Goal: Information Seeking & Learning: Understand process/instructions

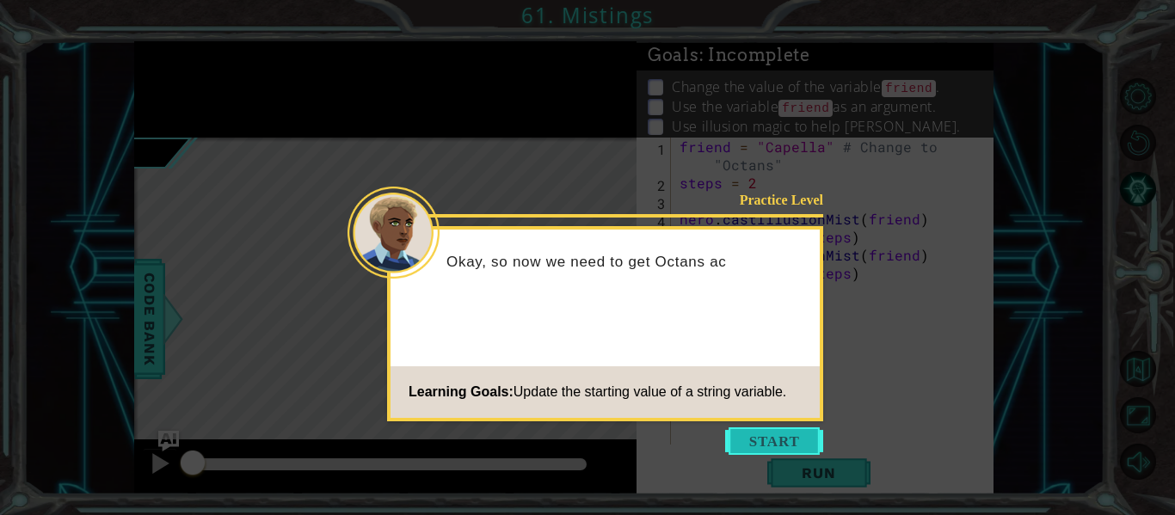
click at [746, 440] on button "Start" at bounding box center [774, 442] width 98 height 28
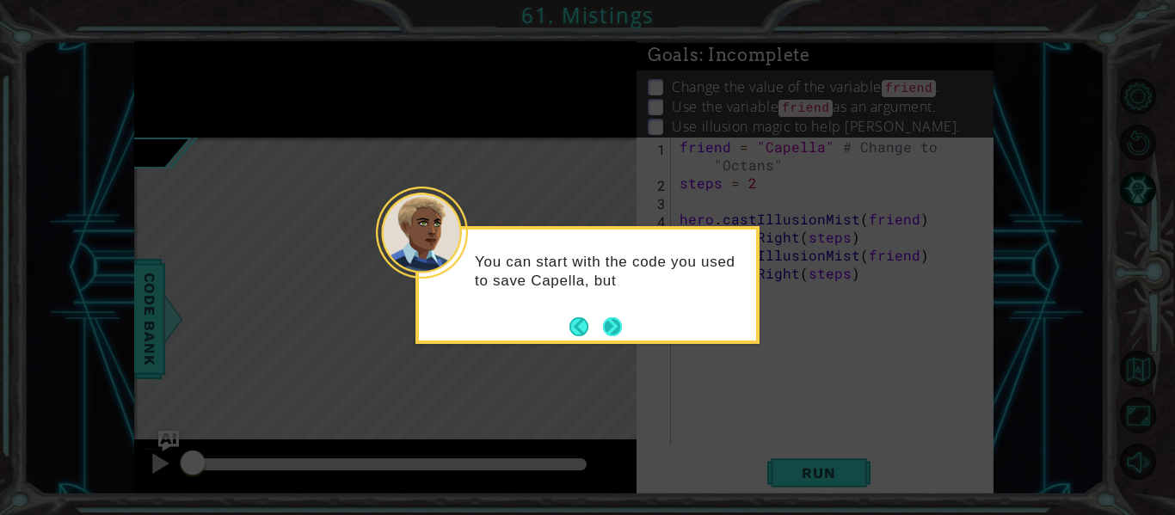
click at [604, 321] on button "Next" at bounding box center [612, 326] width 19 height 19
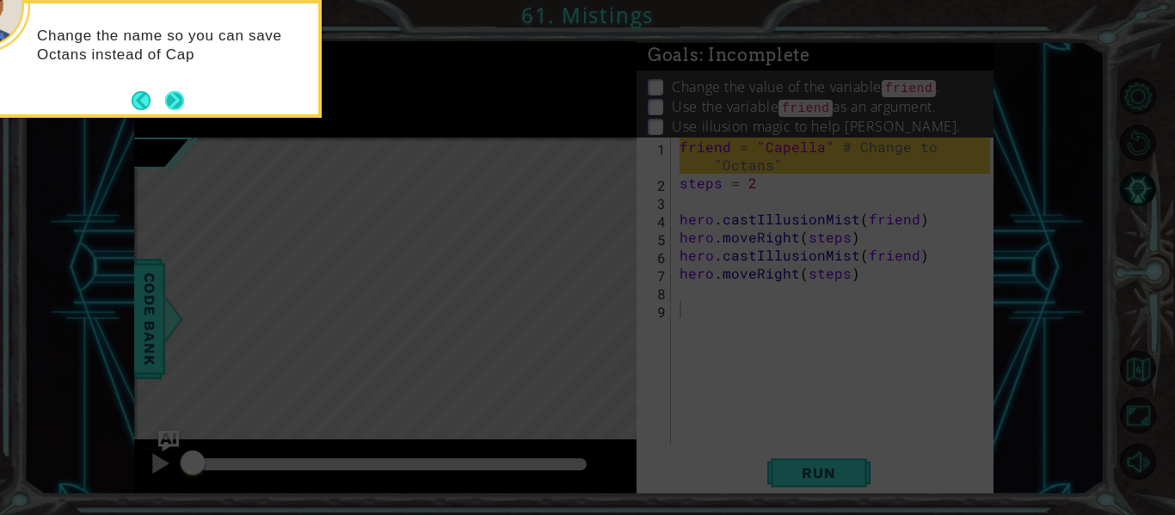
click at [174, 110] on button "Next" at bounding box center [174, 100] width 19 height 19
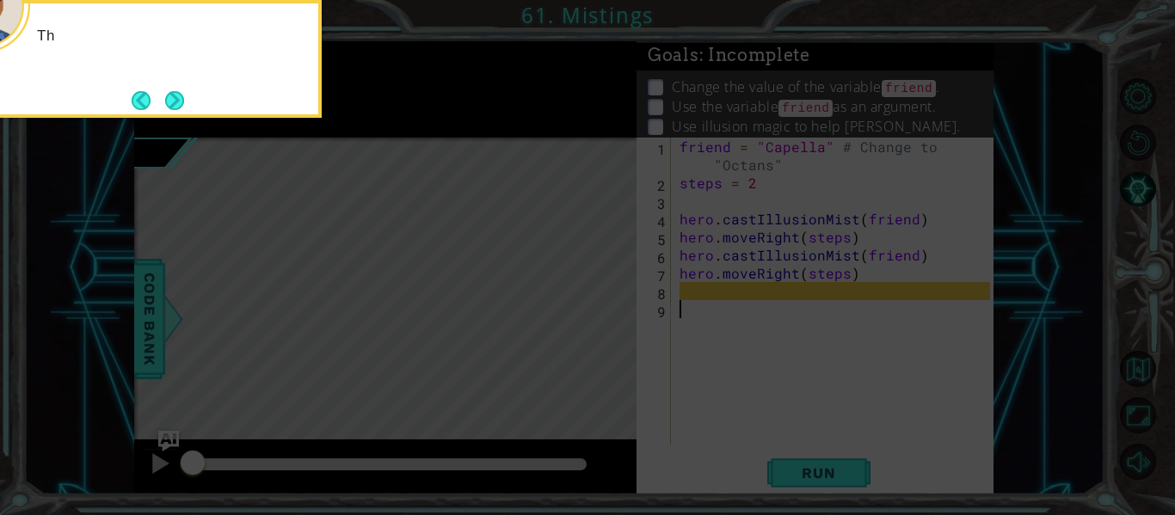
click at [174, 110] on button "Next" at bounding box center [174, 100] width 19 height 19
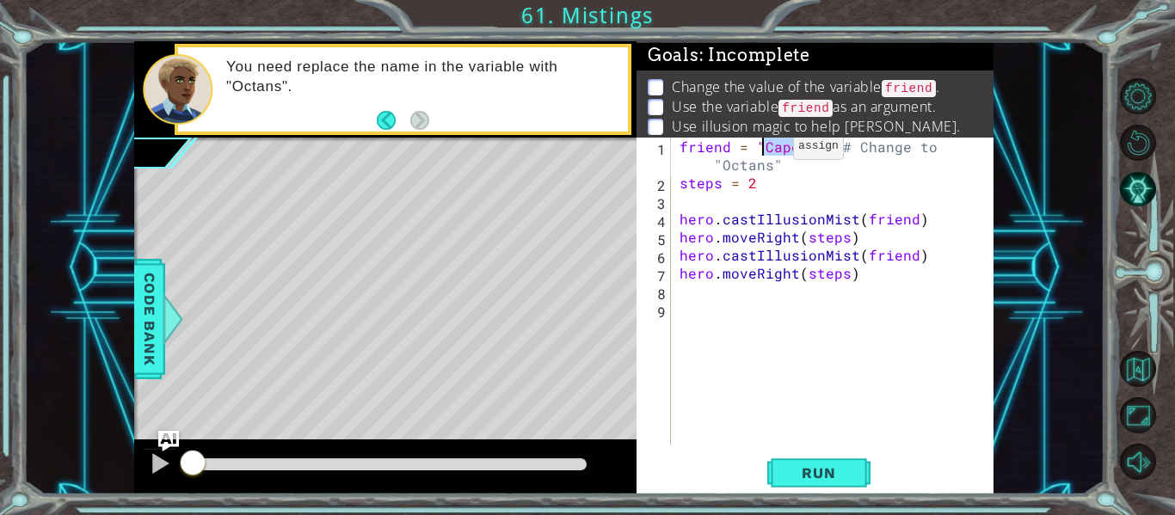
drag, startPoint x: 819, startPoint y: 151, endPoint x: 766, endPoint y: 151, distance: 53.3
click at [766, 151] on div "friend = "Capella" # Change to "Octans" steps = 2 hero . castIllusionMist ( fri…" at bounding box center [837, 318] width 323 height 361
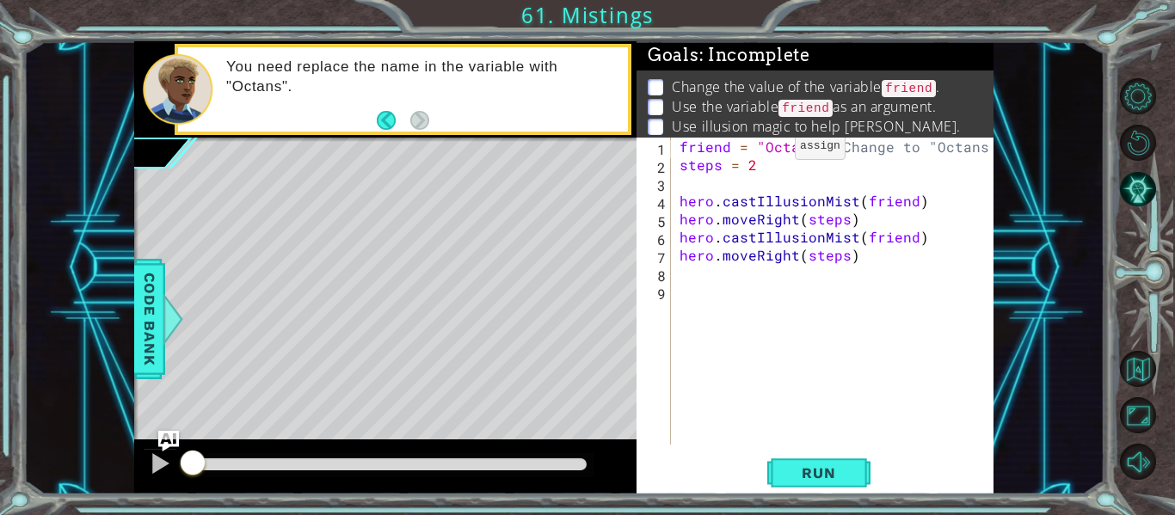
scroll to position [0, 9]
type textarea "friend = "Octans" # Change to "Octans""
click at [804, 476] on span "Run" at bounding box center [819, 473] width 68 height 17
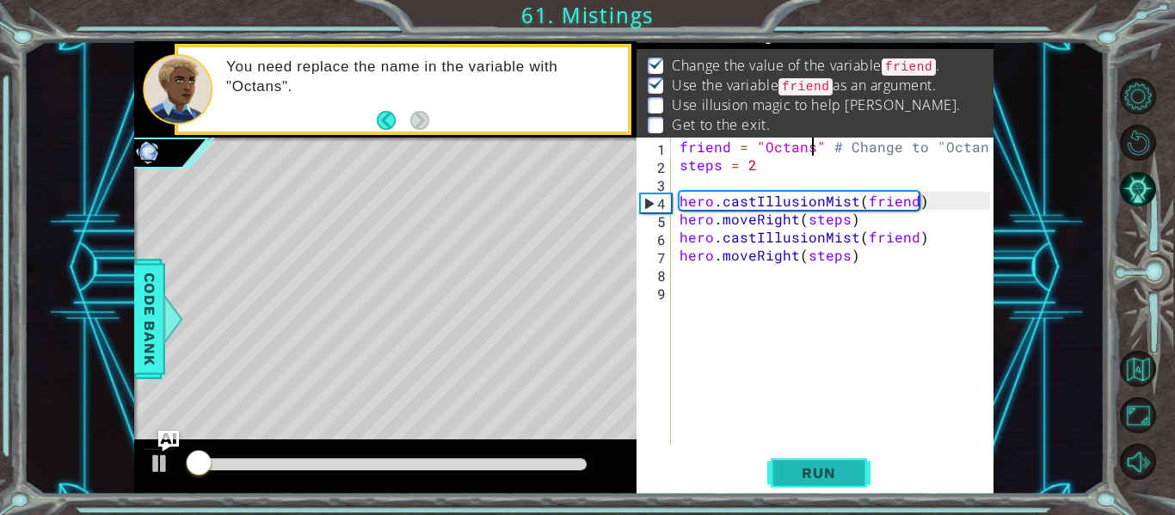
scroll to position [25, 0]
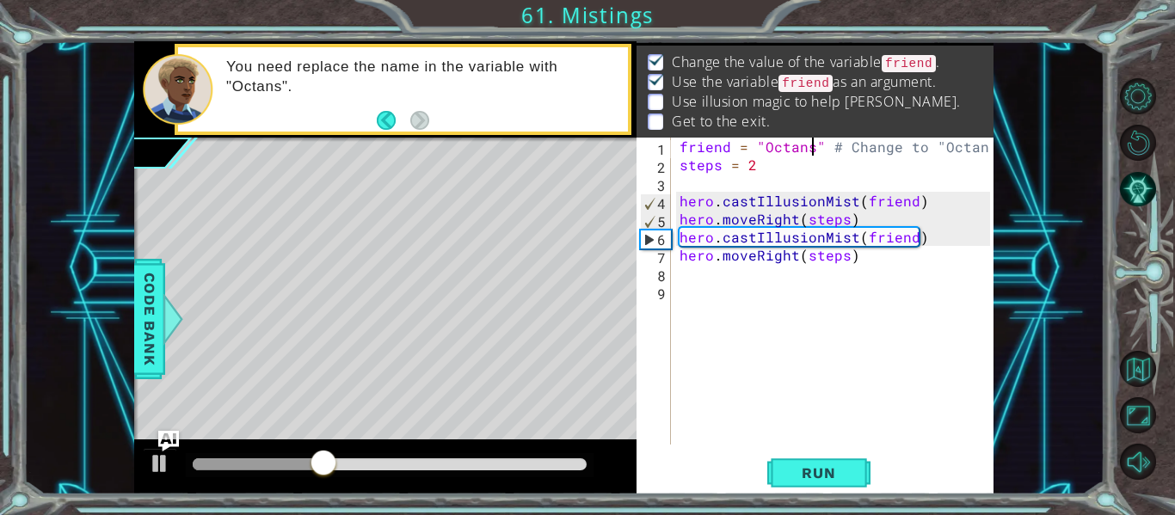
click at [709, 282] on div "friend = "Octans" # Change to "Octans" steps = 2 hero . castIllusionMist ( frie…" at bounding box center [837, 309] width 323 height 343
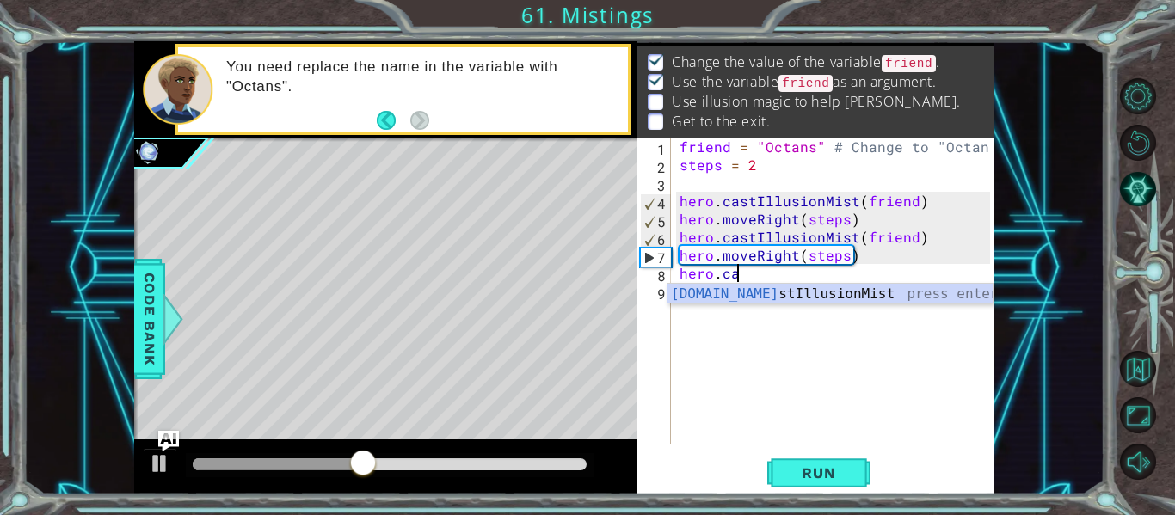
scroll to position [0, 3]
click at [731, 300] on div "hero.cast IllusionMist press enter" at bounding box center [830, 315] width 325 height 62
type textarea "hero.castIllusionMist(friend)"
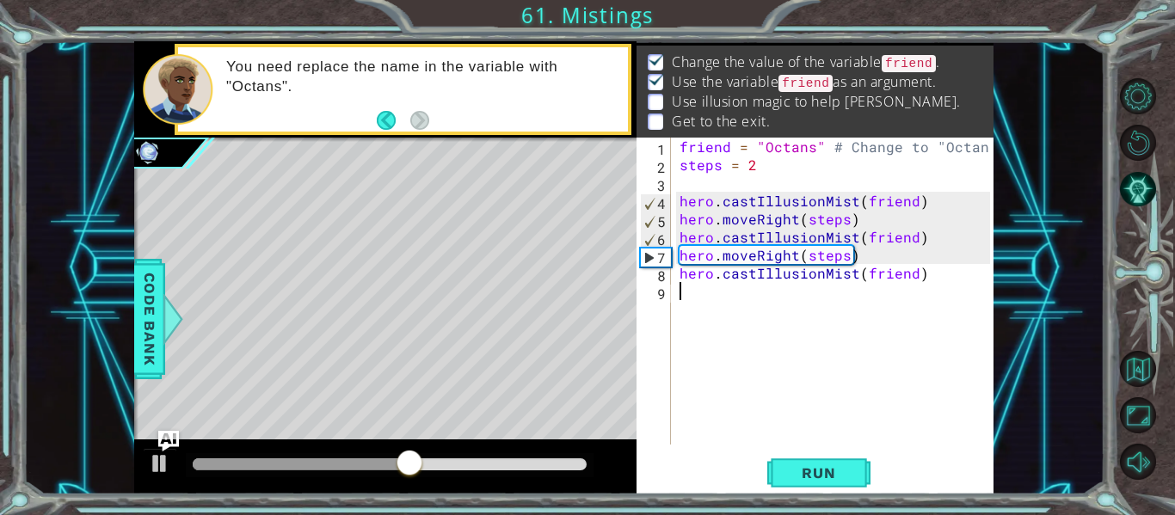
click at [754, 297] on div "friend = "Octans" # Change to "Octans" steps = 2 hero . castIllusionMist ( frie…" at bounding box center [837, 309] width 323 height 343
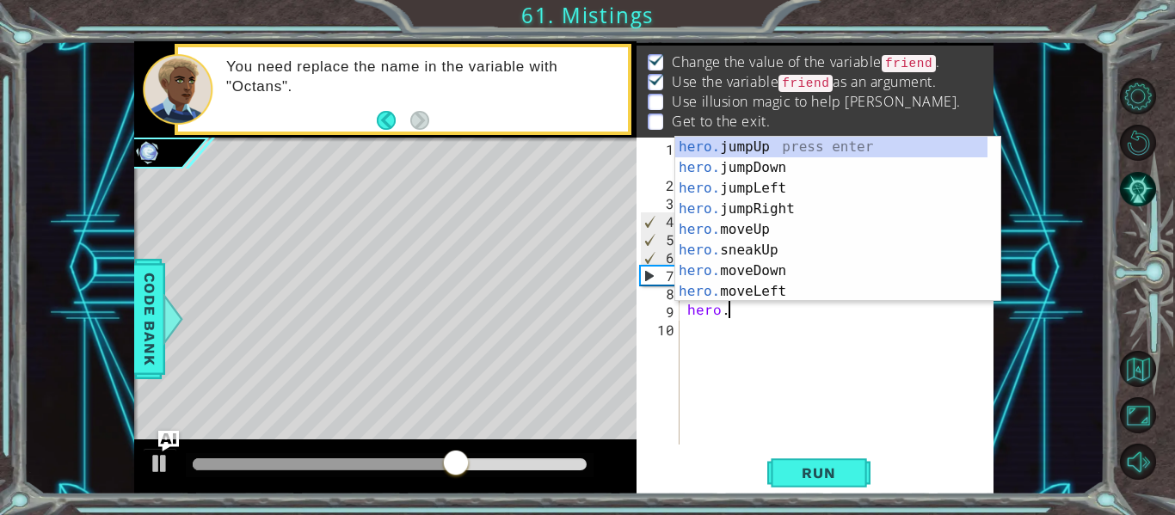
scroll to position [0, 3]
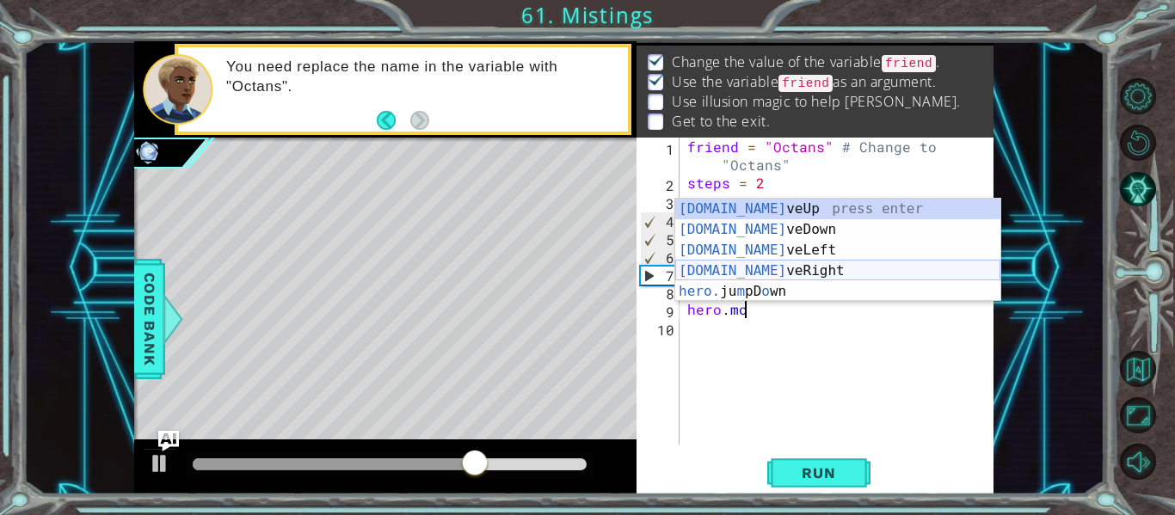
click at [738, 269] on div "[DOMAIN_NAME] veUp press enter [DOMAIN_NAME] veDown press enter [DOMAIN_NAME] v…" at bounding box center [837, 271] width 325 height 145
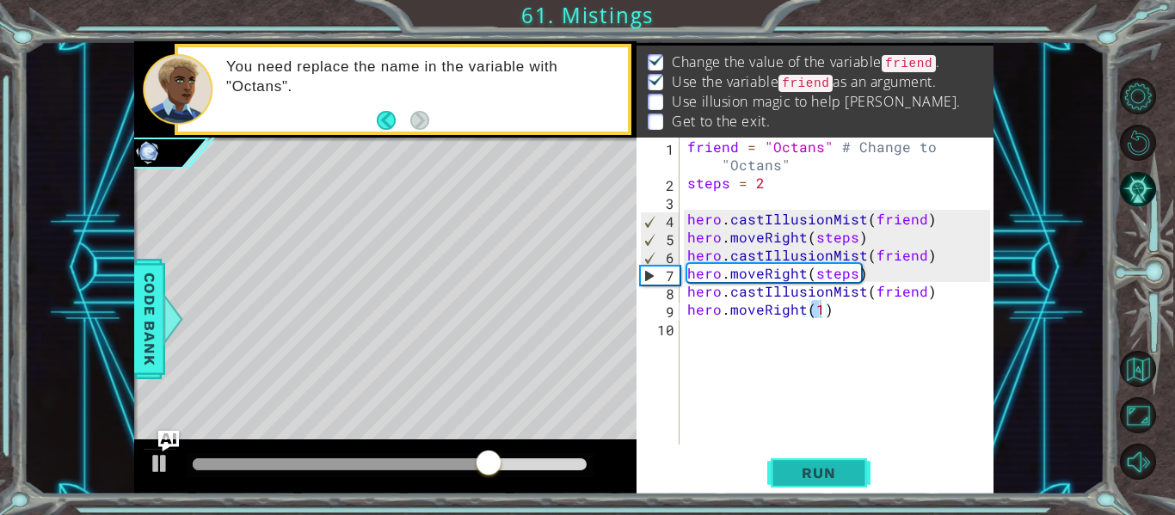
click at [793, 476] on span "Run" at bounding box center [819, 473] width 68 height 17
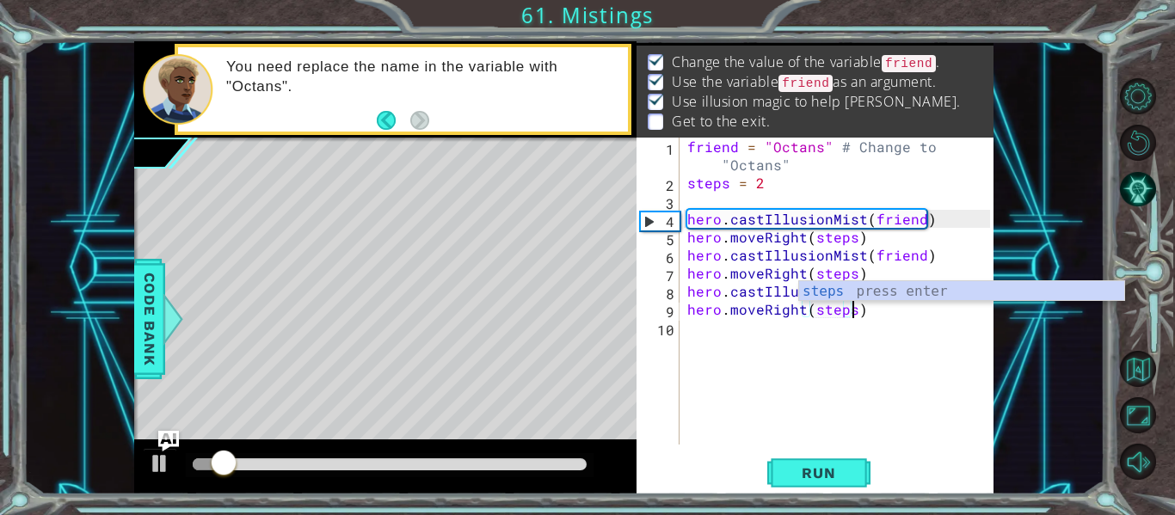
scroll to position [0, 10]
click at [814, 295] on div "steps press enter" at bounding box center [961, 312] width 325 height 62
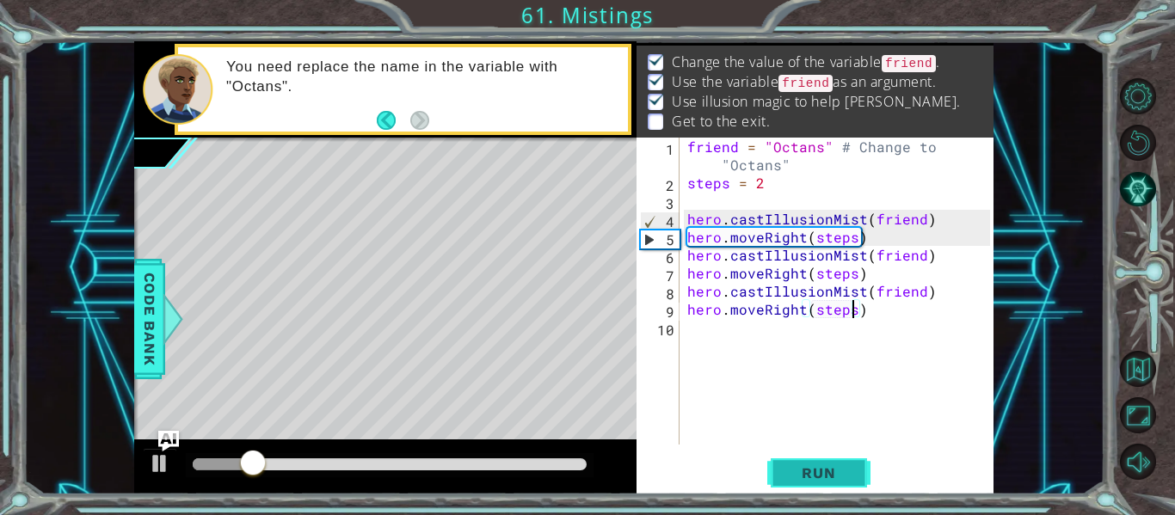
type textarea "hero.moveRight(steps)"
click at [805, 473] on span "Run" at bounding box center [819, 473] width 68 height 17
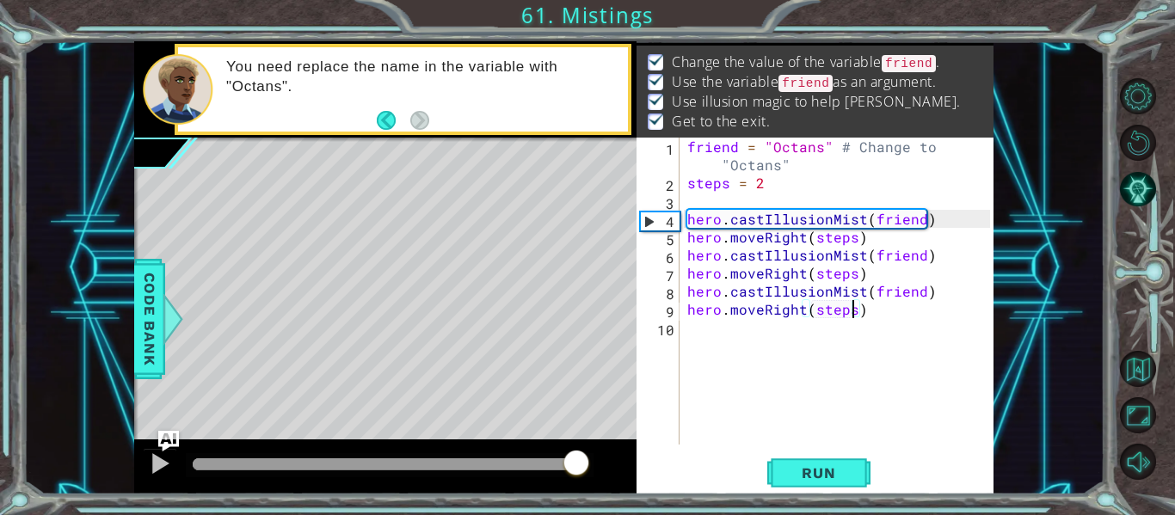
drag, startPoint x: 576, startPoint y: 464, endPoint x: 582, endPoint y: 457, distance: 9.7
click at [582, 459] on div at bounding box center [390, 465] width 394 height 12
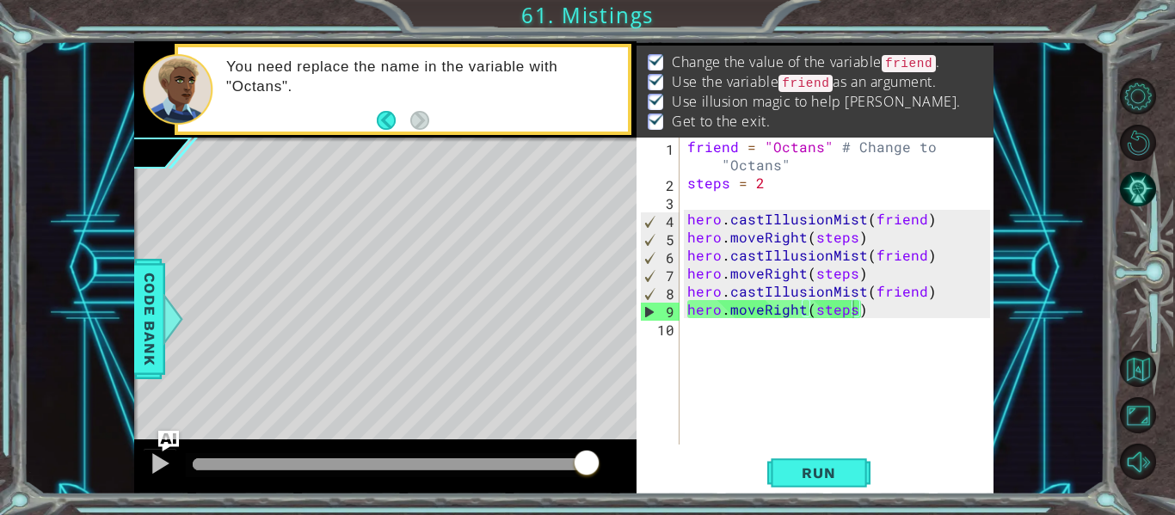
drag, startPoint x: 570, startPoint y: 463, endPoint x: 605, endPoint y: 468, distance: 35.6
click at [605, 468] on div at bounding box center [385, 467] width 502 height 55
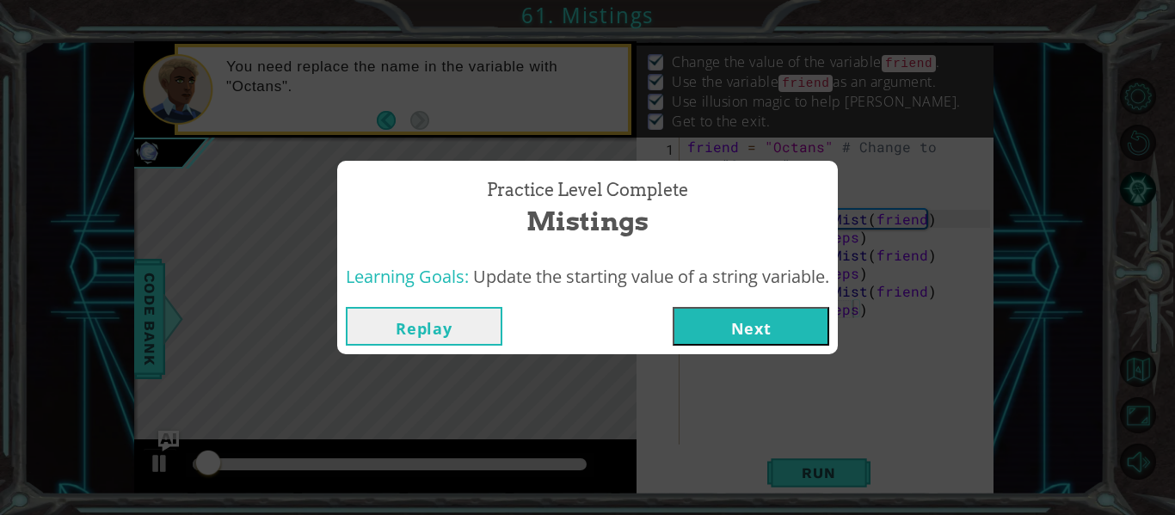
click at [736, 324] on button "Next" at bounding box center [751, 326] width 157 height 39
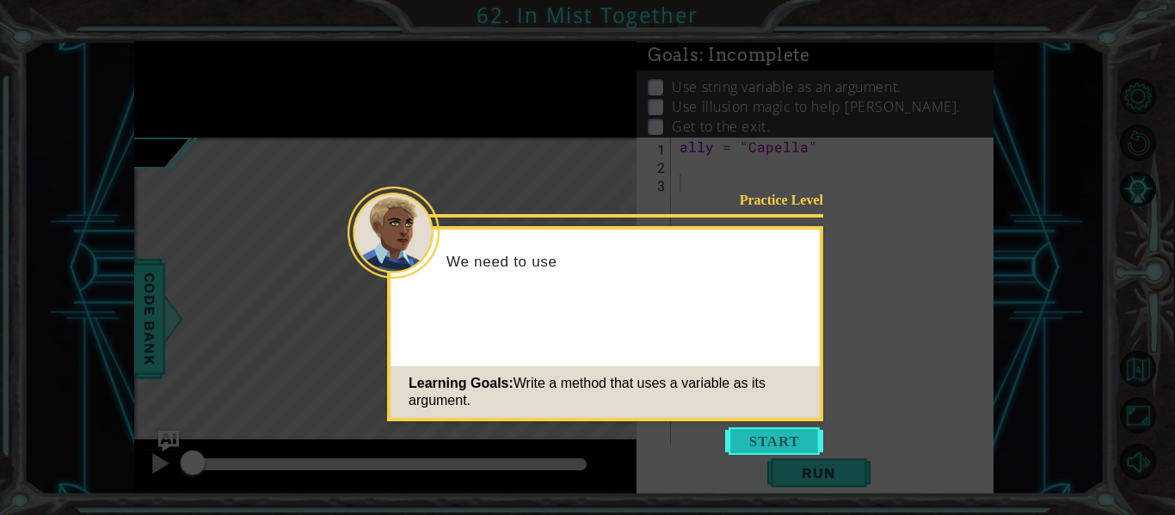
click at [764, 441] on button "Start" at bounding box center [774, 442] width 98 height 28
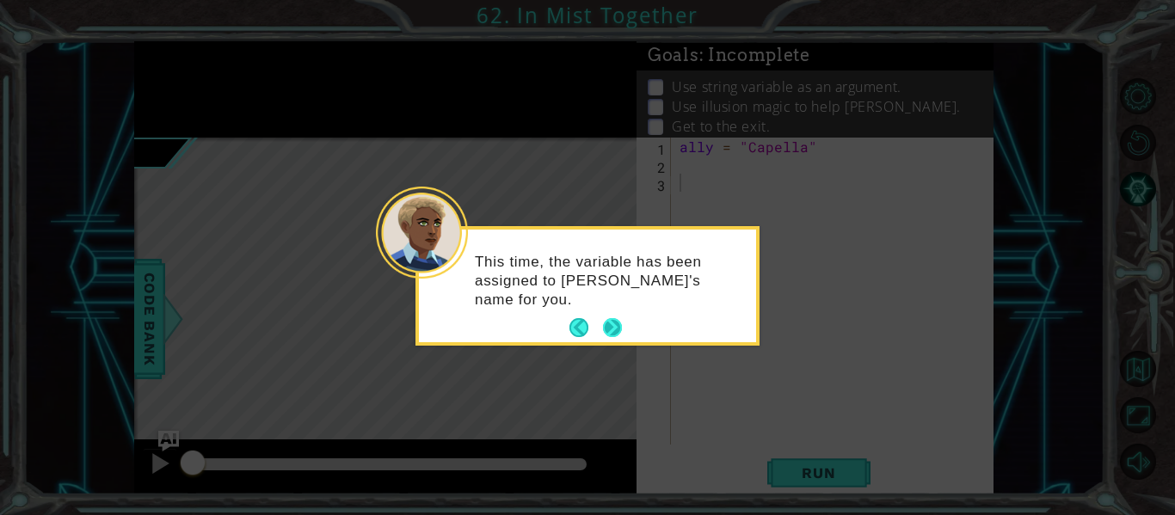
click at [610, 328] on button "Next" at bounding box center [612, 327] width 19 height 19
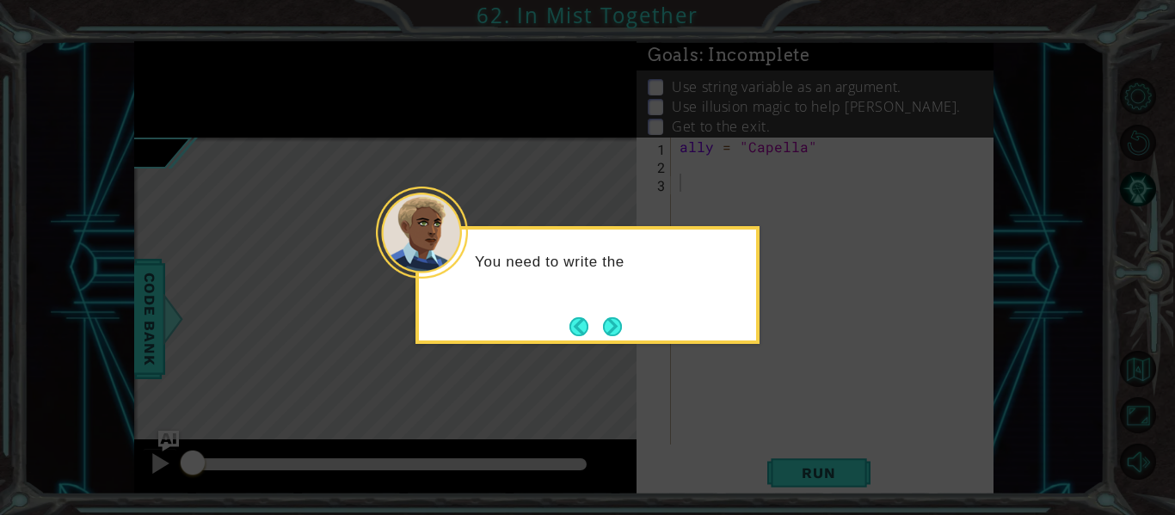
click at [610, 328] on button "Next" at bounding box center [612, 326] width 19 height 19
click at [611, 331] on button "Next" at bounding box center [612, 327] width 22 height 22
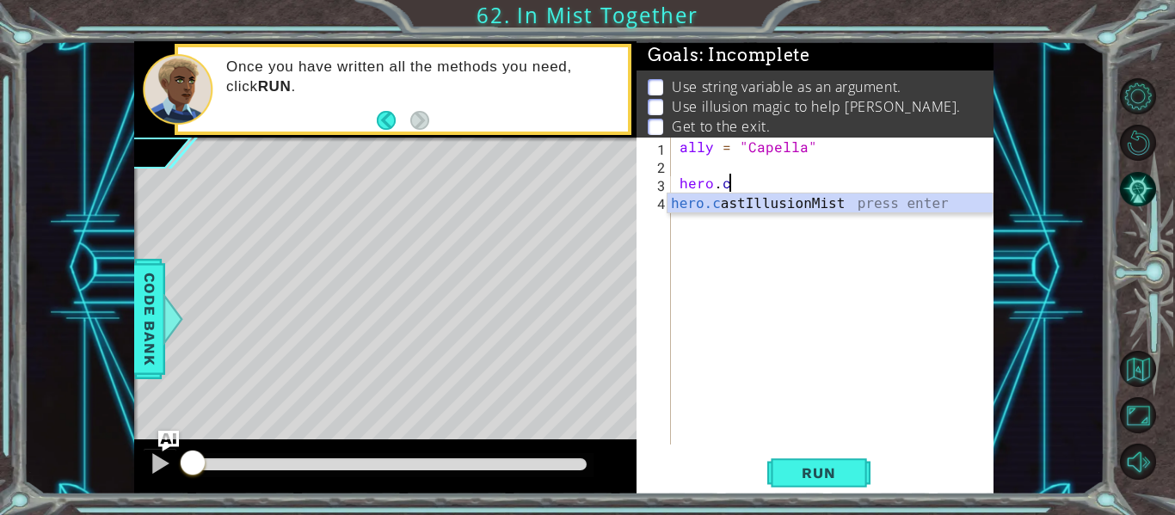
scroll to position [0, 3]
click at [715, 205] on div "hero.c astIllusionMist press enter" at bounding box center [830, 225] width 325 height 62
type textarea "hero.castIllusionMist(friend)"
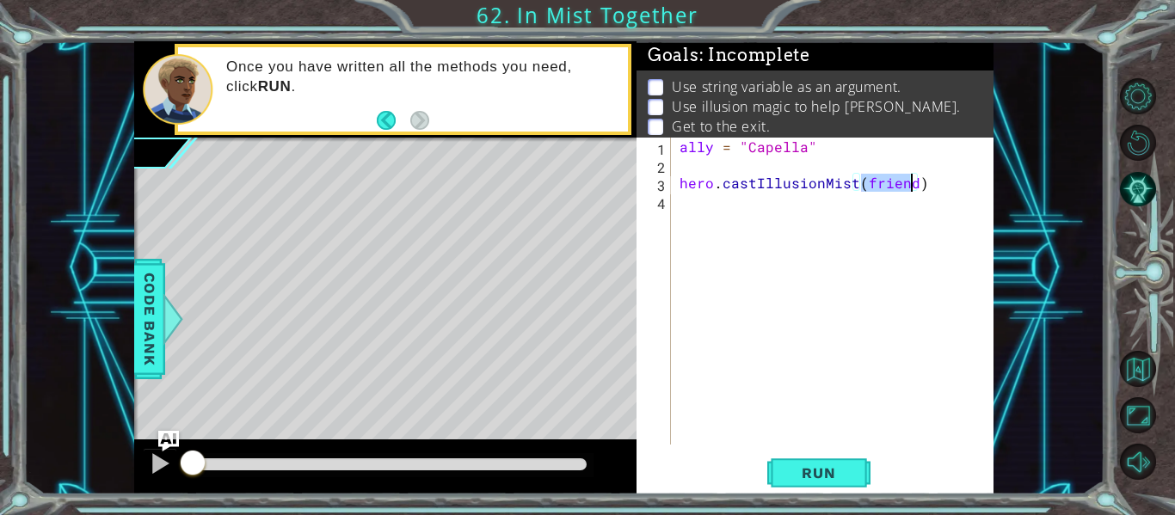
click at [680, 206] on div "ally = "Capella" hero . castIllusionMist ( friend )" at bounding box center [837, 309] width 323 height 343
click at [789, 477] on span "Run" at bounding box center [819, 473] width 68 height 17
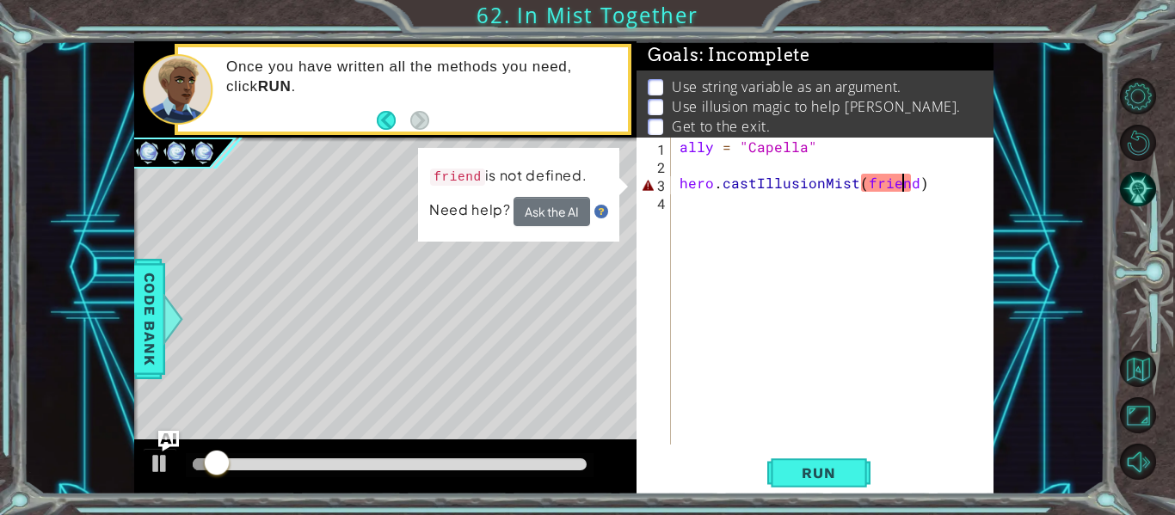
click at [902, 187] on div "ally = "Capella" hero . castIllusionMist ( friend )" at bounding box center [837, 309] width 323 height 343
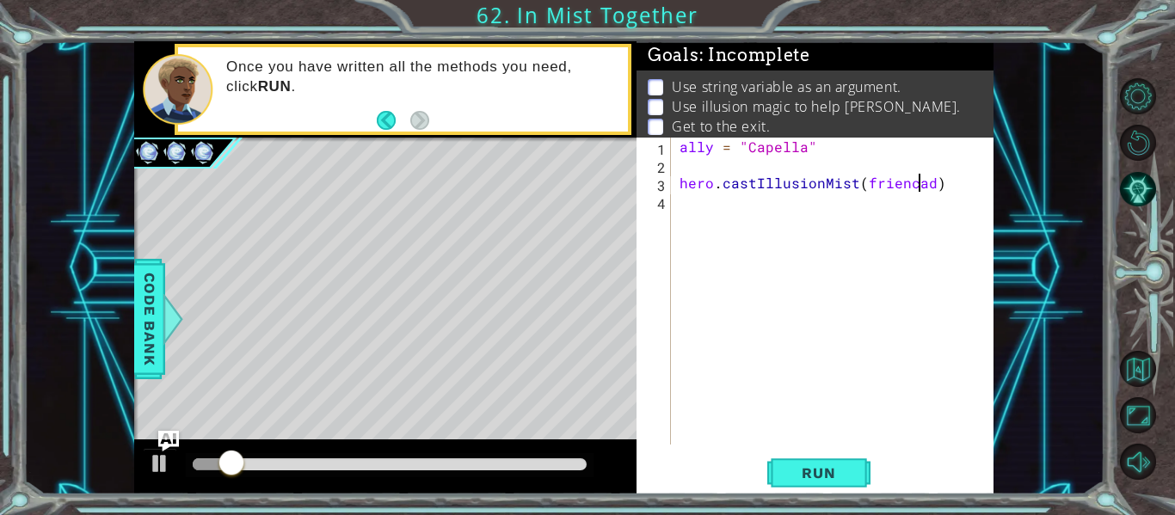
scroll to position [0, 15]
click at [930, 190] on div "ally = "Capella" hero . castIllusionMist ( friencad )" at bounding box center [837, 309] width 323 height 343
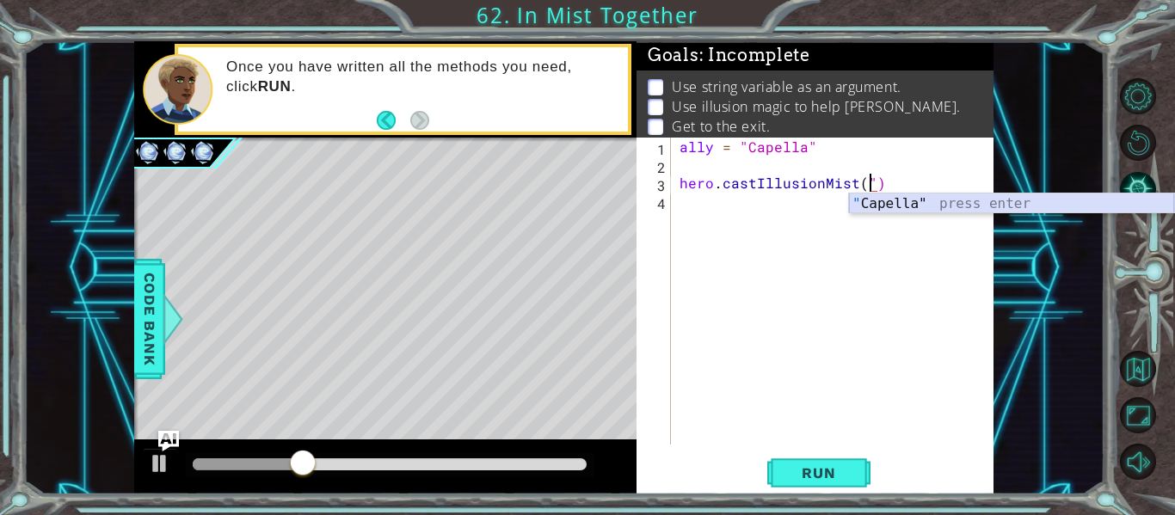
click at [926, 209] on div "" Capella" press enter" at bounding box center [1011, 225] width 325 height 62
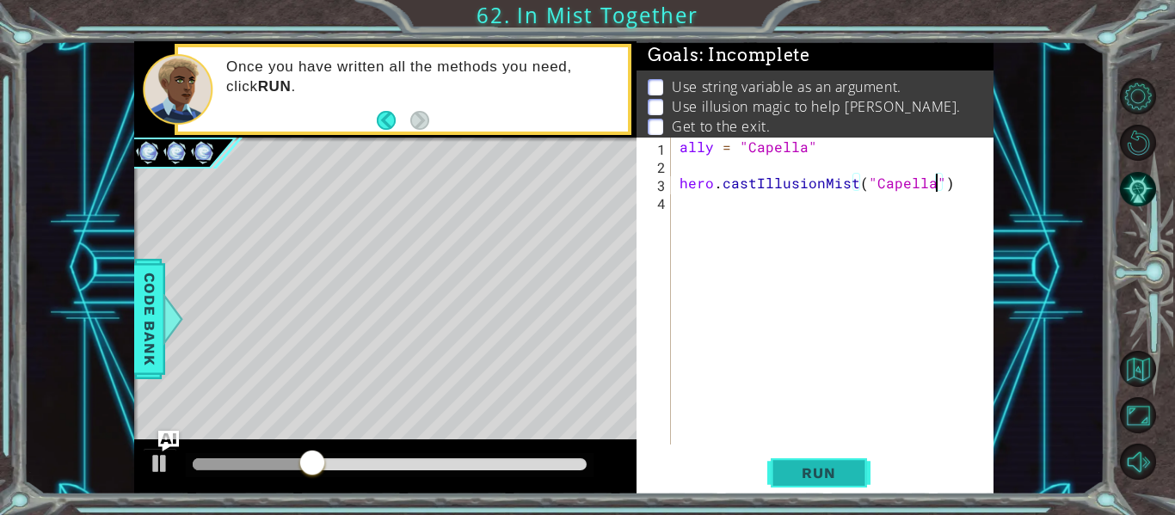
type textarea "hero.castIllusionMist("Capella")"
click at [840, 468] on span "Run" at bounding box center [819, 473] width 68 height 17
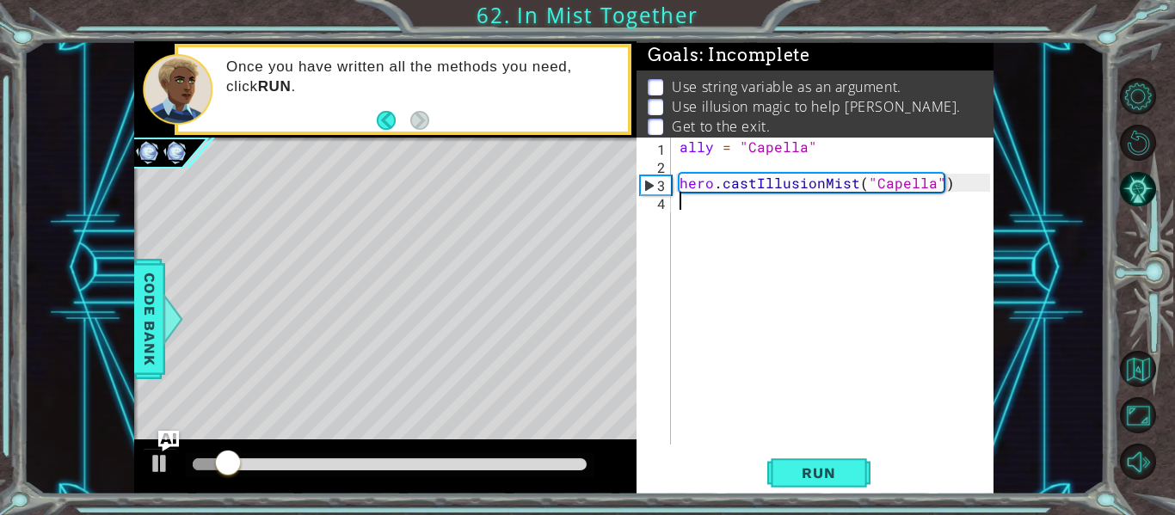
click at [688, 207] on div "ally = "Capella" hero . castIllusionMist ( "Capella" )" at bounding box center [837, 309] width 323 height 343
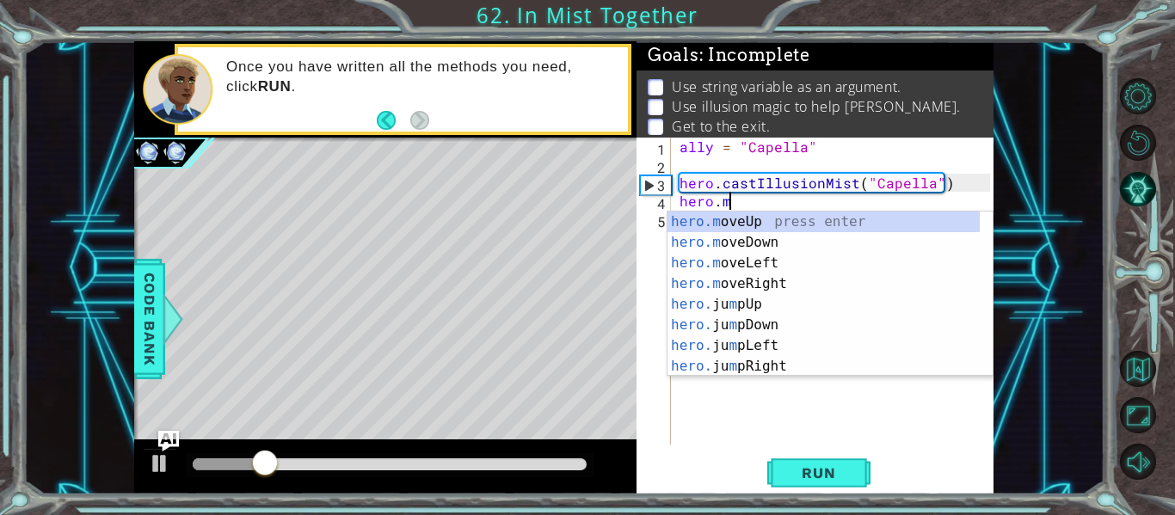
scroll to position [0, 3]
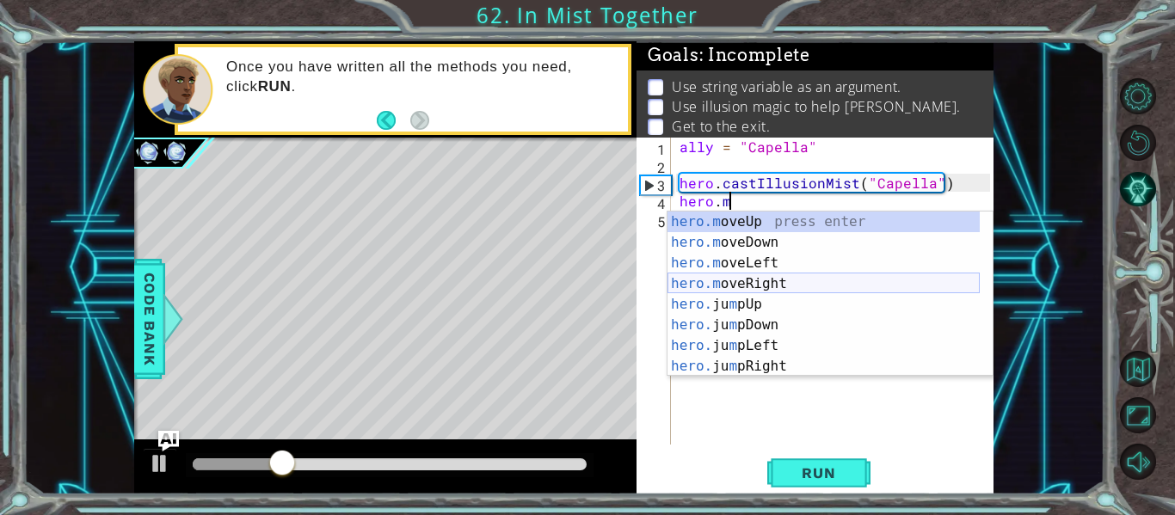
click at [778, 282] on div "hero.m oveUp press enter hero.m oveDown press enter hero.m oveLeft press enter …" at bounding box center [824, 315] width 312 height 206
type textarea "hero.moveRight(1)"
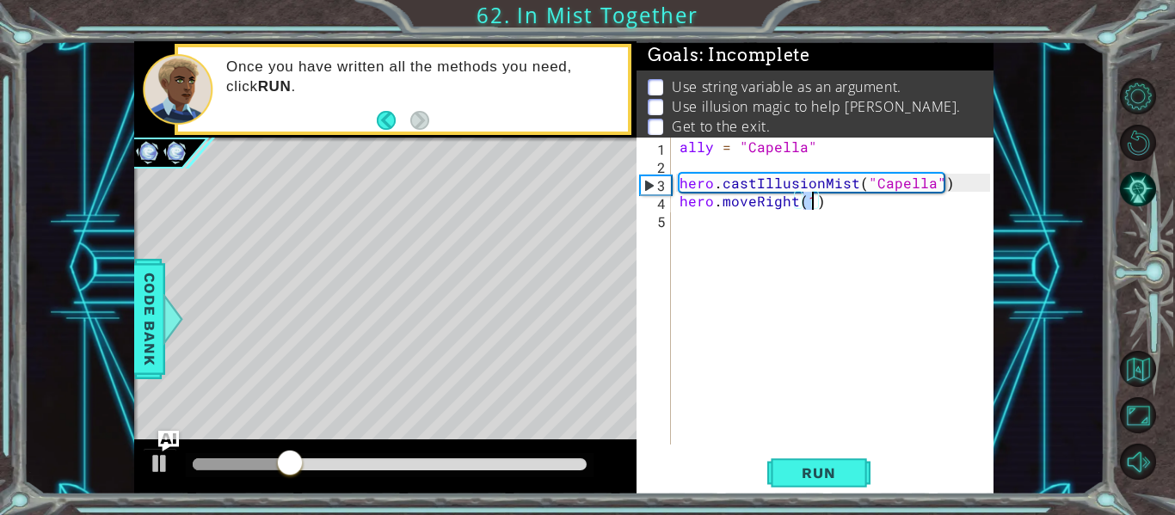
click at [725, 217] on div "ally = "Capella" hero . castIllusionMist ( "Capella" ) hero . moveRight ( 1 )" at bounding box center [837, 309] width 323 height 343
click at [810, 201] on div "ally = "Capella" hero . castIllusionMist ( "Capella" ) hero . moveRight ( 1 )" at bounding box center [837, 309] width 323 height 343
type textarea "hero.moveRight(1)"
click at [770, 163] on div "ally = "Capella" hero . castIllusionMist ( "Capella" ) hero . moveRight ( 1 )" at bounding box center [837, 309] width 323 height 343
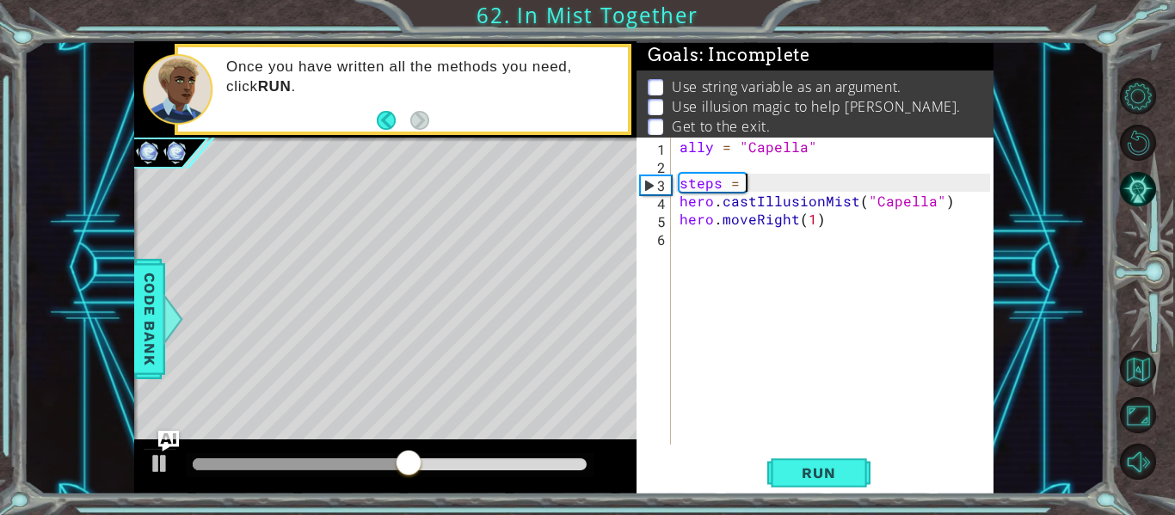
scroll to position [0, 3]
type textarea "steps = 2"
click at [816, 467] on span "Run" at bounding box center [819, 473] width 68 height 17
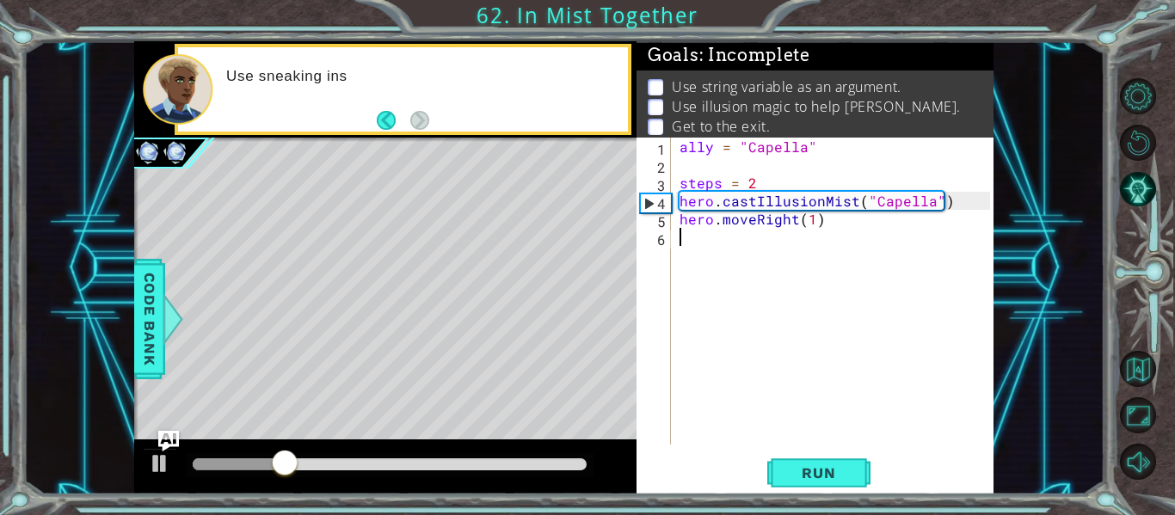
click at [811, 230] on div "ally = "Capella" steps = 2 hero . castIllusionMist ( "Capella" ) hero . moveRig…" at bounding box center [837, 309] width 323 height 343
click at [813, 223] on div "ally = "Capella" steps = 2 hero . castIllusionMist ( "Capella" ) hero . moveRig…" at bounding box center [837, 309] width 323 height 343
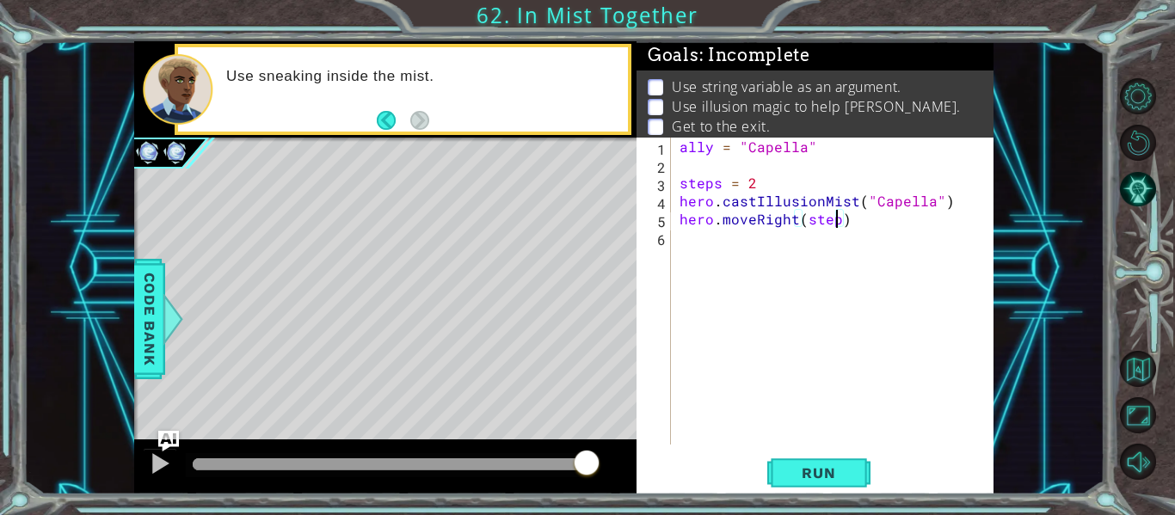
type textarea "hero.moveRight(steps)"
click at [823, 240] on div "ally = "Capella" steps = 2 hero . castIllusionMist ( "Capella" ) hero . moveRig…" at bounding box center [837, 309] width 323 height 343
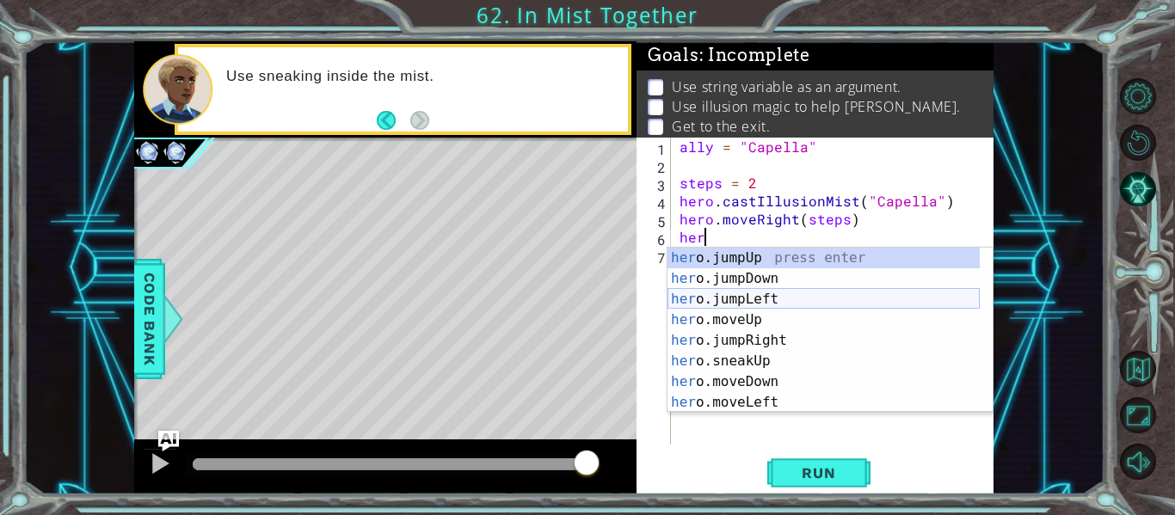
scroll to position [0, 0]
type textarea "h"
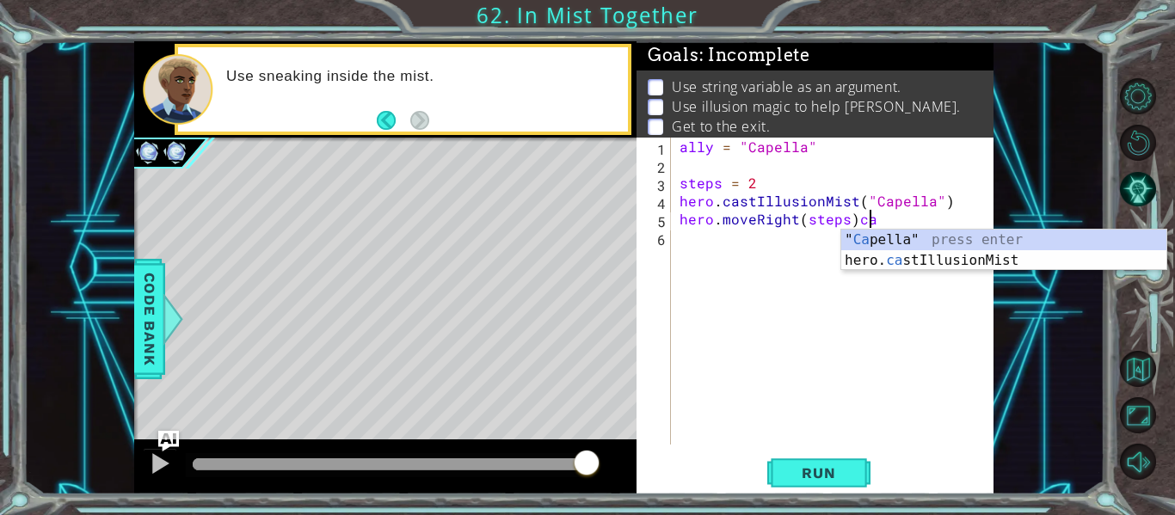
scroll to position [0, 10]
type textarea "hero.moveRight(steps)"
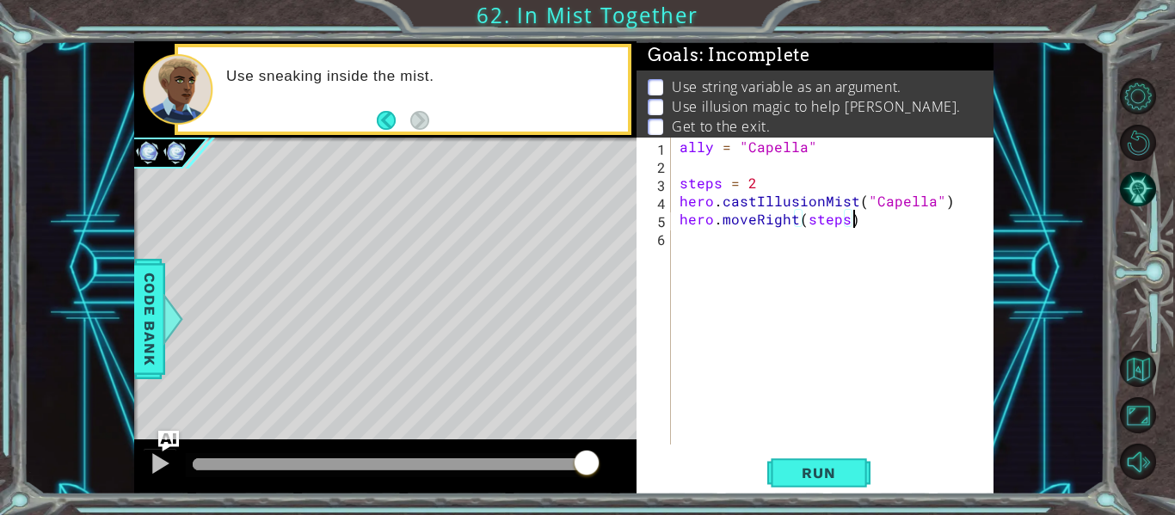
click at [698, 232] on div "ally = "Capella" steps = 2 hero . castIllusionMist ( "Capella" ) hero . moveRig…" at bounding box center [837, 309] width 323 height 343
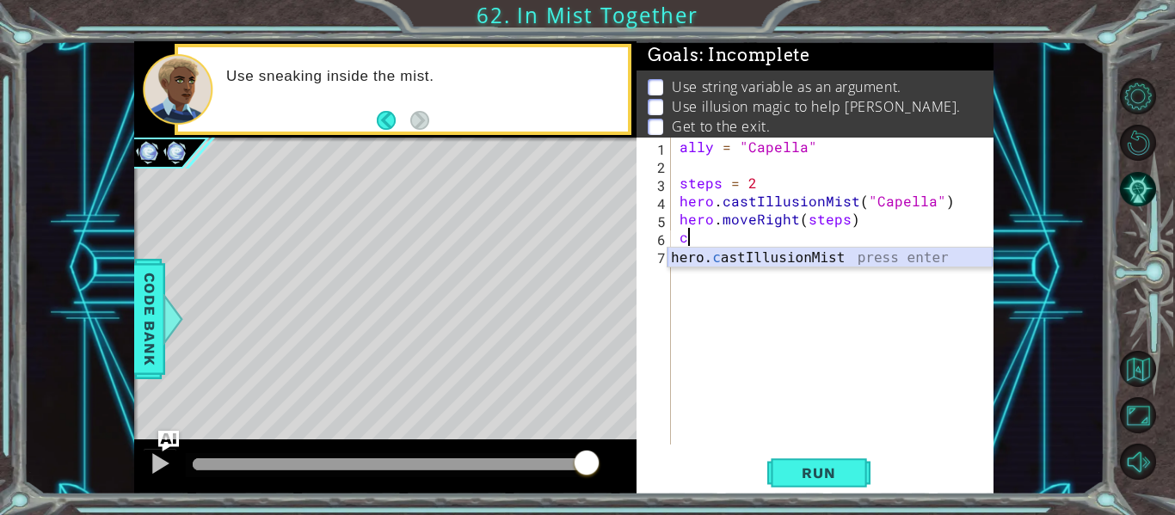
click at [705, 262] on div "hero. c astIllusionMist press enter" at bounding box center [830, 279] width 325 height 62
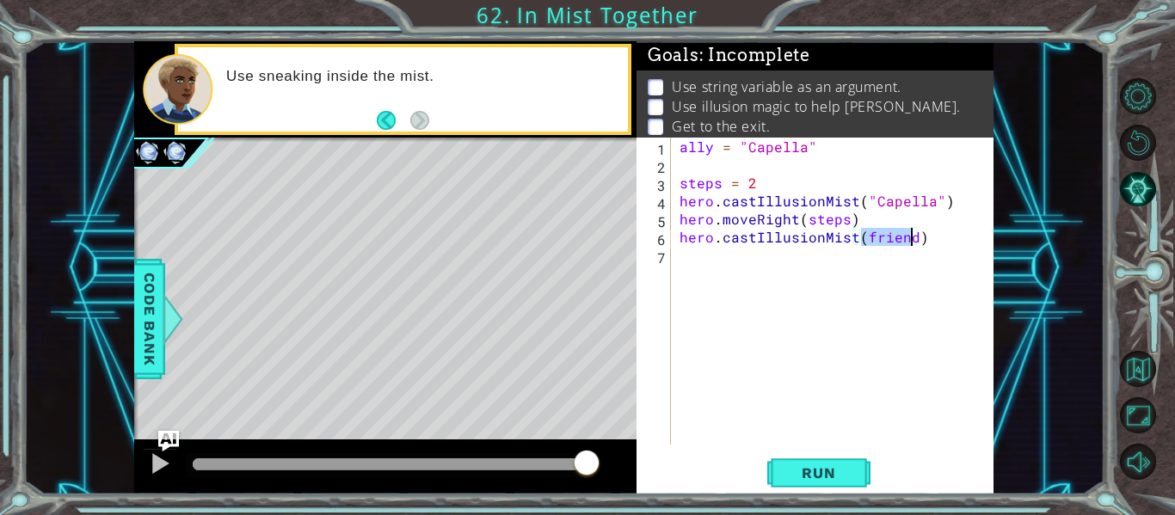
scroll to position [0, 11]
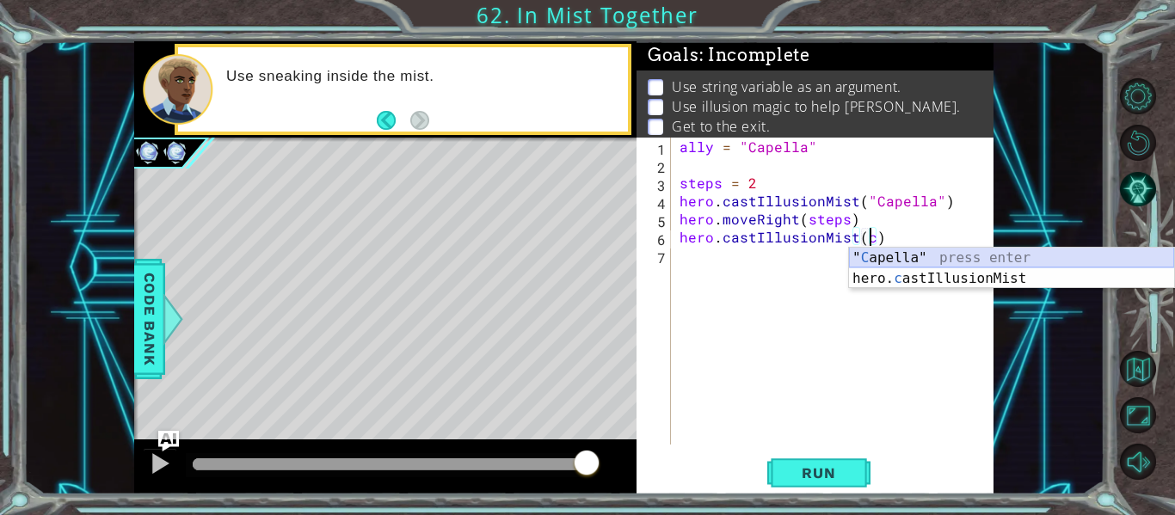
click at [862, 248] on div "" C apella" press enter hero. c astIllusionMist press enter" at bounding box center [1011, 289] width 325 height 83
type textarea "hero.castIllusionMist("Capella)"
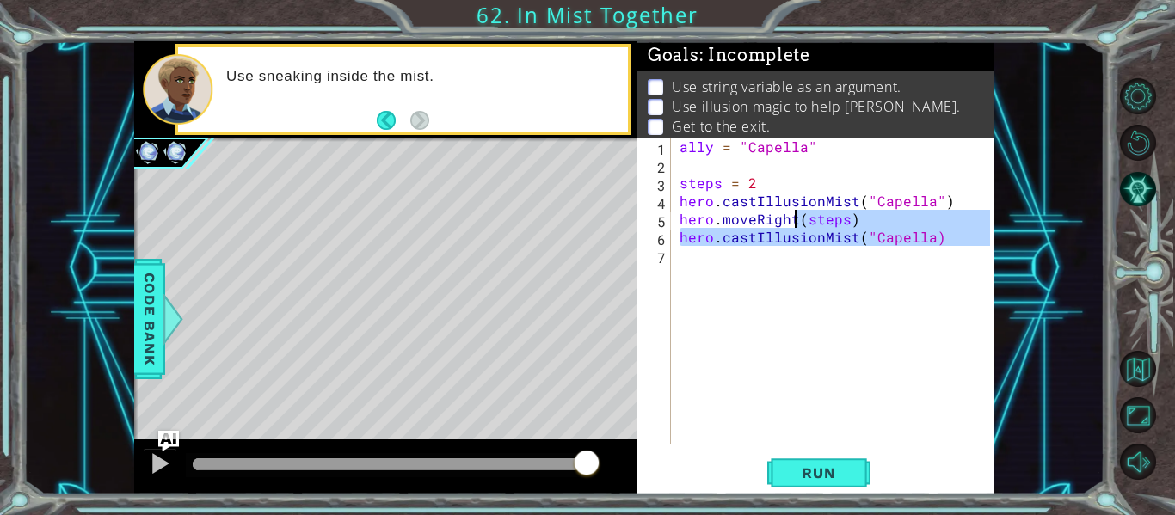
click at [795, 260] on div "ally = "Capella" steps = 2 hero . castIllusionMist ( "Capella" ) hero . moveRig…" at bounding box center [837, 309] width 323 height 343
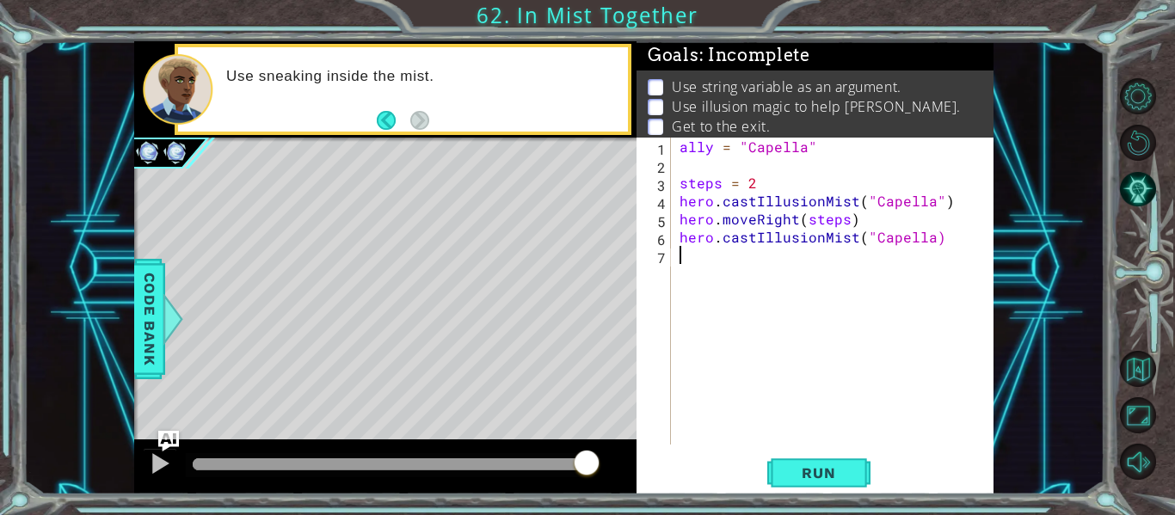
type textarea "r"
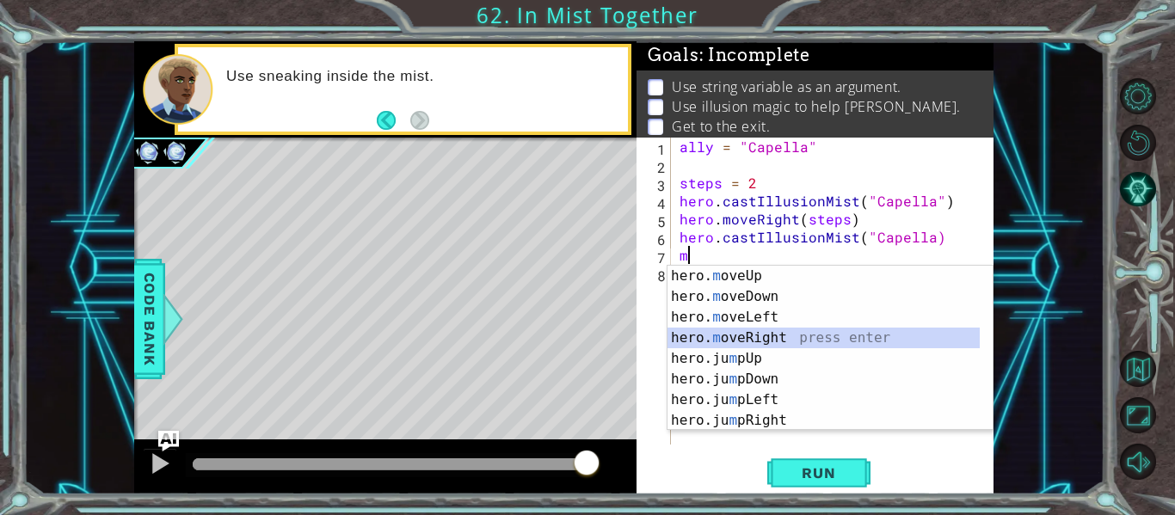
click at [747, 339] on div "hero. m oveUp press enter hero. m oveDown press enter hero. m oveLeft press ent…" at bounding box center [824, 369] width 312 height 206
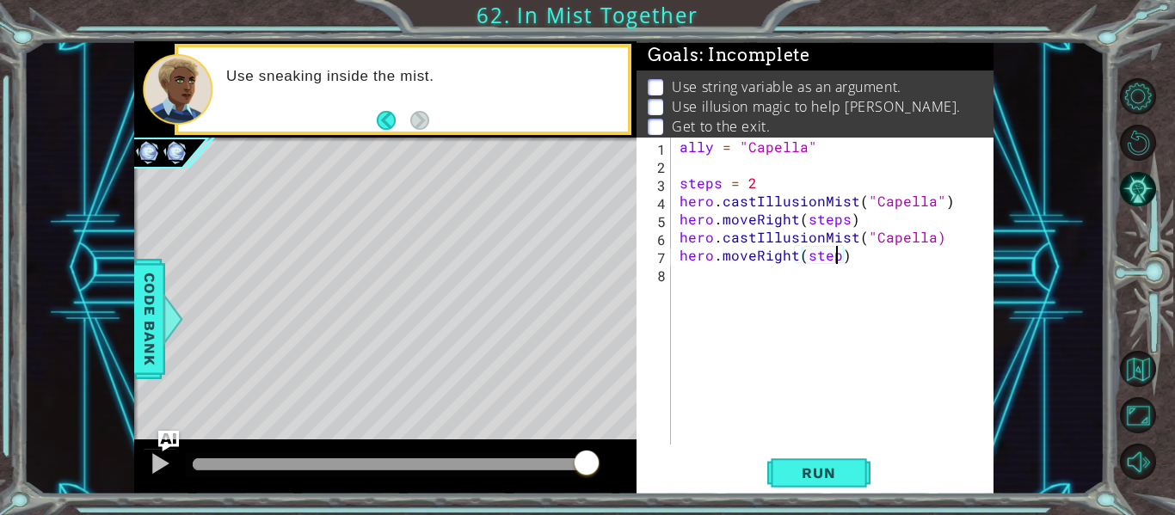
type textarea "hero.moveRight(steps)"
click at [762, 284] on div "ally = "Capella" steps = 2 hero . castIllusionMist ( "Capella" ) hero . moveRig…" at bounding box center [837, 309] width 323 height 343
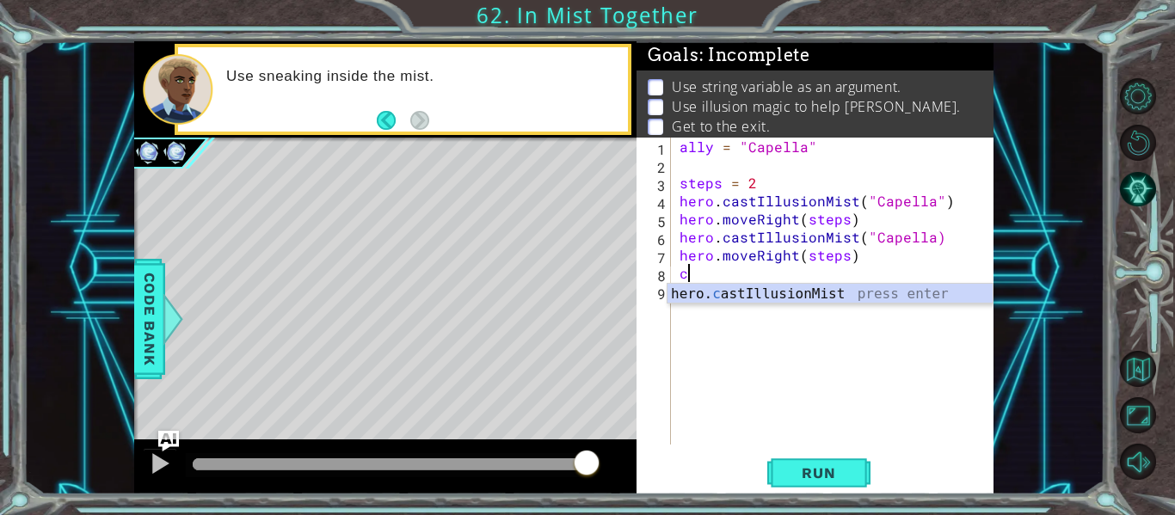
click at [767, 286] on div "hero. c astIllusionMist press enter" at bounding box center [830, 315] width 325 height 62
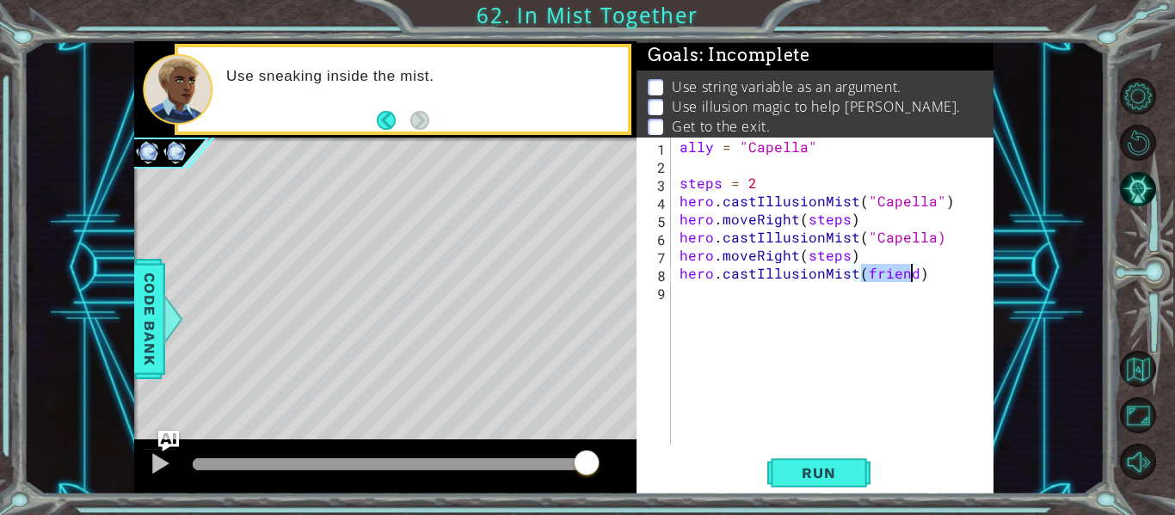
scroll to position [0, 11]
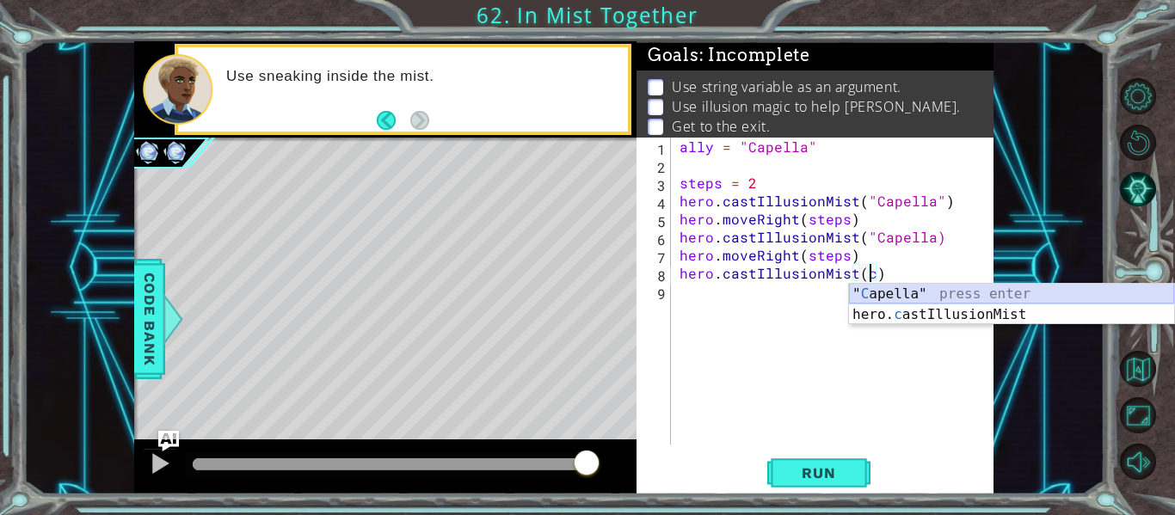
click at [928, 292] on div "" C apella" press enter hero. c astIllusionMist press enter" at bounding box center [1011, 325] width 325 height 83
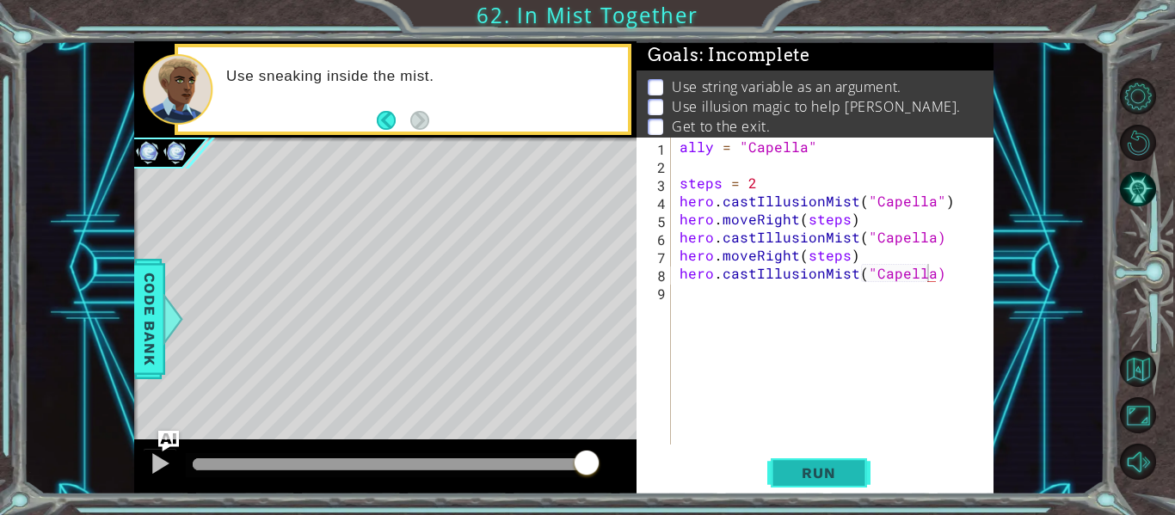
click at [826, 485] on button "Run" at bounding box center [818, 473] width 103 height 35
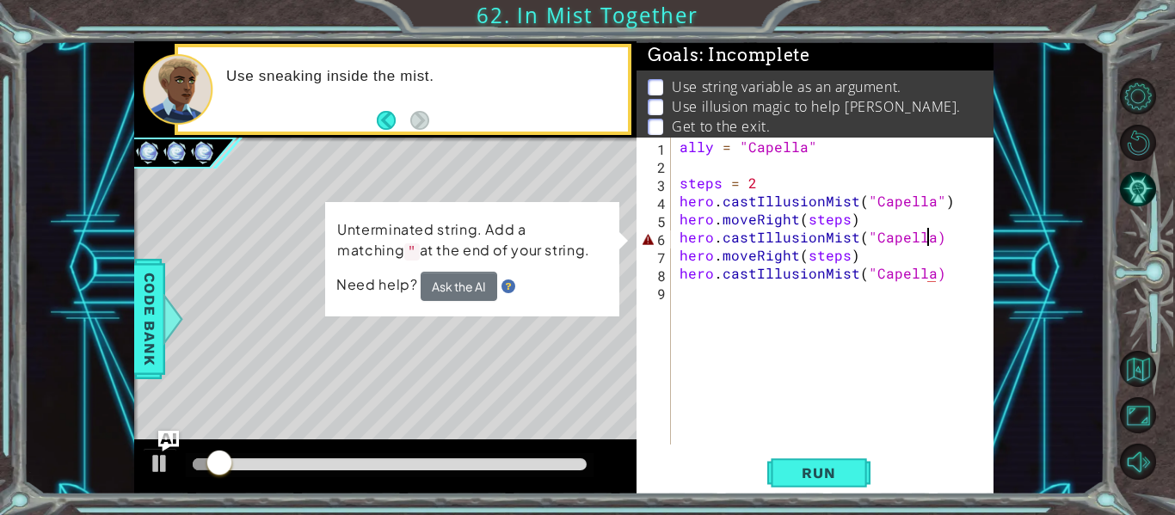
click at [930, 243] on div "ally = "Capella" steps = 2 hero . castIllusionMist ( "Capella" ) hero . moveRig…" at bounding box center [837, 309] width 323 height 343
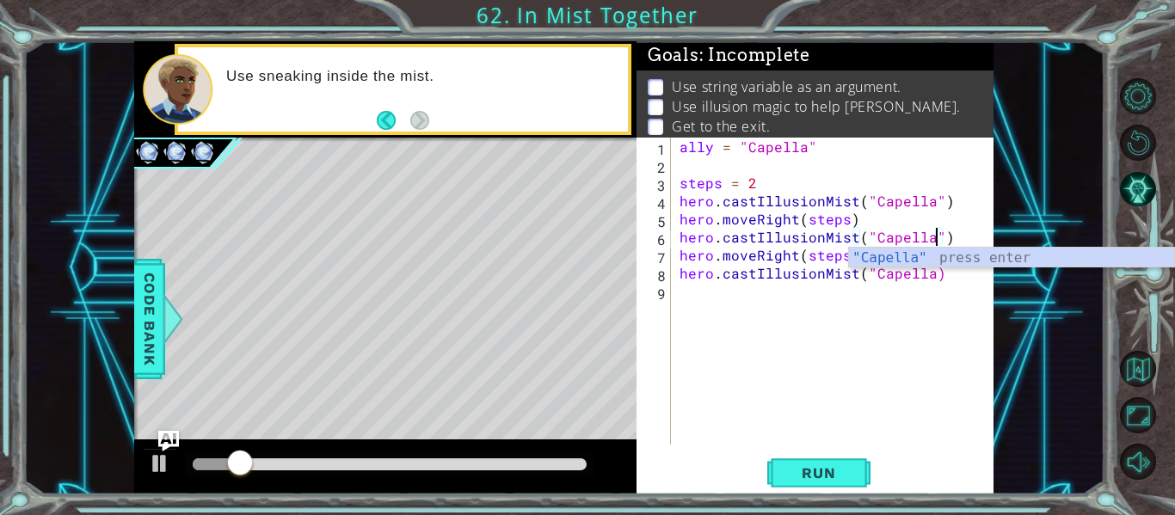
click at [926, 275] on div "ally = "Capella" steps = 2 hero . castIllusionMist ( "Capella" ) hero . moveRig…" at bounding box center [837, 309] width 323 height 343
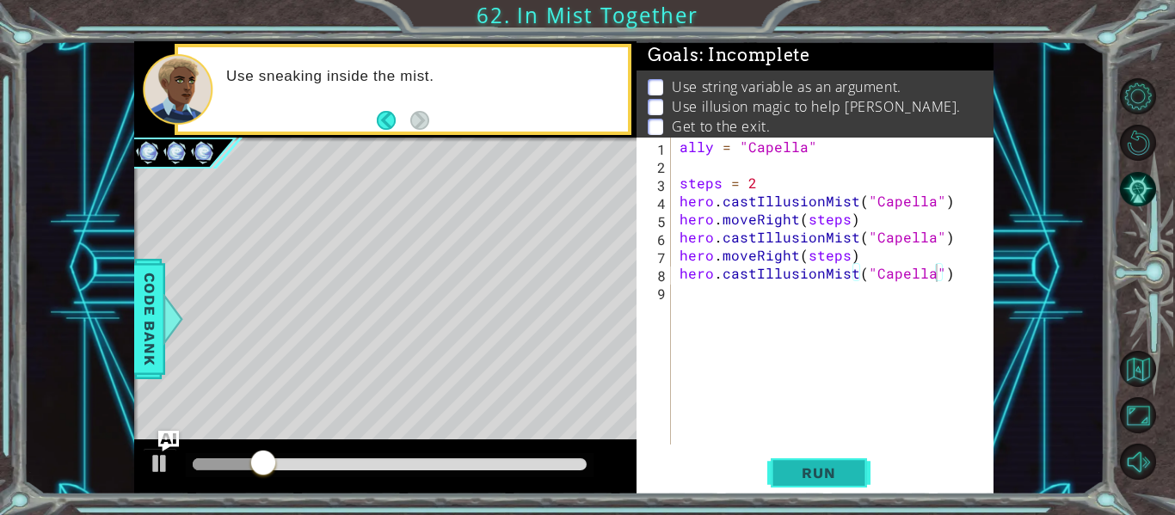
click at [841, 469] on span "Run" at bounding box center [819, 473] width 68 height 17
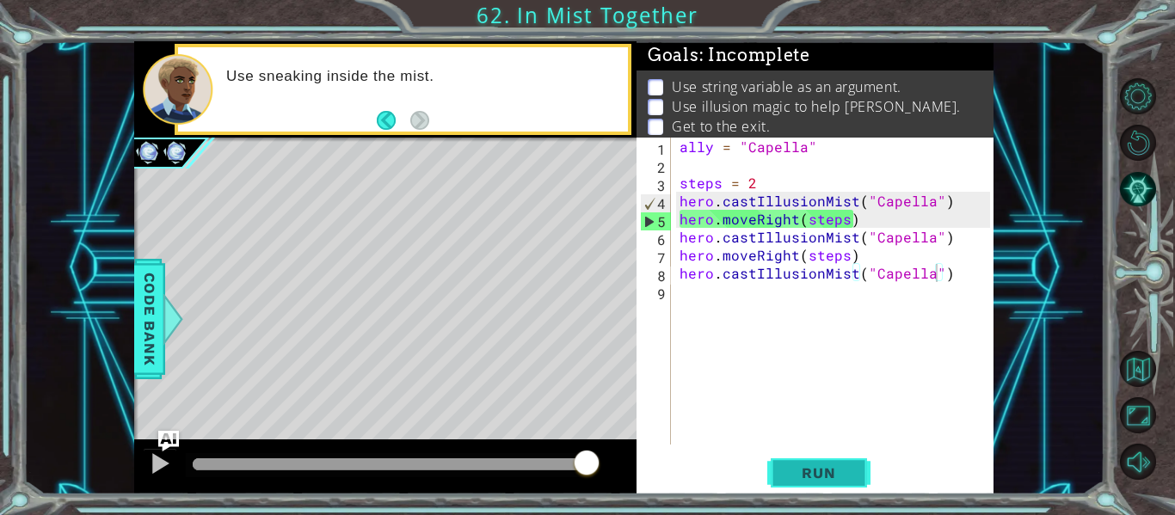
click at [841, 469] on span "Run" at bounding box center [819, 473] width 68 height 17
click at [795, 224] on div "ally = "Capella" steps = 2 hero . castIllusionMist ( "Capella" ) hero . moveRig…" at bounding box center [837, 309] width 323 height 343
click at [753, 219] on div "ally = "Capella" steps = 2 hero . castIllusionMist ( "Capella" ) hero . moveRig…" at bounding box center [837, 309] width 323 height 343
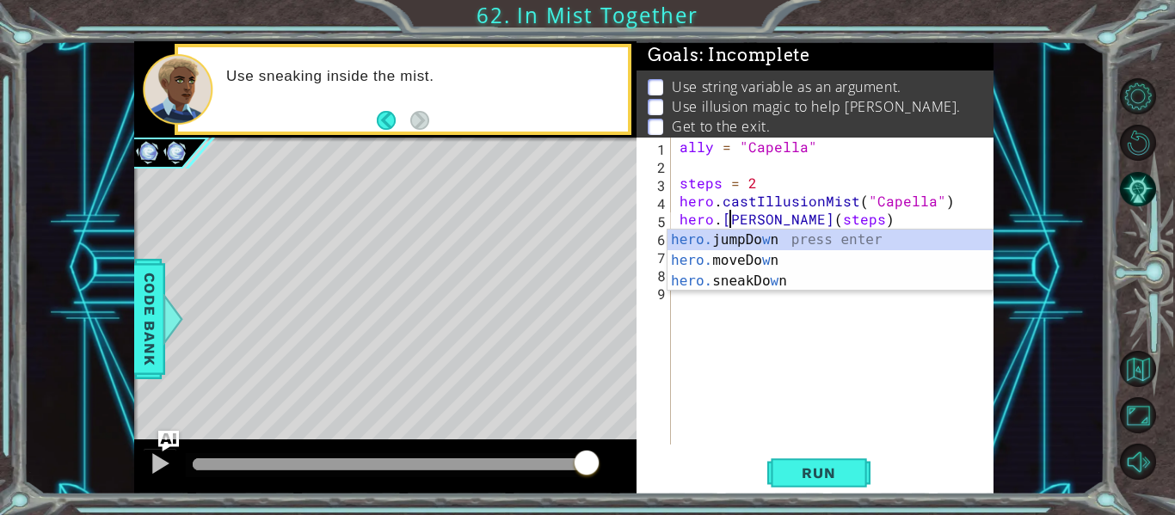
scroll to position [0, 4]
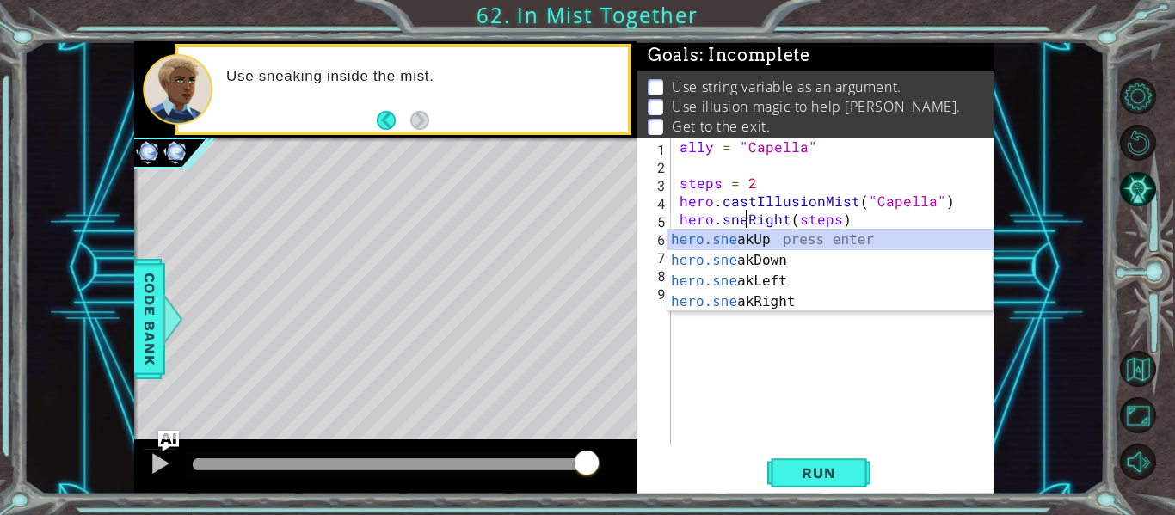
type textarea "hero.sneakRight(steps)"
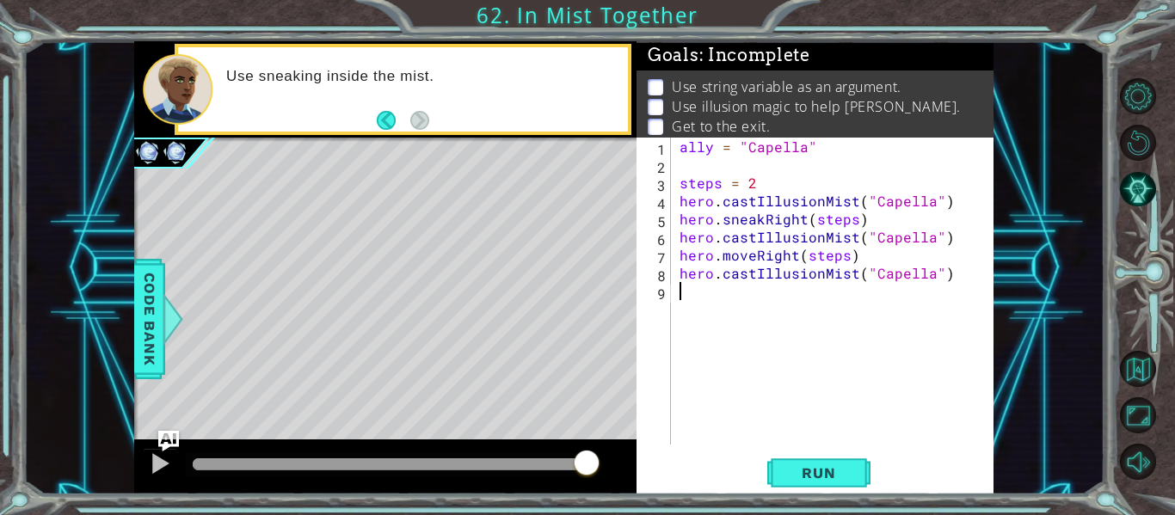
click at [773, 317] on div "ally = "Capella" steps = 2 hero . castIllusionMist ( "Capella" ) hero . sneakRi…" at bounding box center [837, 309] width 323 height 343
click at [754, 255] on div "ally = "Capella" steps = 2 hero . castIllusionMist ( "Capella" ) hero . sneakRi…" at bounding box center [837, 309] width 323 height 343
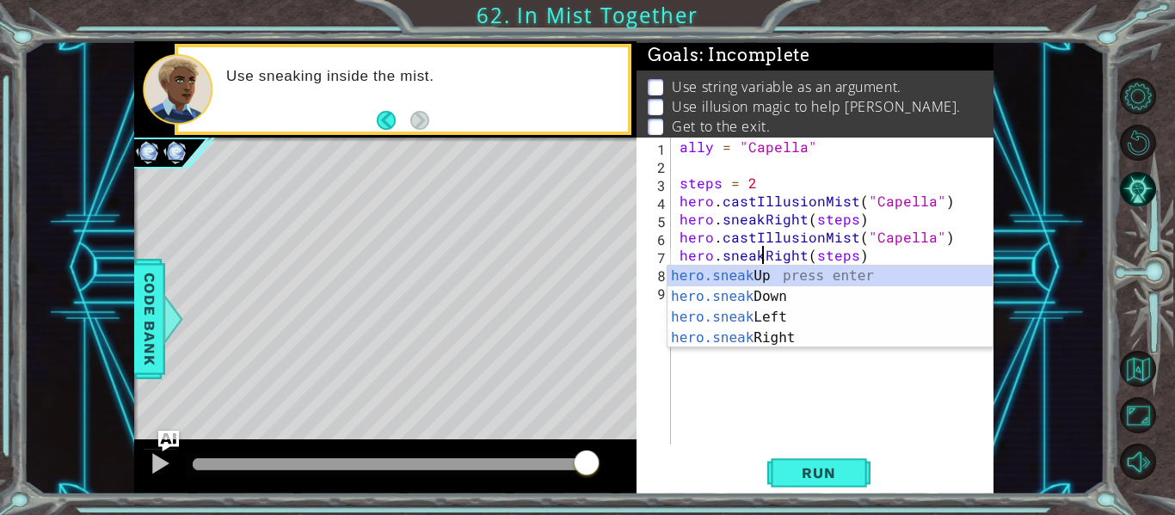
scroll to position [0, 6]
type textarea "hero.sneakRight(steps)"
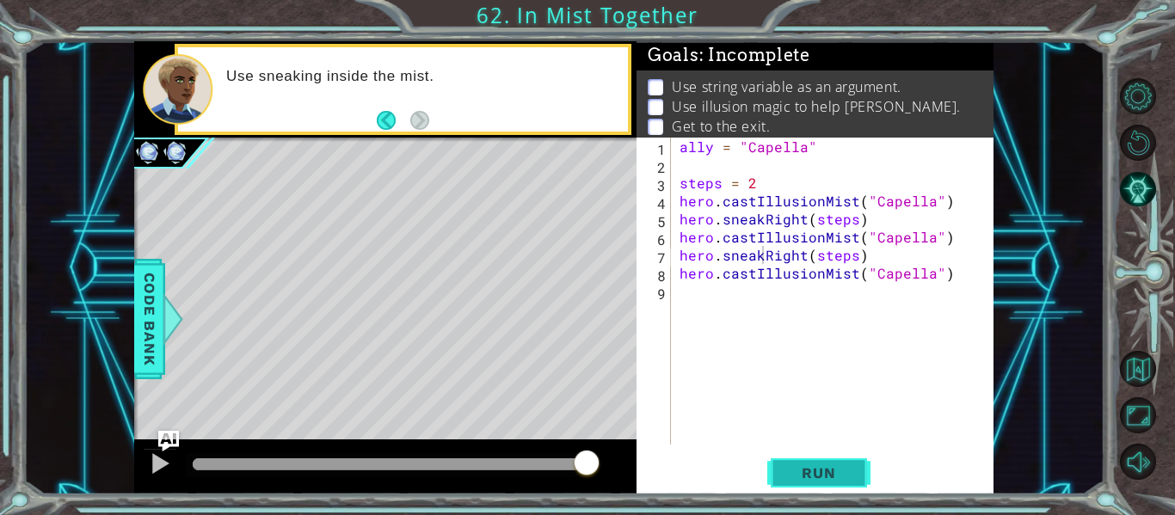
click at [820, 465] on span "Run" at bounding box center [819, 473] width 68 height 17
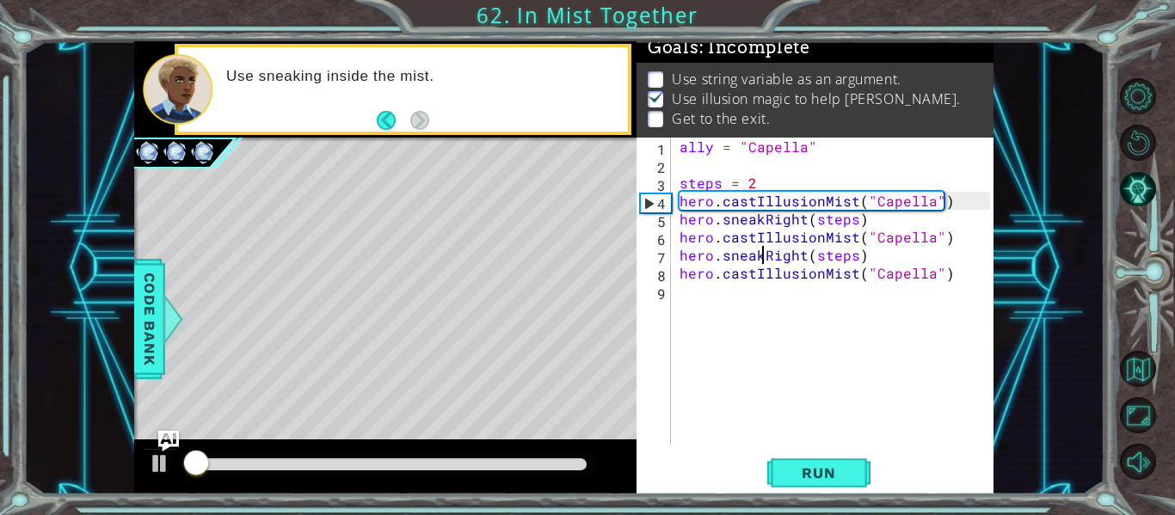
scroll to position [15, 0]
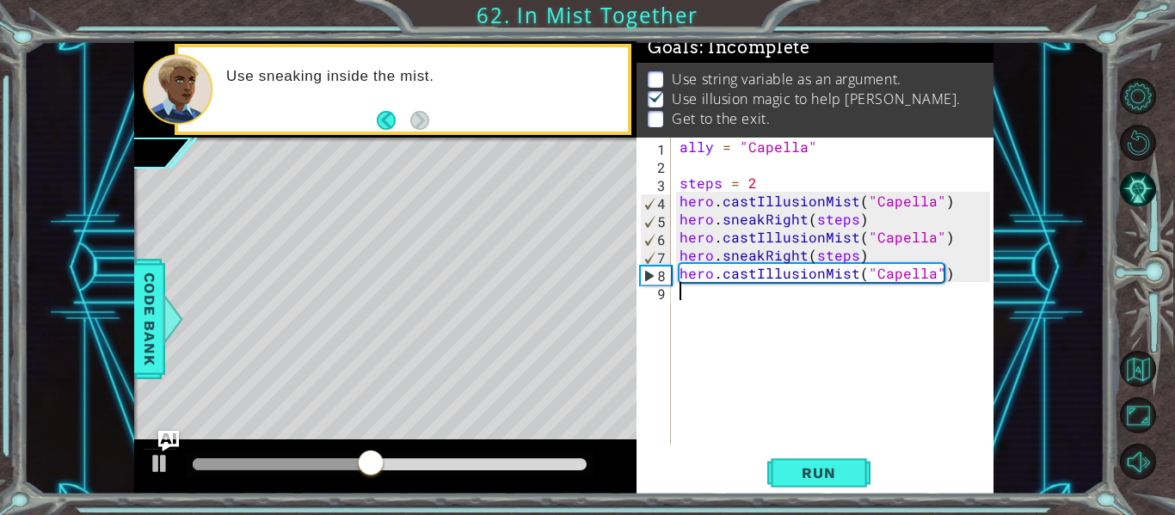
click at [710, 304] on div "ally = "Capella" steps = 2 hero . castIllusionMist ( "Capella" ) hero . sneakRi…" at bounding box center [837, 309] width 323 height 343
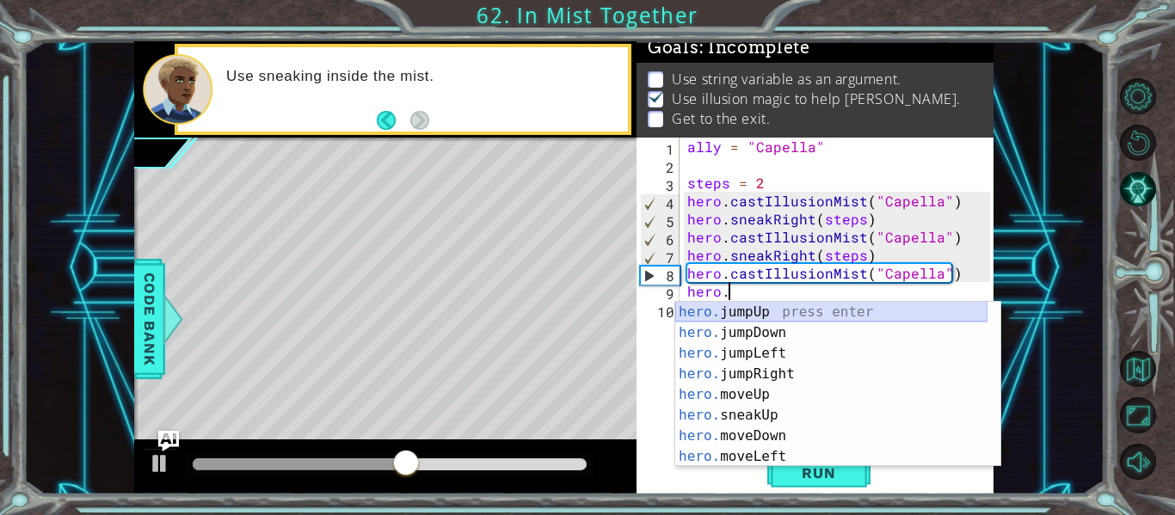
scroll to position [0, 3]
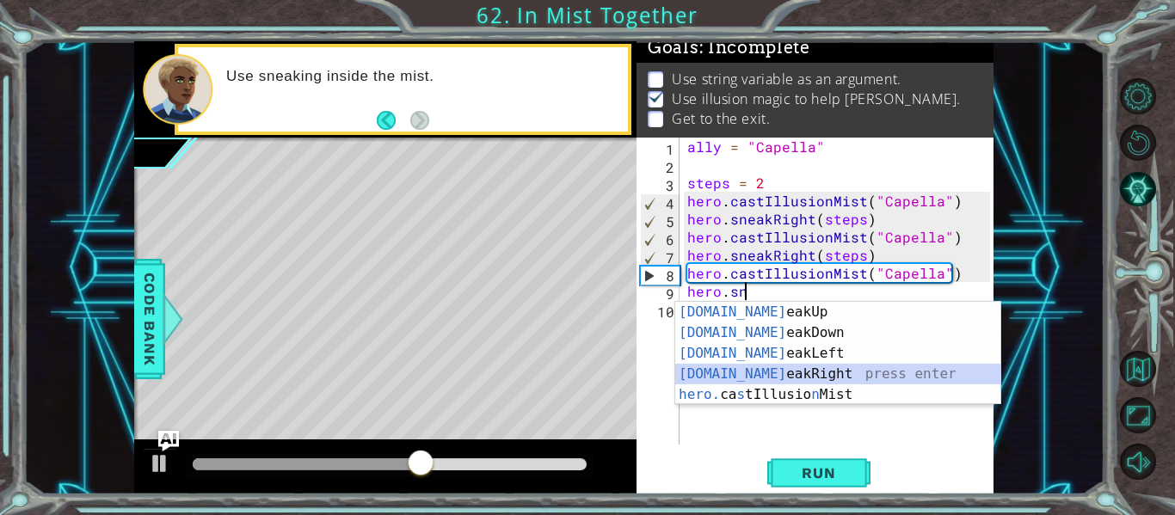
click at [804, 372] on div "[DOMAIN_NAME] eakUp press enter [DOMAIN_NAME] eakDown press enter [DOMAIN_NAME]…" at bounding box center [837, 374] width 325 height 145
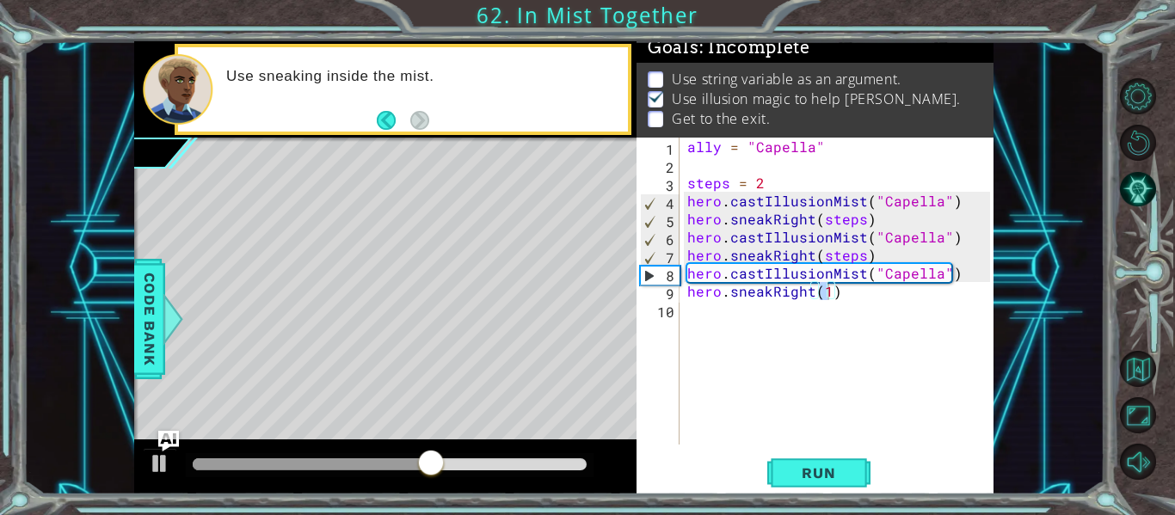
drag, startPoint x: 826, startPoint y: 467, endPoint x: 873, endPoint y: 267, distance: 206.0
click at [873, 267] on div "hero.sneakRight(1) 1 2 3 4 5 6 7 8 9 10 ally = "Capella" steps = 2 hero . castI…" at bounding box center [815, 316] width 357 height 357
drag, startPoint x: 816, startPoint y: 459, endPoint x: 807, endPoint y: 468, distance: 12.8
click at [807, 468] on span "Run" at bounding box center [819, 473] width 68 height 17
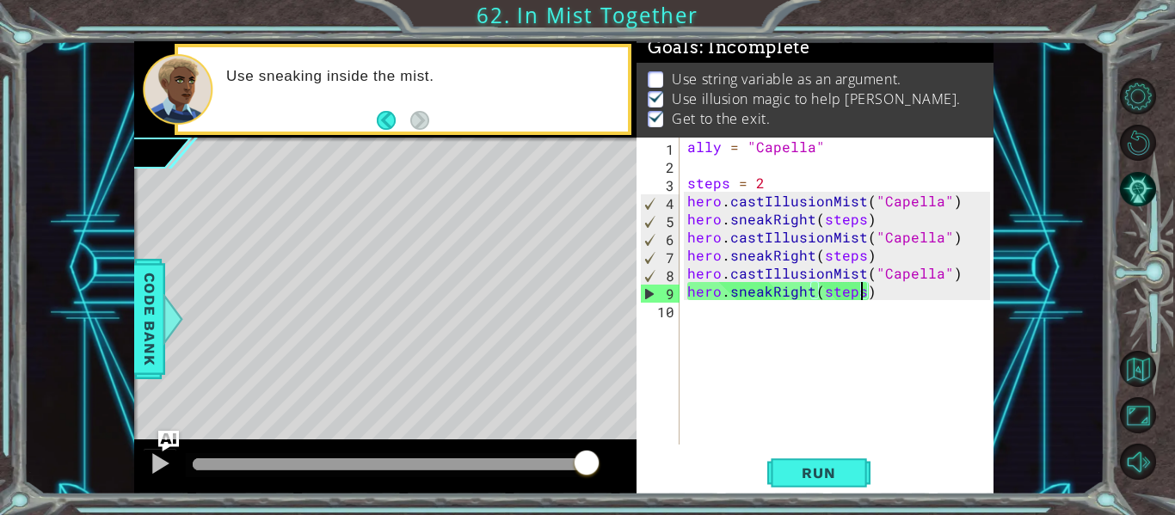
click at [805, 189] on div "ally = "Capella" steps = 2 hero . castIllusionMist ( "Capella" ) hero . sneakRi…" at bounding box center [841, 309] width 315 height 343
type textarea "steps = 2"
click at [772, 169] on div "ally = "Capella" steps = 2 hero . castIllusionMist ( "Capella" ) hero . sneakRi…" at bounding box center [841, 309] width 315 height 343
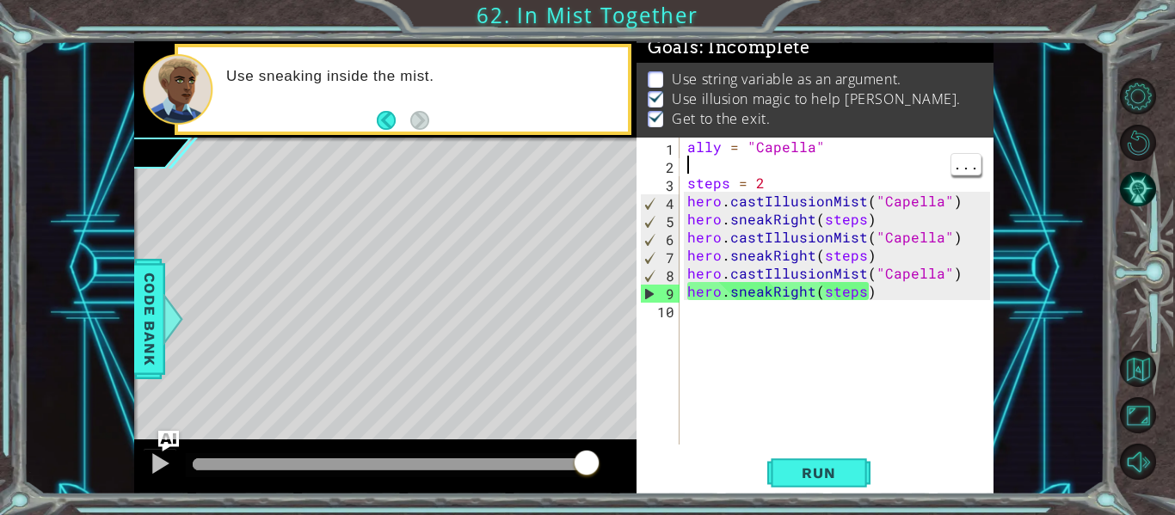
click at [761, 167] on div "ally = "Capella" steps = 2 hero . castIllusionMist ( "Capella" ) hero . sneakRi…" at bounding box center [841, 309] width 315 height 343
click at [780, 181] on div "ally = "Capella" steps = 2 hero . castIllusionMist ( "Capella" ) hero . sneakRi…" at bounding box center [841, 309] width 315 height 343
click at [951, 184] on div "ally = "Capella" steps = 2 hero . castIllusionMist ( "Capella" ) hero . sneakRi…" at bounding box center [841, 309] width 315 height 343
click at [974, 180] on span "..." at bounding box center [965, 182] width 29 height 22
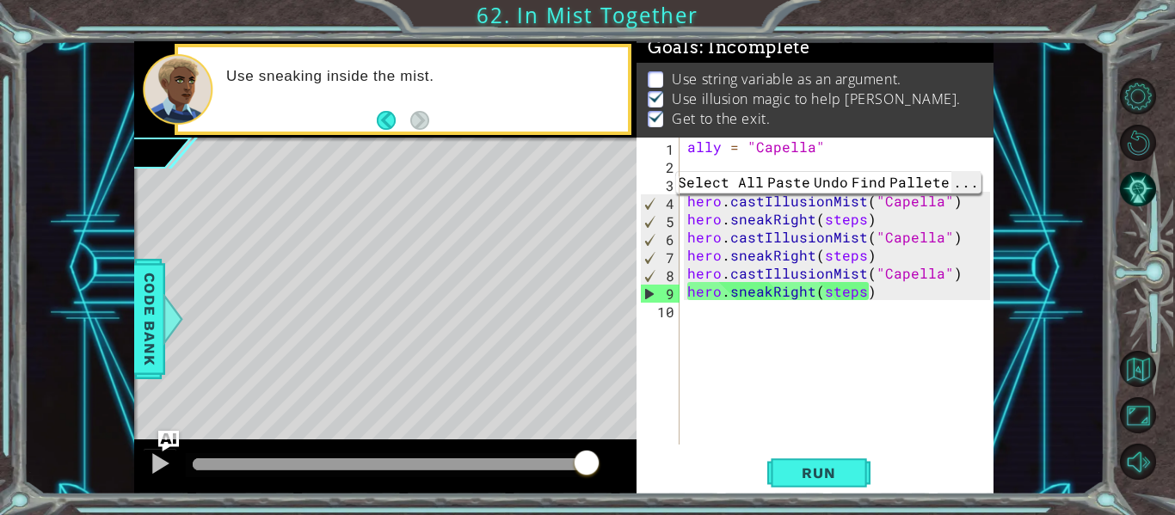
click at [969, 181] on span "..." at bounding box center [965, 182] width 29 height 22
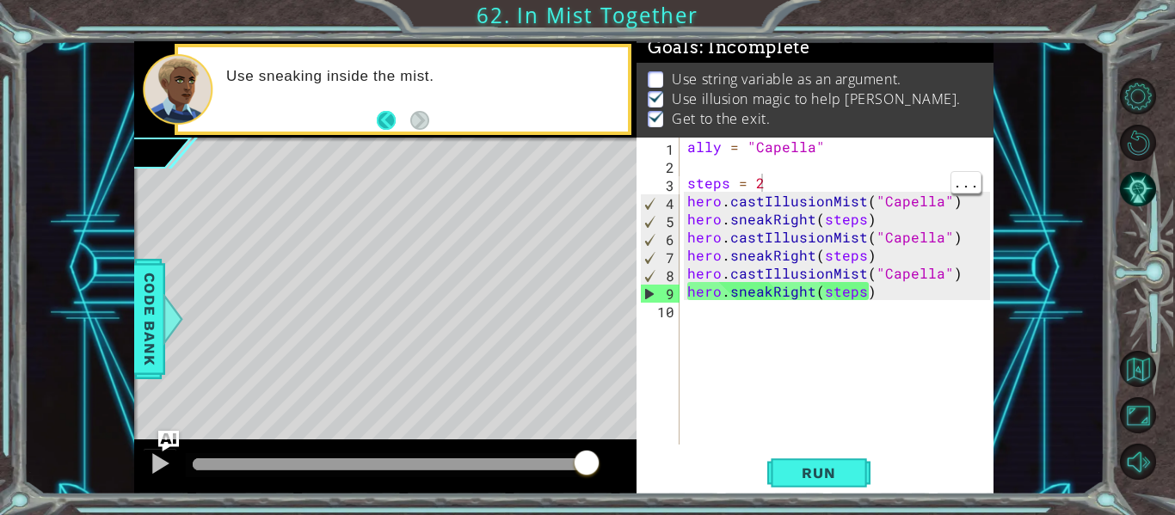
click at [386, 120] on button "Back" at bounding box center [394, 120] width 34 height 19
click at [411, 129] on button "Next" at bounding box center [419, 119] width 19 height 19
click at [844, 478] on span "Run" at bounding box center [819, 473] width 68 height 17
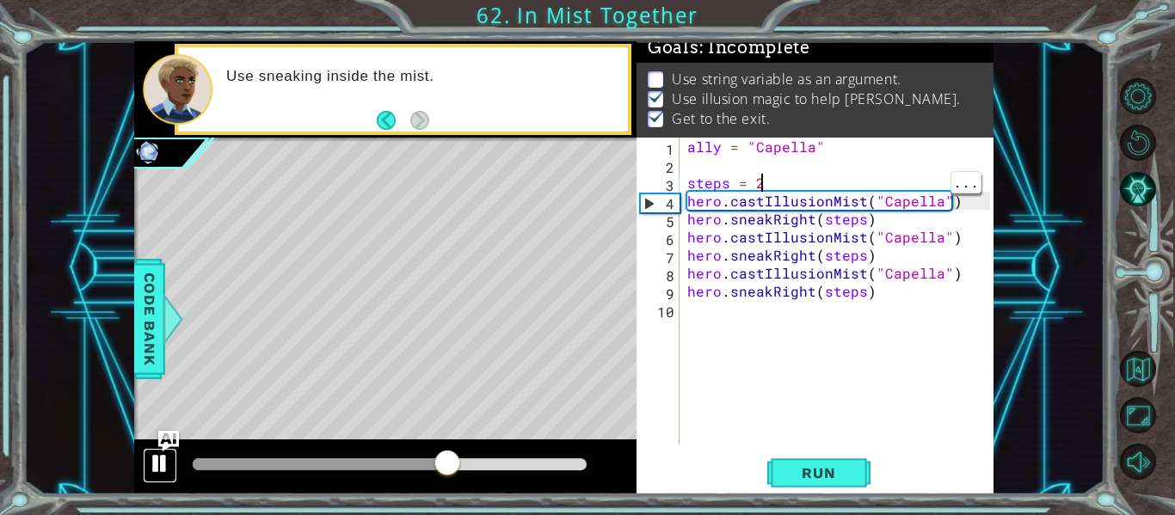
click at [157, 448] on button at bounding box center [160, 465] width 34 height 35
click at [165, 440] on img "Ask AI" at bounding box center [168, 441] width 22 height 22
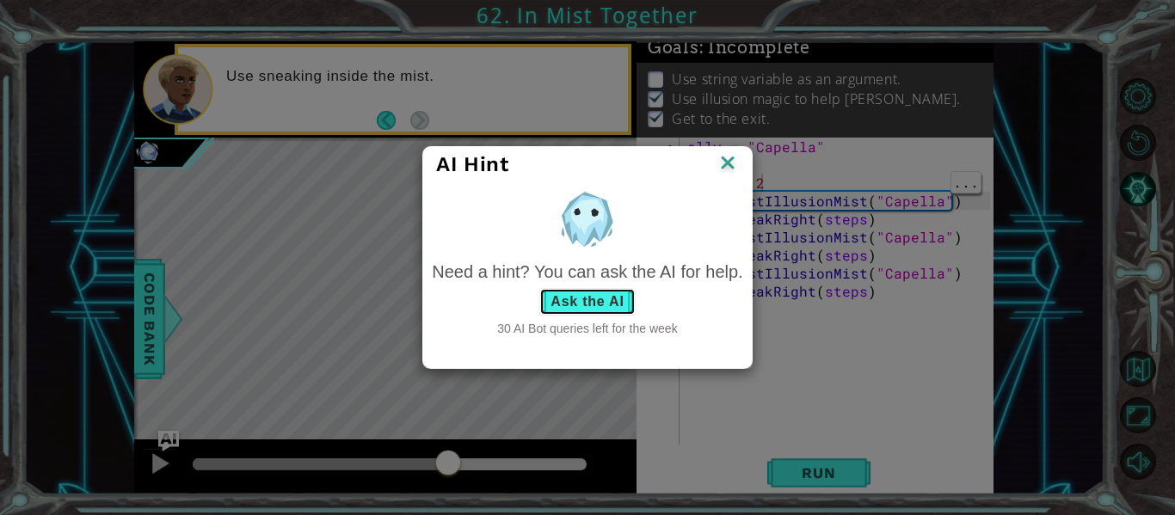
click at [584, 294] on button "Ask the AI" at bounding box center [586, 302] width 95 height 28
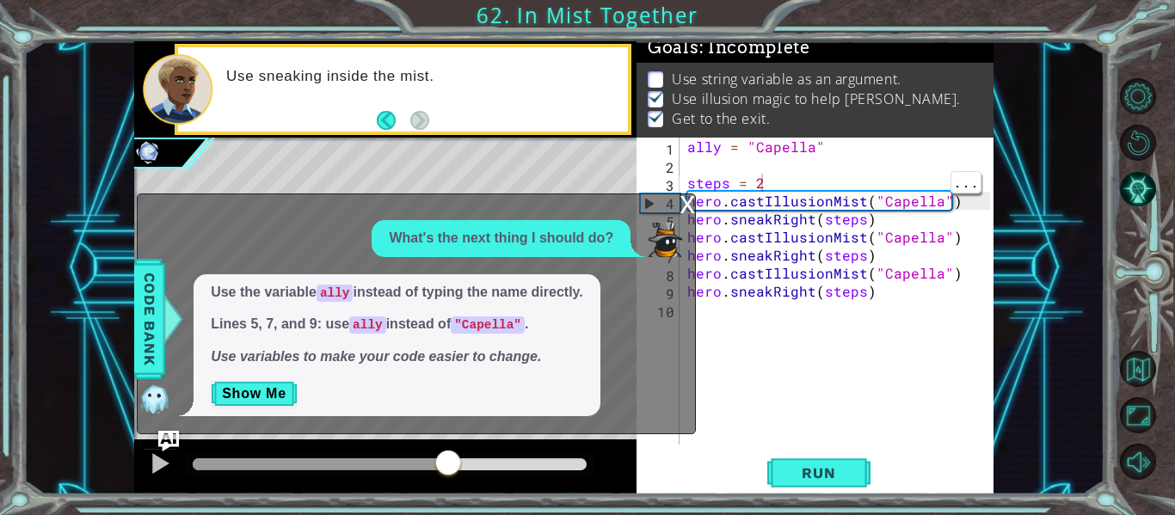
click at [692, 201] on div "x" at bounding box center [687, 202] width 15 height 17
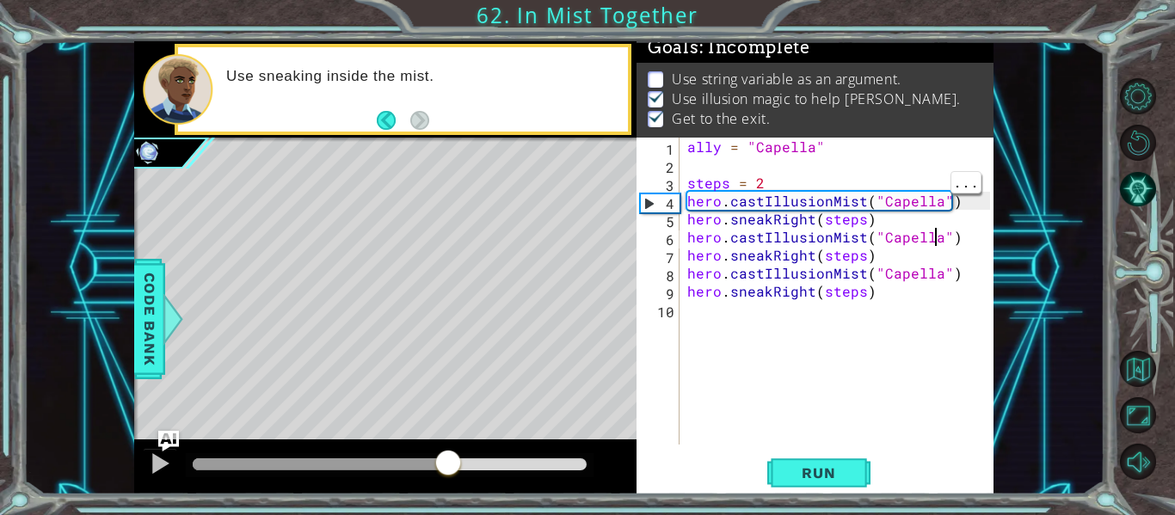
click at [937, 236] on div "ally = "Capella" steps = 2 hero . castIllusionMist ( "Capella" ) hero . sneakRi…" at bounding box center [841, 309] width 315 height 343
click at [857, 224] on div "ally = "Capella" steps = 2 hero . castIllusionMist ( "Capella" ) hero . sneakRi…" at bounding box center [841, 309] width 315 height 343
click at [858, 223] on div "ally = "Capella" steps = 2 hero . castIllusionMist ( "Capella" ) hero . sneakRi…" at bounding box center [841, 309] width 315 height 343
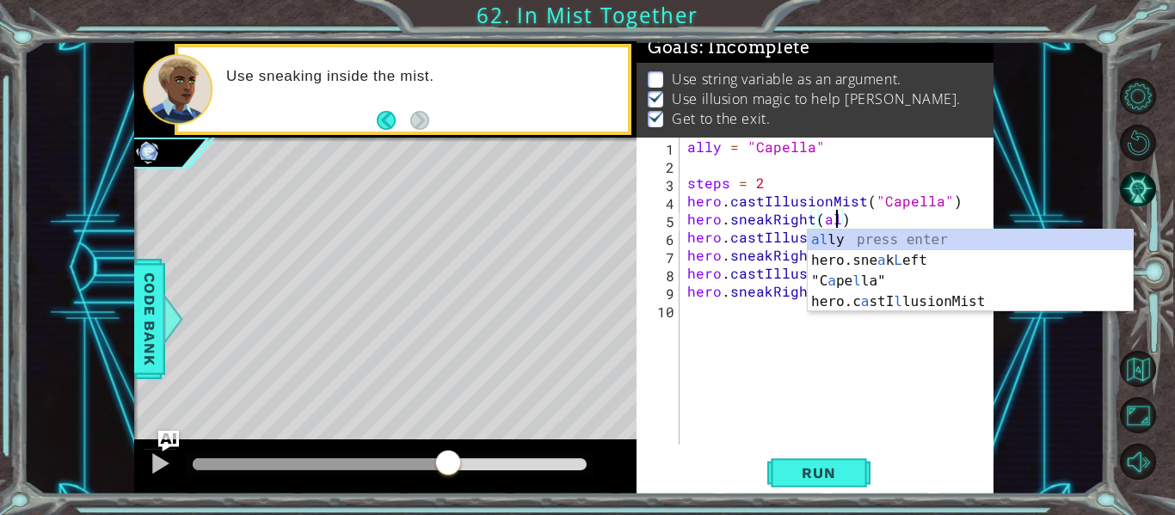
scroll to position [0, 9]
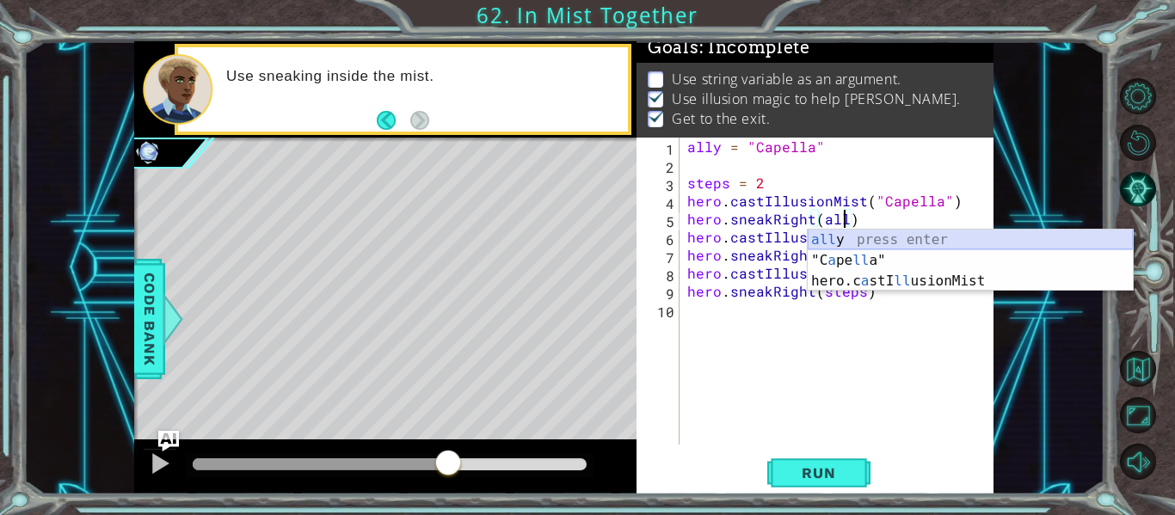
click at [858, 239] on div "all y press enter "C a pe ll a" press enter hero.c a stI ll usionMist press ent…" at bounding box center [970, 281] width 325 height 103
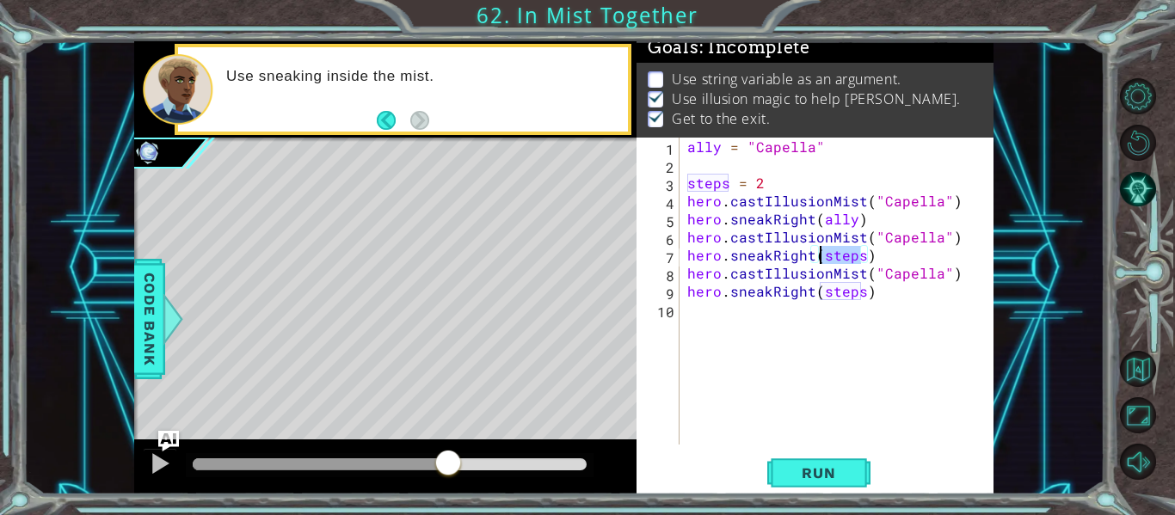
drag, startPoint x: 862, startPoint y: 260, endPoint x: 822, endPoint y: 257, distance: 40.5
click at [822, 257] on div "ally = "Capella" steps = 2 hero . castIllusionMist ( "Capella" ) hero . sneakRi…" at bounding box center [841, 309] width 315 height 343
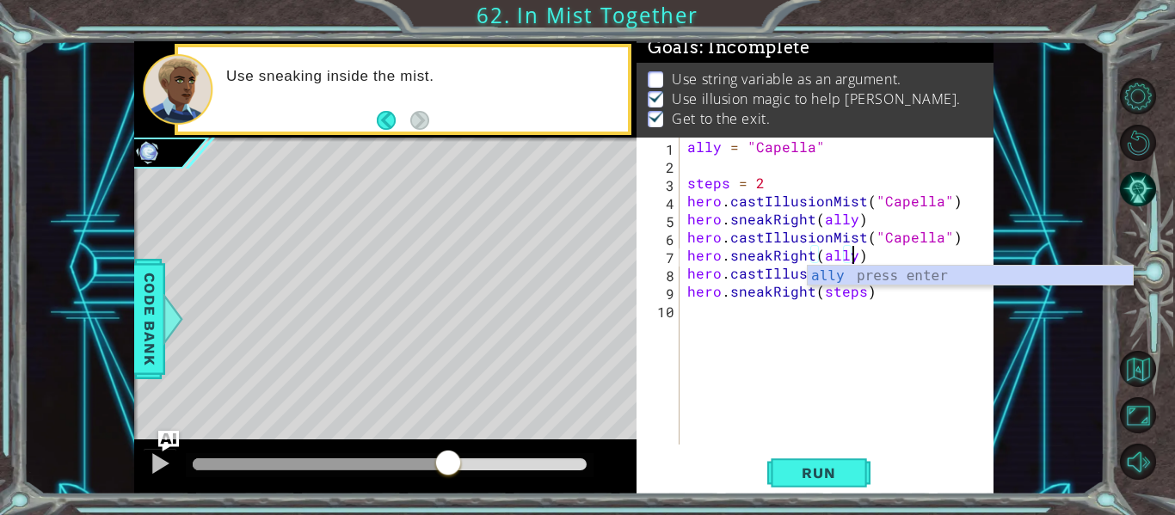
scroll to position [0, 10]
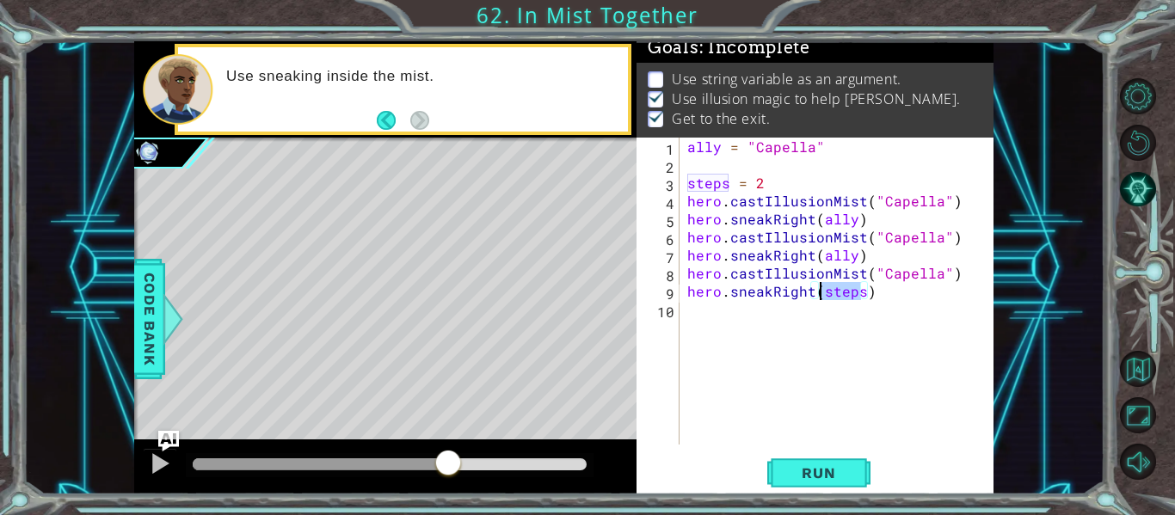
drag, startPoint x: 865, startPoint y: 298, endPoint x: 822, endPoint y: 299, distance: 43.0
click at [822, 299] on div "ally = "Capella" steps = 2 hero . castIllusionMist ( "Capella" ) hero . sneakRi…" at bounding box center [841, 309] width 315 height 343
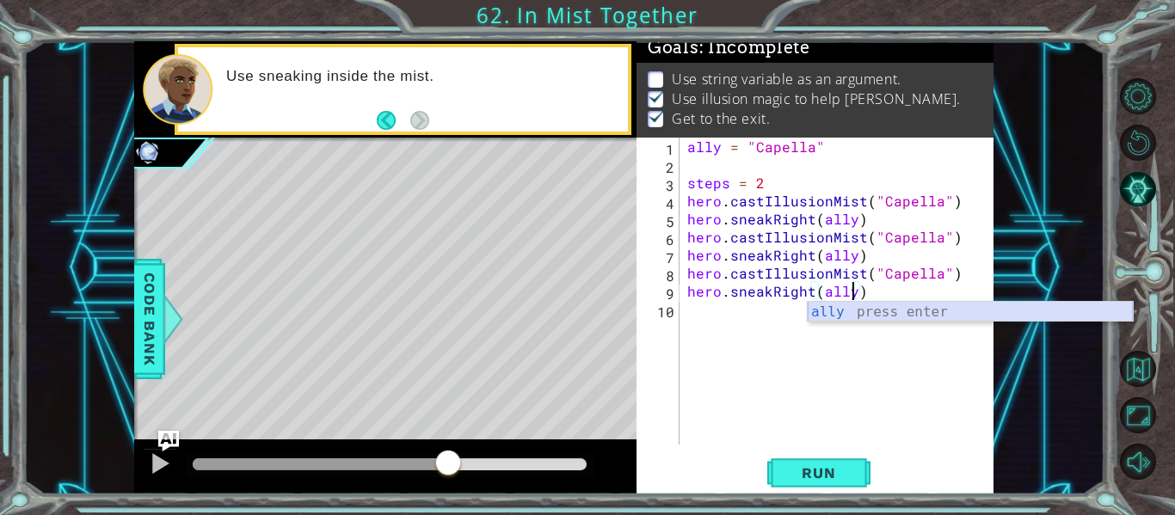
click at [820, 314] on div "ally press enter" at bounding box center [970, 333] width 325 height 62
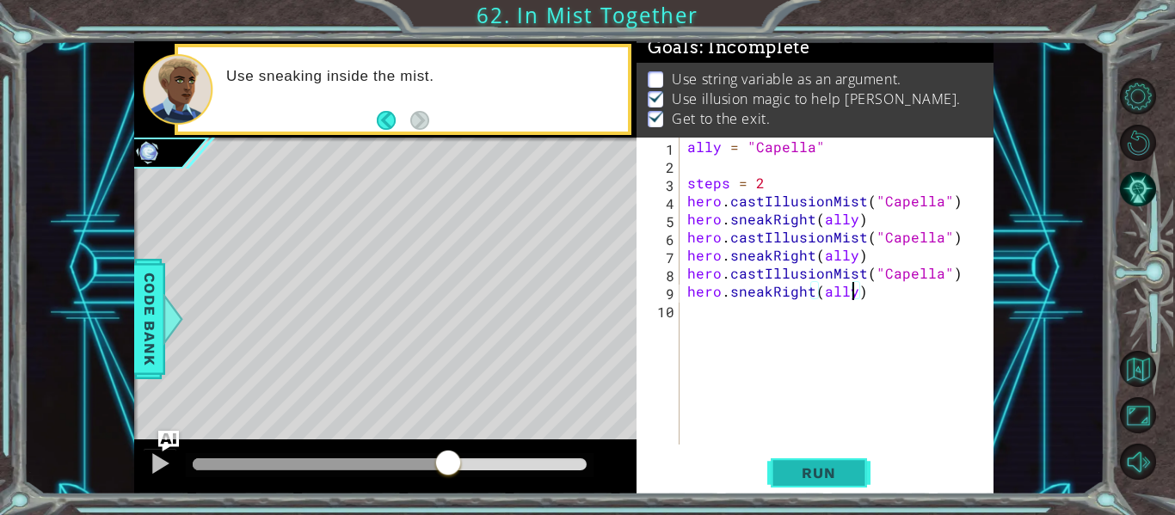
type textarea "hero.sneakRight(ally)"
click at [824, 475] on span "Run" at bounding box center [819, 473] width 68 height 17
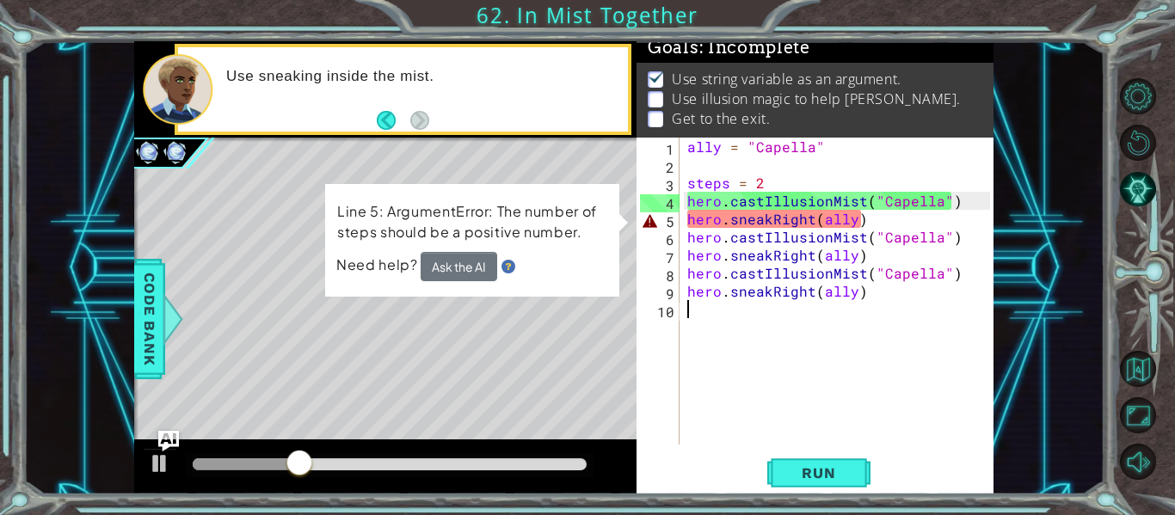
drag, startPoint x: 810, startPoint y: 313, endPoint x: 910, endPoint y: 322, distance: 100.2
click at [910, 322] on div "ally = "Capella" steps = 2 hero . castIllusionMist ( "Capella" ) hero . sneakRi…" at bounding box center [841, 309] width 315 height 343
click at [483, 268] on button "Ask the AI" at bounding box center [459, 266] width 77 height 29
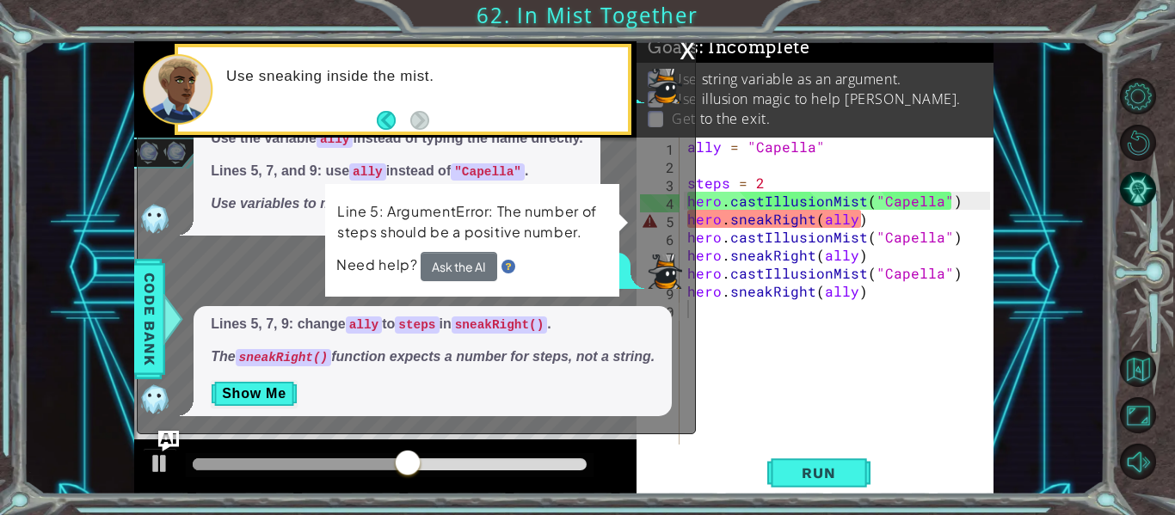
click at [686, 24] on div "1 2 3 4 5 6 7 8 9 10 ally = "Capella" steps = 2 hero . castIllusionMis t ( "Cap…" at bounding box center [587, 257] width 1175 height 515
click at [685, 51] on div "x" at bounding box center [687, 48] width 15 height 17
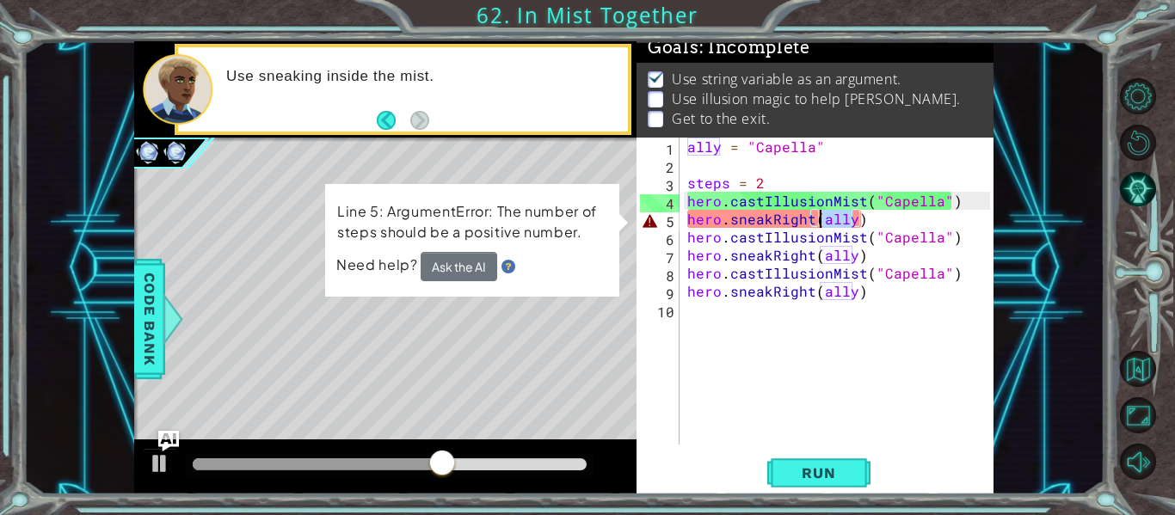
drag, startPoint x: 853, startPoint y: 215, endPoint x: 817, endPoint y: 223, distance: 36.1
click at [817, 223] on div "ally = "Capella" steps = 2 hero . castIllusionMist ( "Capella" ) hero . sneakRi…" at bounding box center [841, 309] width 315 height 343
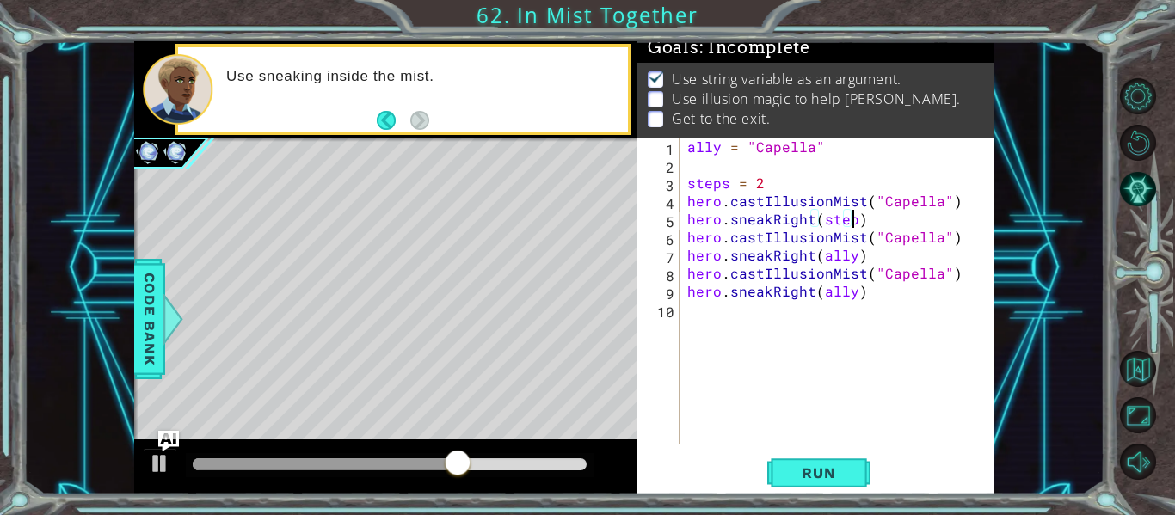
scroll to position [0, 10]
drag, startPoint x: 847, startPoint y: 256, endPoint x: 833, endPoint y: 260, distance: 15.0
click at [833, 260] on div "ally = "Capella" steps = 2 hero . castIllusionMist ( "Capella" ) hero . sneakRi…" at bounding box center [841, 309] width 315 height 343
drag, startPoint x: 853, startPoint y: 260, endPoint x: 817, endPoint y: 260, distance: 35.3
click at [817, 260] on div "ally = "Capella" steps = 2 hero . castIllusionMist ( "Capella" ) hero . sneakRi…" at bounding box center [841, 309] width 315 height 343
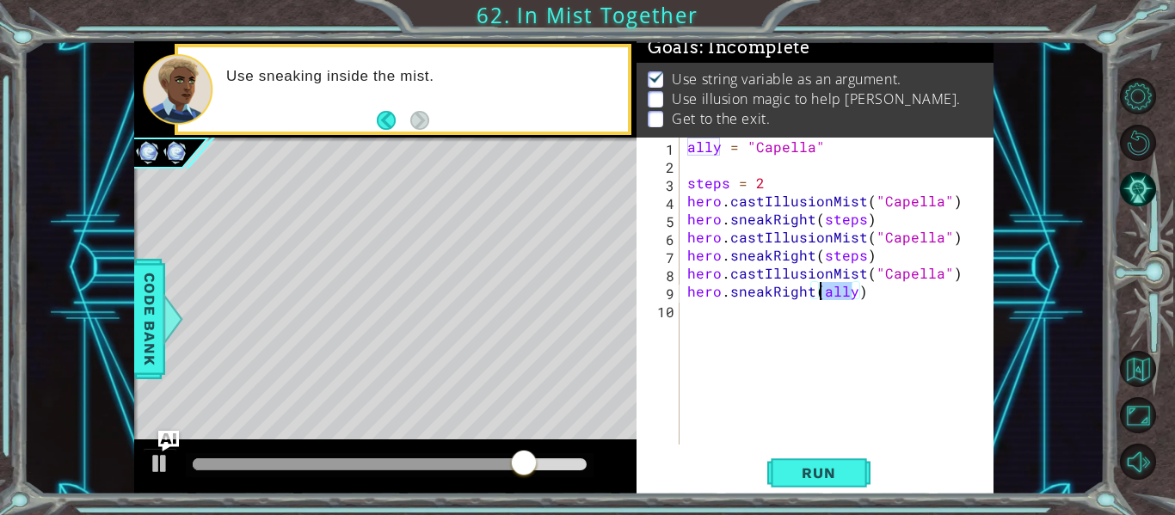
drag, startPoint x: 849, startPoint y: 291, endPoint x: 818, endPoint y: 296, distance: 31.4
click at [818, 296] on div "ally = "Capella" steps = 2 hero . castIllusionMist ( "Capella" ) hero . sneakRi…" at bounding box center [841, 309] width 315 height 343
drag, startPoint x: 940, startPoint y: 274, endPoint x: 868, endPoint y: 280, distance: 72.6
click at [868, 280] on div "ally = "Capella" steps = 2 hero . castIllusionMist ( "Capella" ) hero . sneakRi…" at bounding box center [841, 309] width 315 height 343
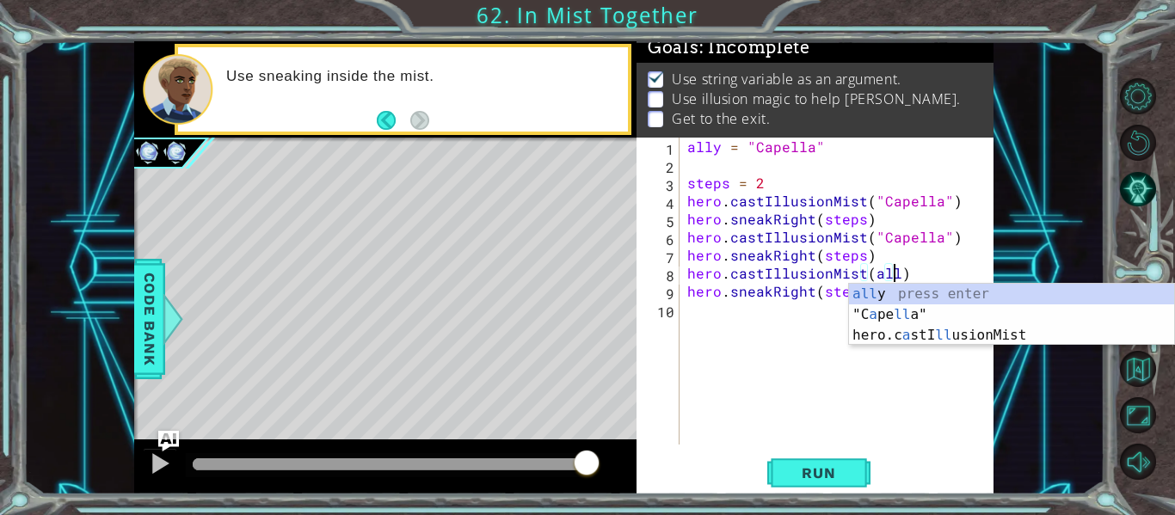
scroll to position [0, 13]
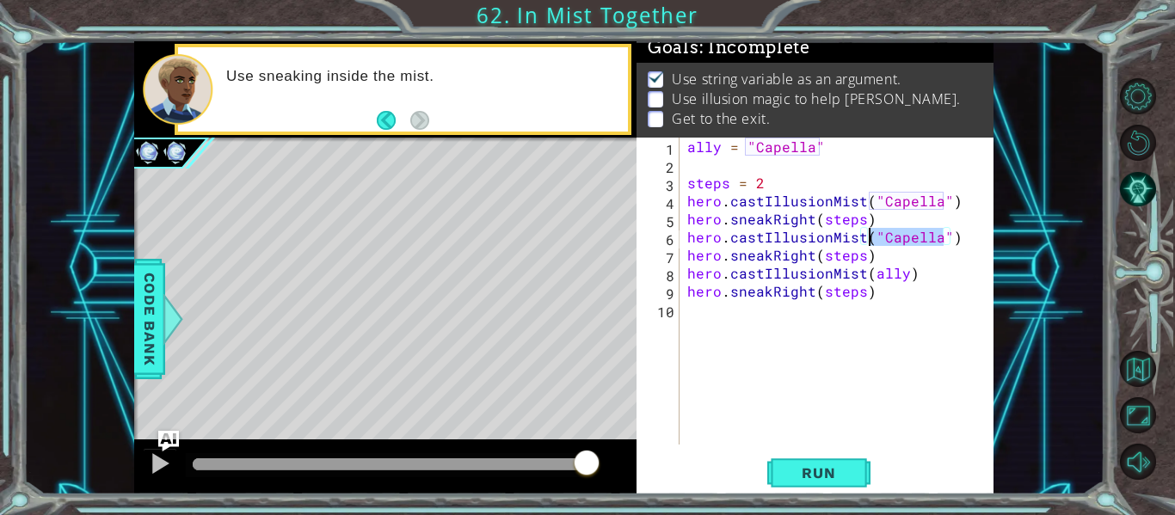
drag, startPoint x: 943, startPoint y: 232, endPoint x: 873, endPoint y: 237, distance: 69.9
click at [873, 237] on div "ally = "Capella" steps = 2 hero . castIllusionMist ( "Capella" ) hero . sneakRi…" at bounding box center [841, 309] width 315 height 343
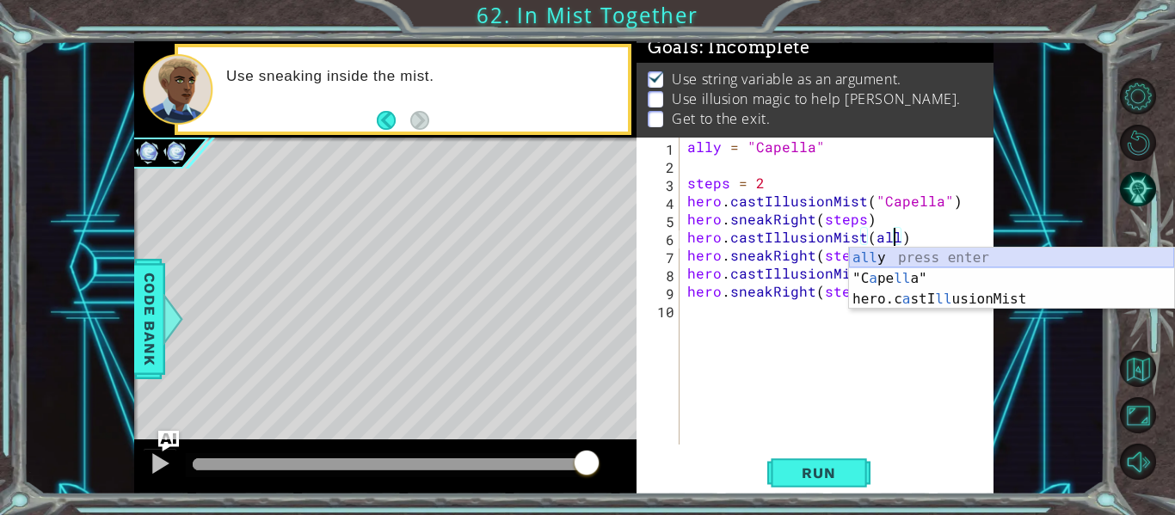
click at [876, 251] on div "all y press enter "C a pe ll a" press enter hero.c a stI ll usionMist press ent…" at bounding box center [1011, 299] width 325 height 103
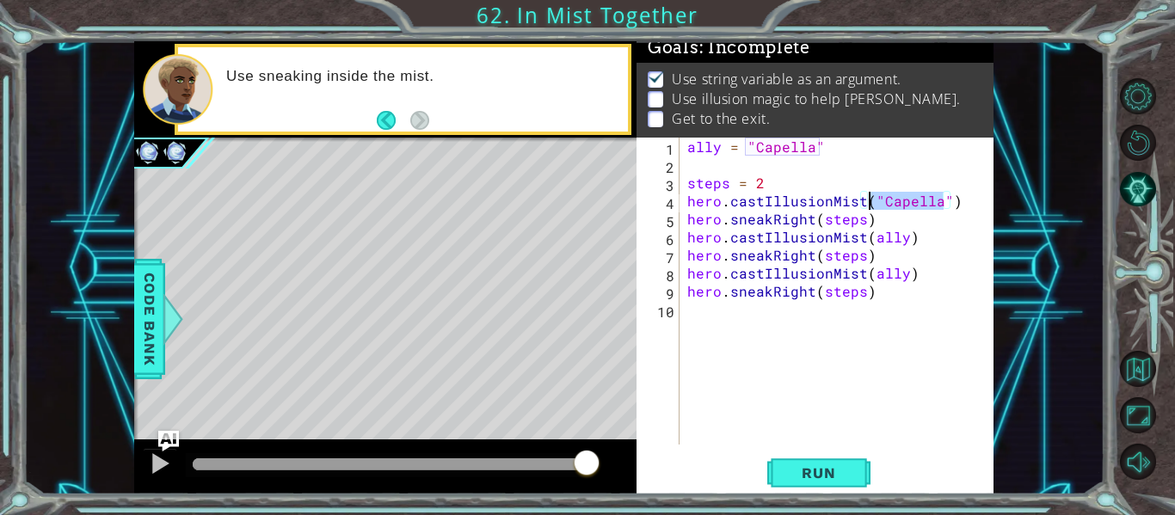
drag, startPoint x: 945, startPoint y: 200, endPoint x: 869, endPoint y: 207, distance: 77.0
click at [869, 207] on div "ally = "Capella" steps = 2 hero . castIllusionMist ( "Capella" ) hero . sneakRi…" at bounding box center [841, 309] width 315 height 343
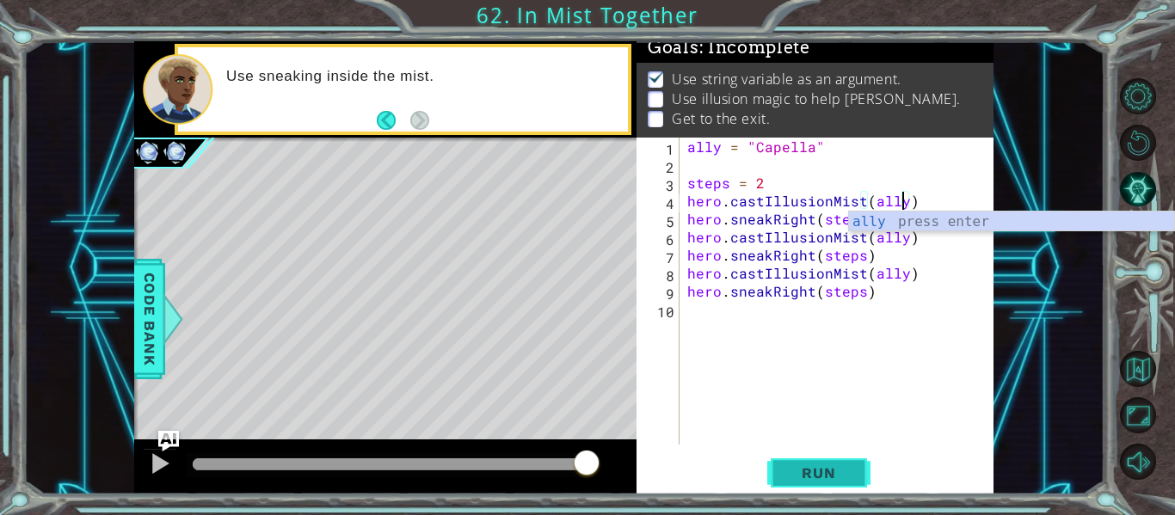
type textarea "hero.castIllusionMist(ally)"
click at [834, 476] on span "Run" at bounding box center [819, 473] width 68 height 17
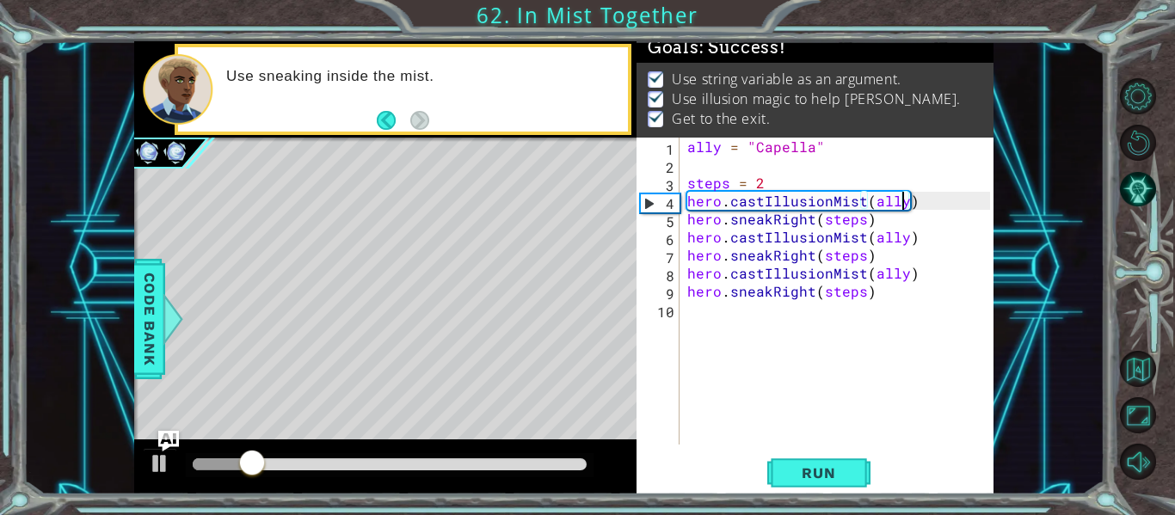
click at [587, 462] on div at bounding box center [390, 465] width 408 height 24
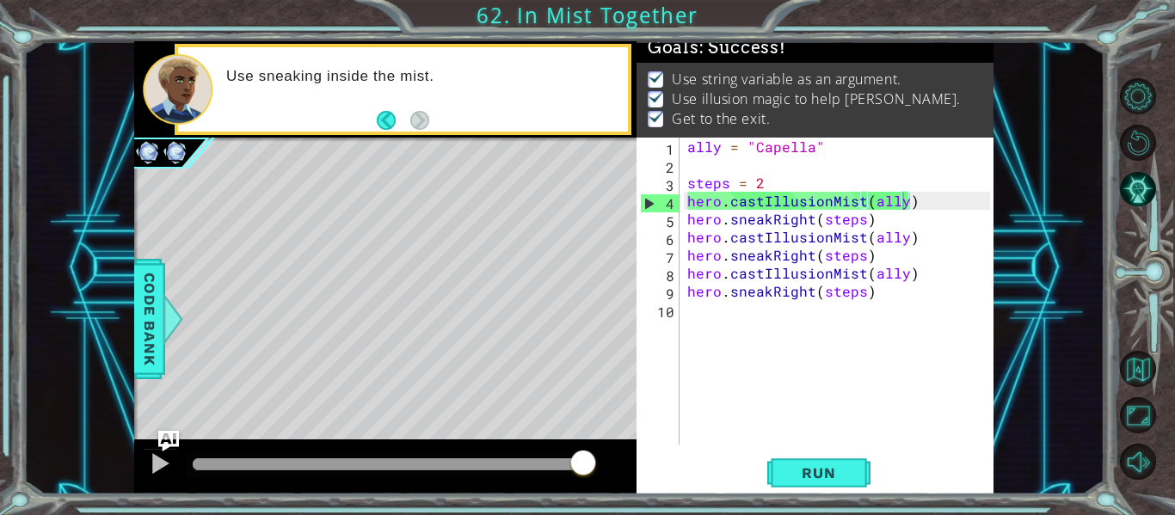
click at [583, 462] on div at bounding box center [390, 465] width 394 height 12
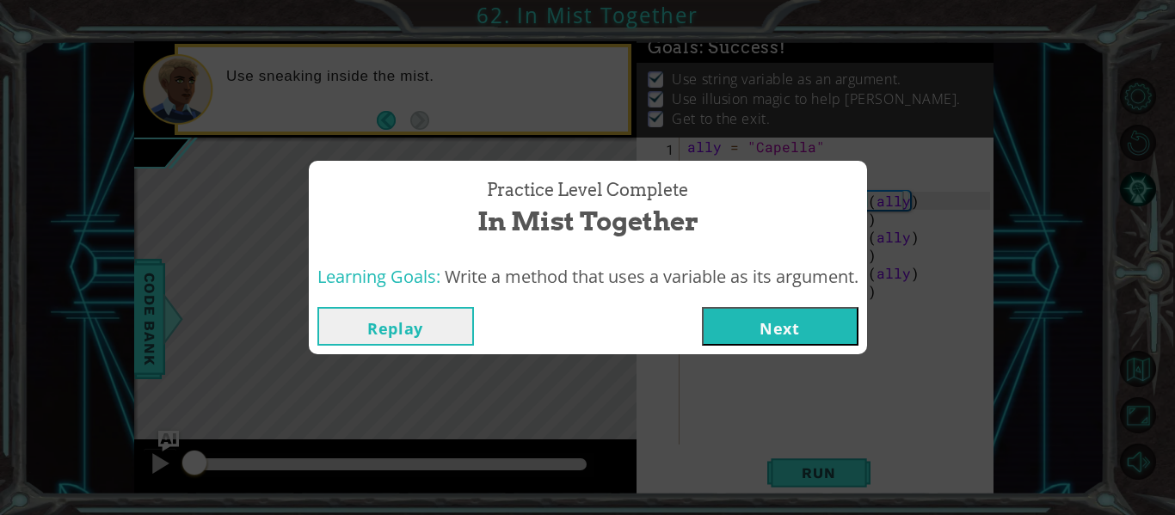
click at [764, 326] on button "Next" at bounding box center [780, 326] width 157 height 39
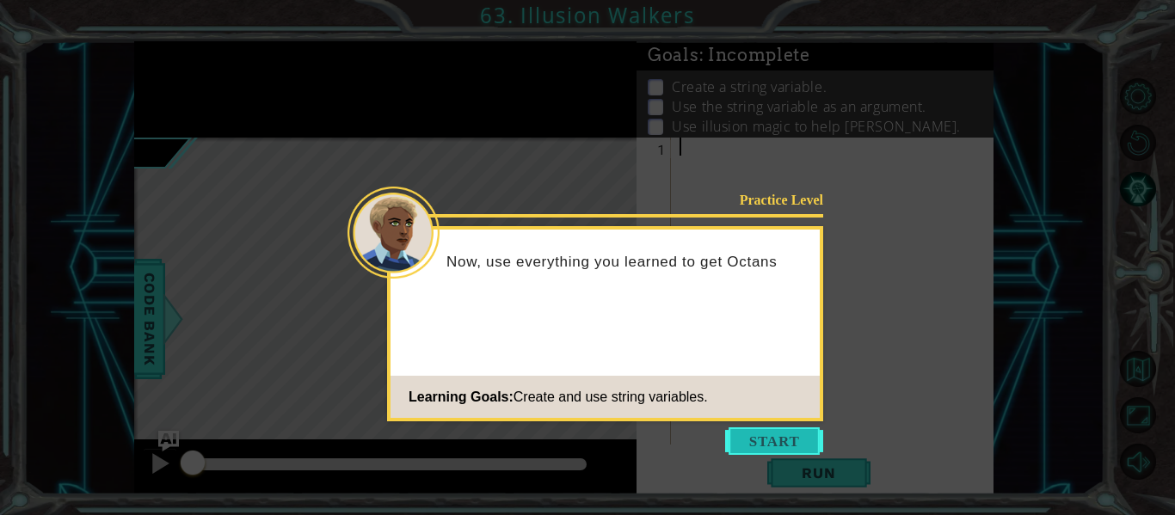
click at [779, 444] on button "Start" at bounding box center [774, 442] width 98 height 28
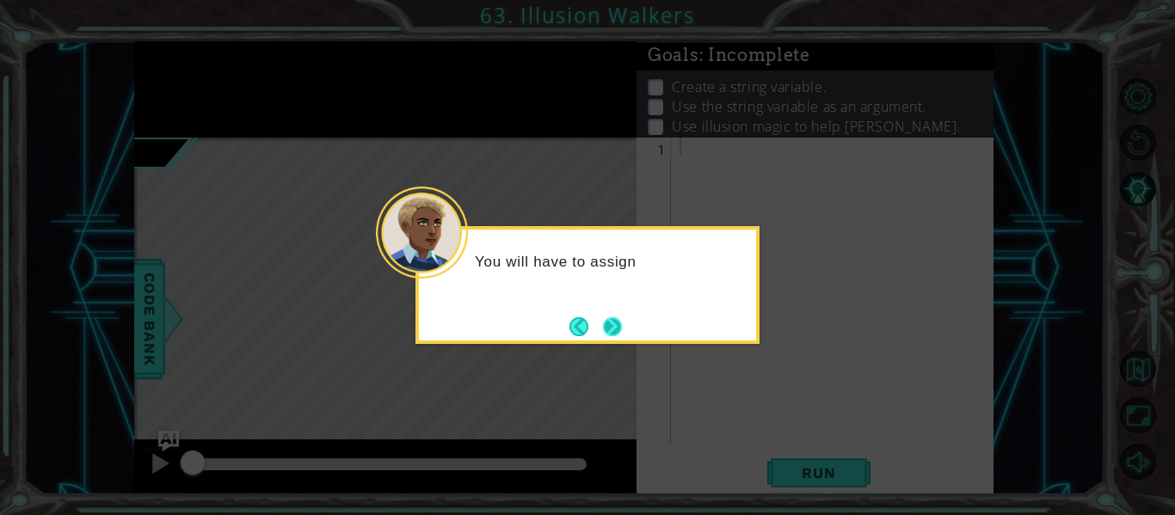
click at [611, 330] on button "Next" at bounding box center [612, 326] width 19 height 19
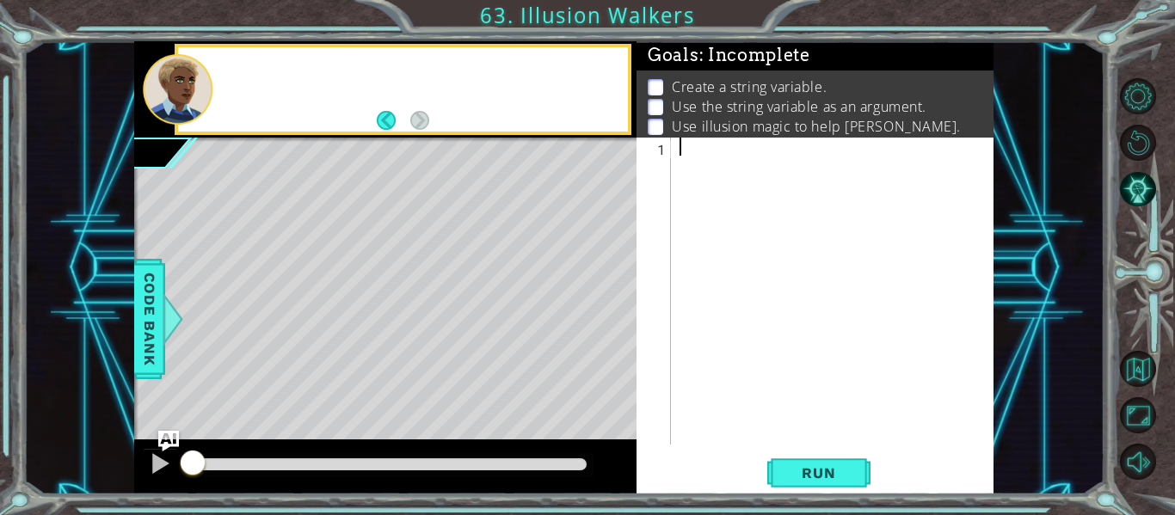
click at [611, 330] on div "Level Map" at bounding box center [531, 391] width 795 height 507
click at [696, 186] on div at bounding box center [837, 309] width 323 height 343
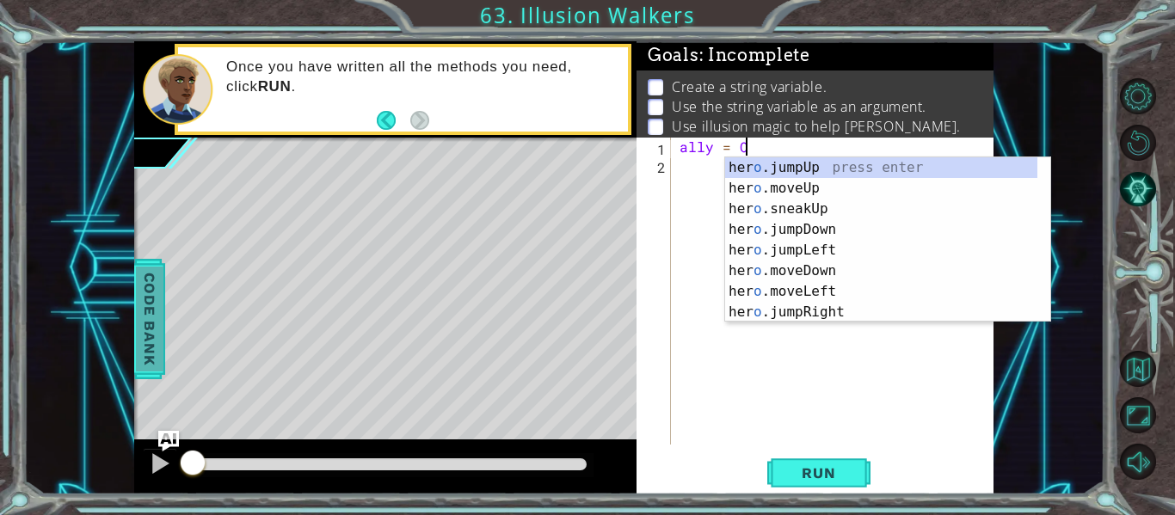
click at [138, 291] on span "Code Bank" at bounding box center [150, 319] width 28 height 105
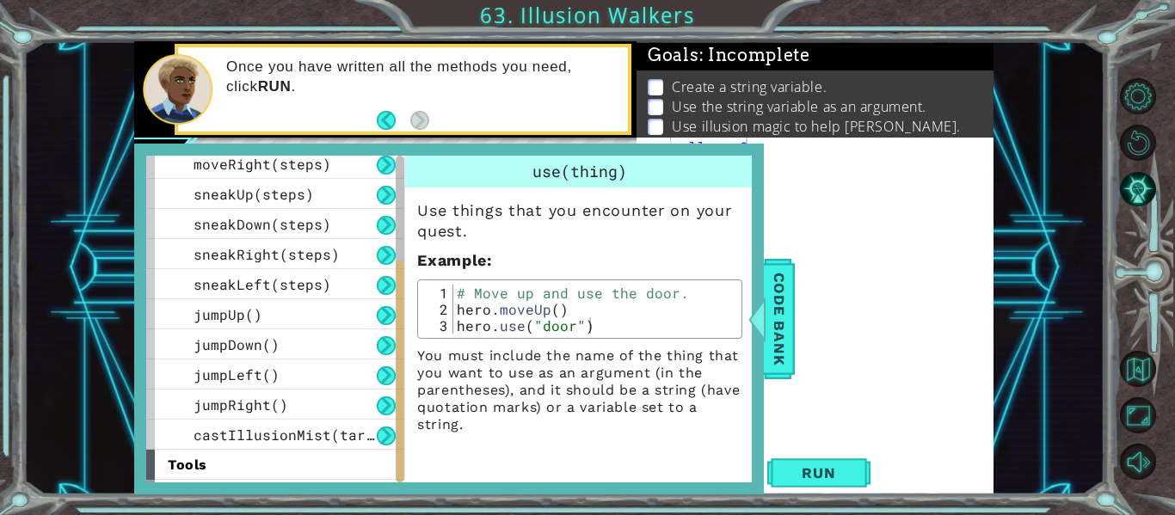
scroll to position [215, 0]
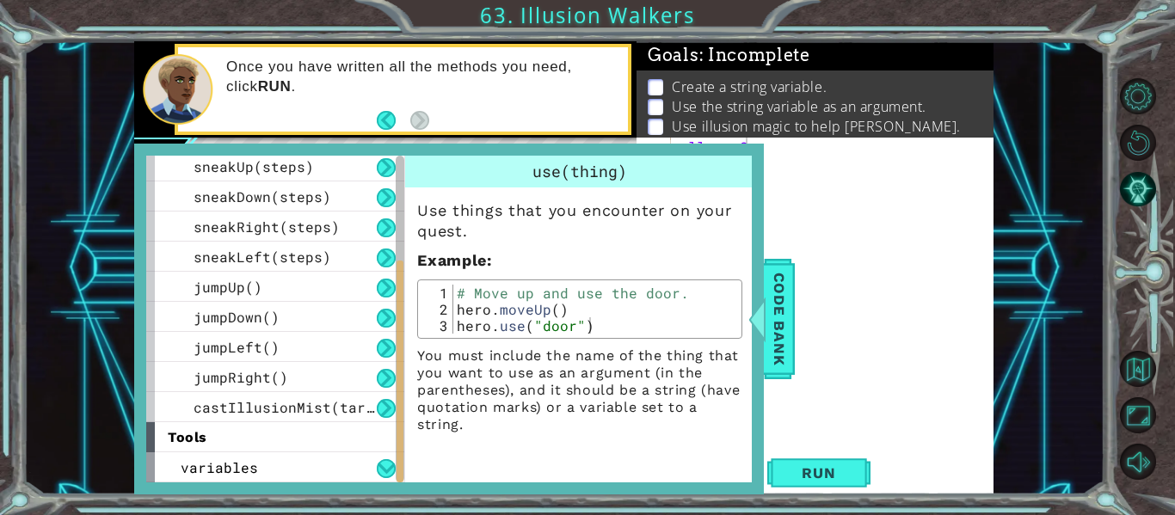
drag, startPoint x: 283, startPoint y: 311, endPoint x: 741, endPoint y: 328, distance: 458.0
click at [741, 328] on div "methods hero use(thing) moveUp(steps) moveDown(steps) moveLeft(steps) moveRight…" at bounding box center [449, 319] width 606 height 327
click at [312, 461] on div "variables" at bounding box center [275, 468] width 258 height 30
click at [385, 469] on button at bounding box center [386, 468] width 19 height 19
click at [382, 471] on button at bounding box center [386, 468] width 19 height 19
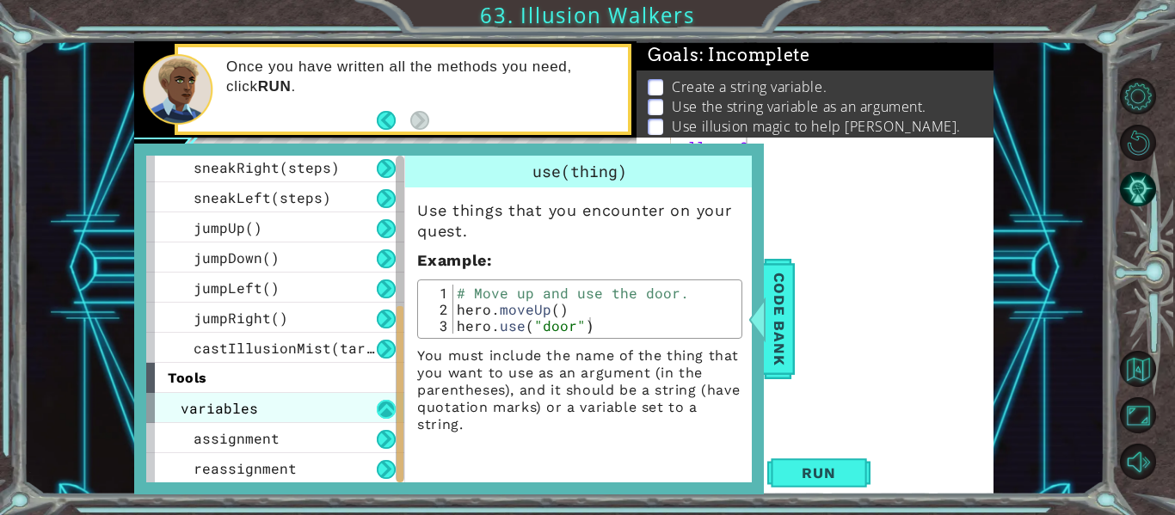
scroll to position [275, 0]
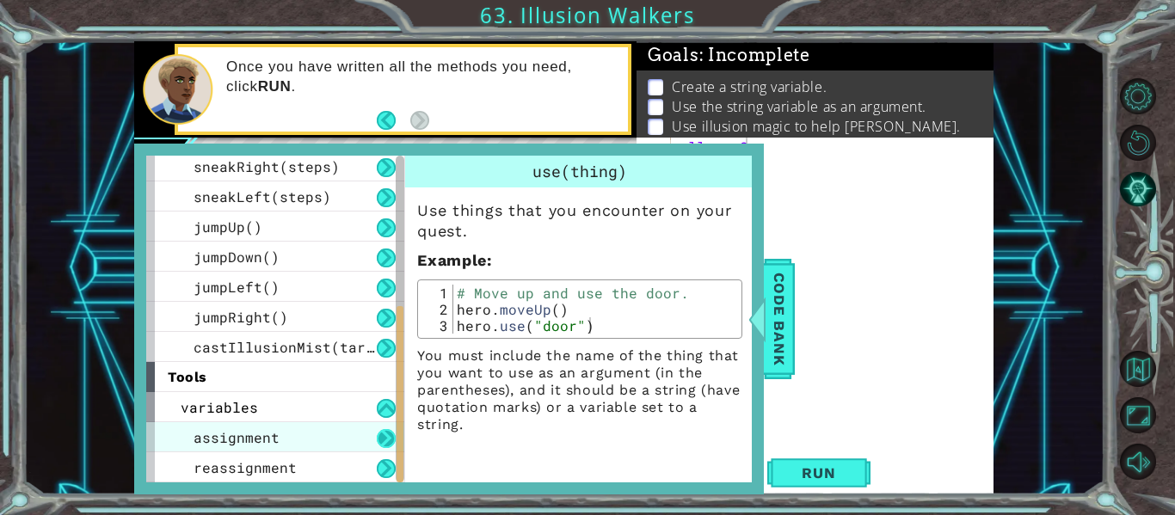
click at [384, 442] on button at bounding box center [386, 438] width 19 height 19
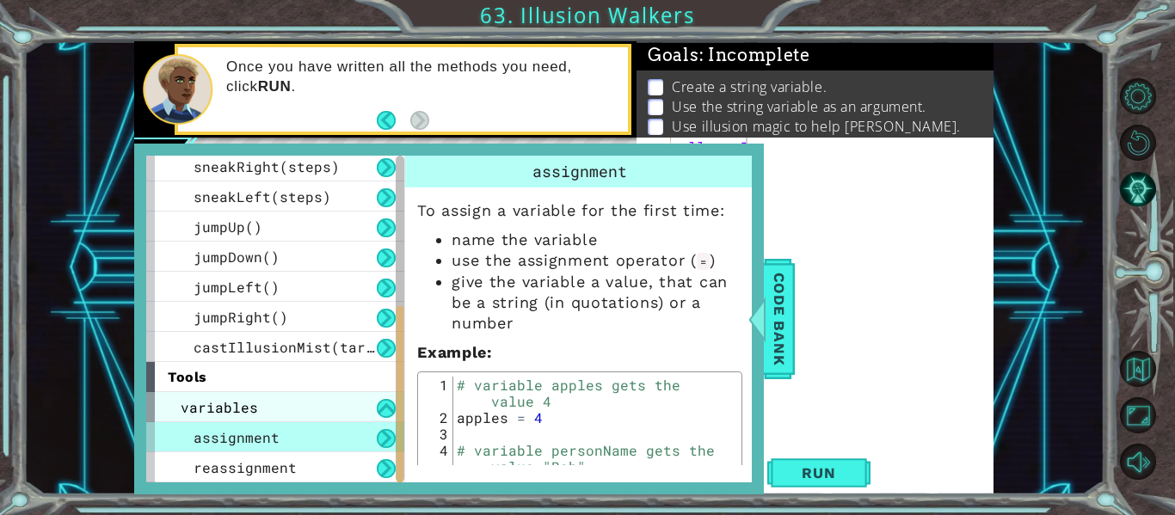
click at [385, 398] on div "variables" at bounding box center [275, 407] width 258 height 30
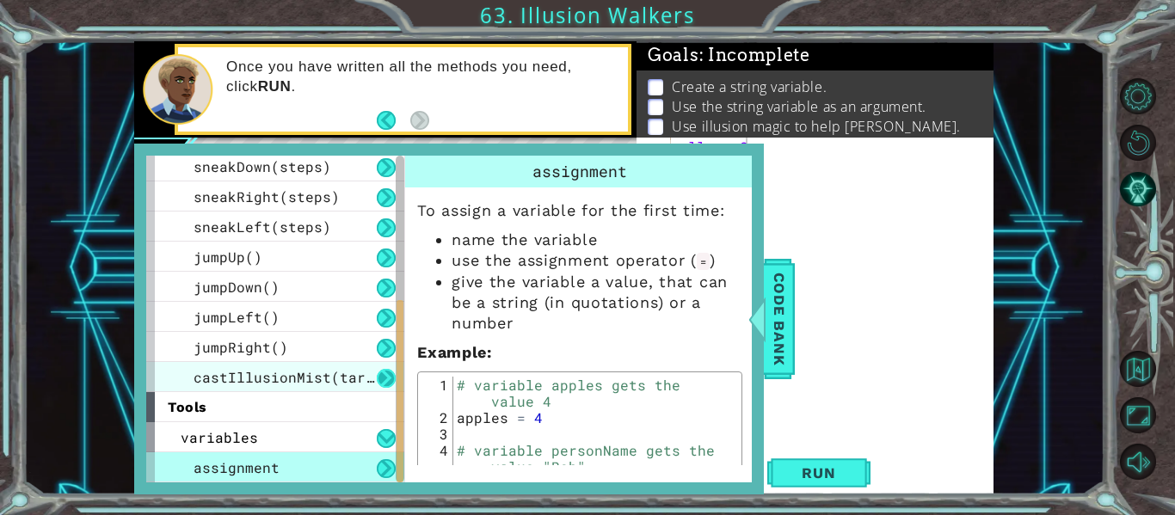
scroll to position [215, 0]
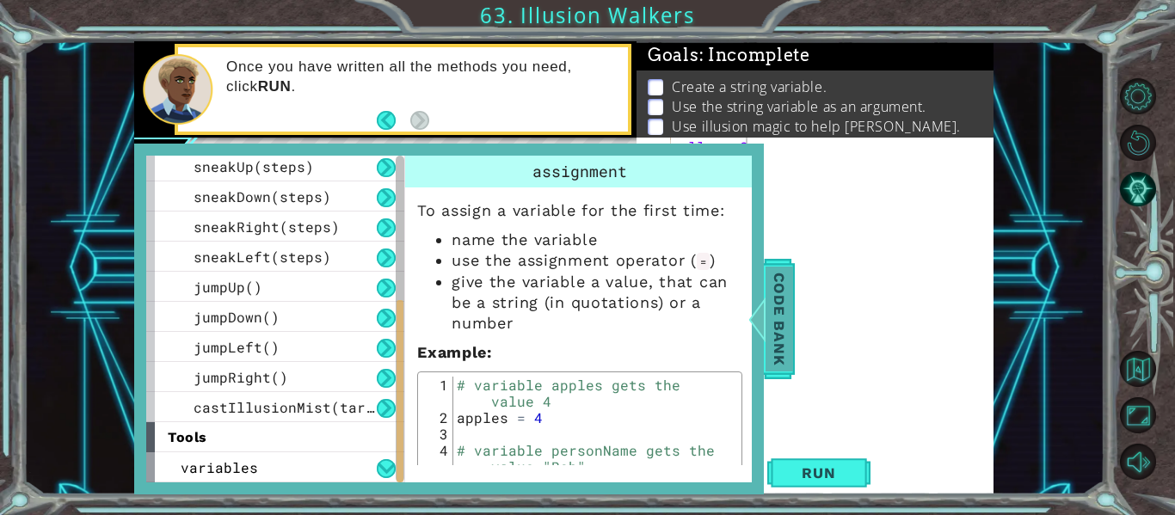
click at [779, 323] on span "Code Bank" at bounding box center [780, 319] width 28 height 105
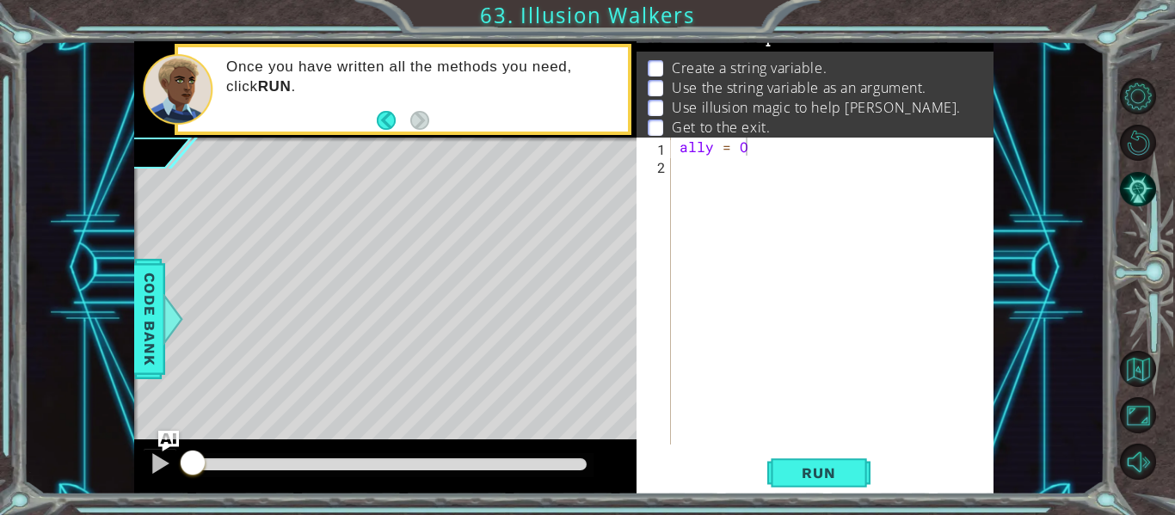
scroll to position [20, 0]
click at [829, 99] on p "Use illusion magic to help [PERSON_NAME]." at bounding box center [816, 106] width 289 height 19
click at [830, 151] on div "ally = O" at bounding box center [837, 309] width 323 height 343
type textarea "ally = [PERSON_NAME]"
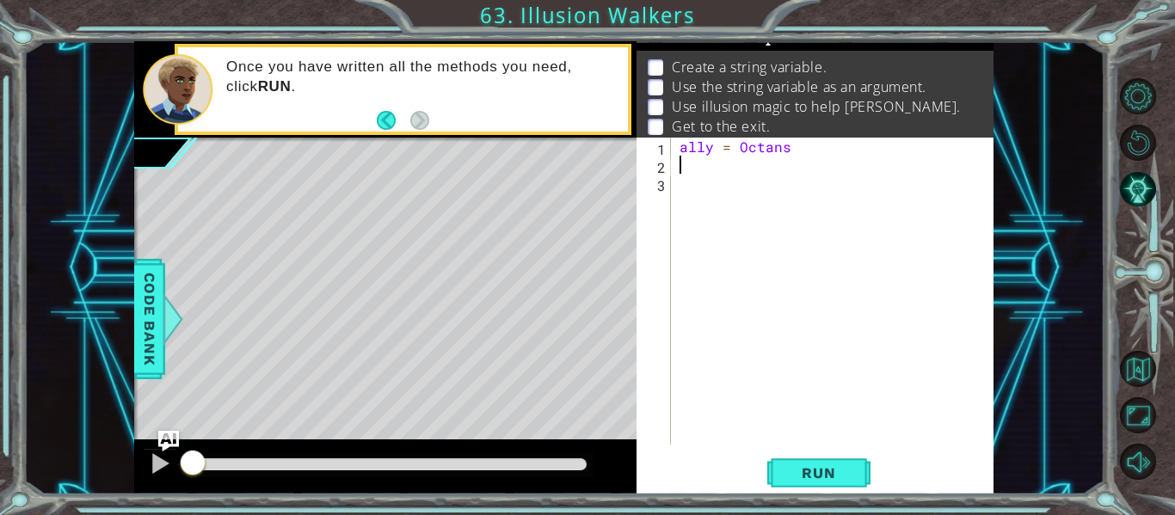
scroll to position [0, 0]
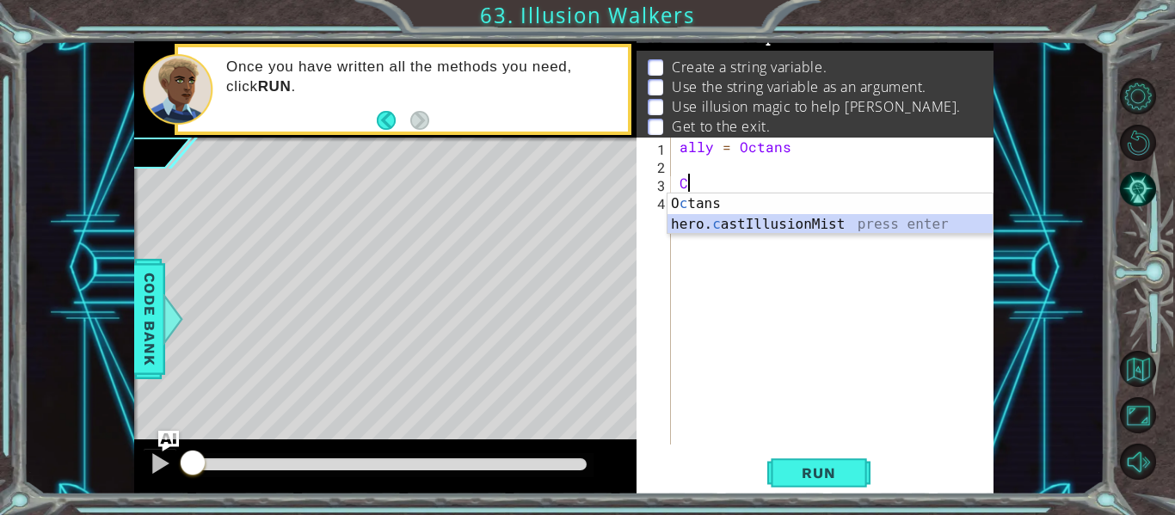
click at [763, 226] on div "O c tans press enter hero. c astIllusionMist press enter" at bounding box center [830, 235] width 325 height 83
type textarea "hero.castIllusionMist(friend)"
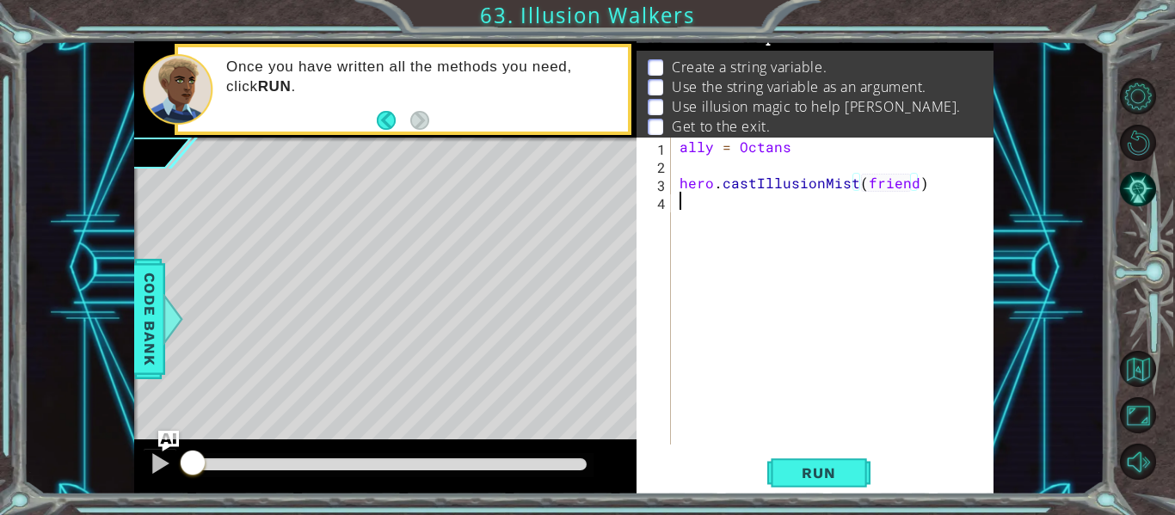
click at [748, 219] on div "ally = Octans hero . castIllusionMist ( friend )" at bounding box center [837, 309] width 323 height 343
drag, startPoint x: 909, startPoint y: 183, endPoint x: 863, endPoint y: 187, distance: 46.6
click at [863, 187] on div "ally = Octans hero . castIllusionMist ( friend )" at bounding box center [837, 309] width 323 height 343
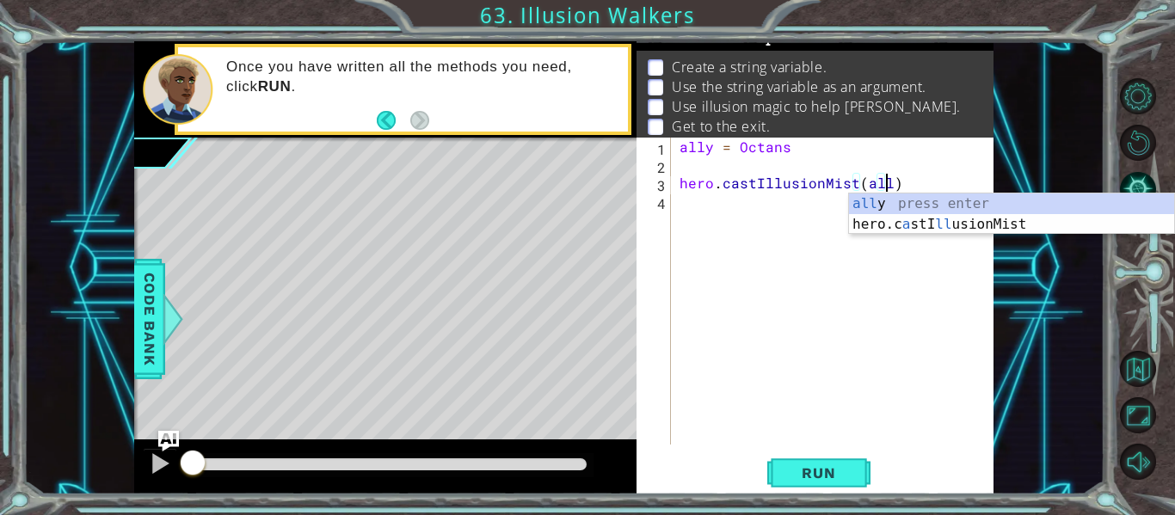
scroll to position [0, 13]
type textarea "hero.castIllusionMist(ally)"
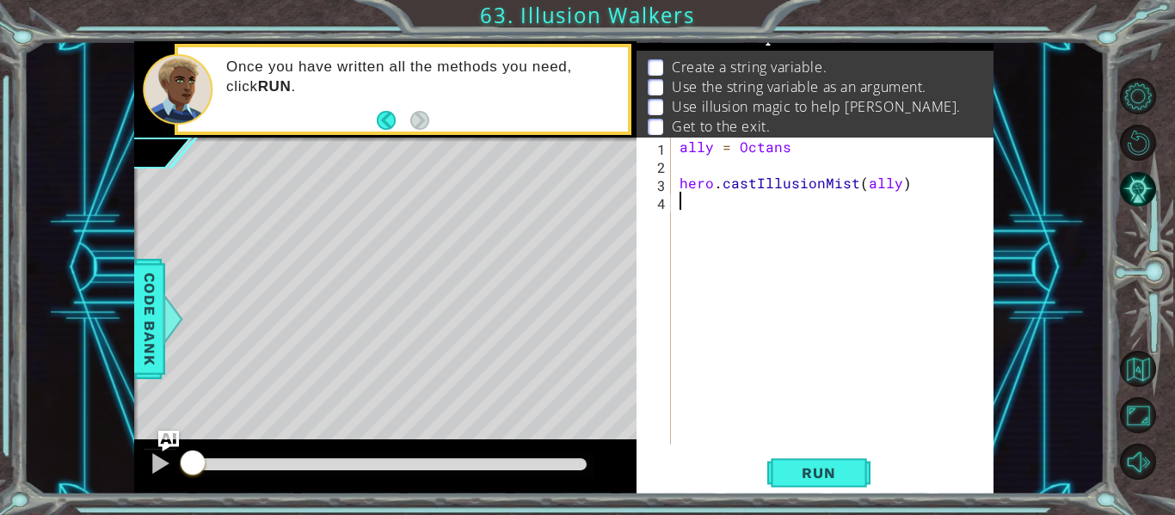
click at [754, 208] on div "ally = Octans hero . castIllusionMist ( ally )" at bounding box center [837, 309] width 323 height 343
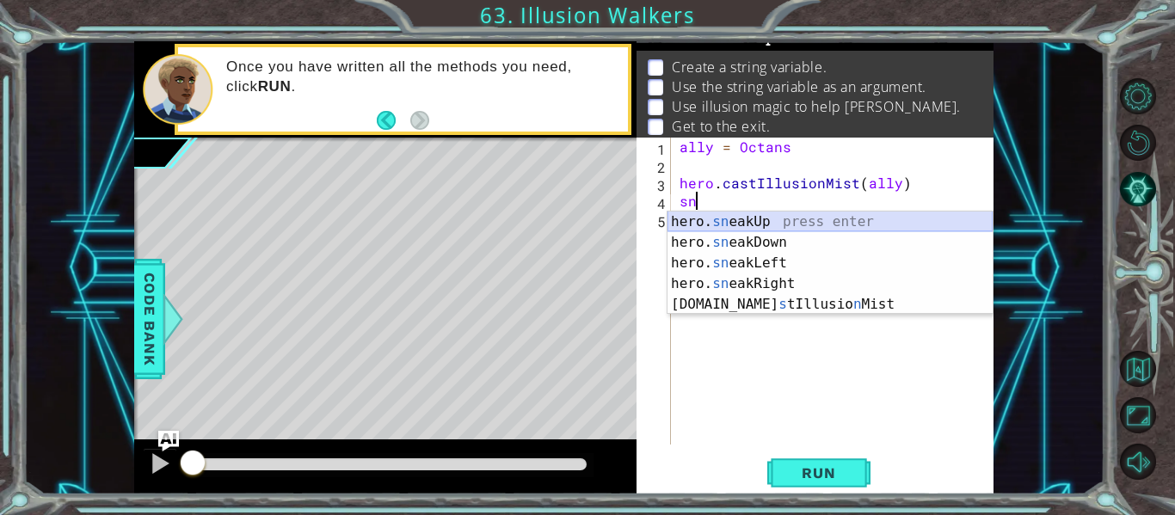
click at [749, 220] on div "hero. sn eakUp press enter hero. sn eakDown press enter hero. sn eakLeft press …" at bounding box center [830, 284] width 325 height 145
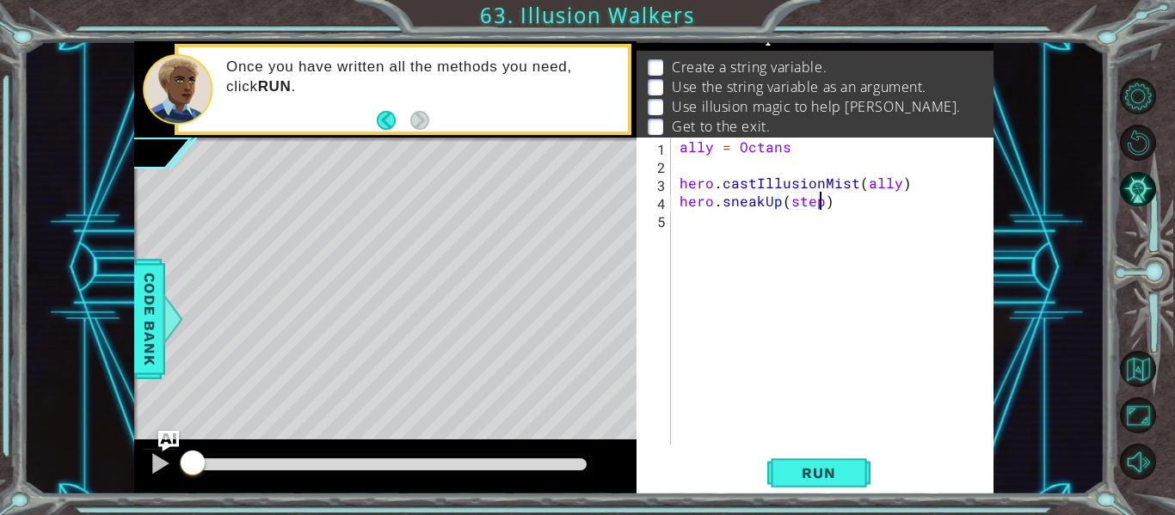
scroll to position [0, 9]
type textarea "hero.sneakUp(steps)"
click at [713, 170] on div "ally = Octans hero . castIllusionMist ( ally ) hero . sneakUp ( steps )" at bounding box center [837, 309] width 323 height 343
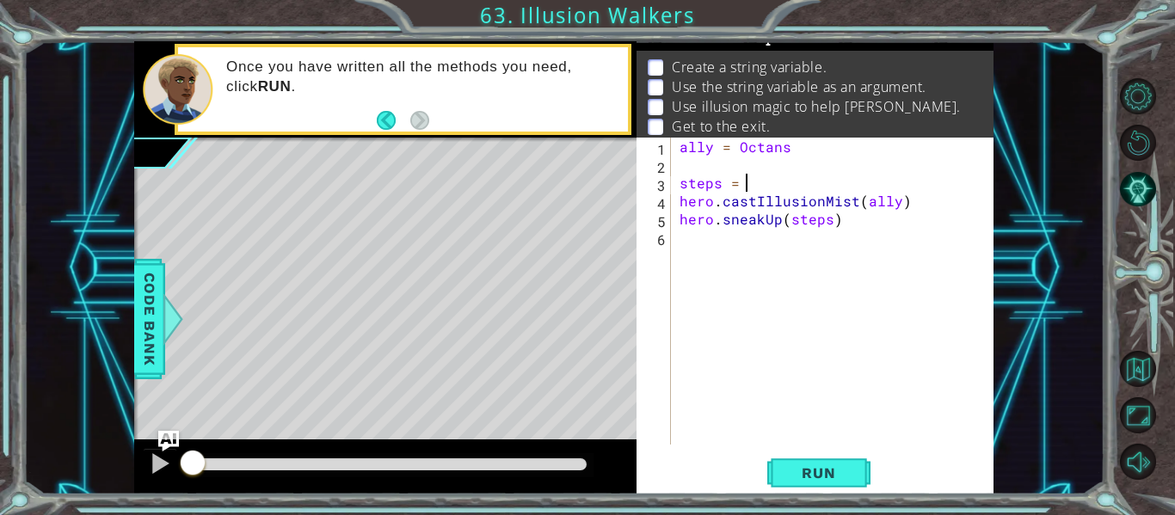
scroll to position [0, 3]
click at [840, 477] on span "Run" at bounding box center [819, 473] width 68 height 17
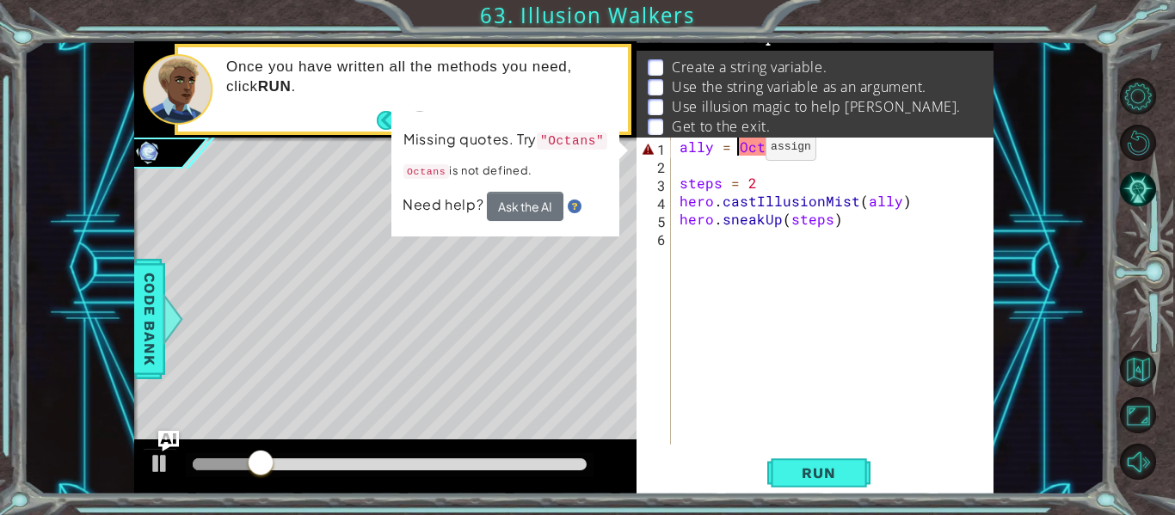
click at [736, 151] on div "ally = Octans steps = 2 hero . castIllusionMist ( ally ) hero . sneakUp ( steps…" at bounding box center [837, 309] width 323 height 343
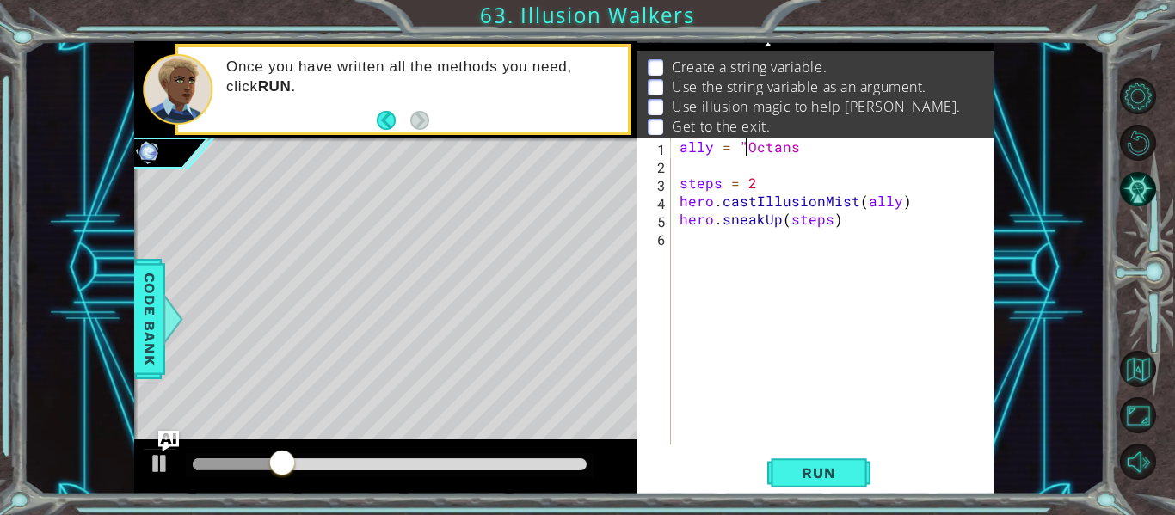
click at [803, 151] on div "ally = "Octans steps = 2 hero . castIllusionMist ( ally ) hero . sneakUp ( step…" at bounding box center [837, 309] width 323 height 343
click at [823, 479] on span "Run" at bounding box center [819, 473] width 68 height 17
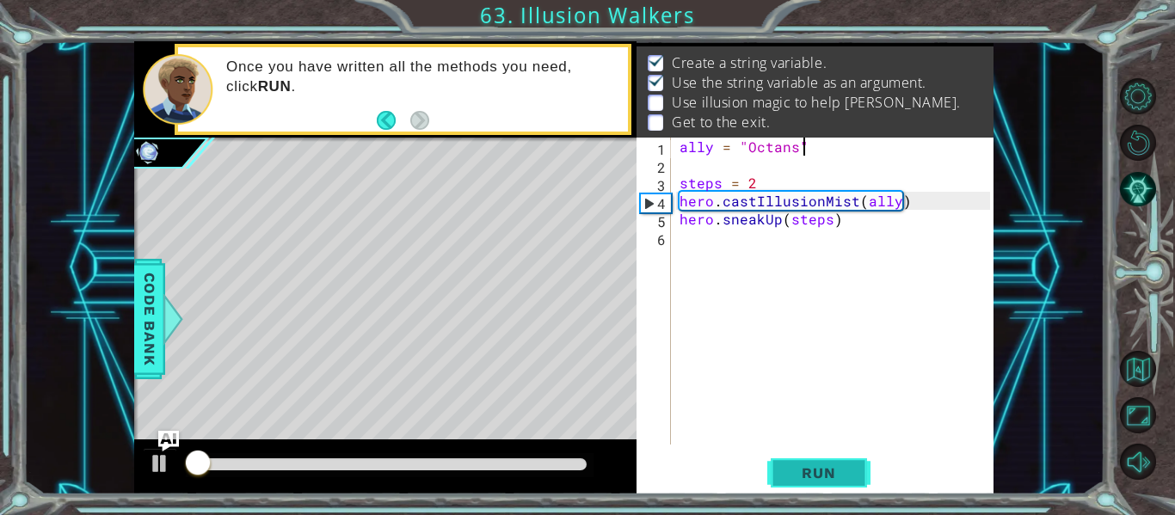
scroll to position [25, 0]
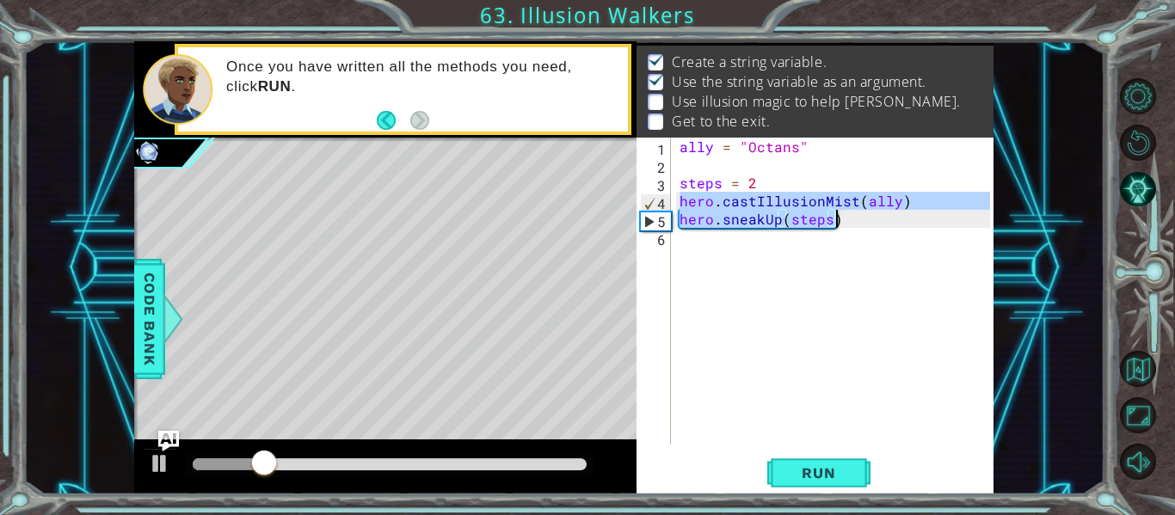
drag, startPoint x: 677, startPoint y: 199, endPoint x: 883, endPoint y: 225, distance: 207.2
click at [883, 225] on div "ally = "Octans" steps = 2 hero . castIllusionMist ( ally ) hero . sneakUp ( ste…" at bounding box center [837, 309] width 323 height 343
click at [868, 219] on div "ally = "Octans" steps = 2 hero . castIllusionMist ( ally ) hero . sneakUp ( ste…" at bounding box center [833, 291] width 314 height 307
type textarea "hero.sneakUp(steps)"
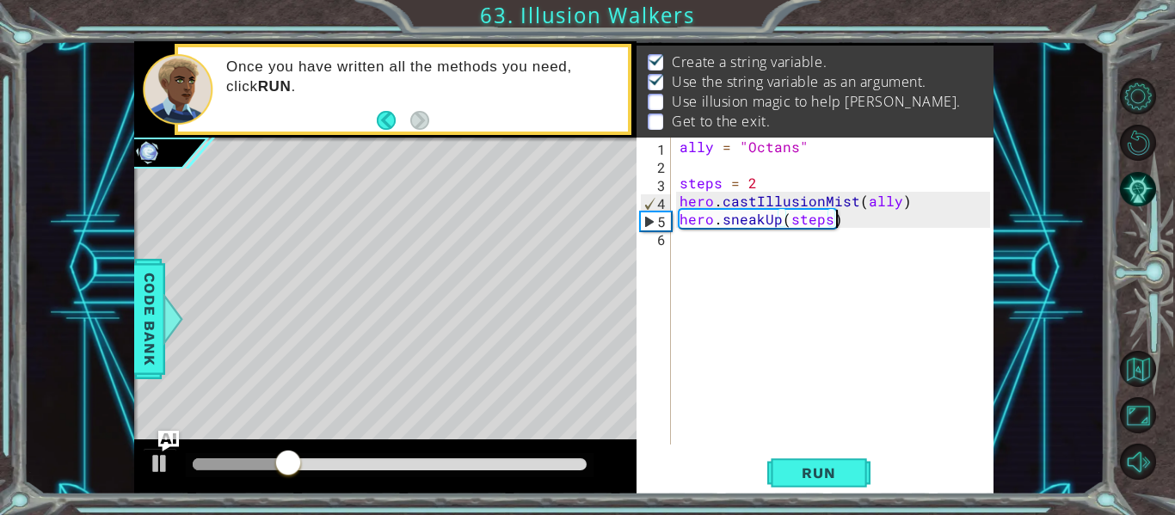
click at [711, 253] on div "ally = "Octans" steps = 2 hero . castIllusionMist ( ally ) hero . sneakUp ( ste…" at bounding box center [837, 309] width 323 height 343
paste textarea "hero.sneakUp(steps)"
type textarea "hero.sneakUp(steps)"
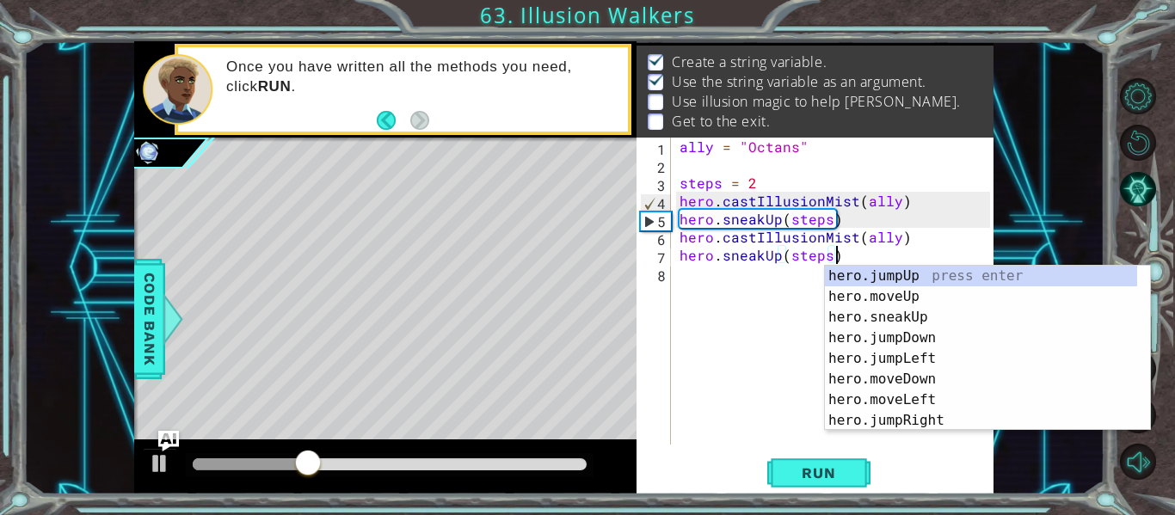
click at [733, 279] on div "ally = "Octans" steps = 2 hero . castIllusionMist ( ally ) hero . sneakUp ( ste…" at bounding box center [837, 309] width 323 height 343
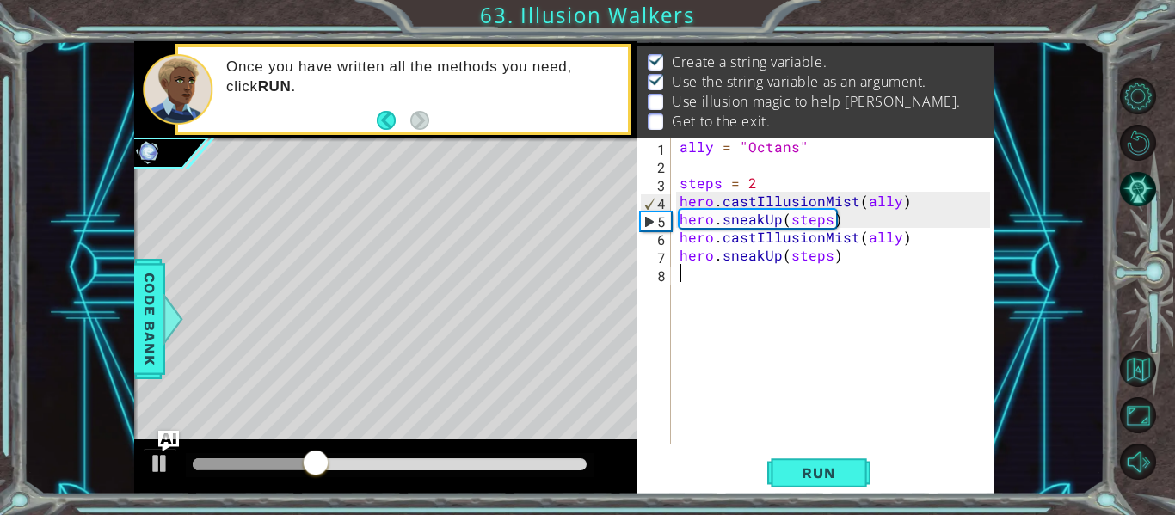
paste textarea "hero.sneakUp(steps)"
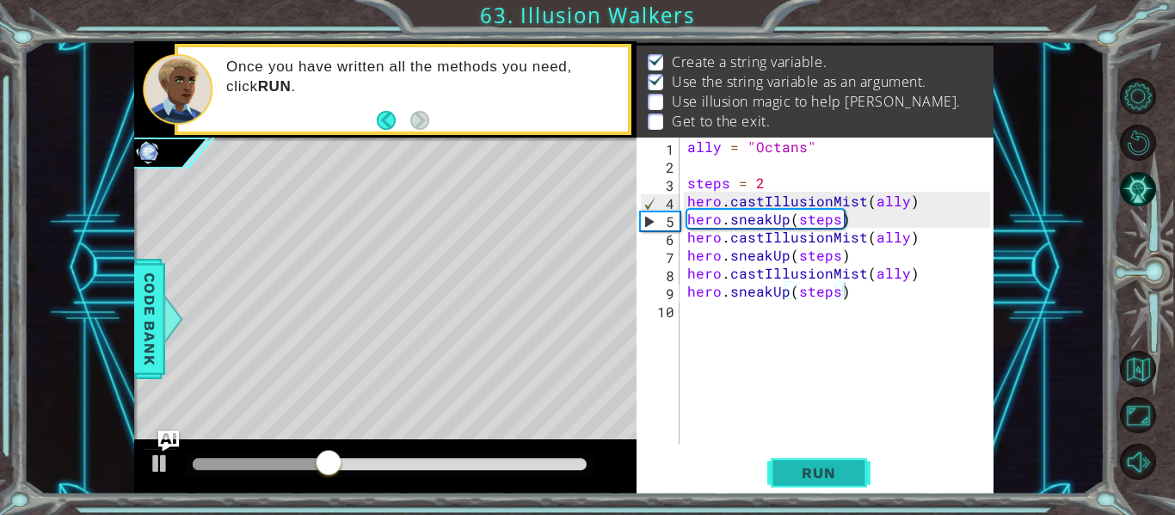
click at [792, 471] on span "Run" at bounding box center [819, 473] width 68 height 17
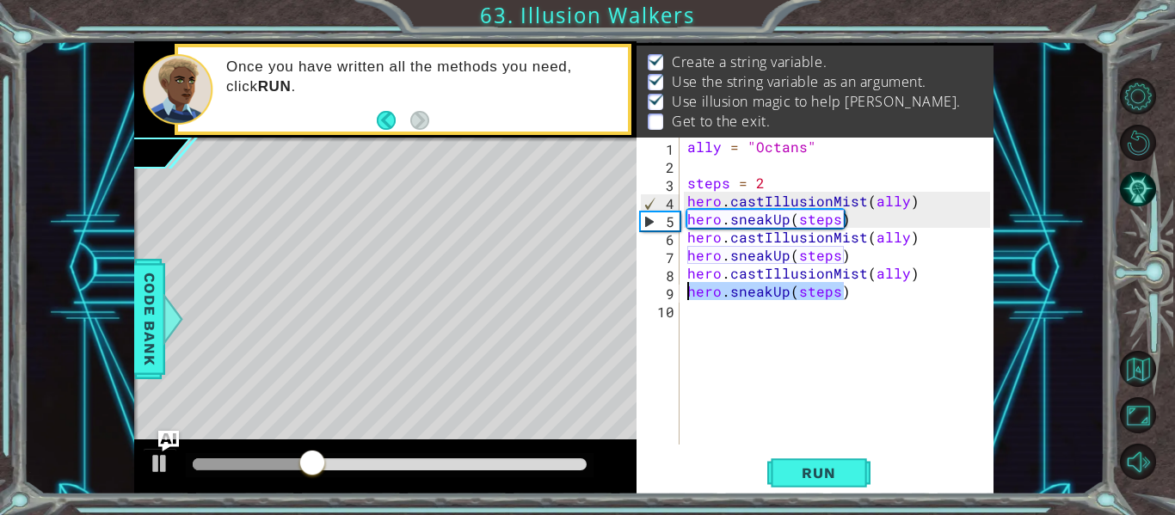
drag, startPoint x: 858, startPoint y: 292, endPoint x: 715, endPoint y: 309, distance: 143.8
click at [715, 309] on div "ally = "Octans" steps = 2 hero . castIllusionMist ( ally ) hero . sneakUp ( ste…" at bounding box center [841, 309] width 315 height 343
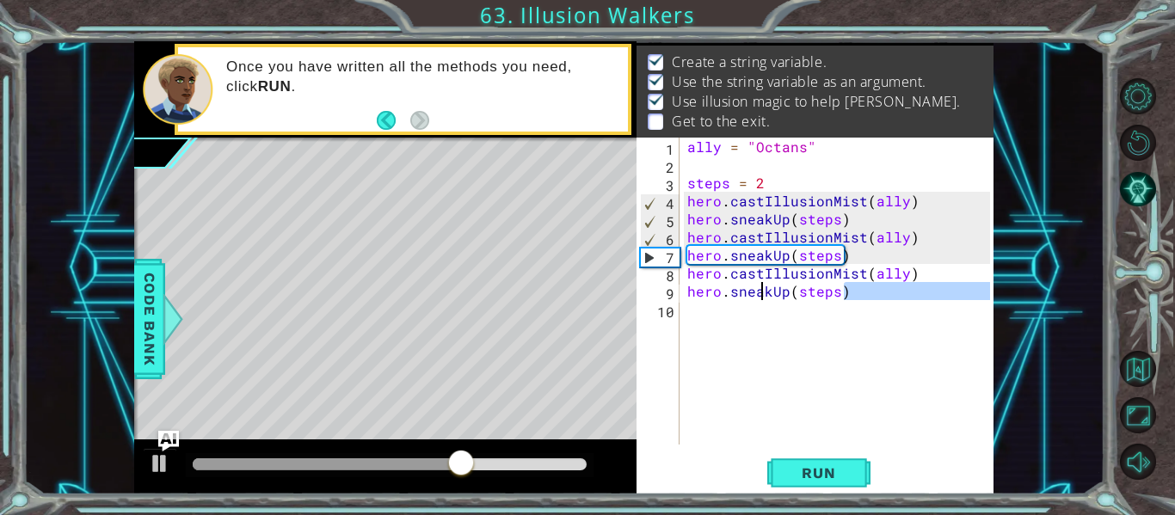
type textarea "hero.snea kUp(steps)"
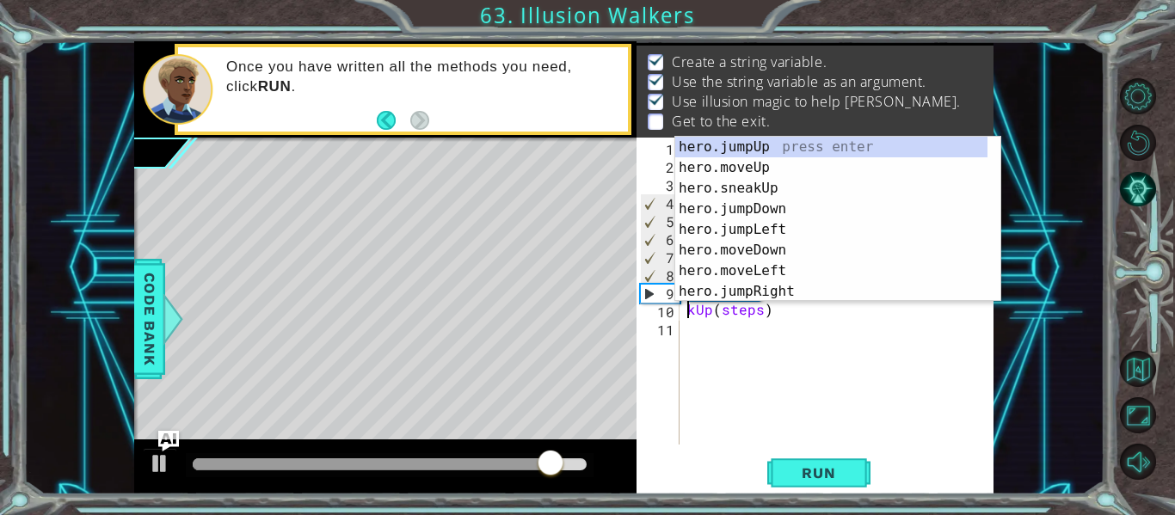
click at [790, 327] on div "ally = "Octans" steps = 2 hero . castIllusionMist ( ally ) hero . sneakUp ( ste…" at bounding box center [841, 309] width 315 height 343
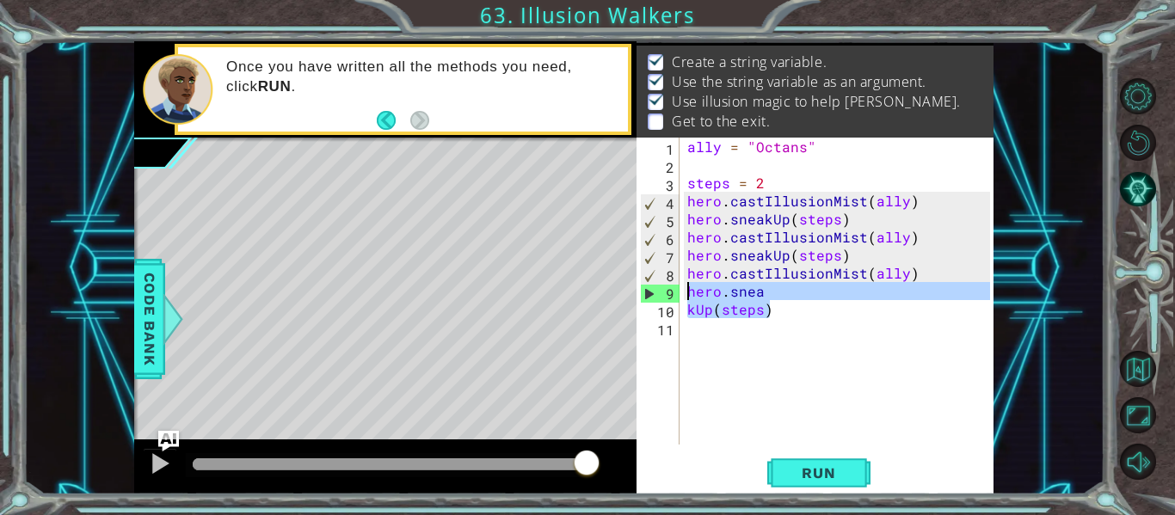
drag, startPoint x: 777, startPoint y: 315, endPoint x: 687, endPoint y: 296, distance: 92.3
click at [687, 296] on div "ally = "Octans" steps = 2 hero . castIllusionMist ( ally ) hero . sneakUp ( ste…" at bounding box center [841, 309] width 315 height 343
type textarea "hero.snea kUp(steps)"
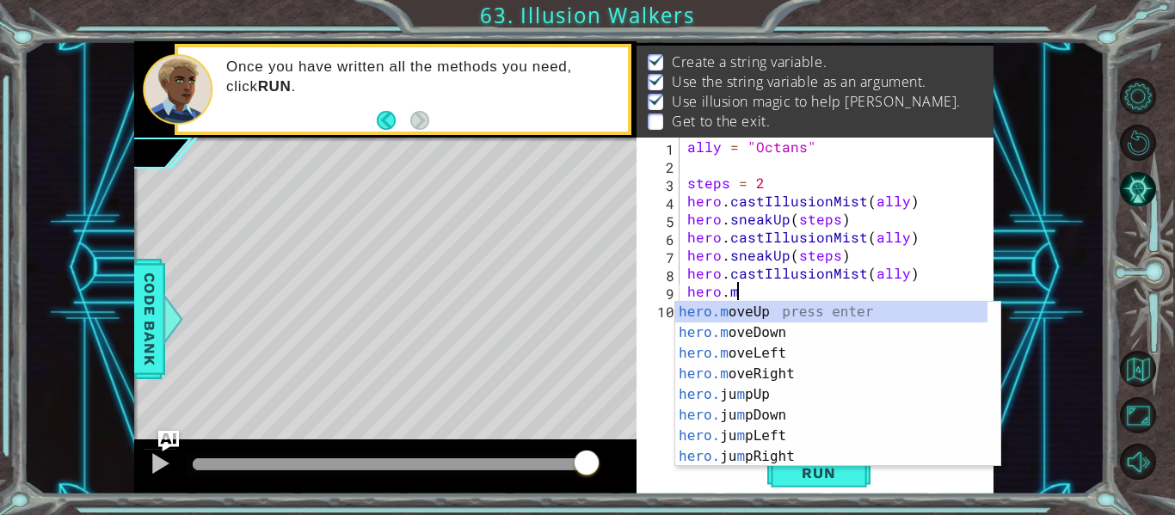
scroll to position [0, 3]
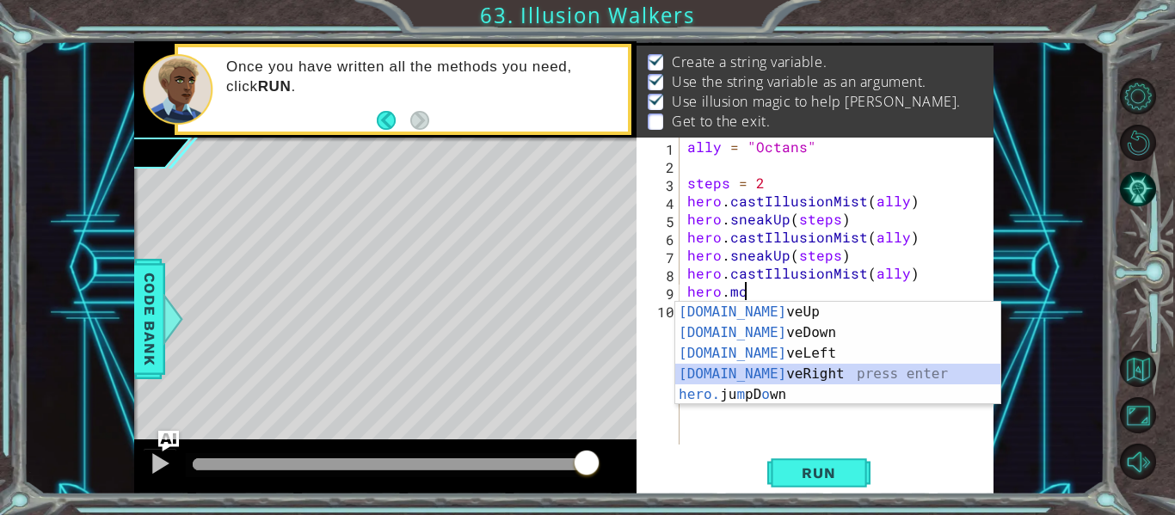
click at [777, 369] on div "[DOMAIN_NAME] veUp press enter [DOMAIN_NAME] veDown press enter [DOMAIN_NAME] v…" at bounding box center [837, 374] width 325 height 145
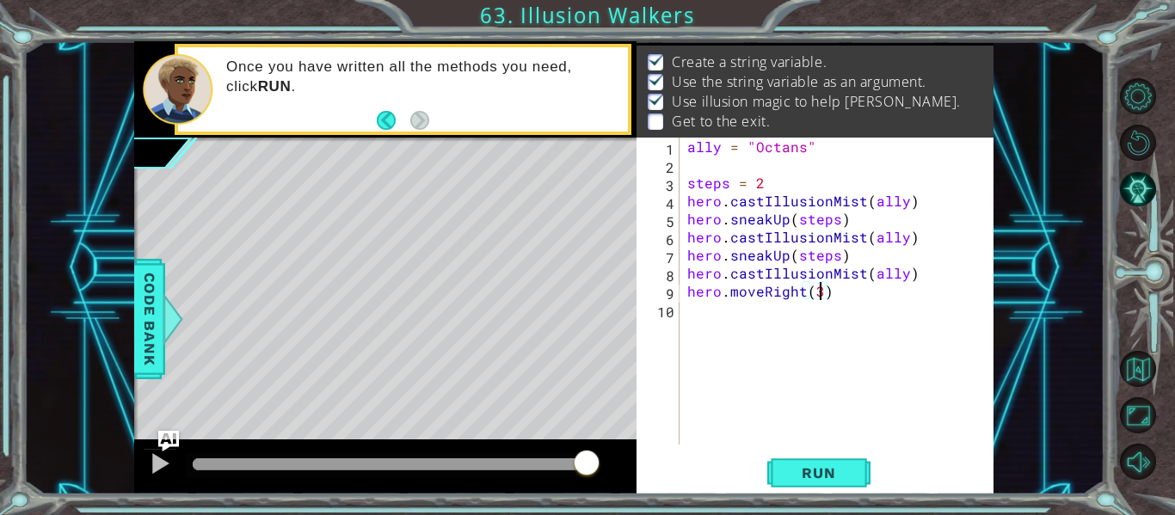
scroll to position [0, 8]
click at [813, 477] on span "Run" at bounding box center [819, 473] width 68 height 17
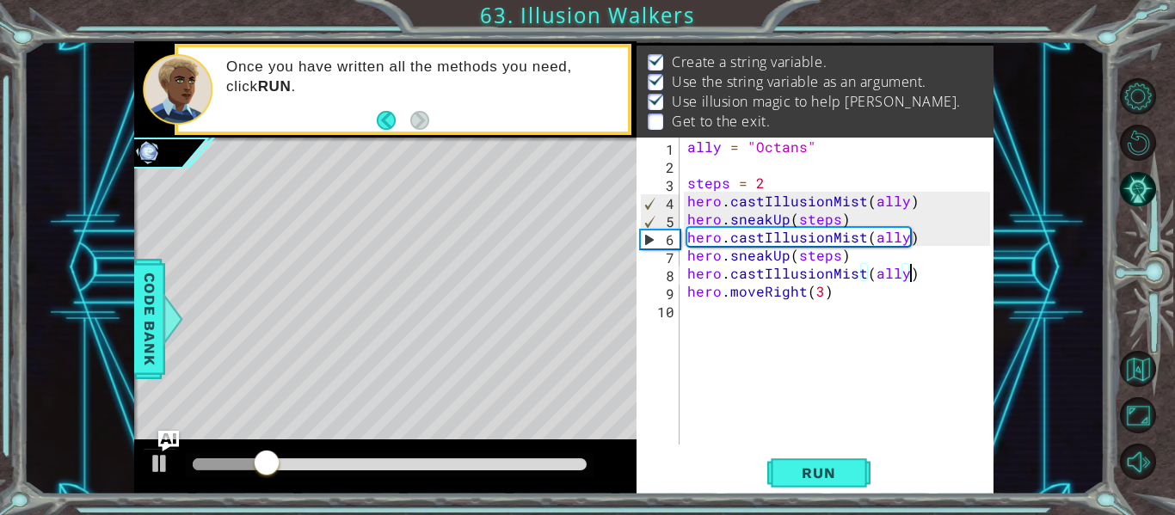
click at [917, 279] on div "ally = "Octans" steps = 2 hero . castIllusionMist ( ally ) hero . sneakUp ( ste…" at bounding box center [841, 309] width 315 height 343
type textarea "hero.castIllusionMist(ally)"
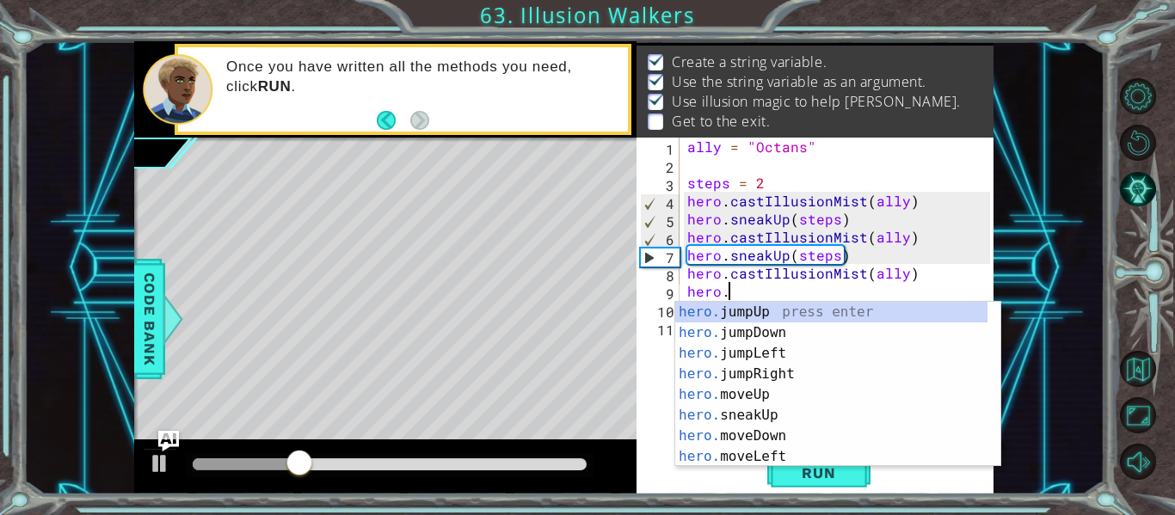
scroll to position [0, 3]
click at [811, 316] on div "hero.m oveUp press enter hero.m oveDown press enter hero.m oveLeft press enter …" at bounding box center [831, 405] width 312 height 206
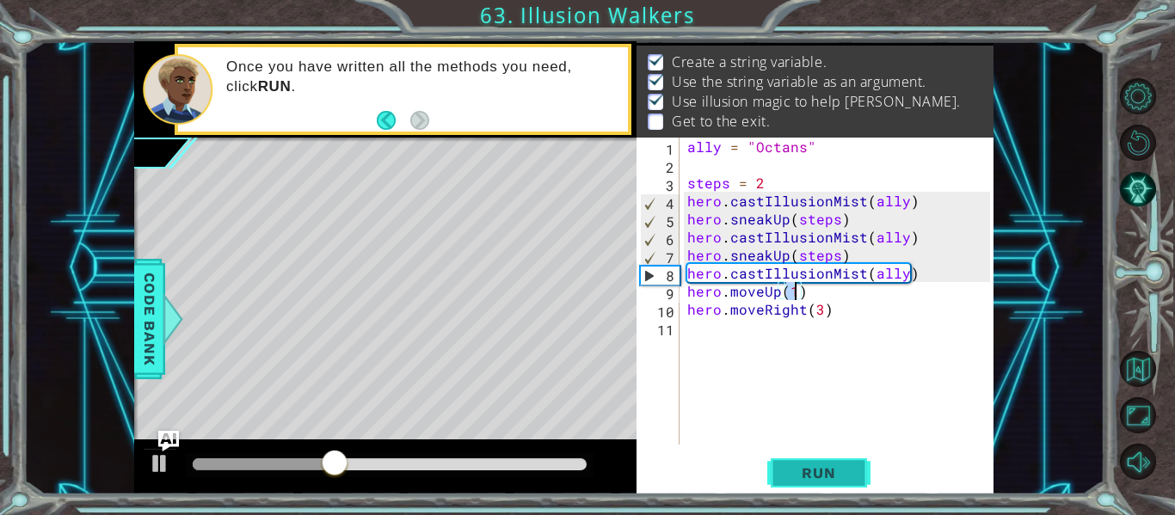
type textarea "hero.moveUp(1)"
click at [803, 457] on button "Run" at bounding box center [818, 473] width 103 height 35
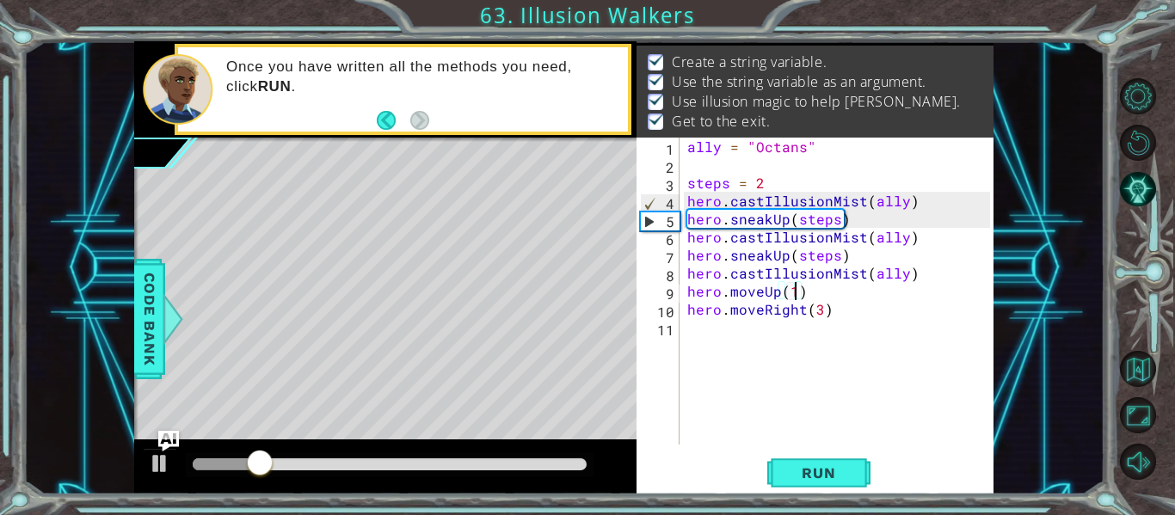
click at [578, 464] on div at bounding box center [390, 465] width 394 height 12
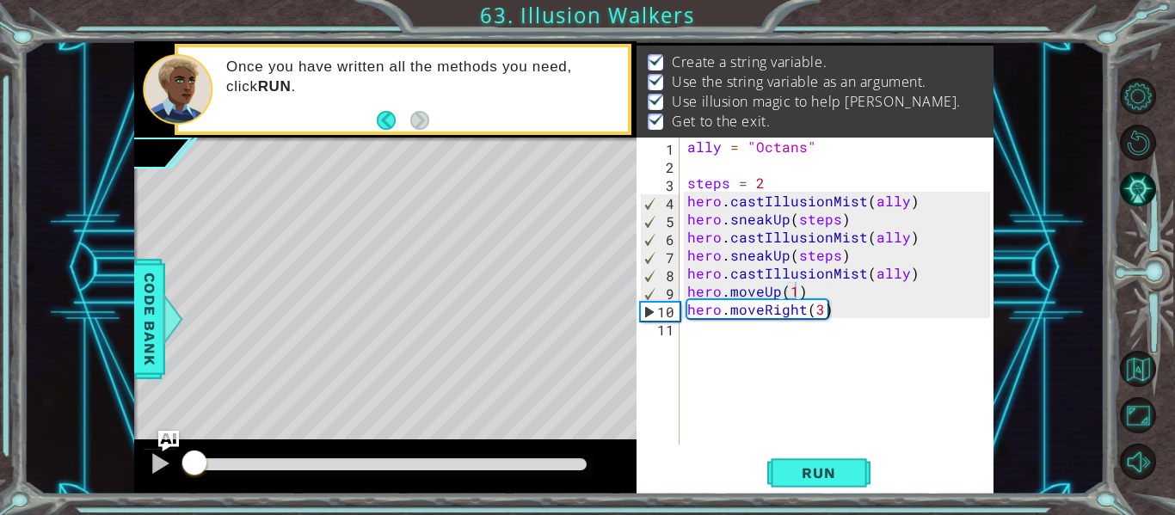
drag, startPoint x: 561, startPoint y: 475, endPoint x: 604, endPoint y: 467, distance: 43.7
click at [604, 467] on div at bounding box center [385, 467] width 502 height 55
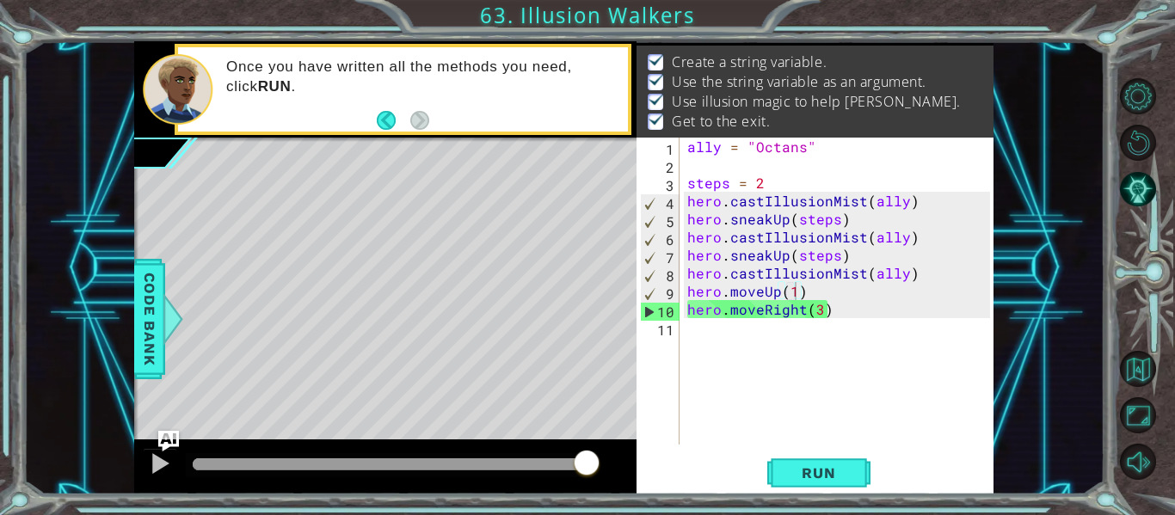
drag, startPoint x: 545, startPoint y: 459, endPoint x: 619, endPoint y: 466, distance: 73.4
click at [619, 466] on body "1 ההההההההההההההההההההההההההההההההההההההההההההההההההההההההההההההההההההההההההההה…" at bounding box center [587, 257] width 1175 height 515
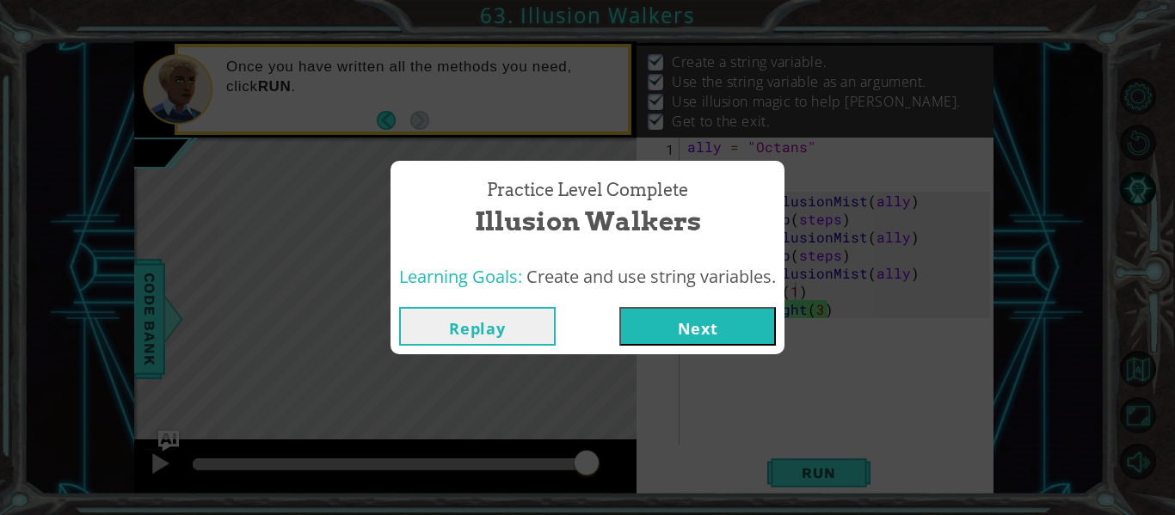
click at [667, 311] on button "Next" at bounding box center [697, 326] width 157 height 39
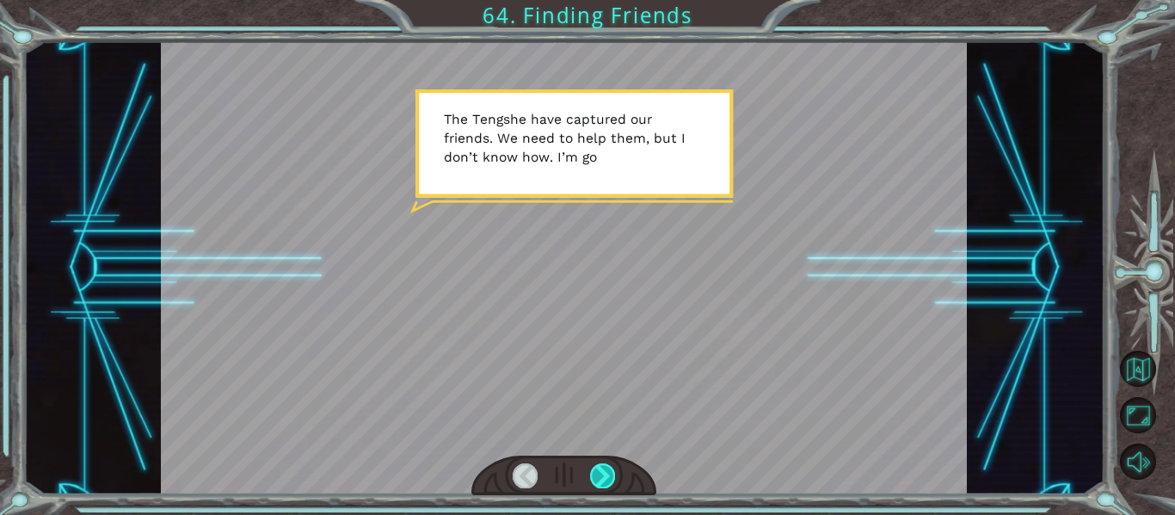
click at [602, 477] on div at bounding box center [602, 476] width 25 height 24
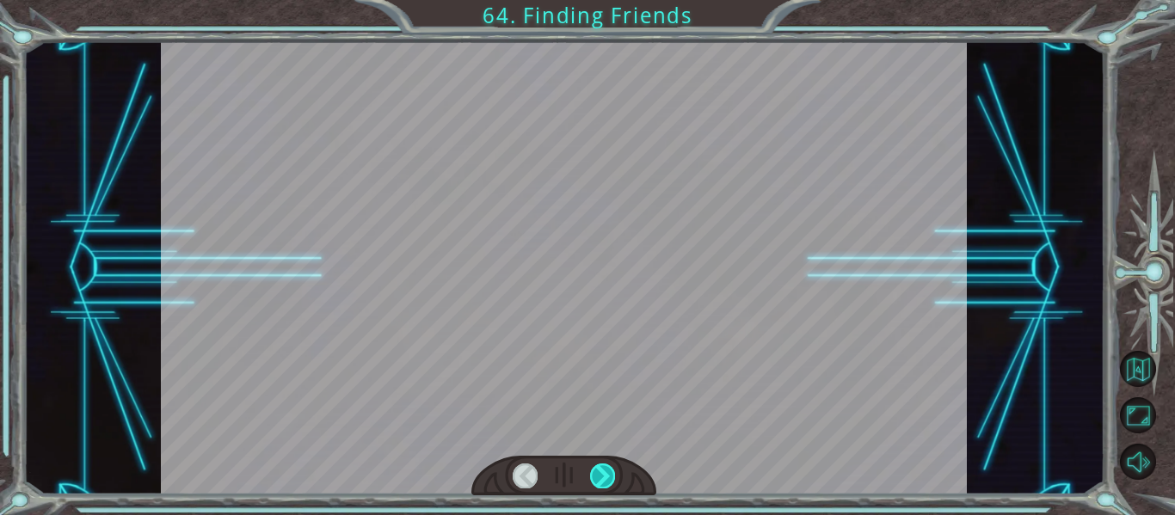
click at [602, 477] on div at bounding box center [602, 476] width 25 height 24
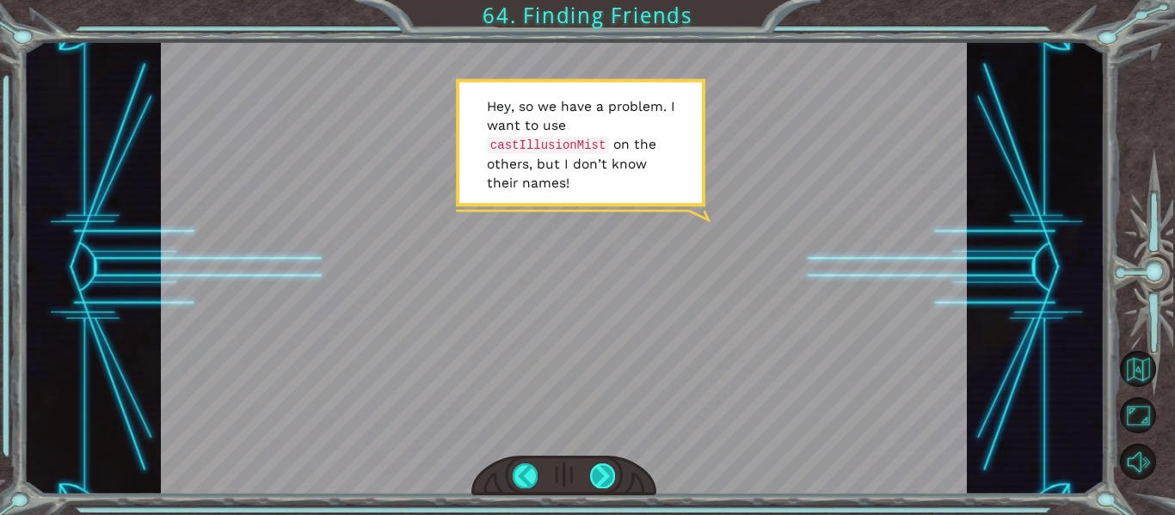
click at [606, 478] on div at bounding box center [602, 476] width 25 height 24
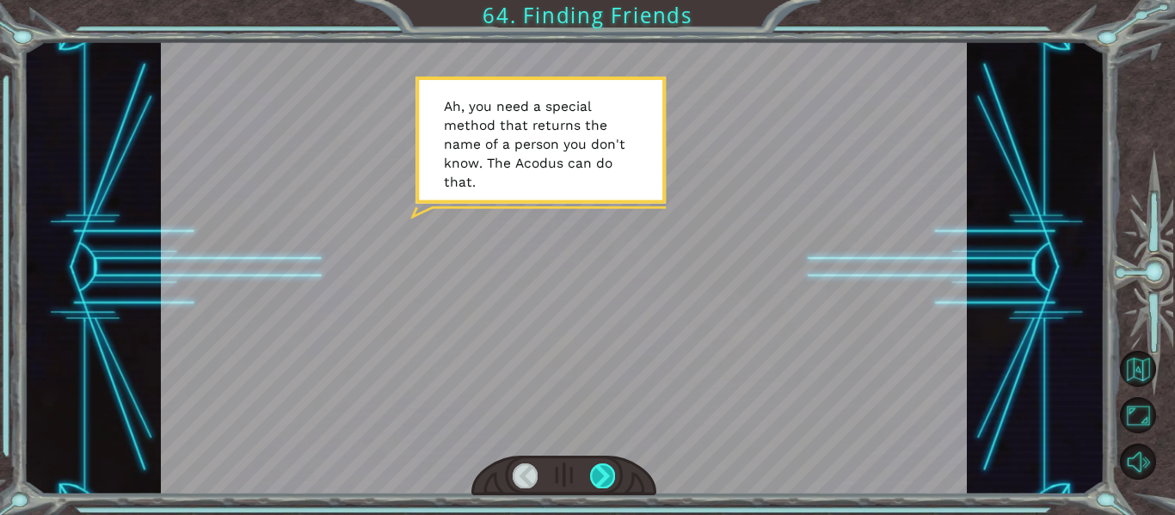
click at [606, 478] on div at bounding box center [602, 476] width 25 height 24
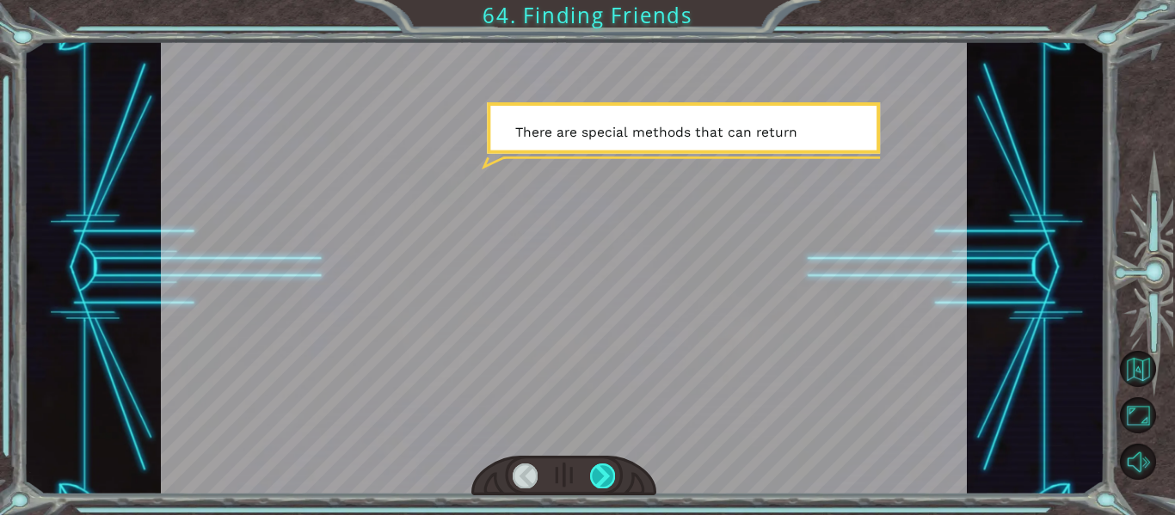
click at [606, 478] on div at bounding box center [602, 476] width 25 height 24
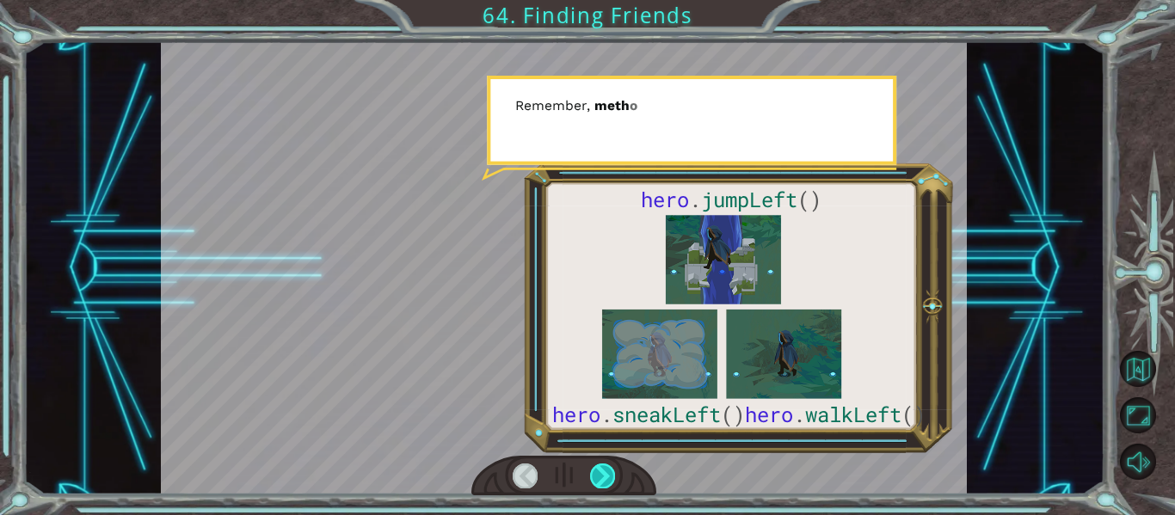
click at [606, 478] on div at bounding box center [602, 476] width 25 height 24
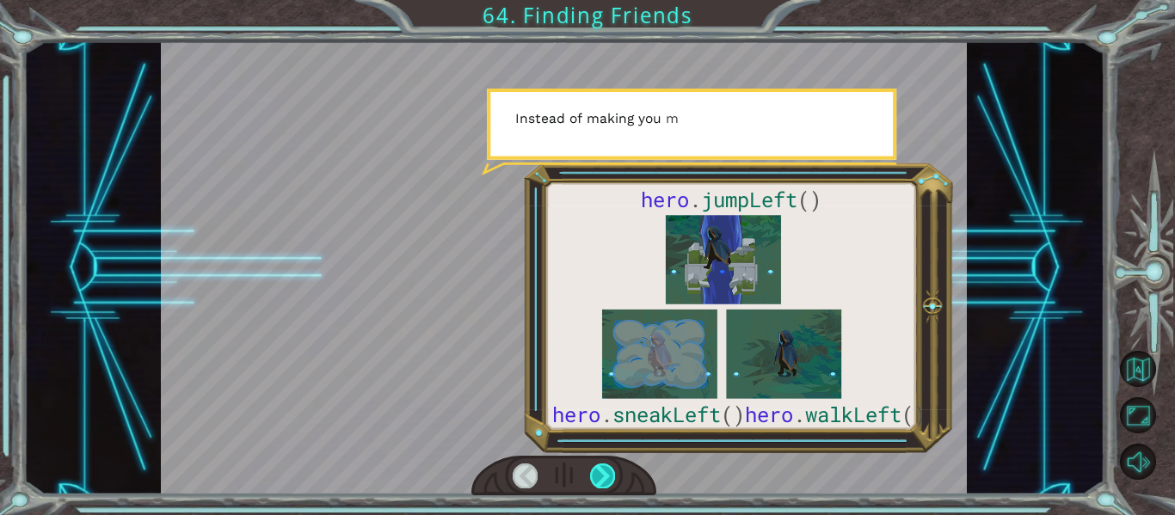
click at [606, 478] on div at bounding box center [602, 476] width 25 height 24
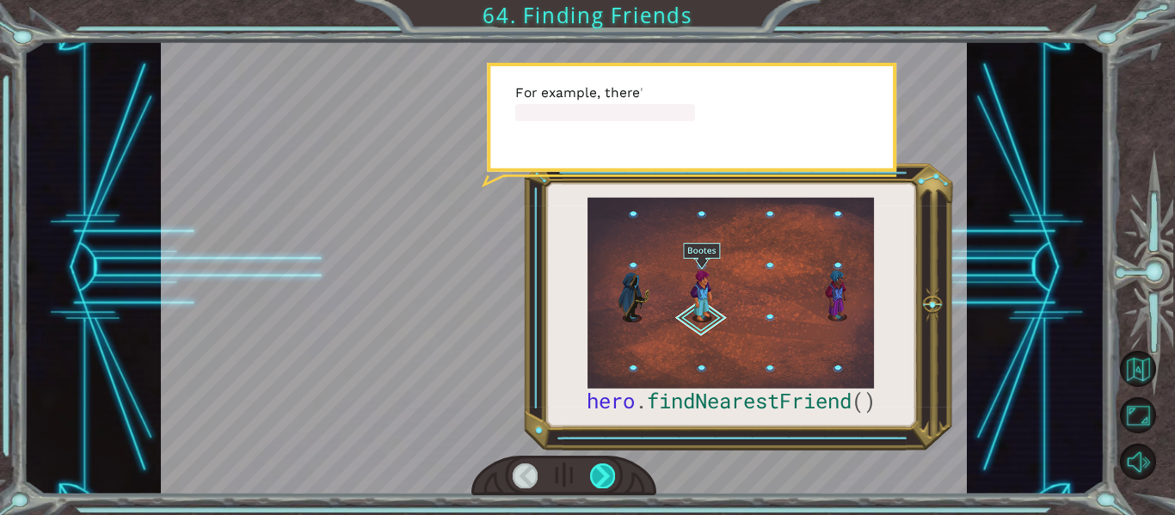
click at [606, 478] on div at bounding box center [602, 476] width 25 height 24
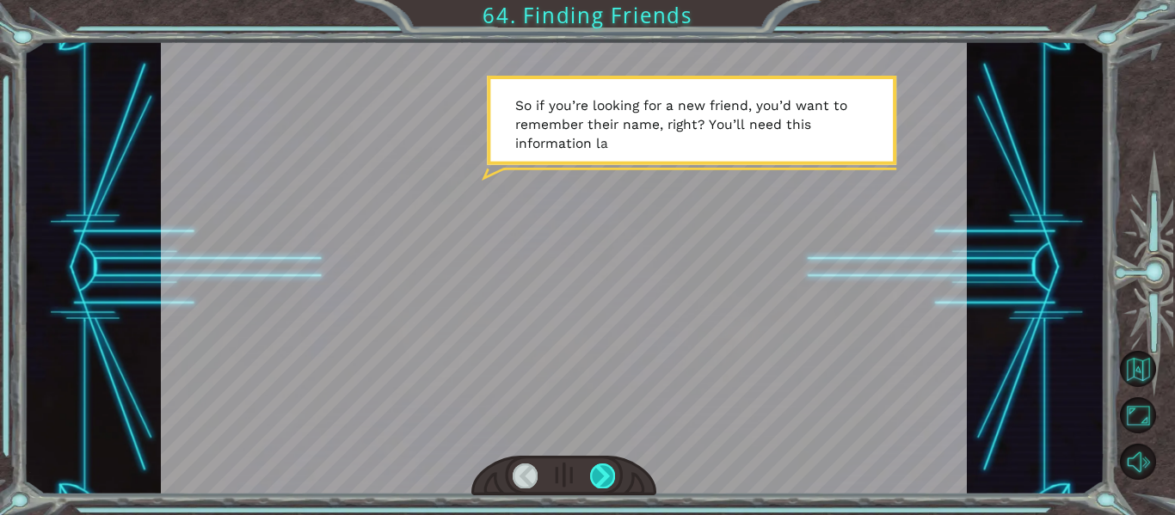
click at [606, 478] on div at bounding box center [602, 476] width 25 height 24
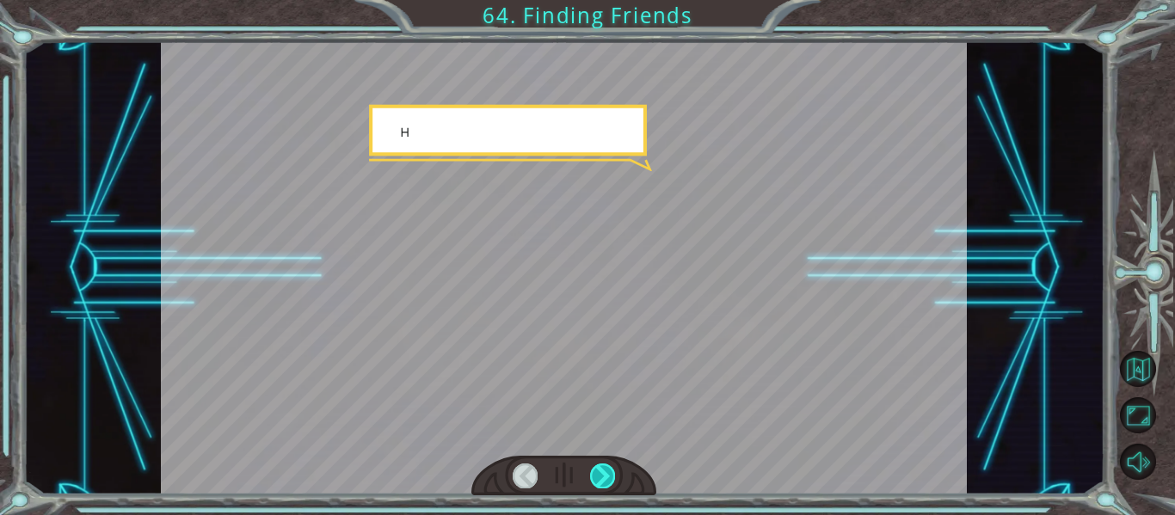
click at [606, 478] on div at bounding box center [602, 476] width 25 height 24
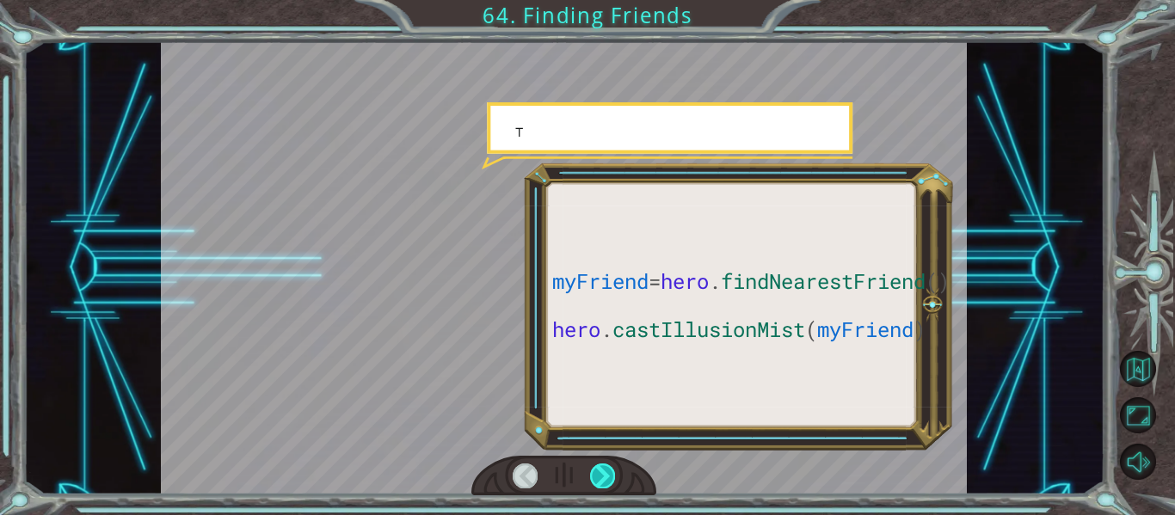
click at [606, 478] on div at bounding box center [602, 476] width 25 height 24
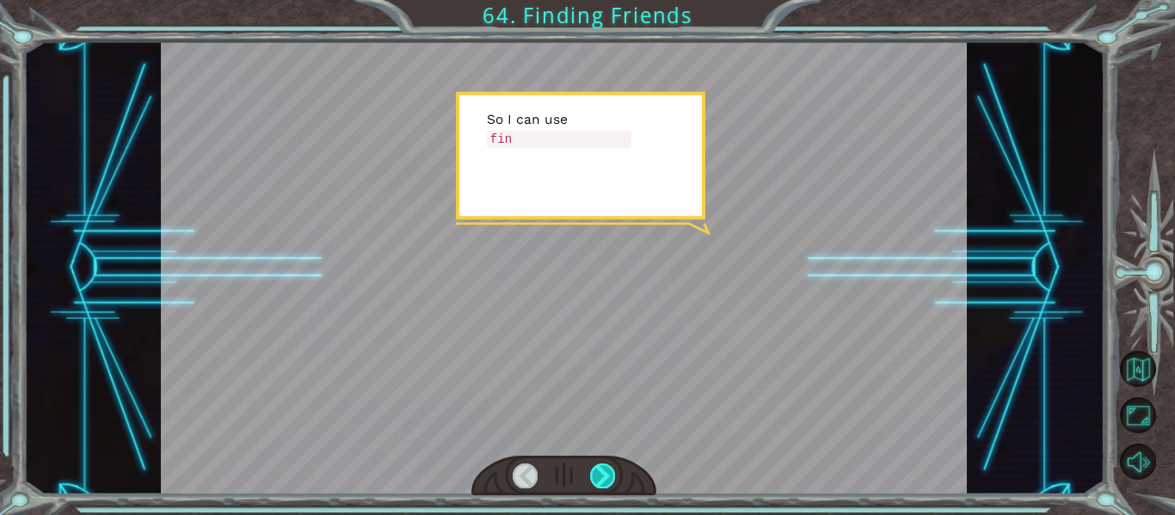
click at [606, 478] on div at bounding box center [602, 476] width 25 height 24
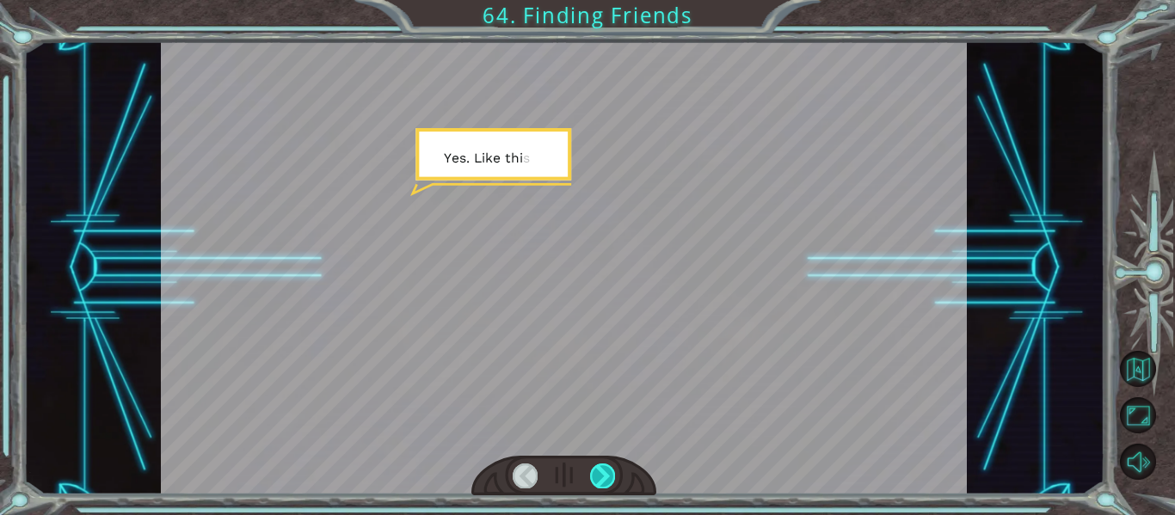
click at [606, 478] on div at bounding box center [602, 476] width 25 height 24
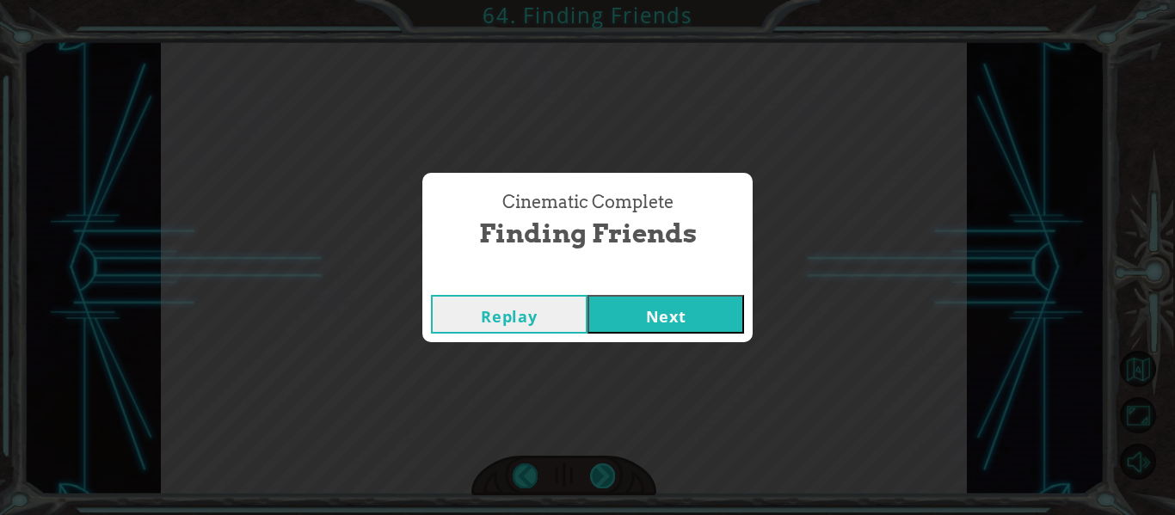
click at [606, 478] on div "Cinematic Complete Finding Friends Replay Next" at bounding box center [587, 257] width 1175 height 515
click at [640, 304] on button "Next" at bounding box center [666, 314] width 157 height 39
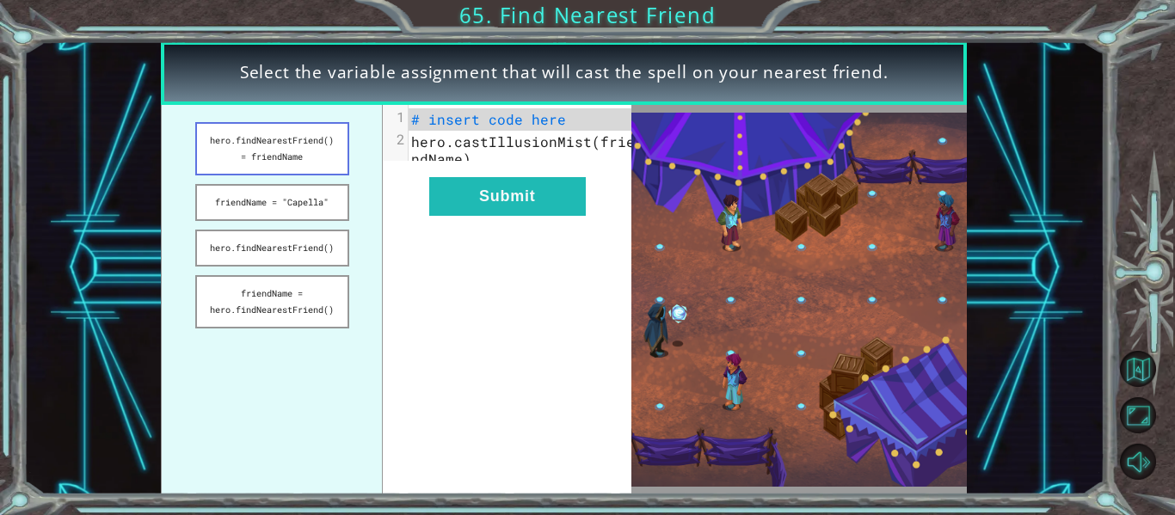
click at [316, 159] on button "hero.findNearestFriend() = friendName" at bounding box center [272, 148] width 154 height 53
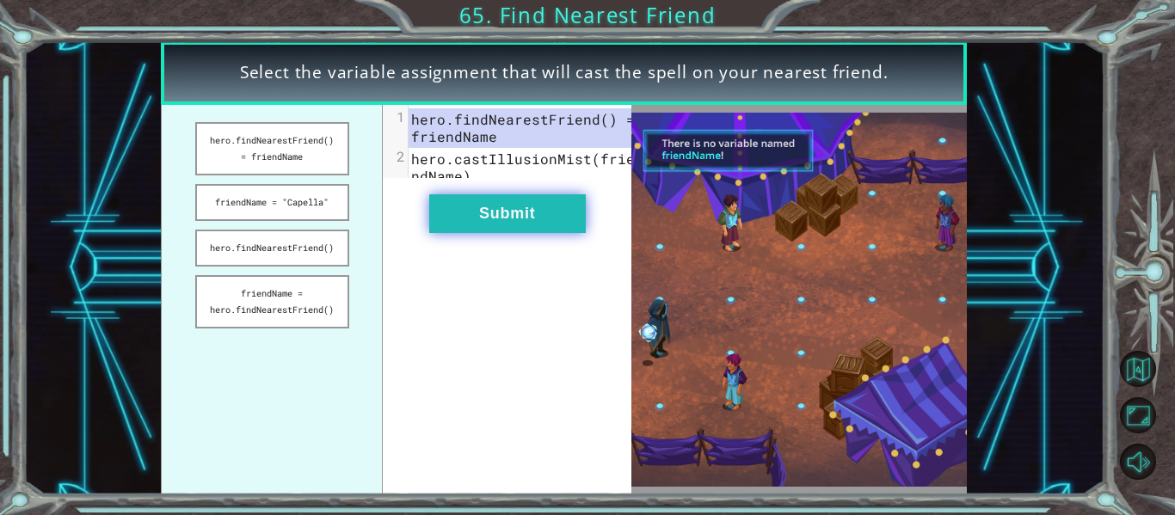
click at [463, 217] on button "Submit" at bounding box center [507, 213] width 157 height 39
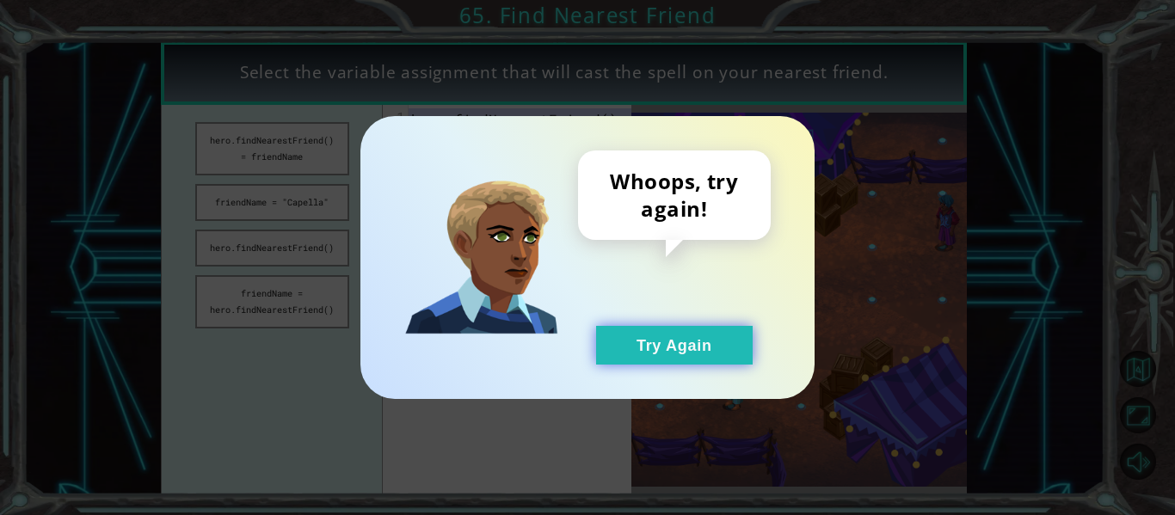
click at [689, 342] on button "Try Again" at bounding box center [674, 345] width 157 height 39
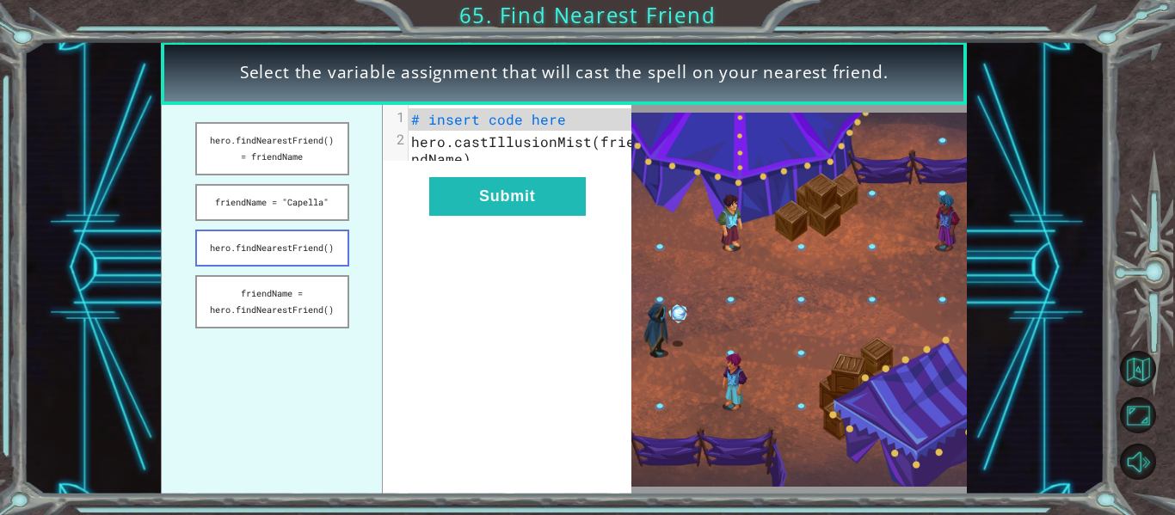
click at [291, 249] on button "hero.findNearestFriend()" at bounding box center [272, 248] width 154 height 37
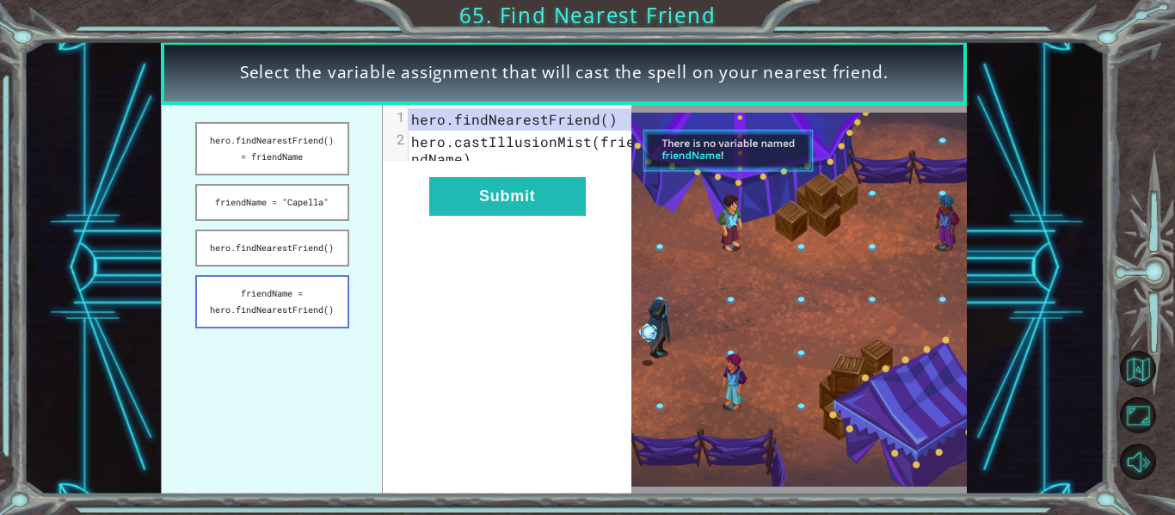
click at [308, 291] on button "friendName = hero.findNearestFriend()" at bounding box center [272, 301] width 154 height 53
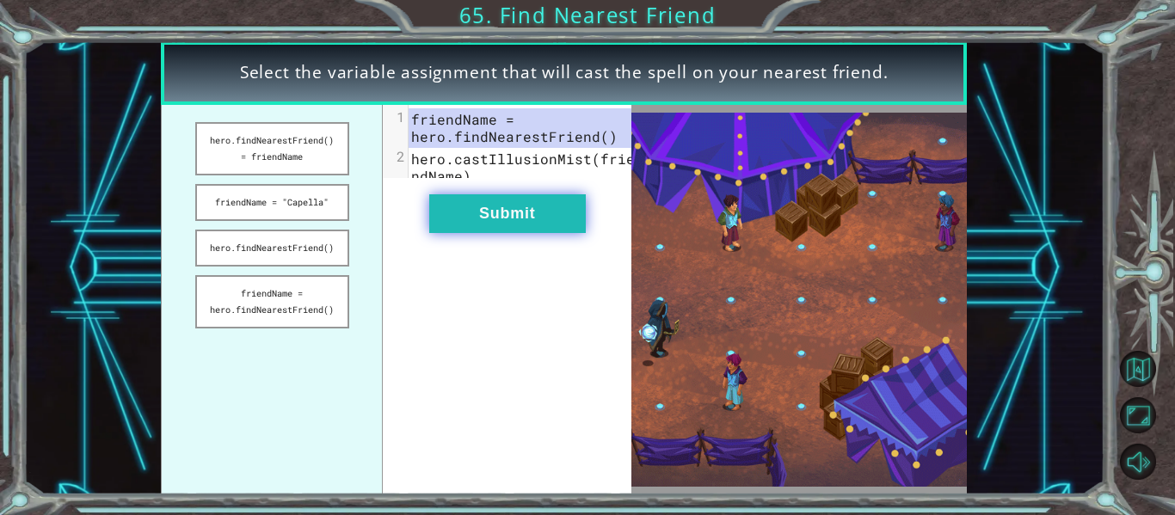
click at [514, 217] on button "Submit" at bounding box center [507, 213] width 157 height 39
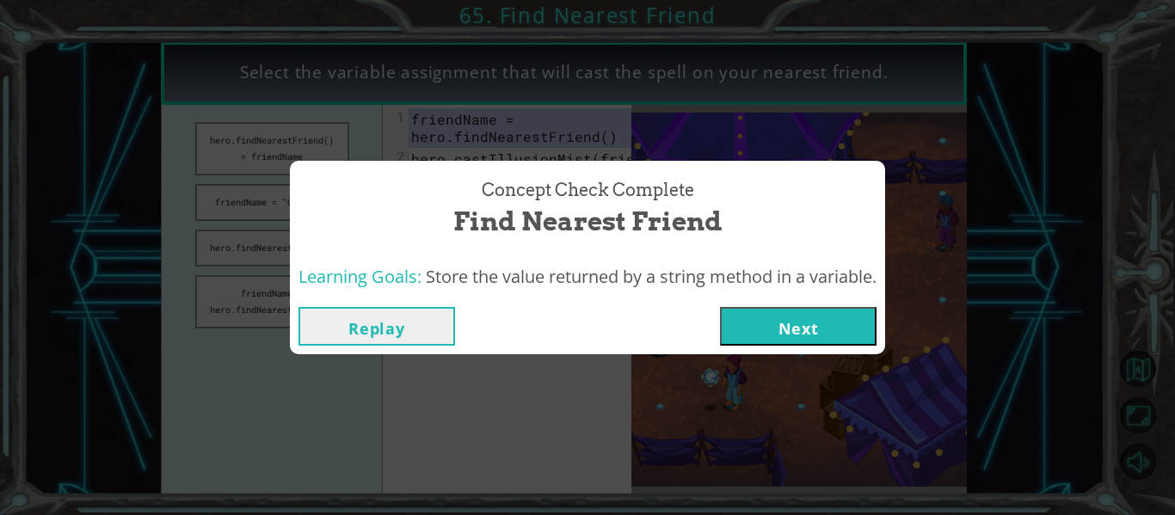
click at [819, 318] on button "Next" at bounding box center [798, 326] width 157 height 39
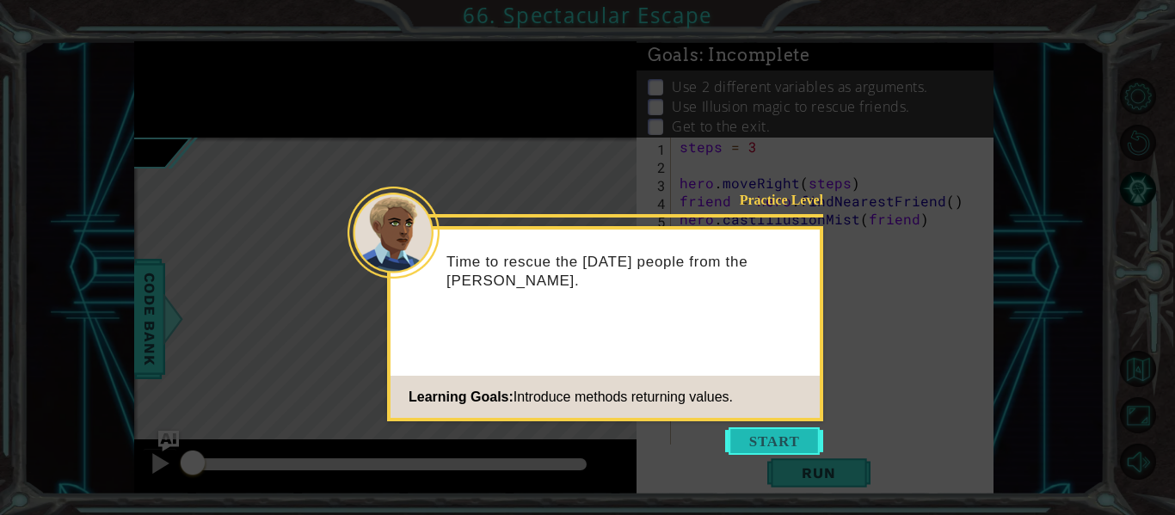
click at [754, 454] on button "Start" at bounding box center [774, 442] width 98 height 28
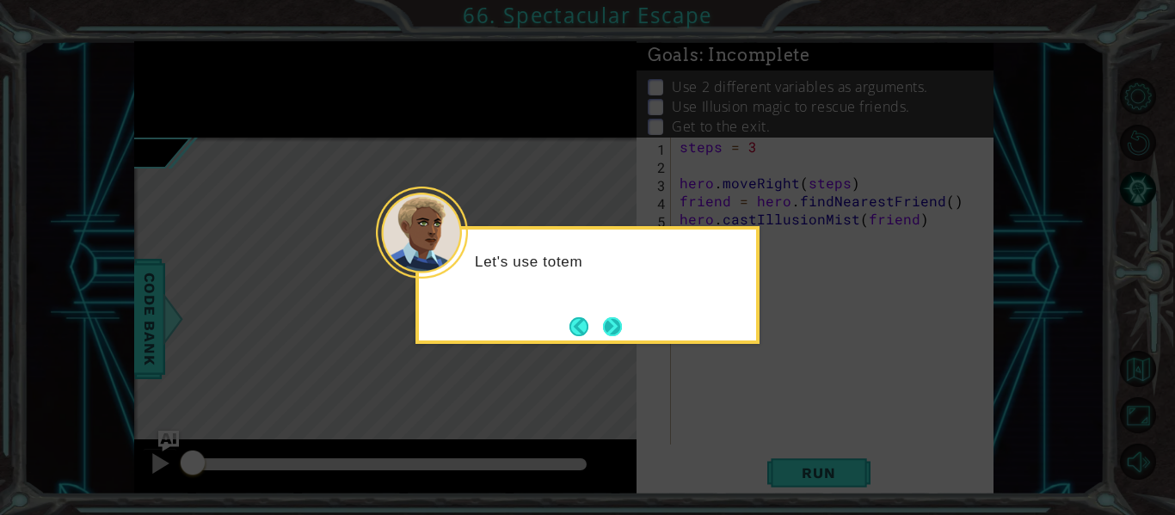
click at [613, 330] on button "Next" at bounding box center [612, 326] width 19 height 19
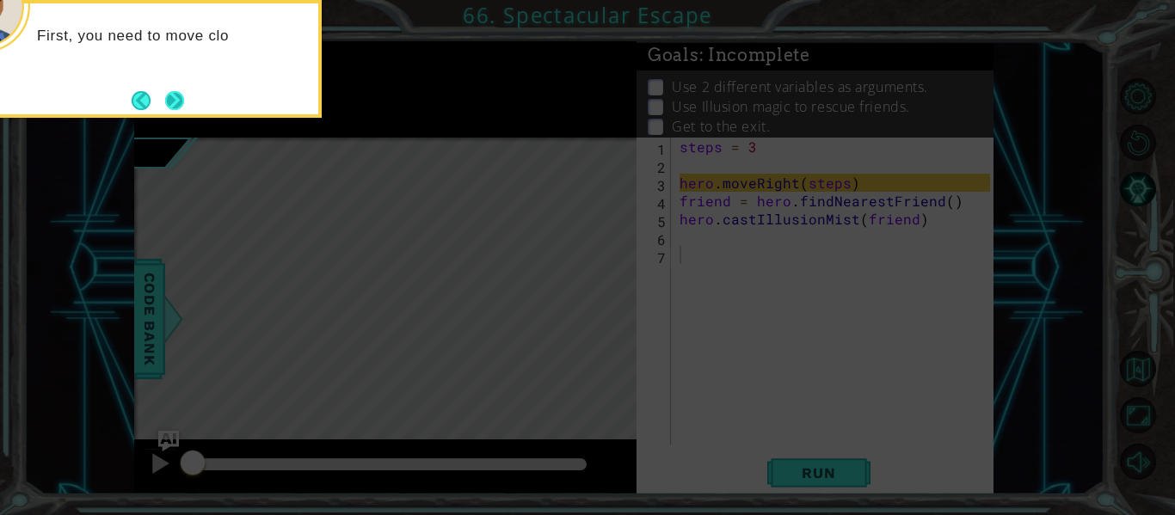
click at [177, 95] on button "Next" at bounding box center [174, 100] width 19 height 19
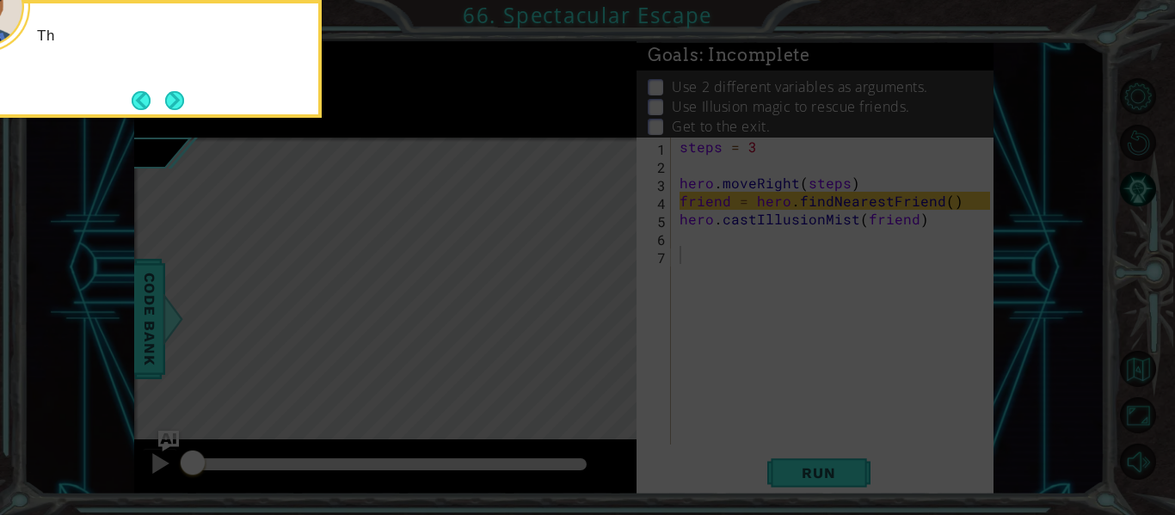
click at [177, 95] on button "Next" at bounding box center [174, 100] width 19 height 19
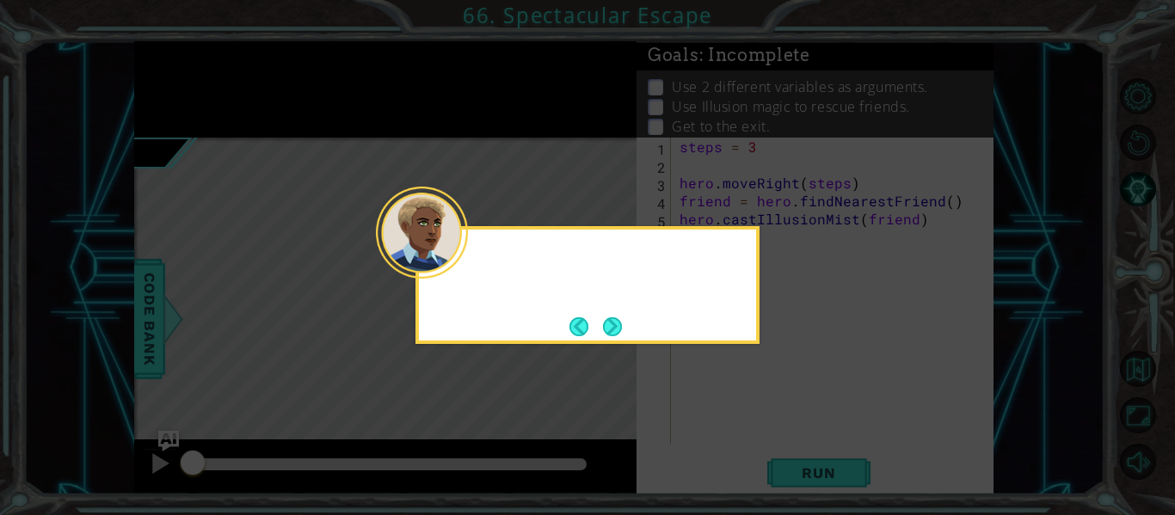
click at [177, 95] on icon at bounding box center [587, 257] width 1175 height 515
click at [614, 324] on button "Next" at bounding box center [612, 326] width 19 height 19
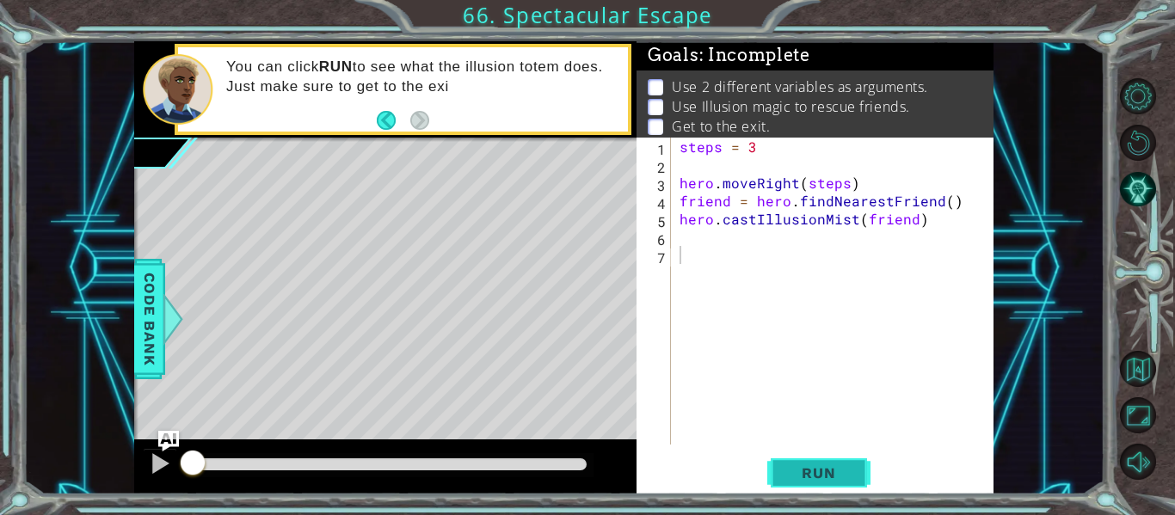
click at [834, 472] on span "Run" at bounding box center [819, 473] width 68 height 17
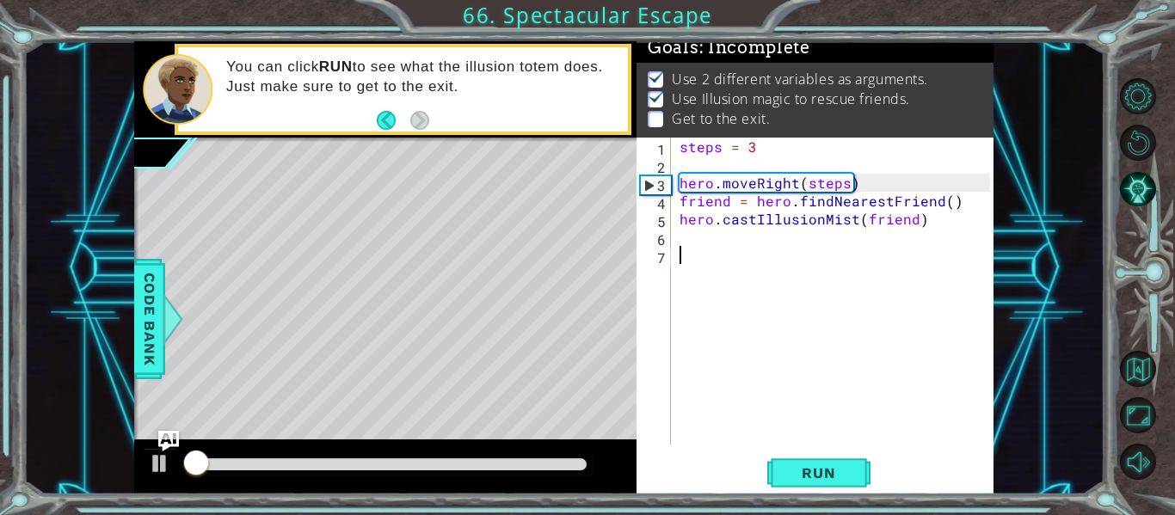
scroll to position [15, 0]
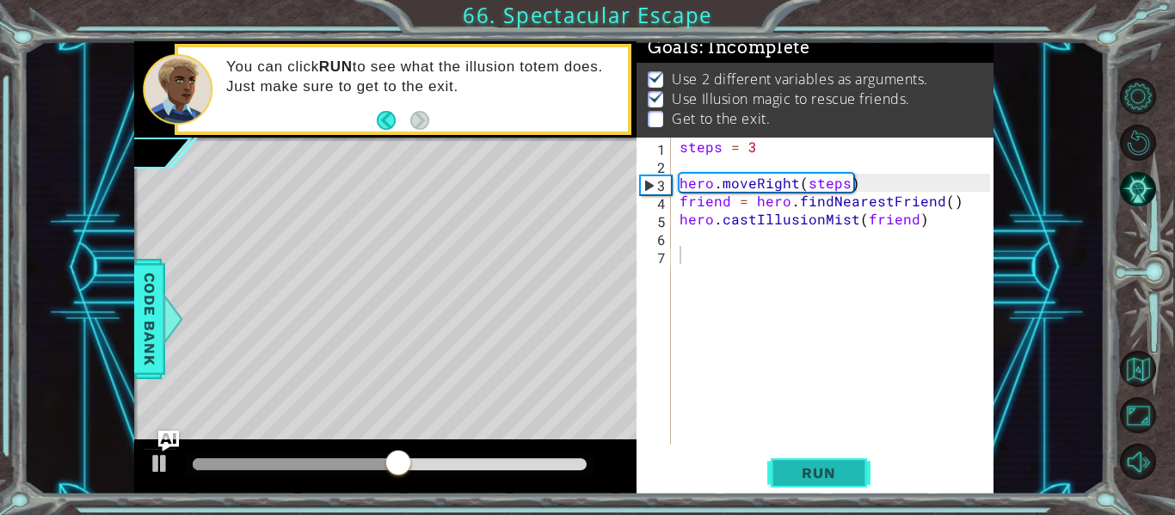
click at [785, 465] on span "Run" at bounding box center [819, 473] width 68 height 17
click at [686, 236] on div "steps = 3 hero . moveRight ( steps ) friend = hero . findNearestFriend ( ) hero…" at bounding box center [837, 309] width 323 height 343
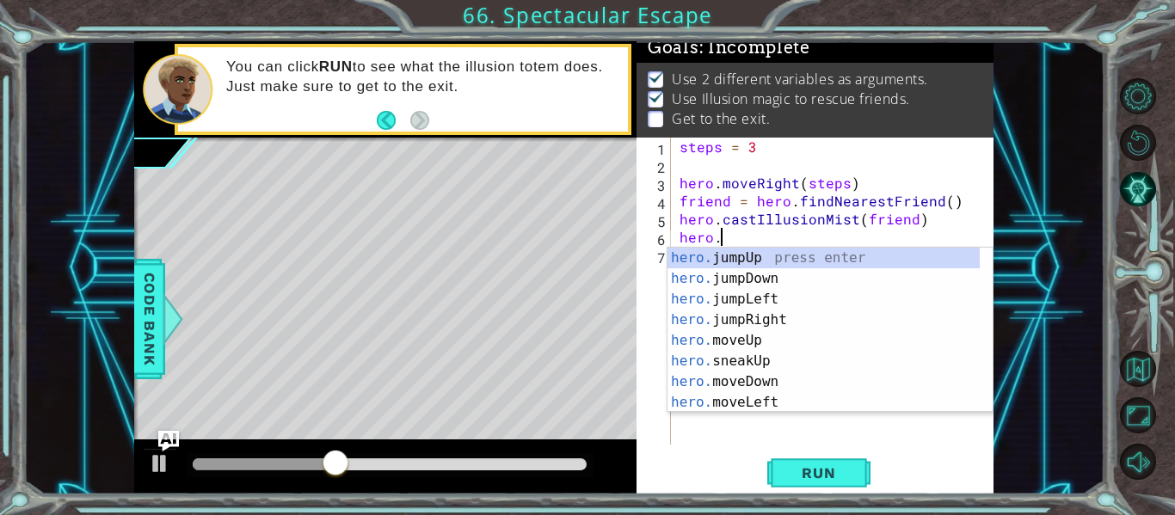
scroll to position [0, 2]
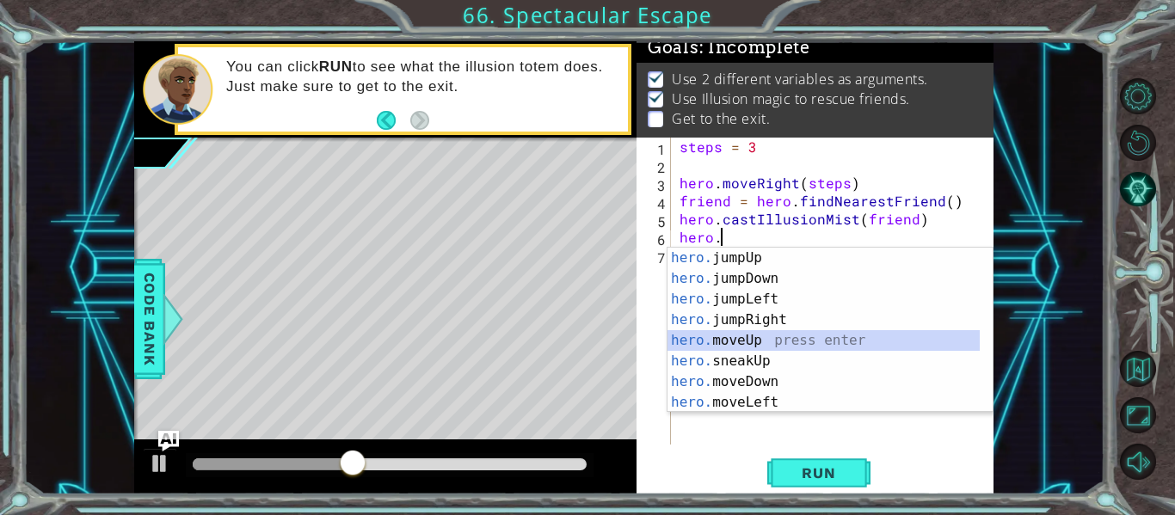
click at [722, 339] on div "hero. jumpUp press enter hero. jumpDown press enter hero. jumpLeft press enter …" at bounding box center [824, 351] width 312 height 206
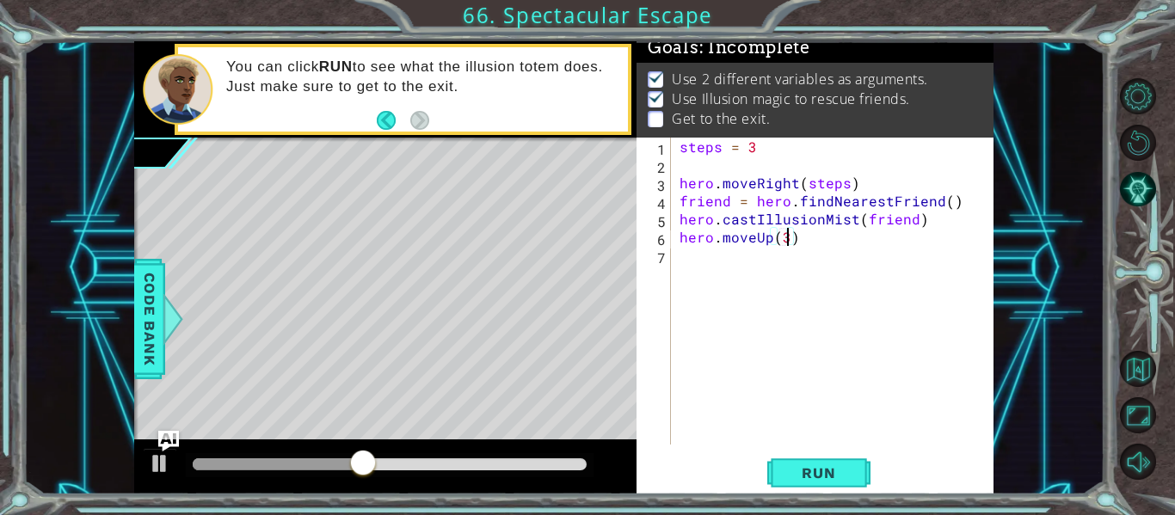
scroll to position [0, 6]
click at [802, 472] on span "Run" at bounding box center [819, 473] width 68 height 17
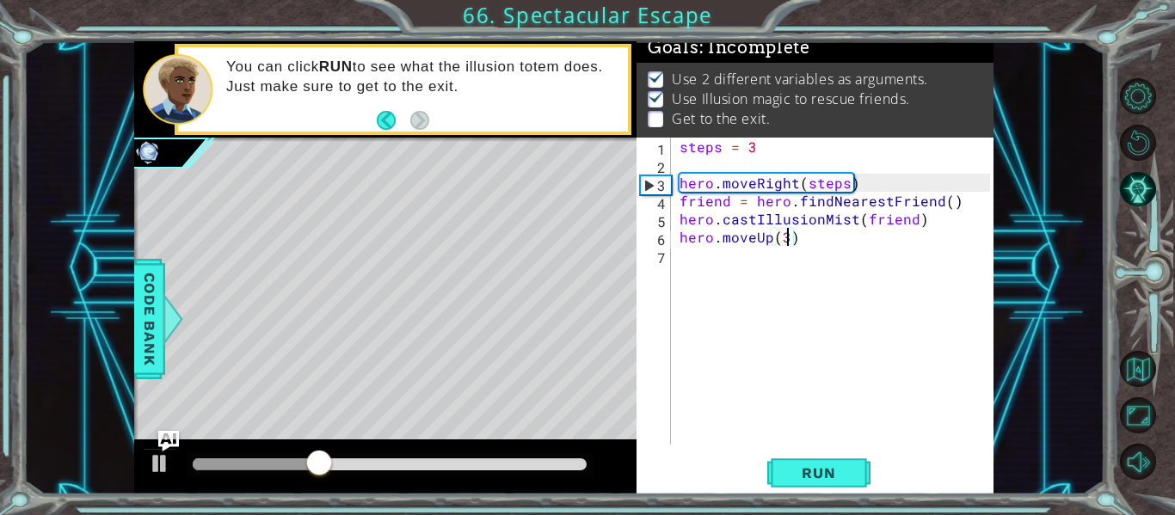
click at [767, 244] on div "steps = 3 hero . moveRight ( steps ) friend = hero . findNearestFriend ( ) hero…" at bounding box center [837, 309] width 323 height 343
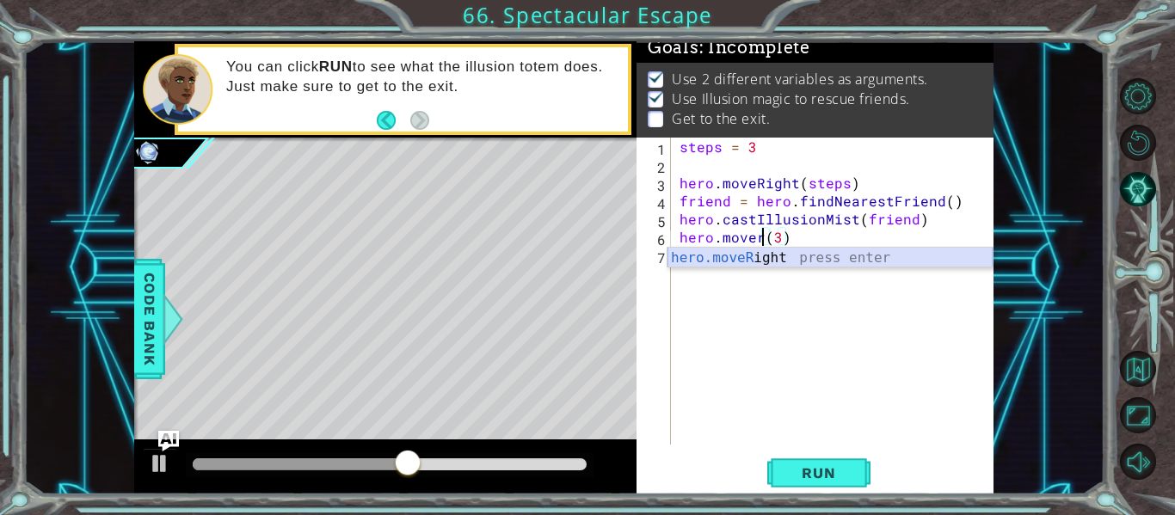
click at [773, 259] on div "hero.moveR ight press enter" at bounding box center [830, 279] width 325 height 62
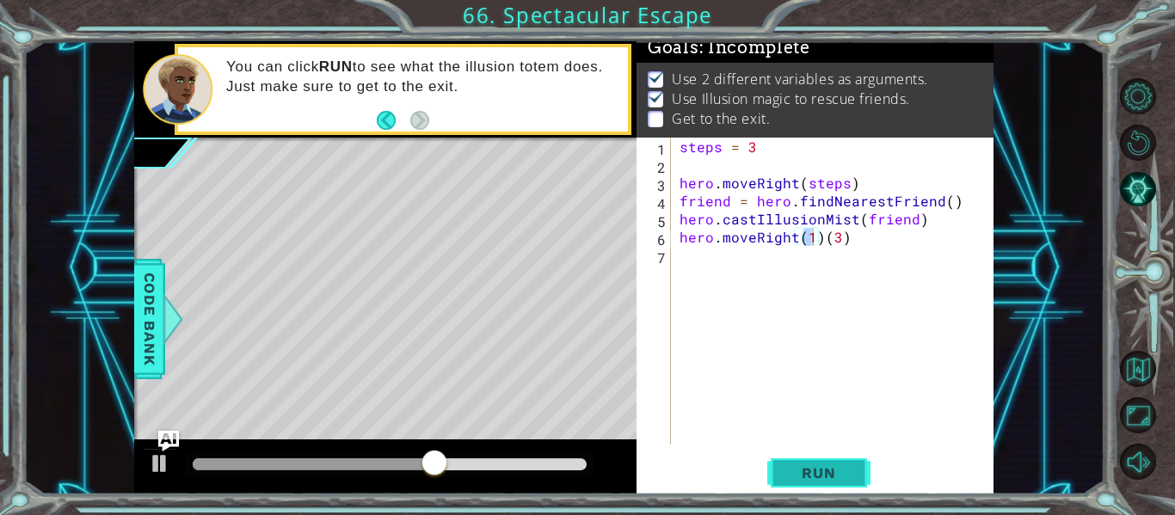
click at [837, 464] on button "Run" at bounding box center [818, 473] width 103 height 35
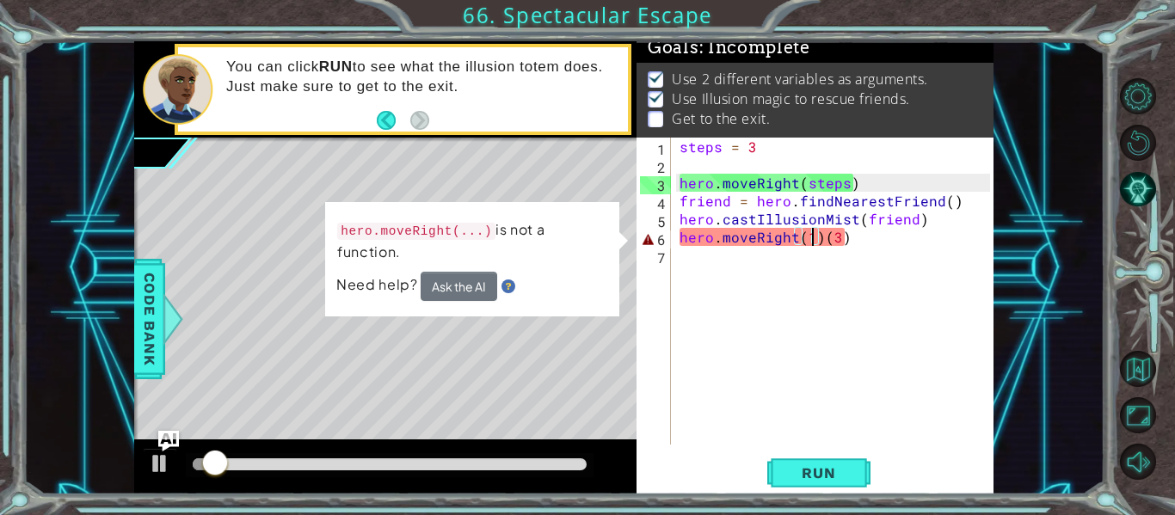
click at [821, 246] on div "steps = 3 hero . moveRight ( steps ) friend = hero . findNearestFriend ( ) hero…" at bounding box center [837, 309] width 323 height 343
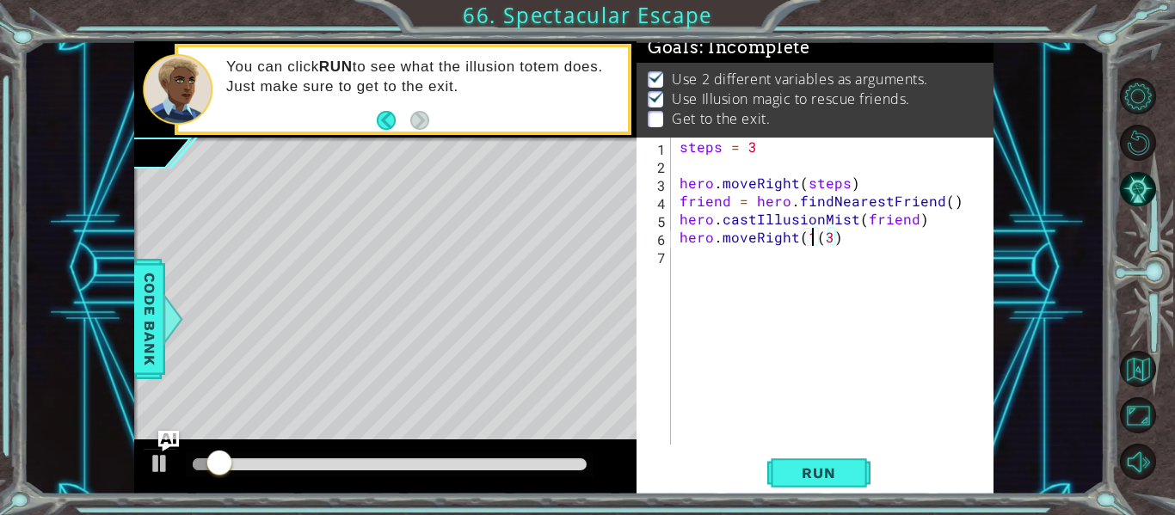
type textarea "hero.moveRight(3)"
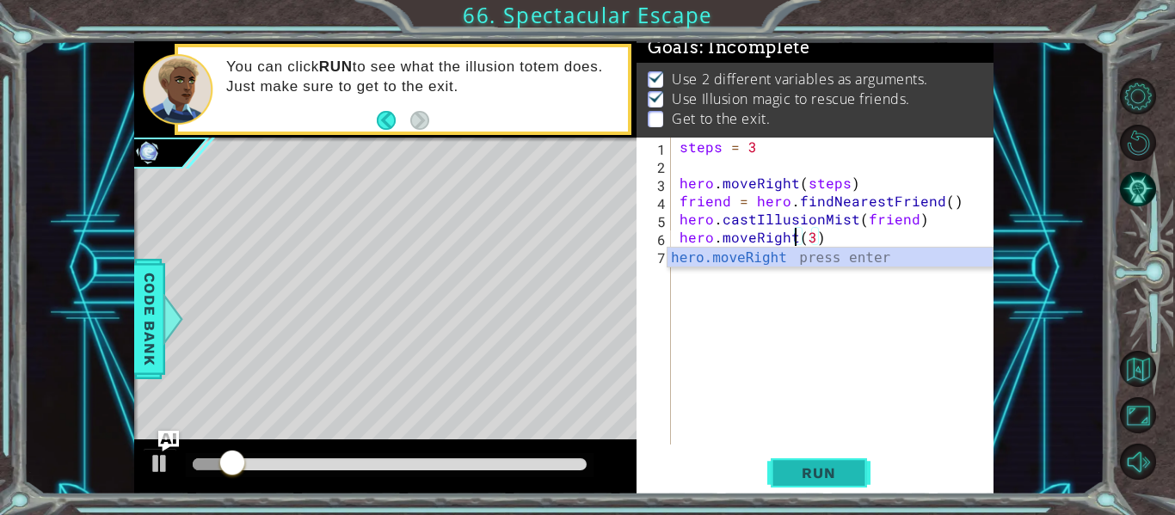
click at [832, 467] on span "Run" at bounding box center [819, 473] width 68 height 17
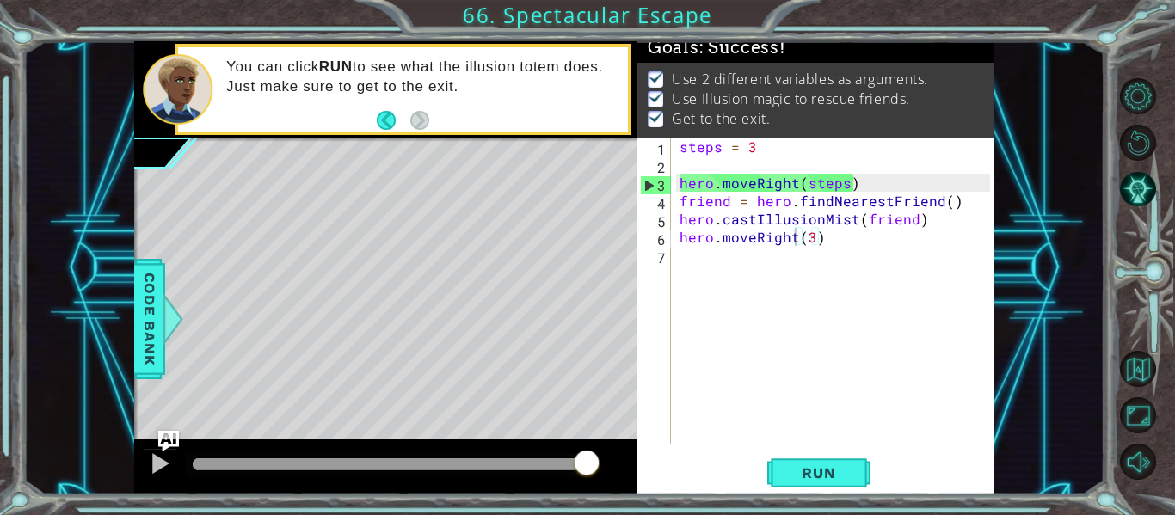
drag, startPoint x: 551, startPoint y: 465, endPoint x: 641, endPoint y: 477, distance: 91.2
click at [641, 477] on div "1 ההההההההההההההההההההההההההההההההההההההההההההההההההההההההההההההההההההההההההההה…" at bounding box center [563, 267] width 859 height 453
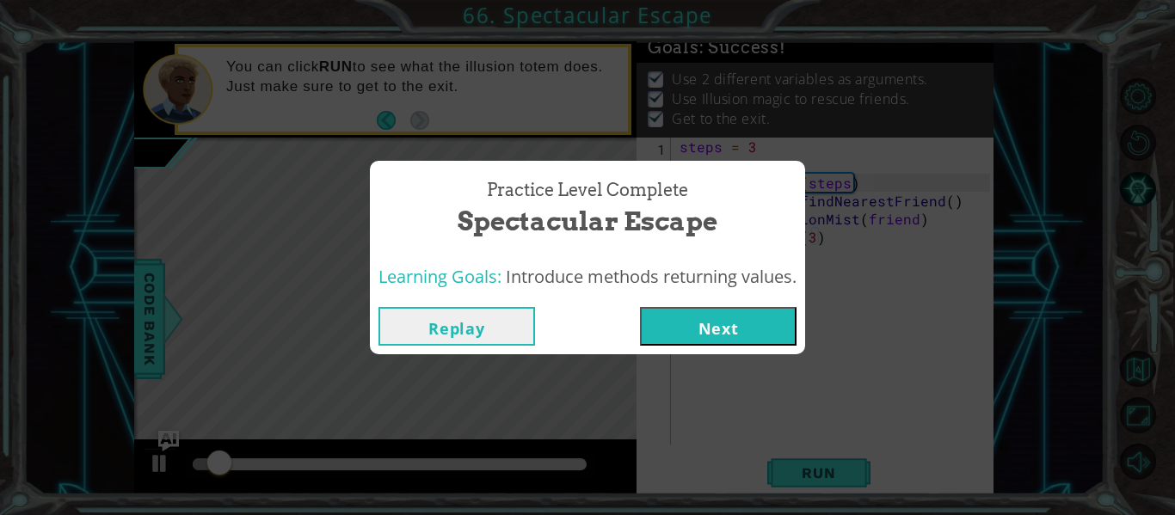
click at [713, 321] on button "Next" at bounding box center [718, 326] width 157 height 39
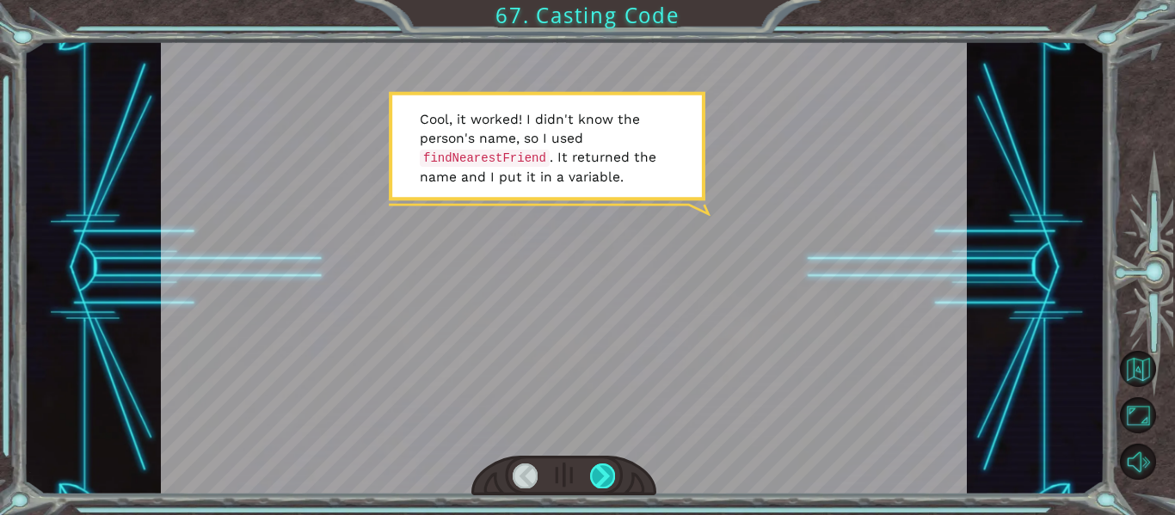
click at [604, 476] on div at bounding box center [602, 476] width 25 height 24
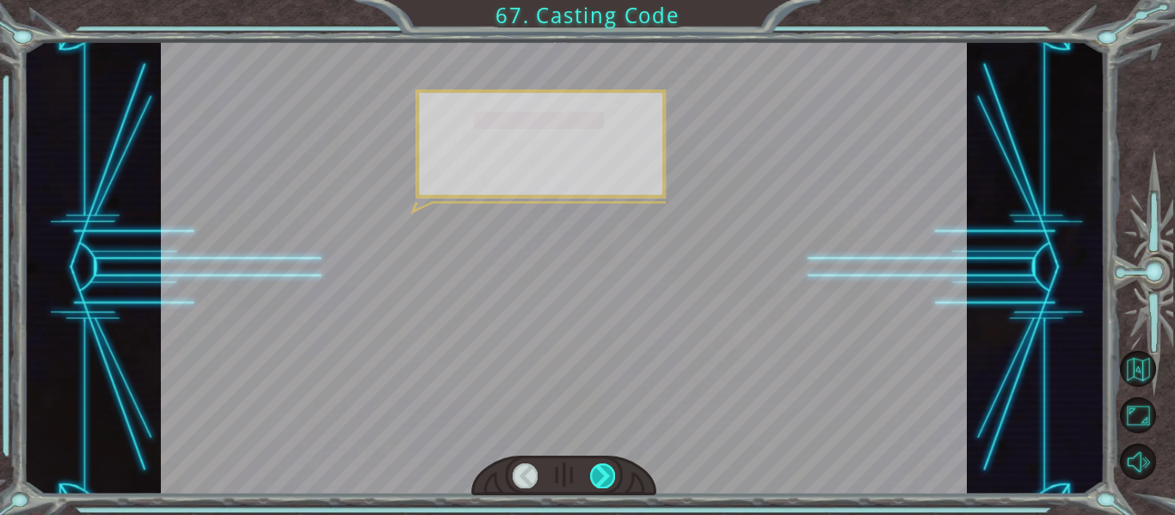
click at [604, 476] on div at bounding box center [602, 476] width 25 height 24
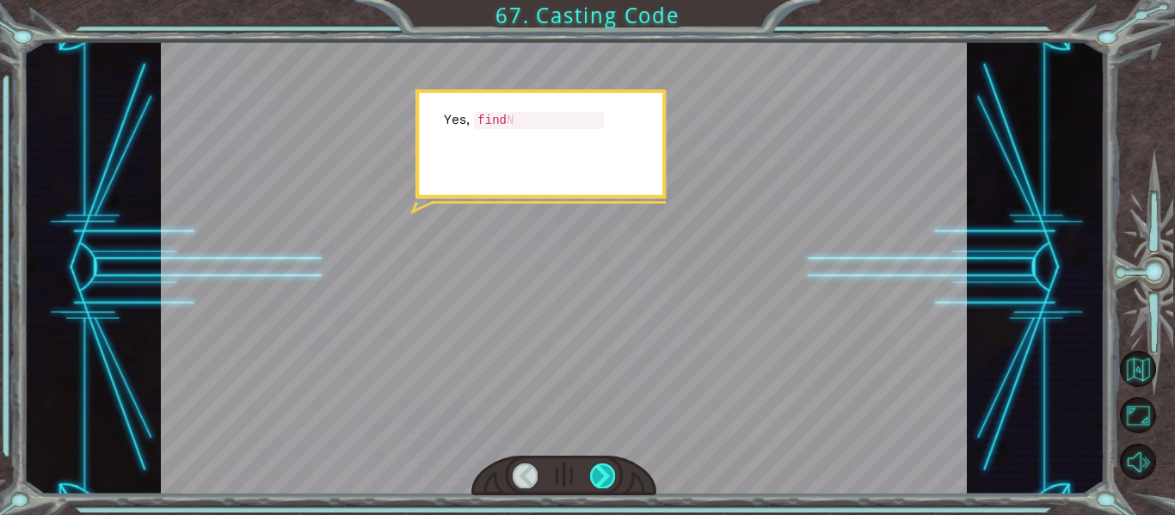
click at [604, 476] on div at bounding box center [602, 476] width 25 height 24
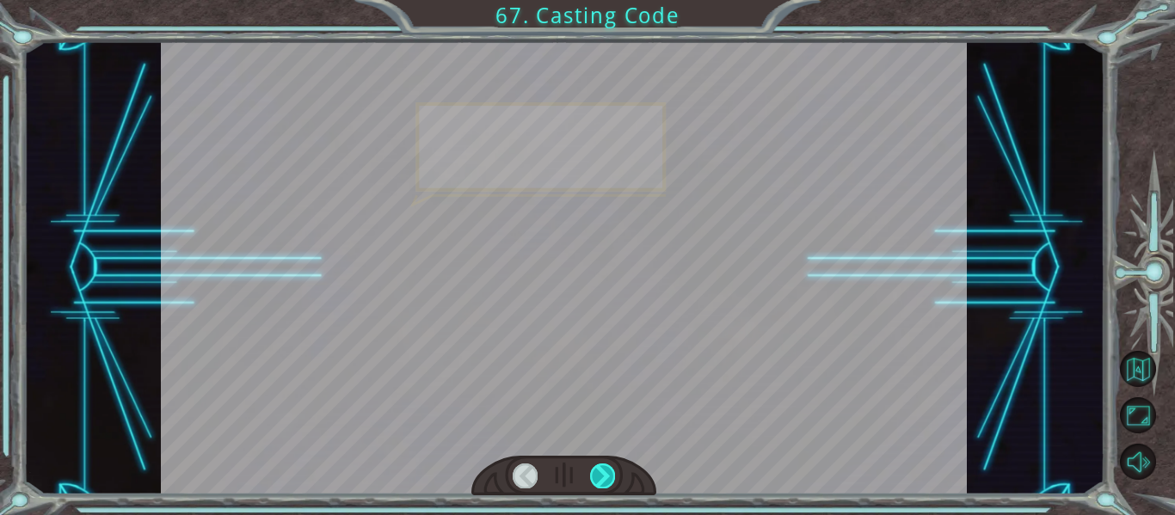
click at [604, 476] on div at bounding box center [602, 476] width 25 height 24
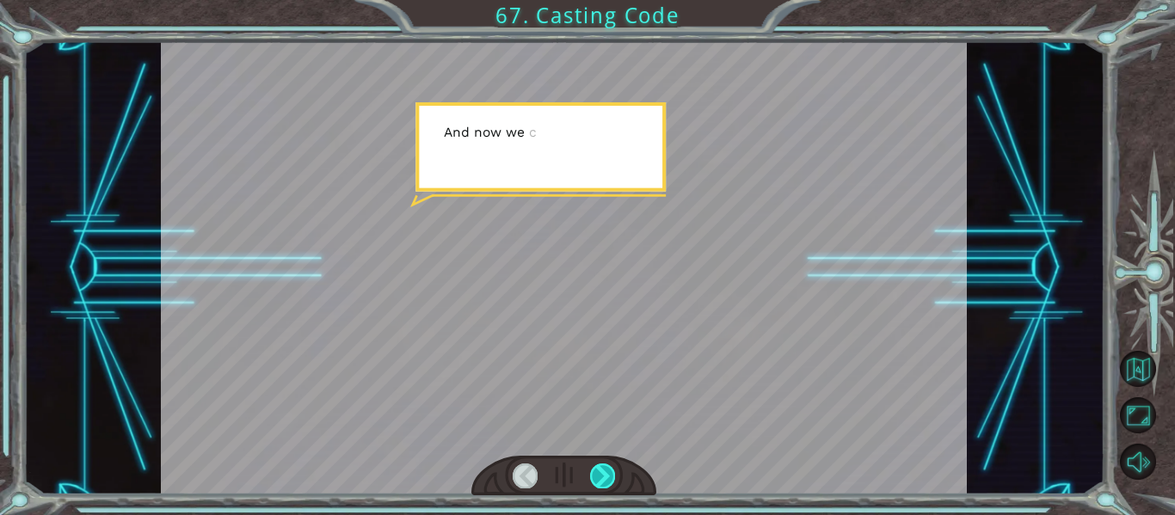
click at [604, 476] on div at bounding box center [602, 476] width 25 height 24
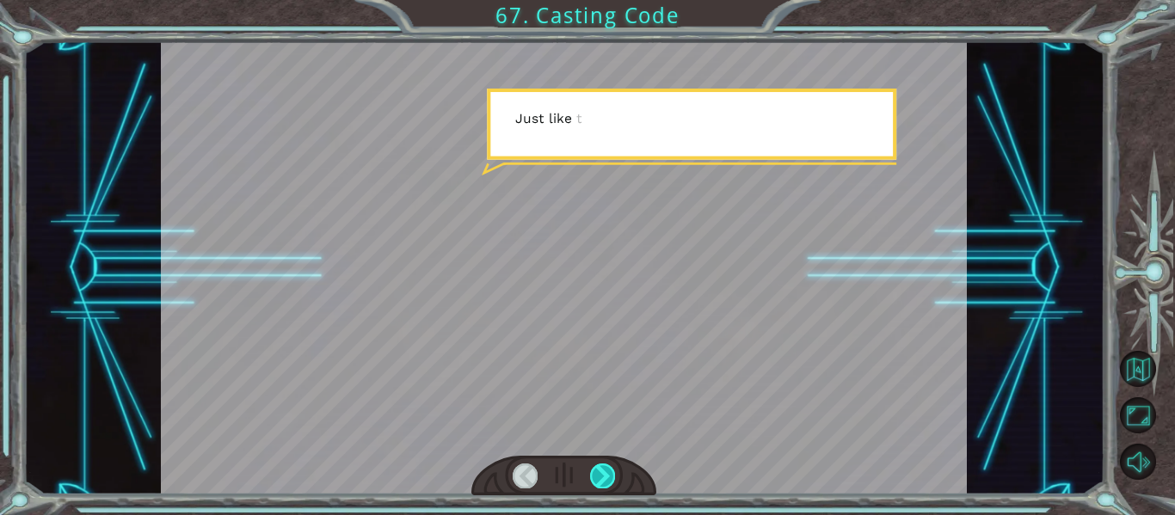
click at [604, 476] on div at bounding box center [602, 476] width 25 height 24
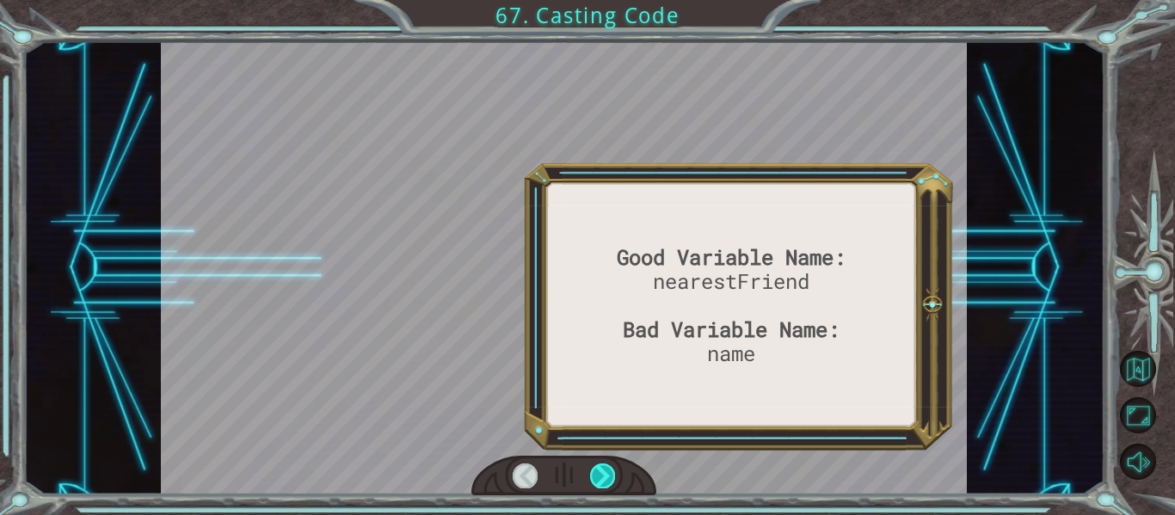
click at [604, 476] on div at bounding box center [602, 476] width 25 height 24
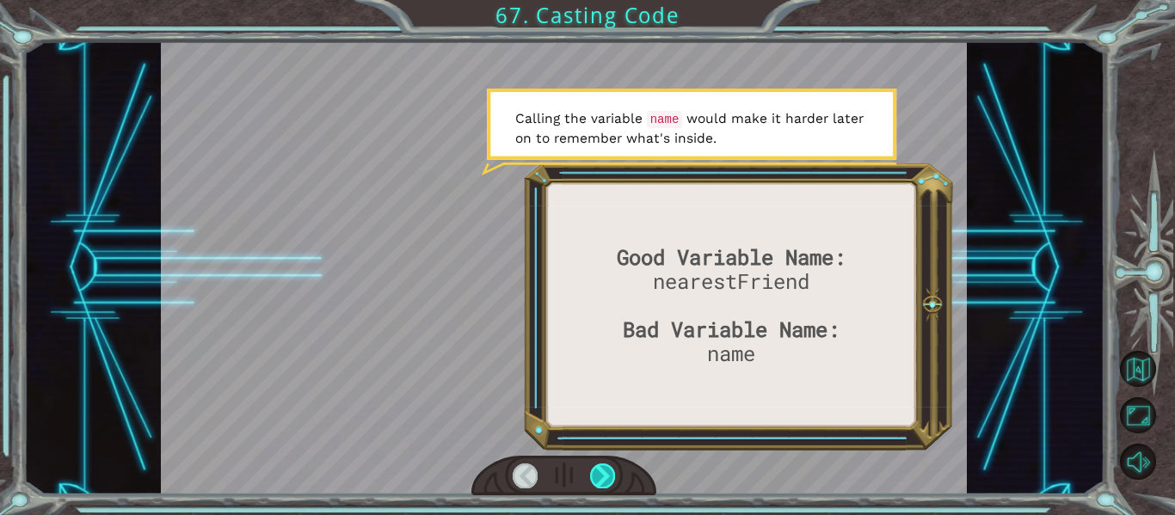
click at [592, 479] on div at bounding box center [602, 476] width 25 height 24
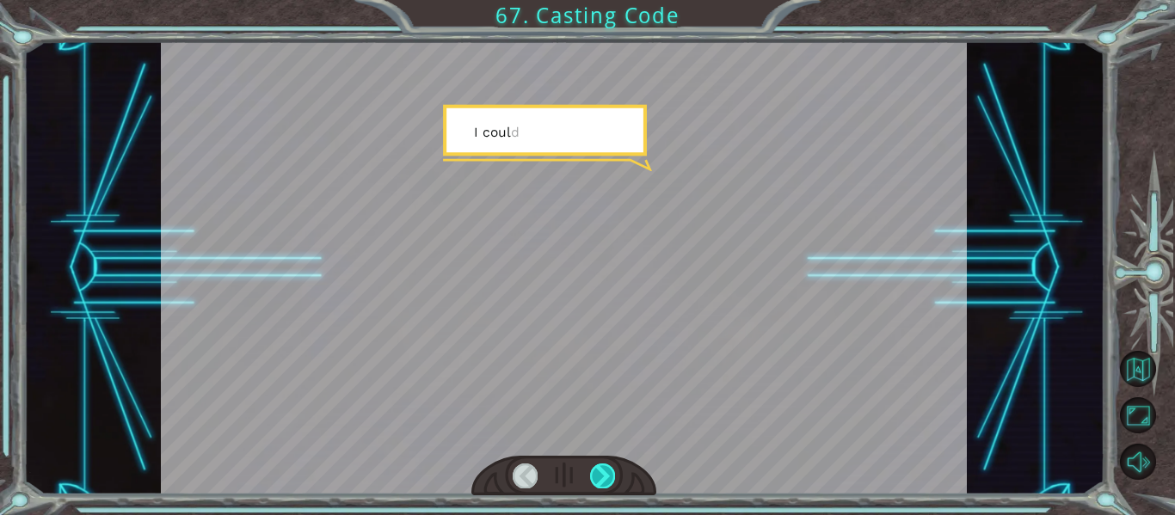
click at [592, 479] on div at bounding box center [602, 476] width 25 height 24
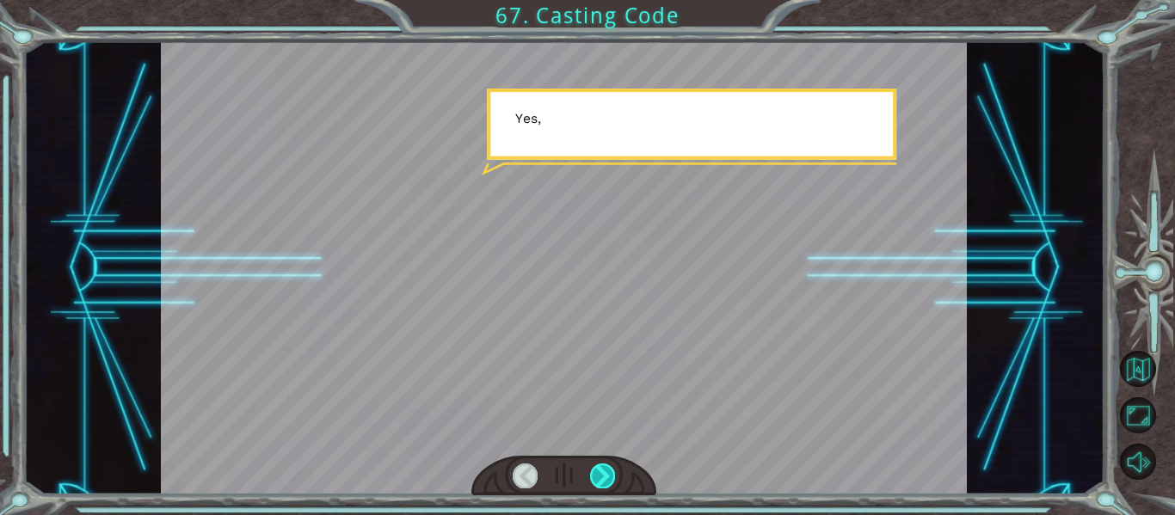
click at [592, 479] on div at bounding box center [602, 476] width 25 height 24
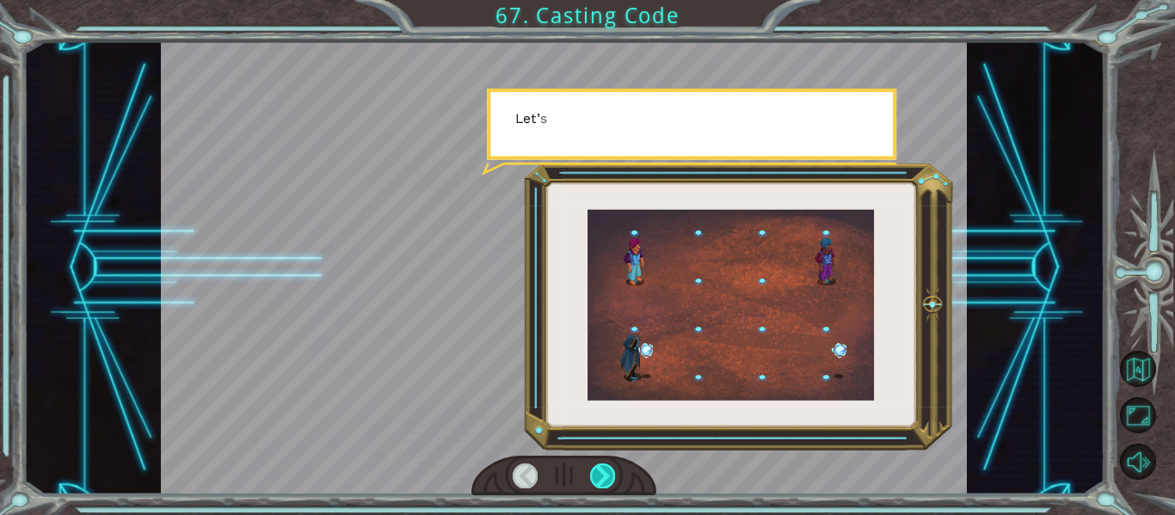
click at [592, 479] on div at bounding box center [602, 476] width 25 height 24
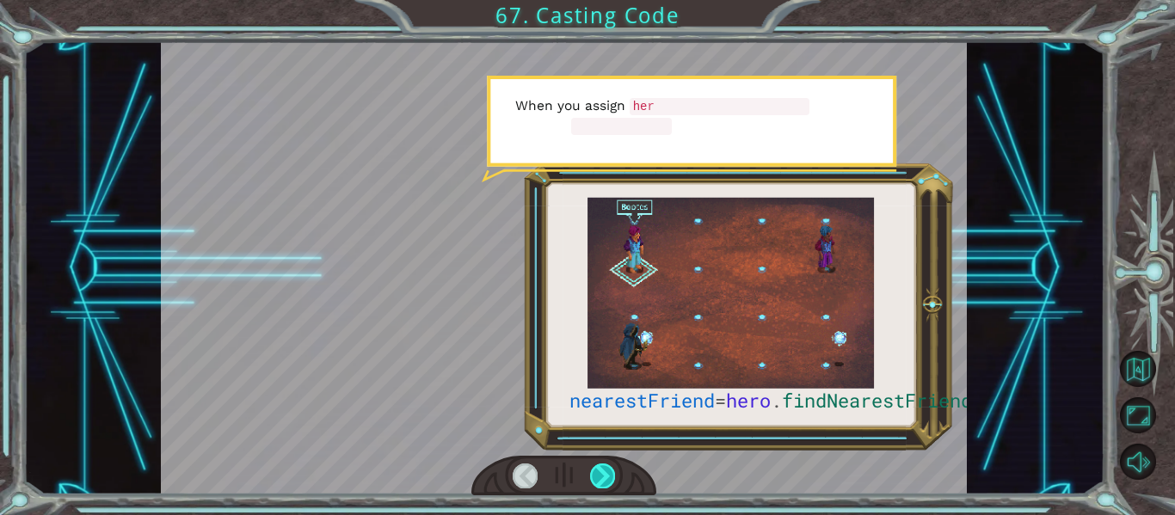
click at [592, 479] on div at bounding box center [602, 476] width 25 height 24
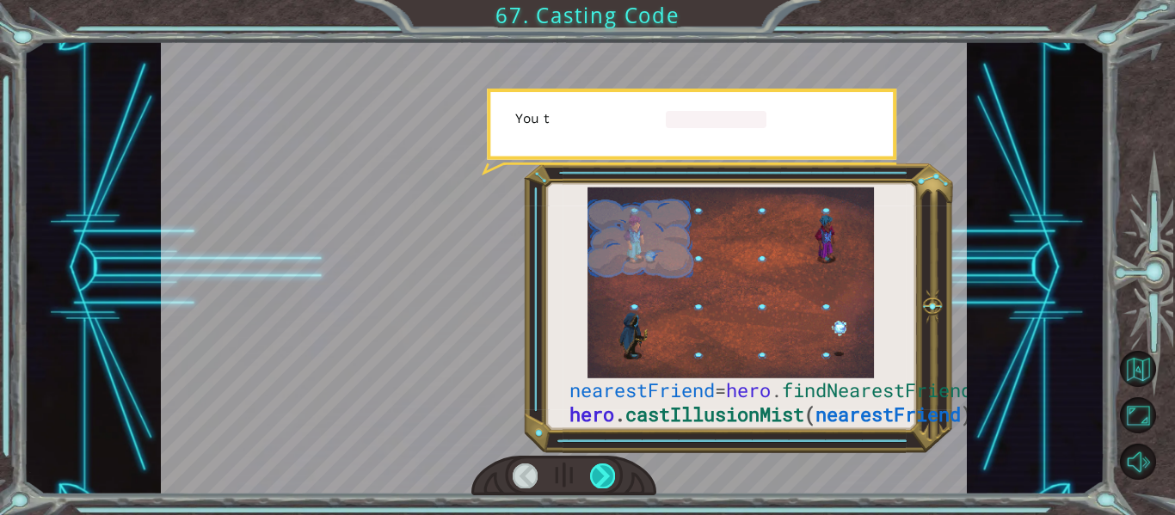
click at [592, 479] on div at bounding box center [602, 476] width 25 height 24
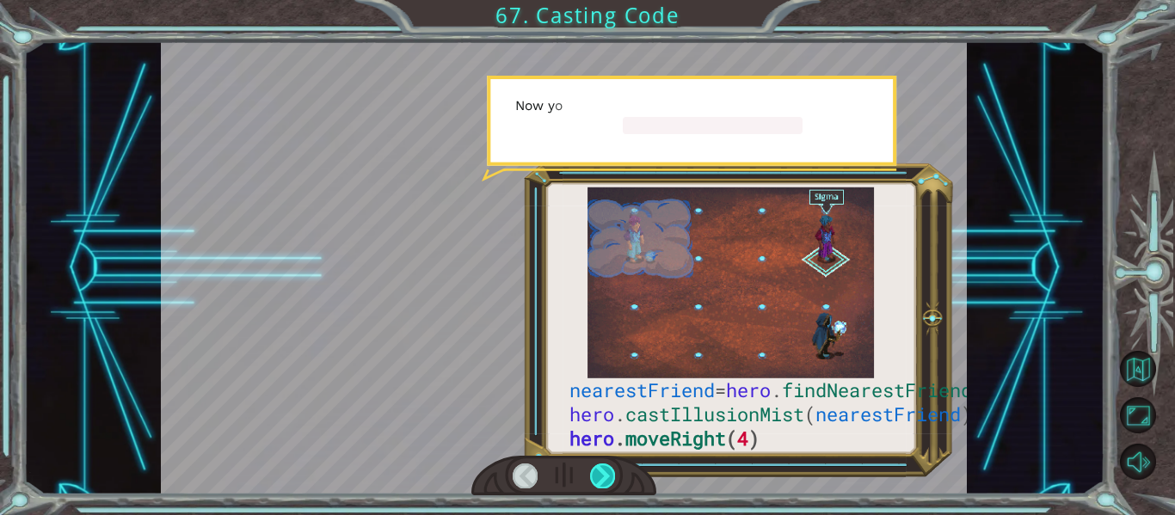
click at [592, 479] on div at bounding box center [602, 476] width 25 height 24
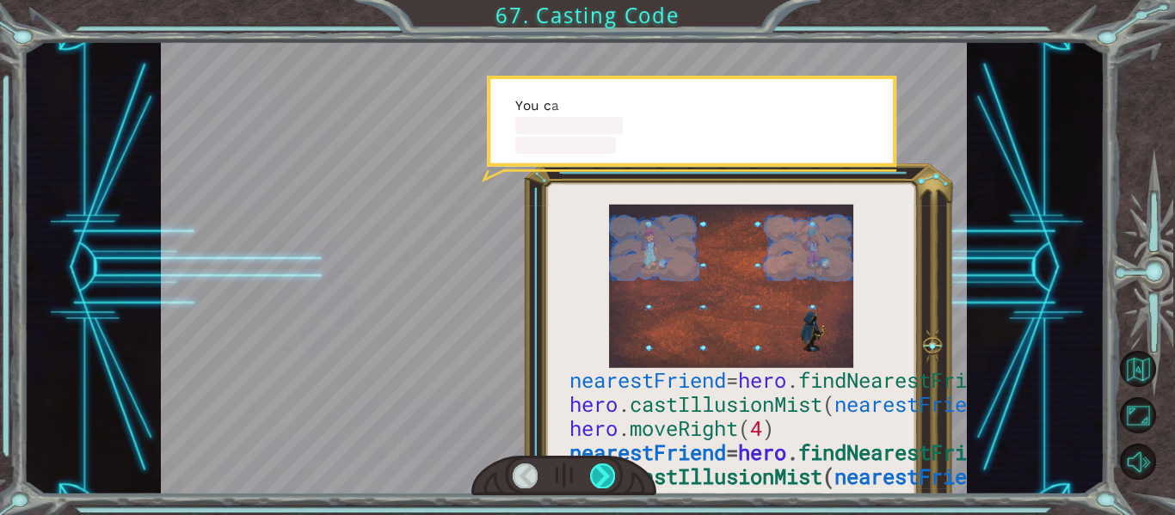
click at [592, 479] on div at bounding box center [602, 476] width 25 height 24
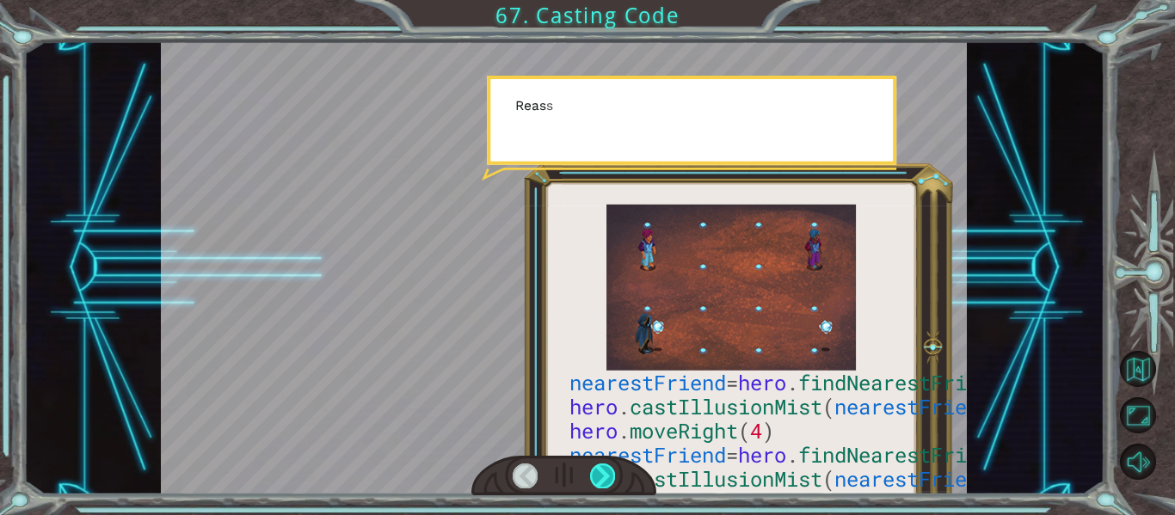
click at [592, 479] on div at bounding box center [602, 476] width 25 height 24
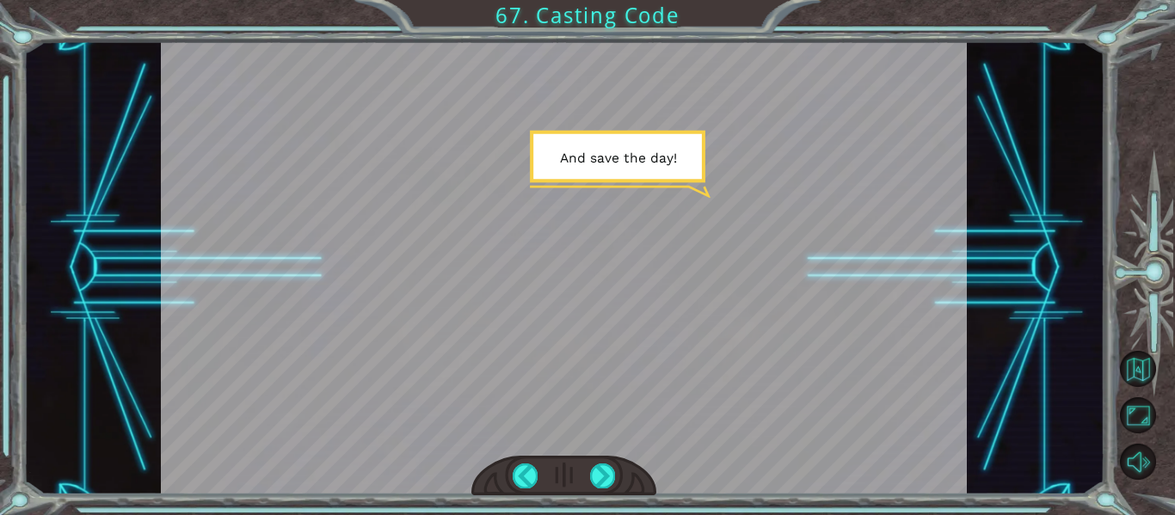
drag, startPoint x: 592, startPoint y: 479, endPoint x: 501, endPoint y: 405, distance: 117.4
click at [501, 405] on div at bounding box center [564, 267] width 807 height 453
click at [584, 473] on div at bounding box center [564, 476] width 186 height 40
click at [592, 478] on div at bounding box center [602, 476] width 25 height 24
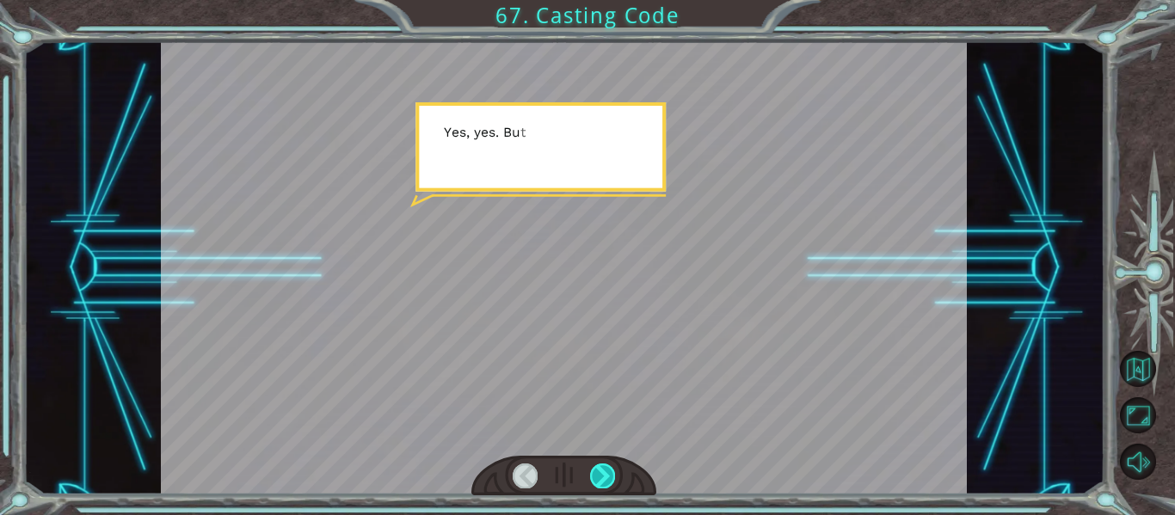
click at [592, 480] on div at bounding box center [602, 476] width 25 height 24
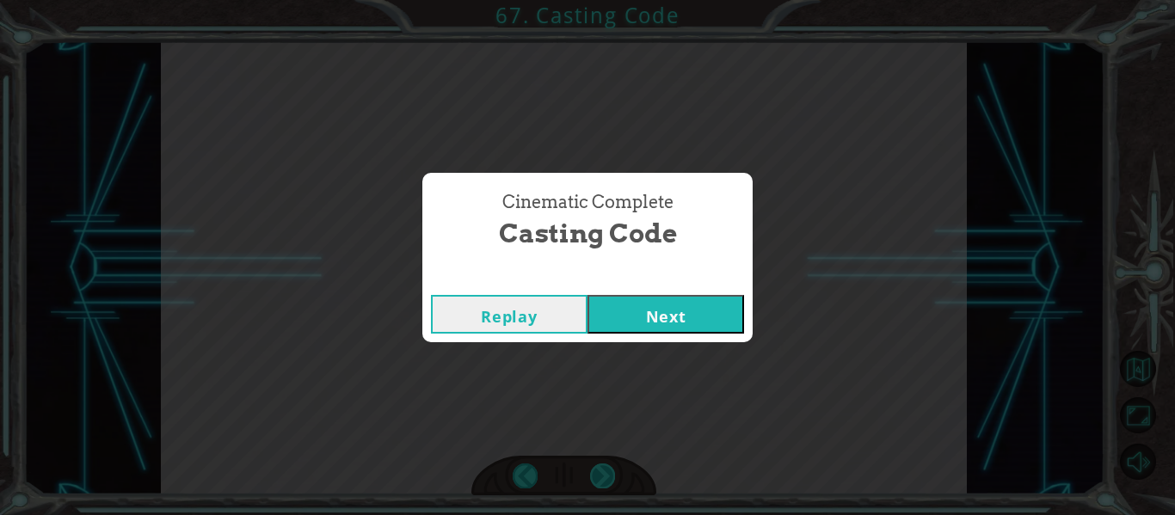
click at [596, 485] on div "Cinematic Complete Casting Code Replay Next" at bounding box center [587, 257] width 1175 height 515
click at [677, 311] on button "Next" at bounding box center [666, 314] width 157 height 39
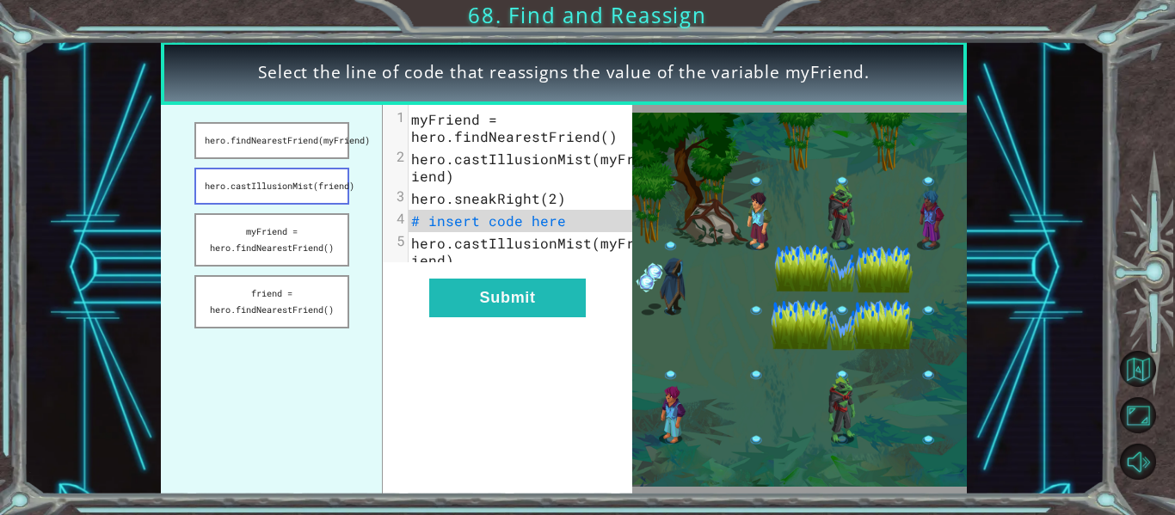
click at [328, 180] on button "hero.castIllusionMist(friend)" at bounding box center [271, 186] width 155 height 37
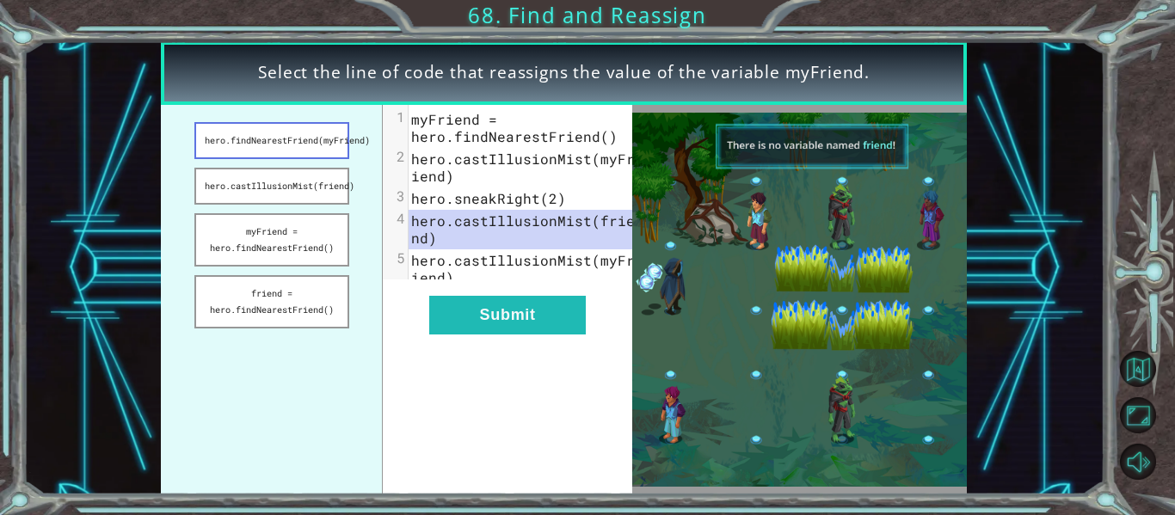
click at [252, 141] on button "hero.findNearestFriend(myFriend)" at bounding box center [271, 140] width 155 height 37
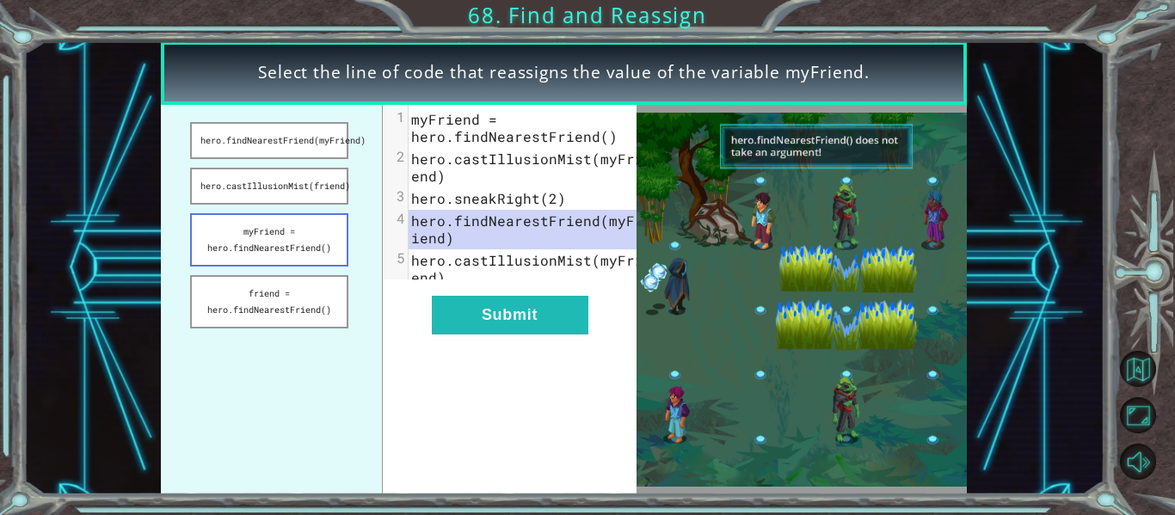
click at [276, 249] on button "myFriend = hero.findNearestFriend()" at bounding box center [268, 239] width 157 height 53
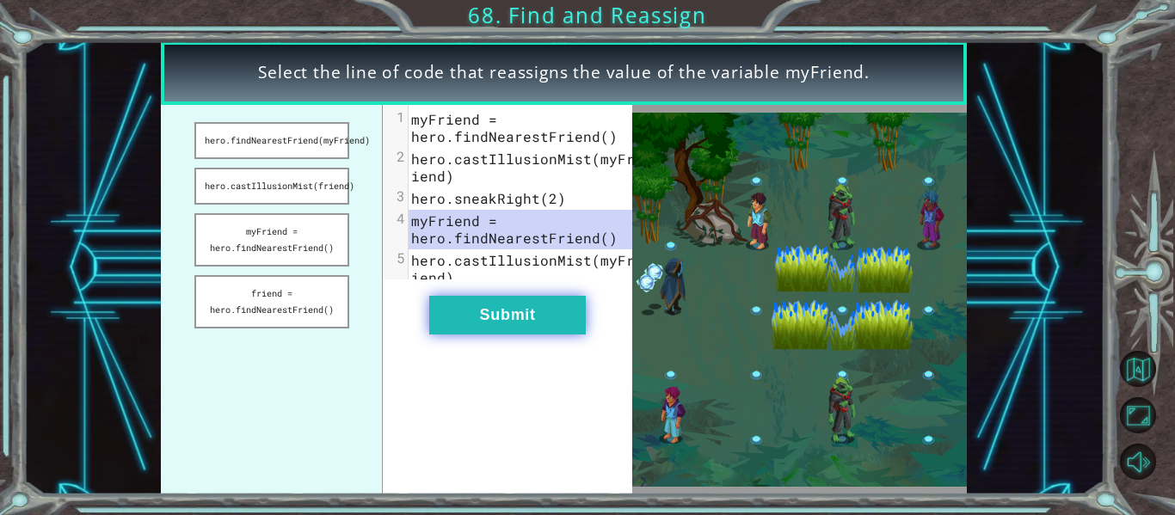
click at [489, 328] on button "Submit" at bounding box center [507, 315] width 157 height 39
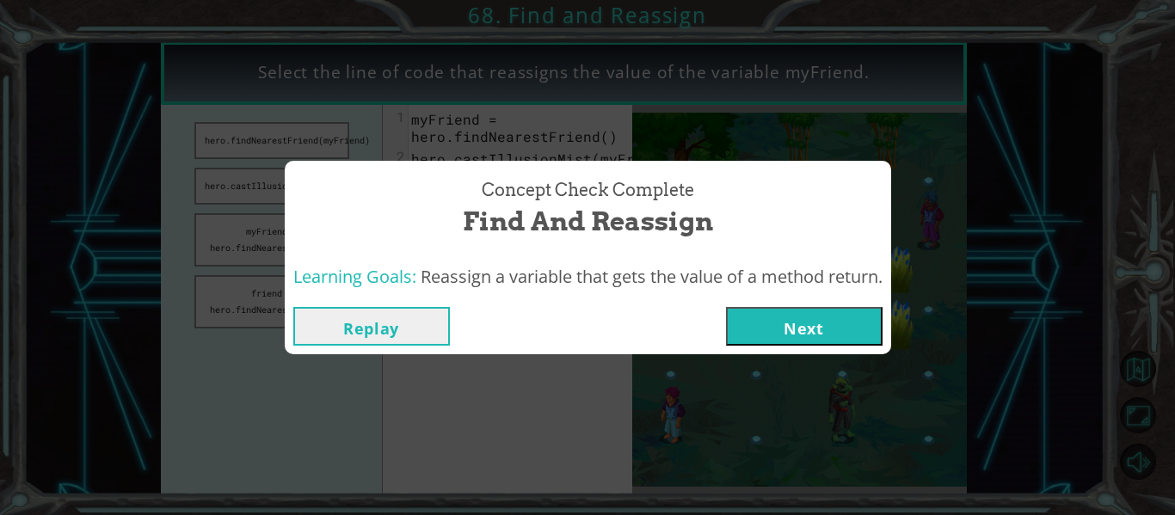
click at [803, 315] on button "Next" at bounding box center [804, 326] width 157 height 39
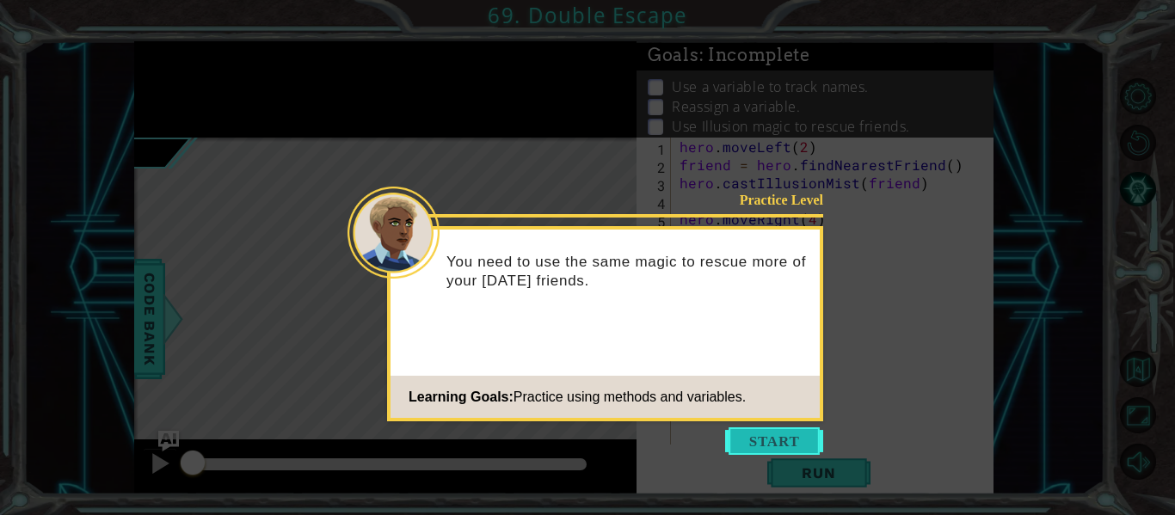
click at [772, 446] on button "Start" at bounding box center [774, 442] width 98 height 28
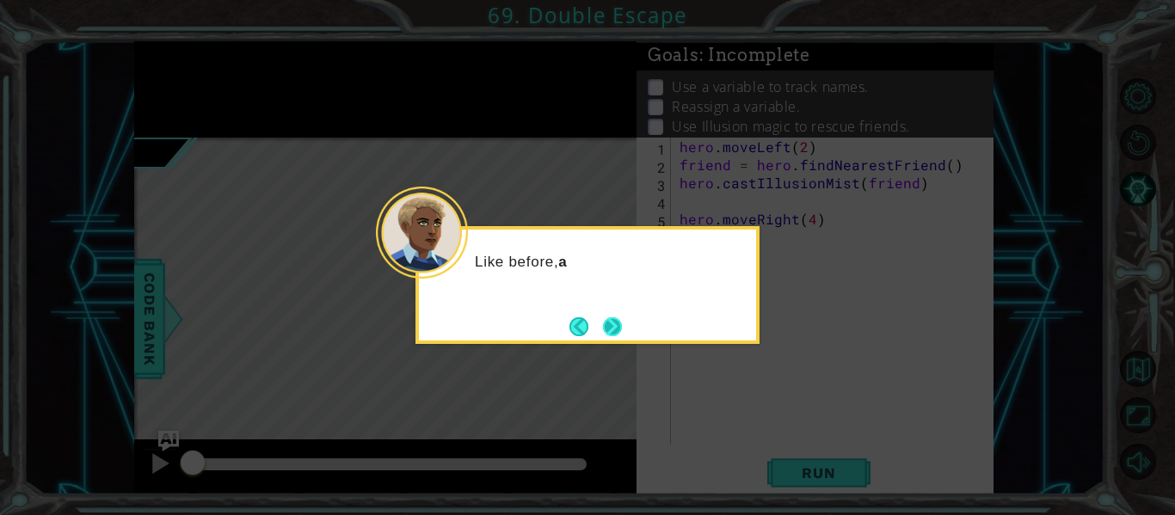
click at [609, 322] on button "Next" at bounding box center [612, 326] width 19 height 19
click at [609, 322] on icon at bounding box center [587, 257] width 1175 height 515
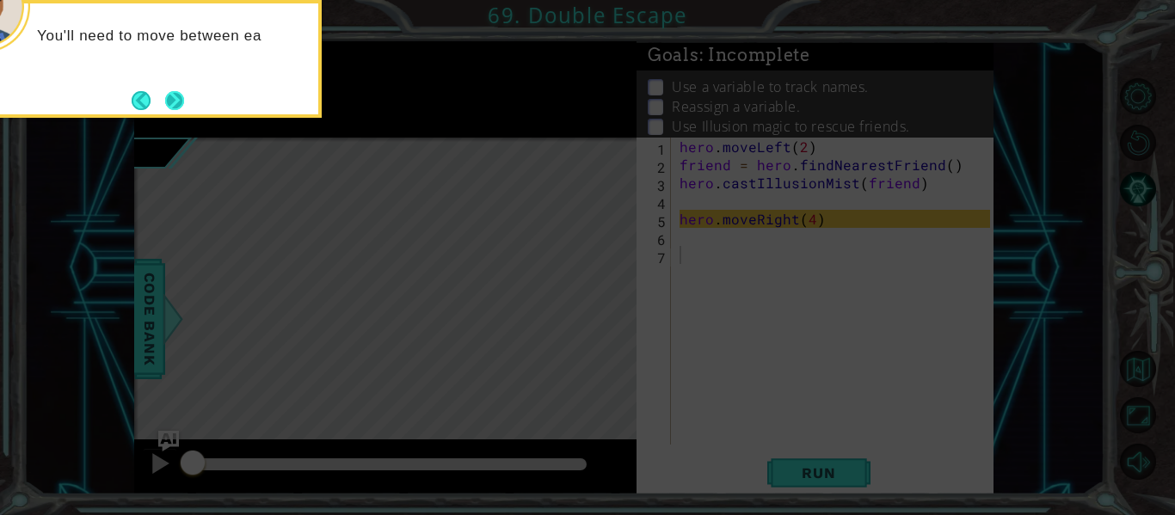
click at [183, 91] on button "Next" at bounding box center [174, 100] width 19 height 19
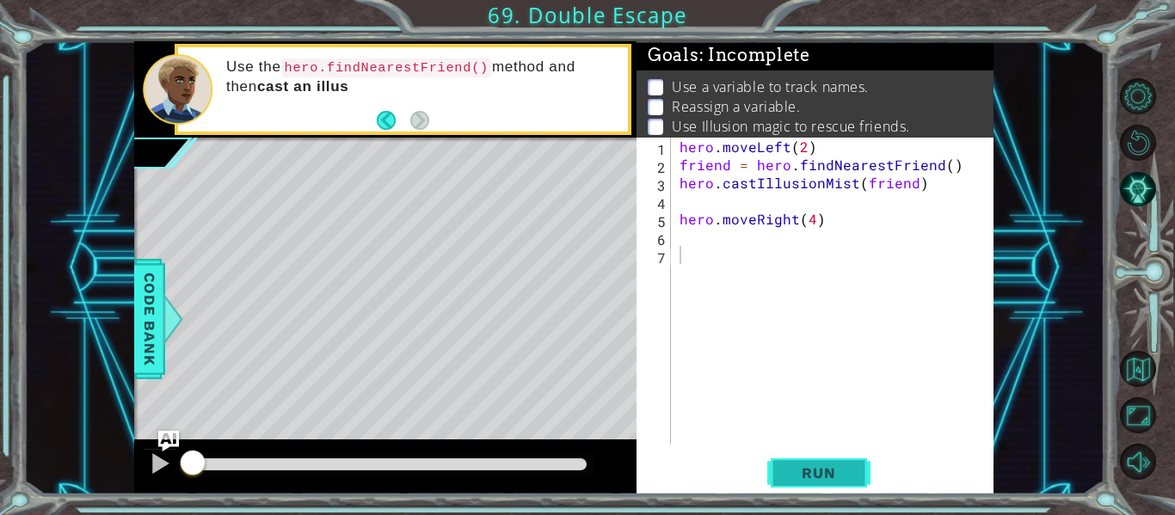
click at [826, 478] on span "Run" at bounding box center [819, 473] width 68 height 17
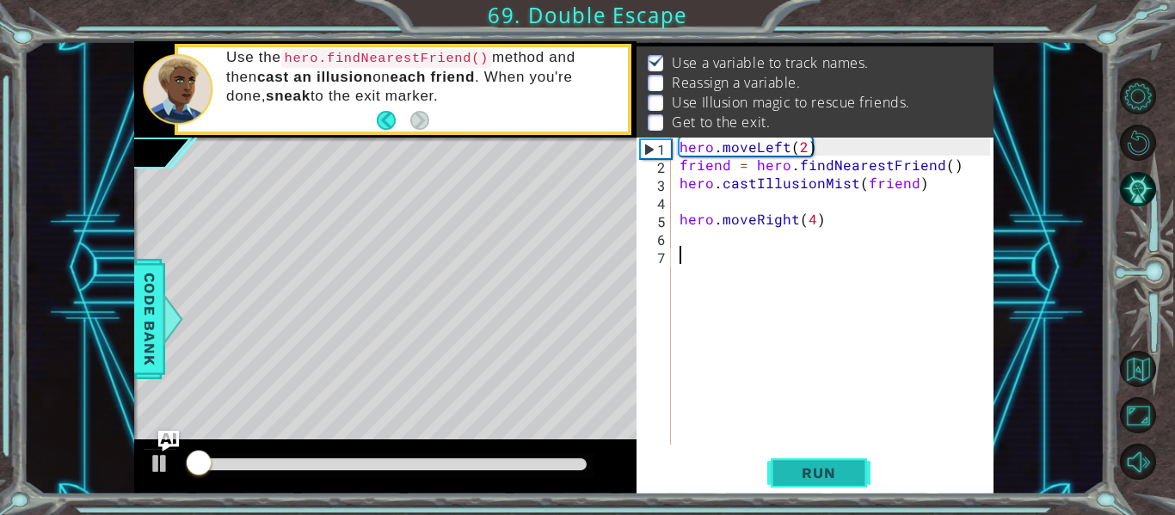
scroll to position [25, 0]
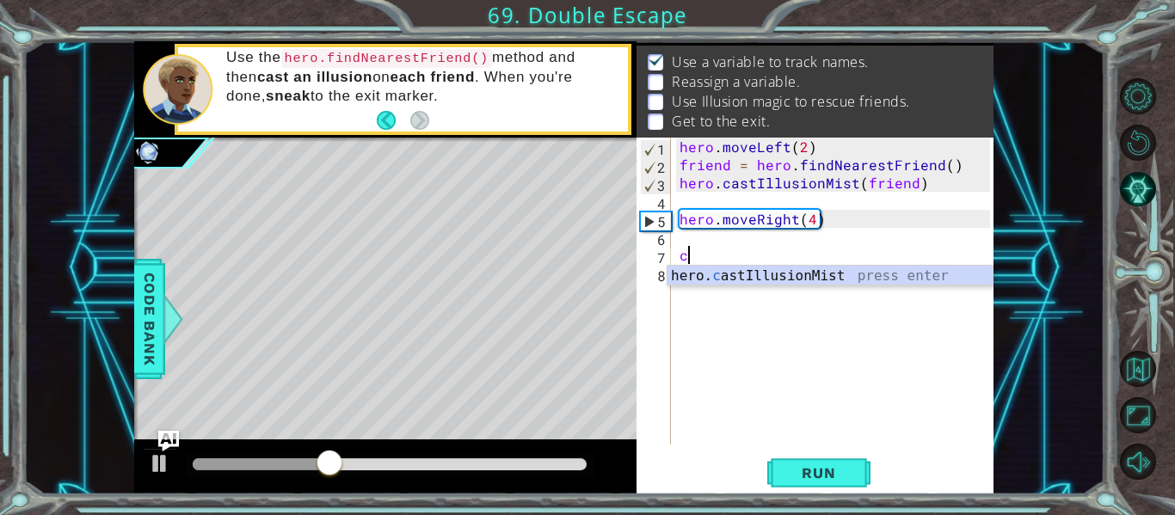
click at [767, 280] on div "hero. c astIllusionMist press enter" at bounding box center [830, 297] width 325 height 62
type textarea "hero.castIllusionMist(friend)"
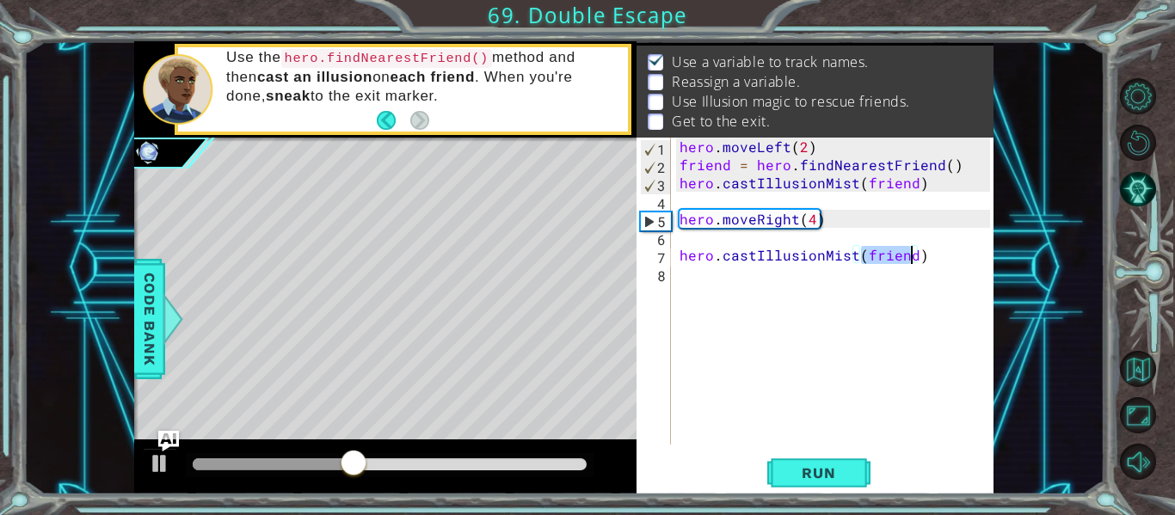
click at [752, 288] on div "hero . moveLeft ( 2 ) friend = hero . findNearestFriend ( ) hero . castIllusion…" at bounding box center [837, 309] width 323 height 343
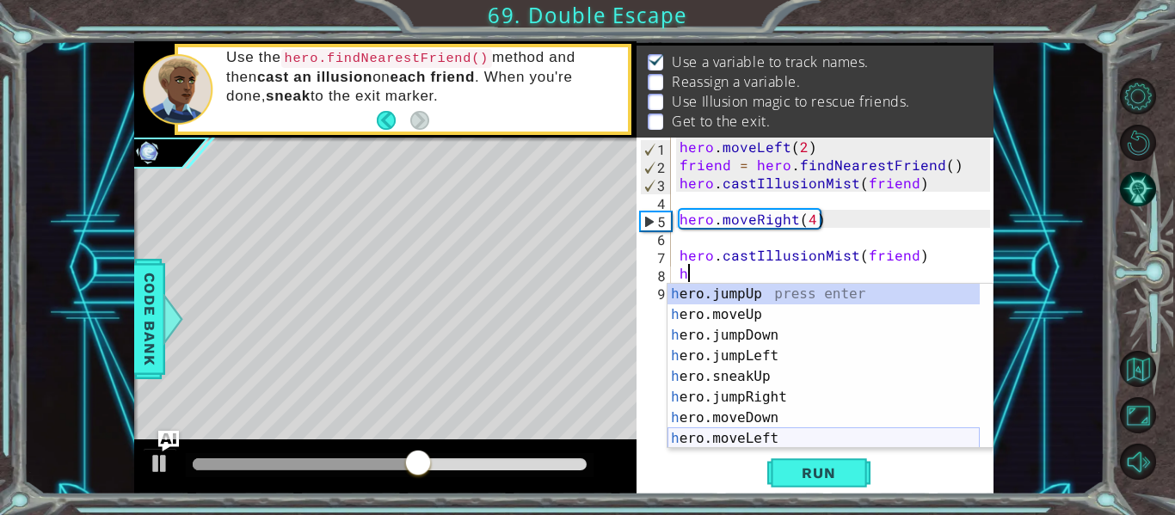
click at [762, 438] on div "h ero.jumpUp press enter h ero.moveUp press enter h ero.jumpDown press enter h …" at bounding box center [824, 387] width 312 height 206
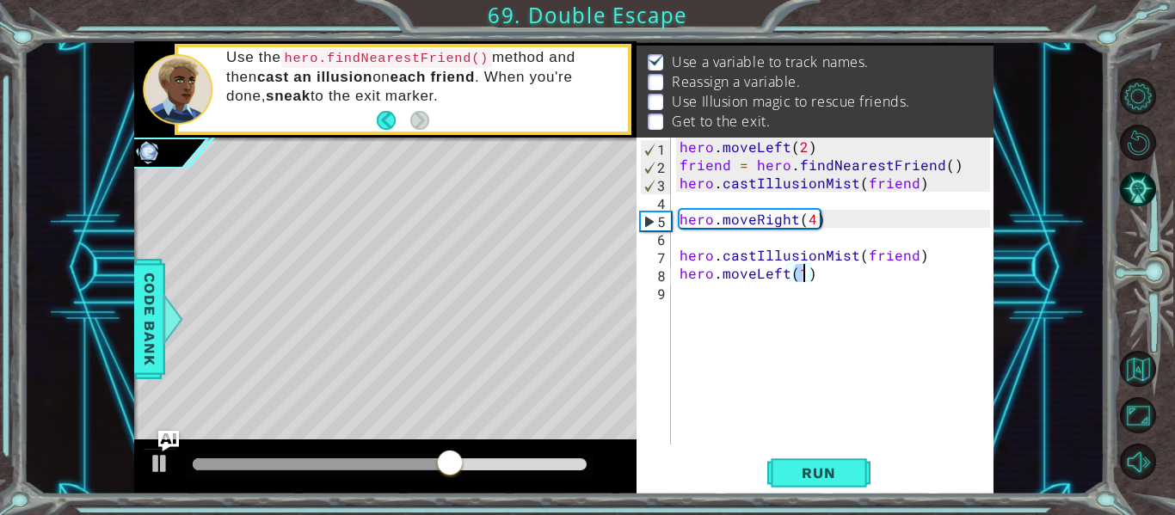
type textarea "hero.moveLeft(2)"
click at [736, 302] on div "hero . moveLeft ( 2 ) friend = hero . findNearestFriend ( ) hero . castIllusion…" at bounding box center [837, 309] width 323 height 343
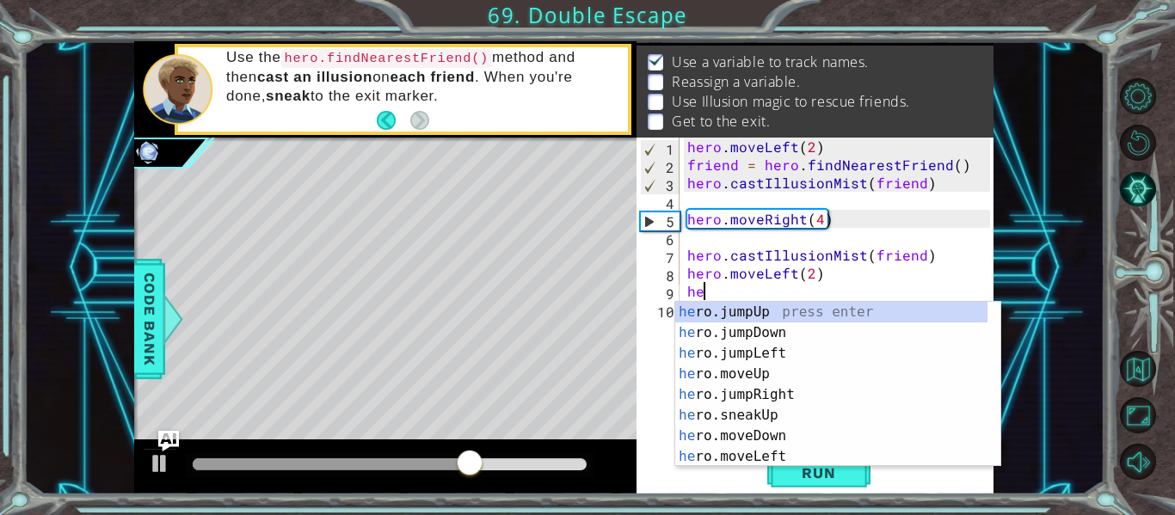
scroll to position [0, 1]
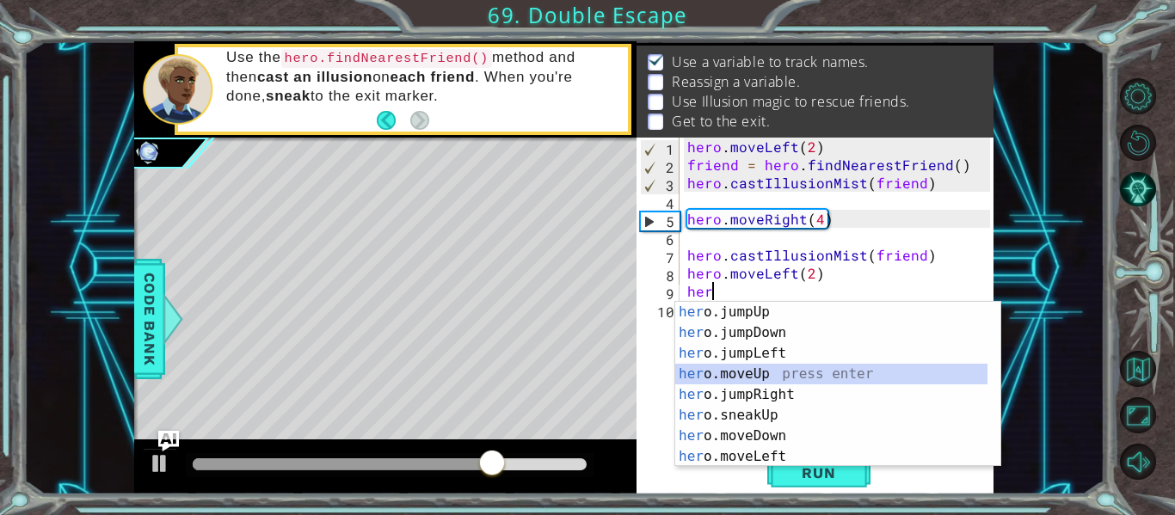
click at [772, 373] on div "her o.jumpUp press enter her o.jumpDown press enter her o.jumpLeft press enter …" at bounding box center [831, 405] width 312 height 206
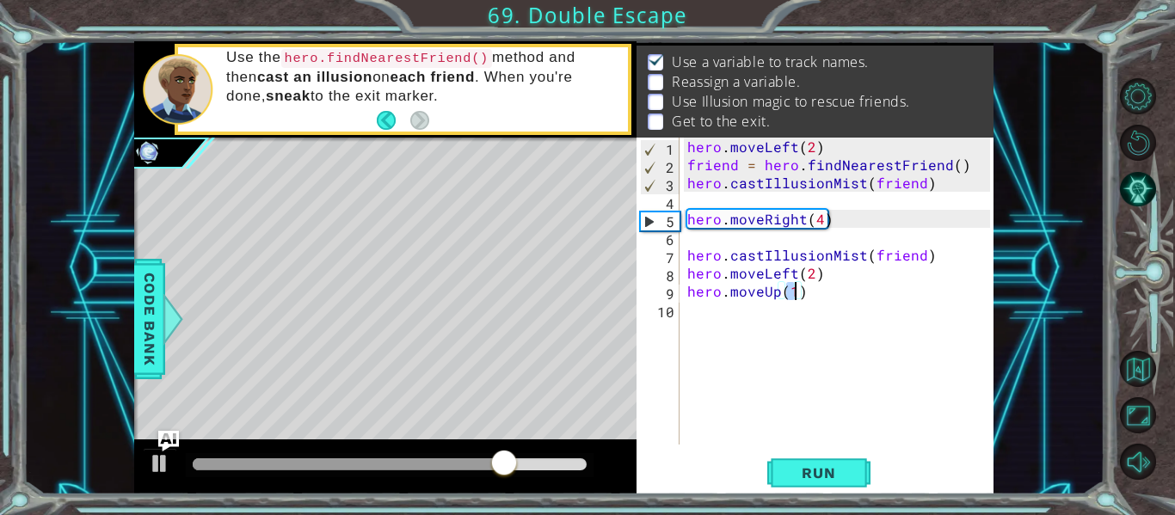
scroll to position [0, 6]
type textarea "hero.moveUp(4)"
click at [799, 473] on span "Run" at bounding box center [819, 473] width 68 height 17
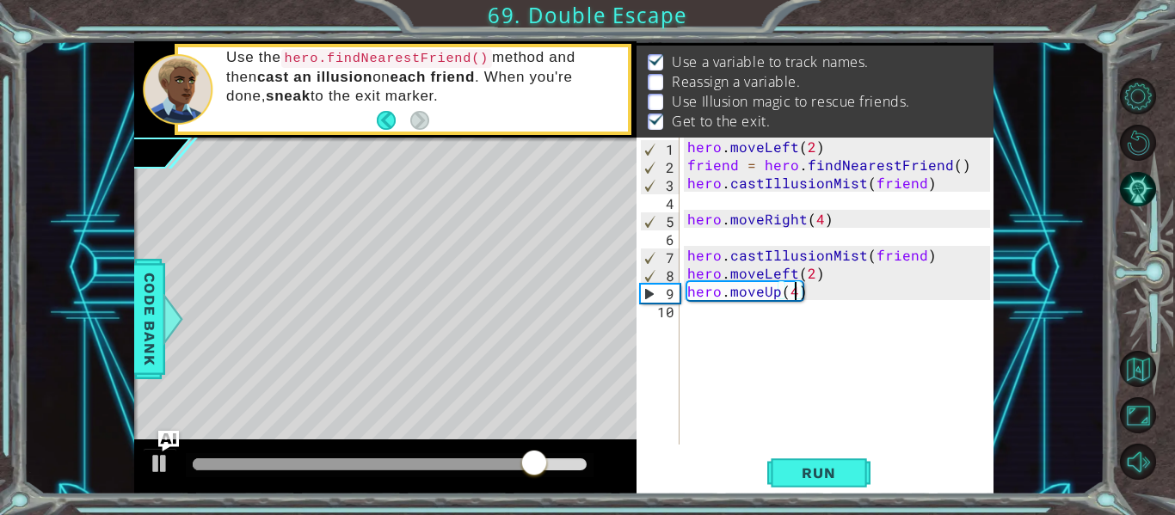
click at [714, 205] on div "hero . moveLeft ( 2 ) friend = hero . findNearestFriend ( ) hero . castIllusion…" at bounding box center [841, 309] width 315 height 343
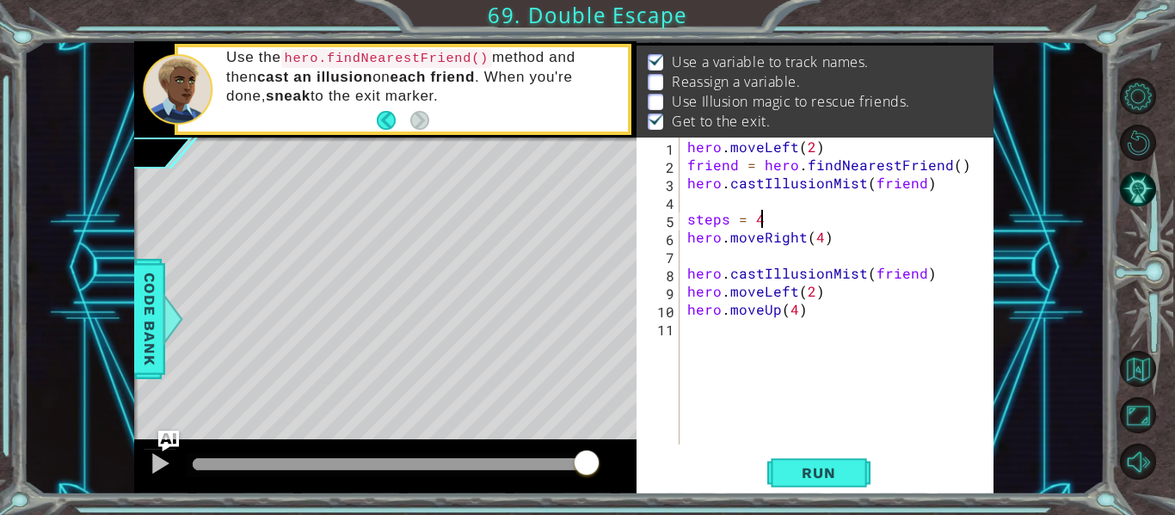
scroll to position [0, 3]
click at [822, 243] on div "hero . moveLeft ( 2 ) friend = hero . findNearestFriend ( ) hero . castIllusion…" at bounding box center [841, 309] width 315 height 343
click at [796, 314] on div "hero . moveLeft ( 2 ) friend = hero . findNearestFriend ( ) hero . castIllusion…" at bounding box center [841, 309] width 315 height 343
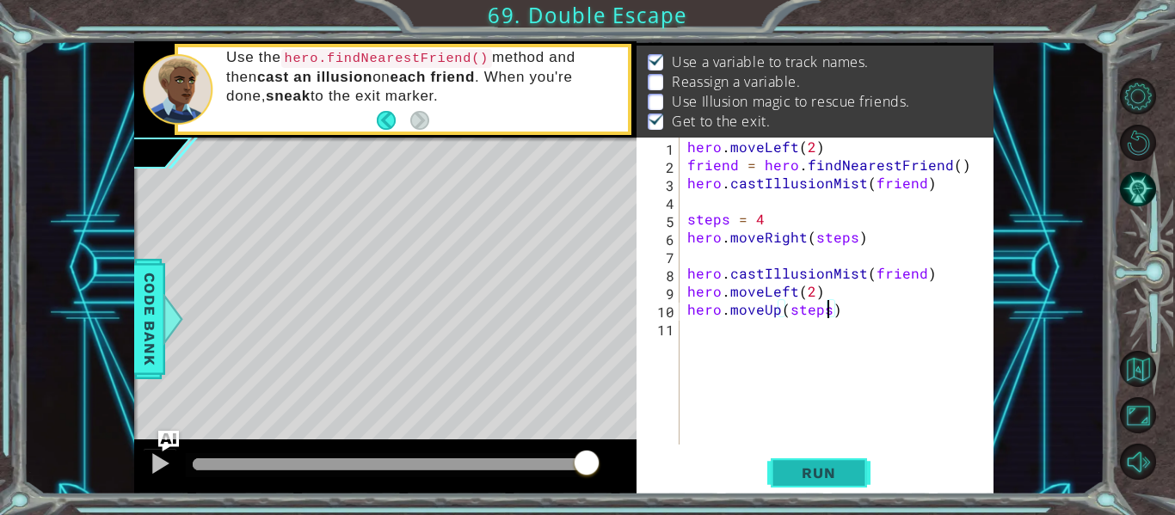
type textarea "hero.moveUp(steps)"
click at [826, 460] on button "Run" at bounding box center [818, 473] width 103 height 35
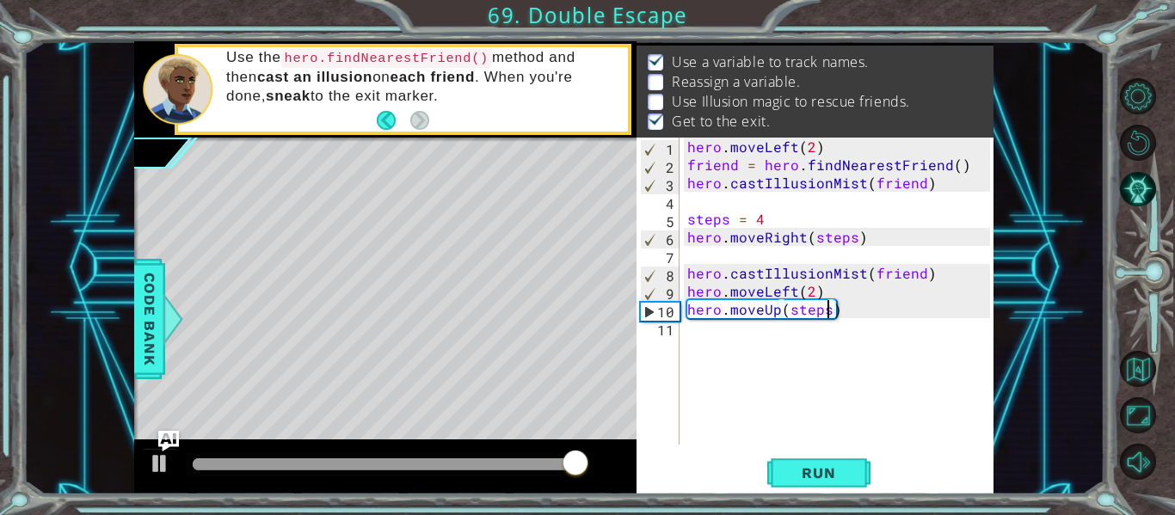
click at [768, 261] on div "hero . moveLeft ( 2 ) friend = hero . findNearestFriend ( ) hero . castIllusion…" at bounding box center [841, 309] width 315 height 343
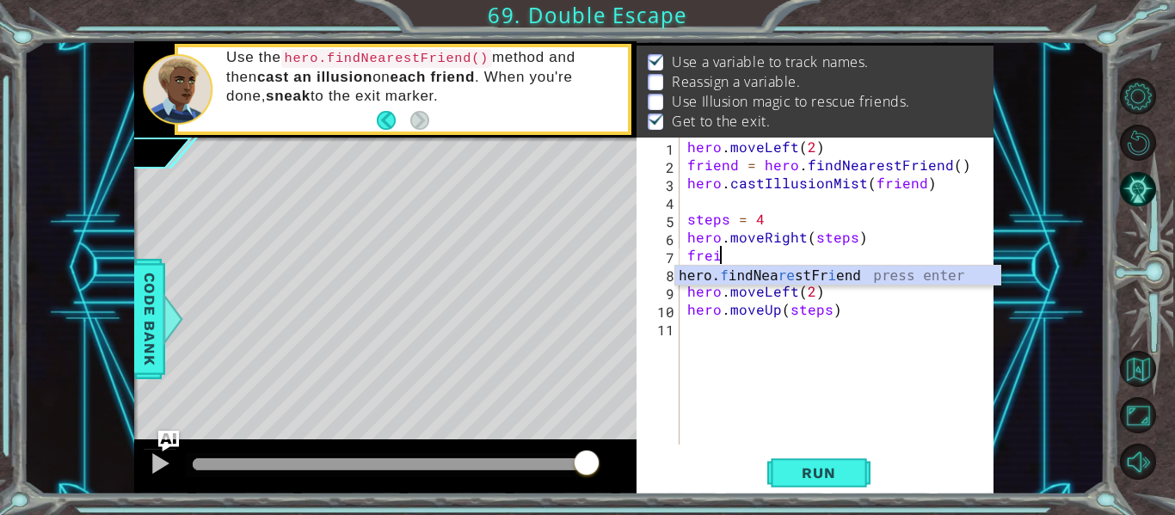
type textarea "[PERSON_NAME]"
click at [775, 278] on div "hero. f indNea re stFr i e n d press enter" at bounding box center [837, 297] width 325 height 62
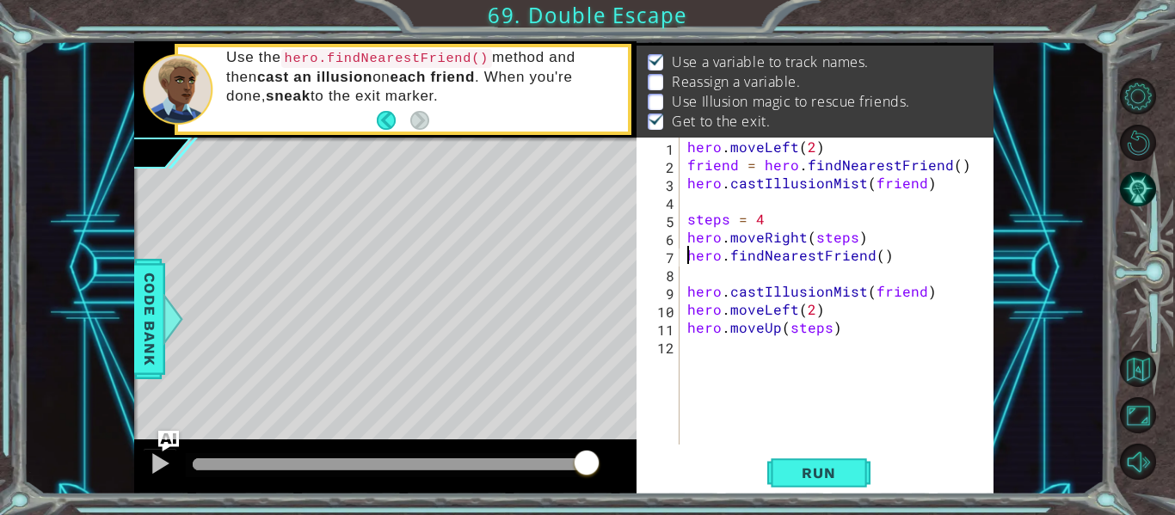
click at [690, 256] on div "hero . moveLeft ( 2 ) friend = hero . findNearestFriend ( ) hero . castIllusion…" at bounding box center [841, 309] width 315 height 343
type textarea "friend = hero.findNearestFriend()"
click at [834, 481] on span "Run" at bounding box center [819, 473] width 68 height 17
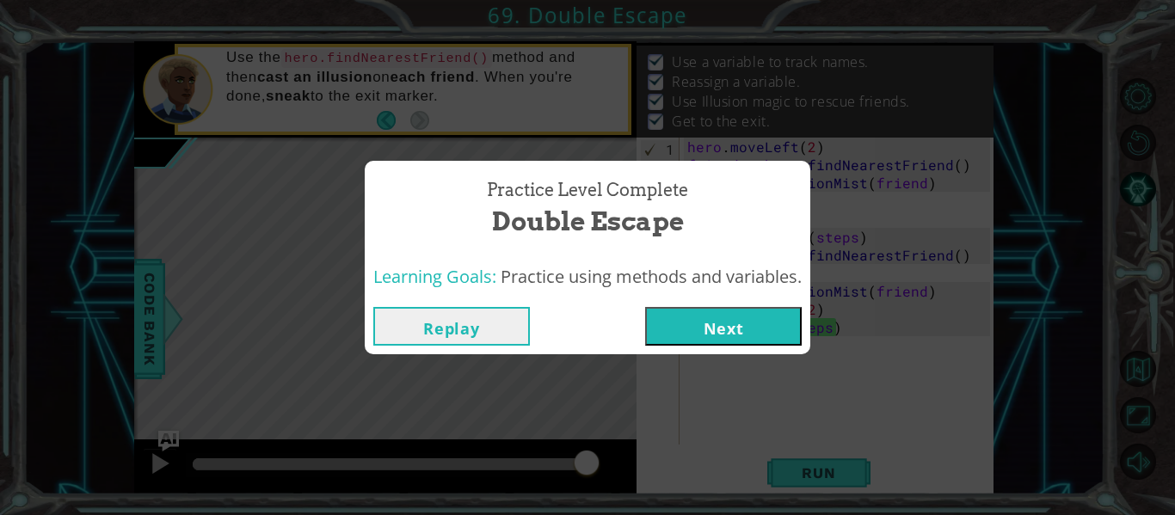
drag, startPoint x: 574, startPoint y: 463, endPoint x: 614, endPoint y: 472, distance: 41.5
click at [614, 472] on body "1 ההההההההההההההההההההההההההההההההההההההההההההההההההההההההההההההההההההההההההההה…" at bounding box center [587, 257] width 1175 height 515
click at [675, 324] on button "Next" at bounding box center [723, 326] width 157 height 39
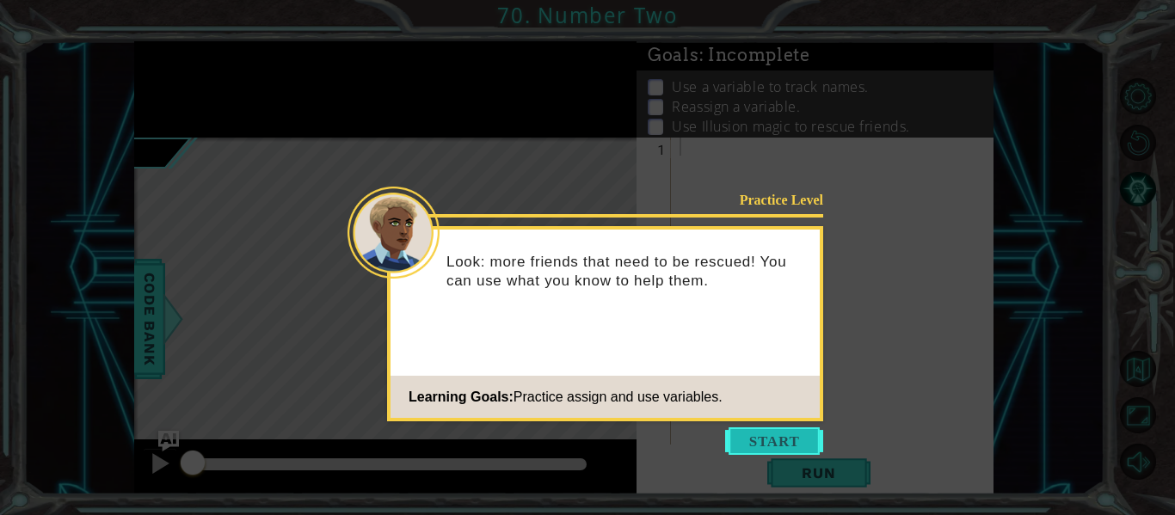
click at [761, 440] on button "Start" at bounding box center [774, 442] width 98 height 28
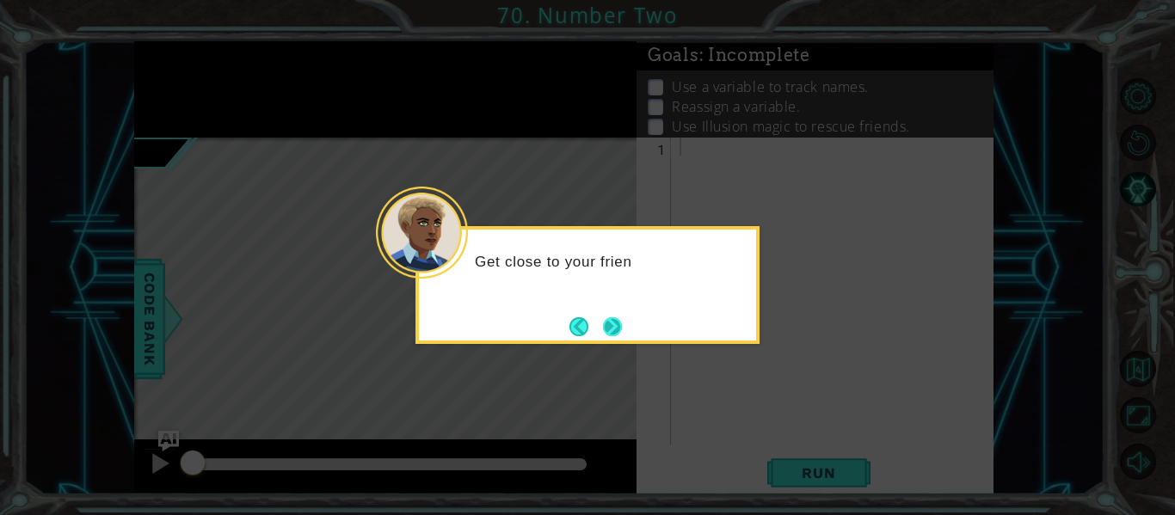
click at [610, 327] on button "Next" at bounding box center [612, 326] width 19 height 19
click at [612, 327] on button "Next" at bounding box center [612, 326] width 19 height 19
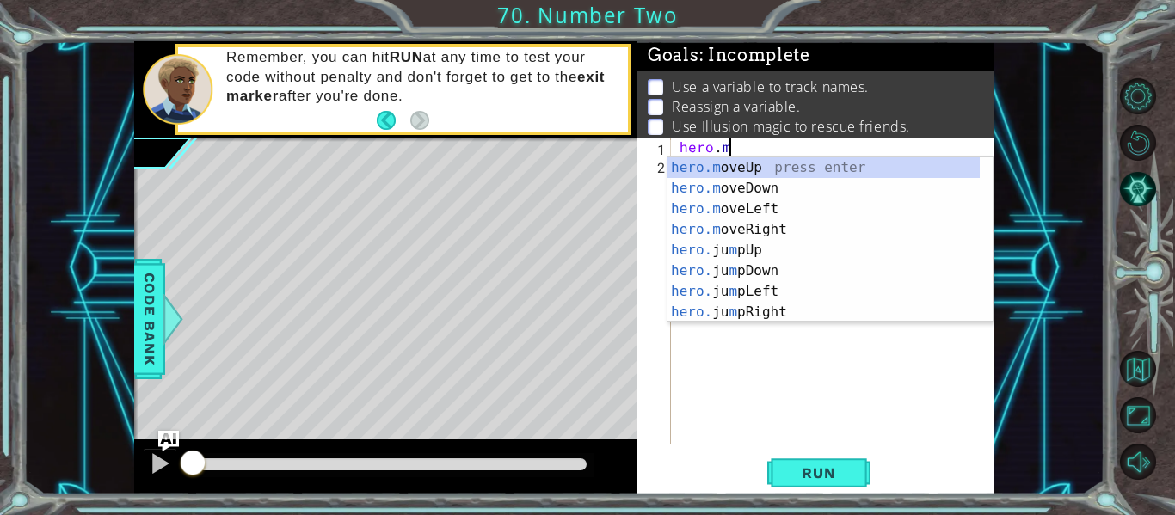
scroll to position [0, 3]
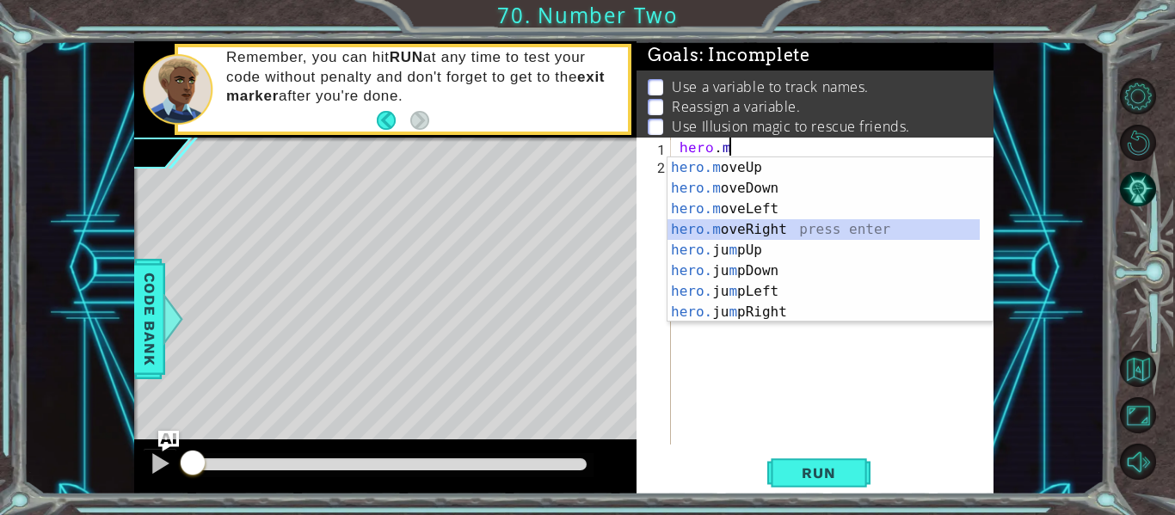
click at [748, 226] on div "hero.m oveUp press enter hero.m oveDown press enter hero.m oveLeft press enter …" at bounding box center [824, 260] width 312 height 206
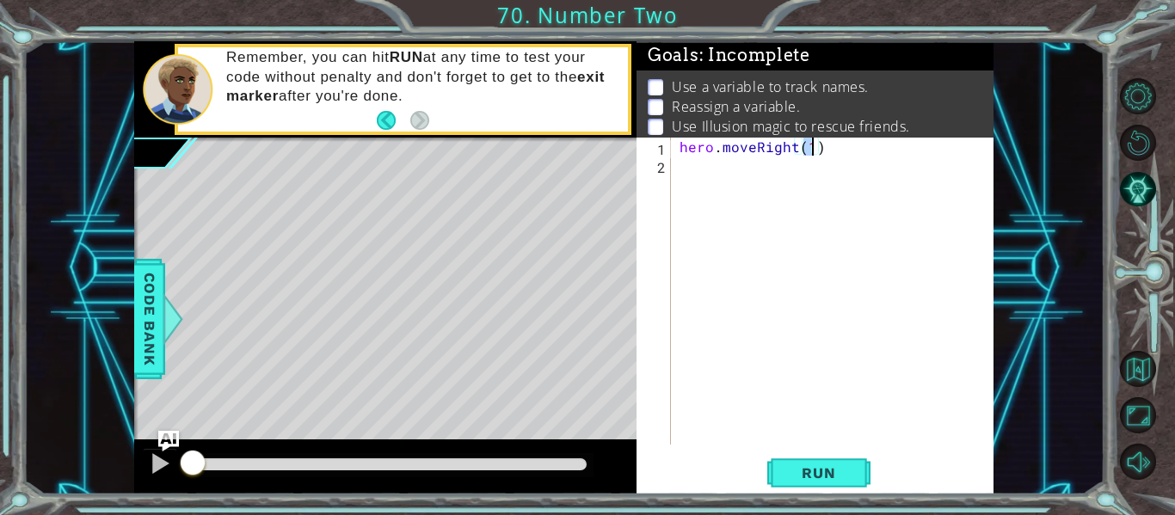
type textarea "hero.moveRight(2)"
click at [760, 164] on div "hero . moveRight ( 2 )" at bounding box center [837, 309] width 323 height 343
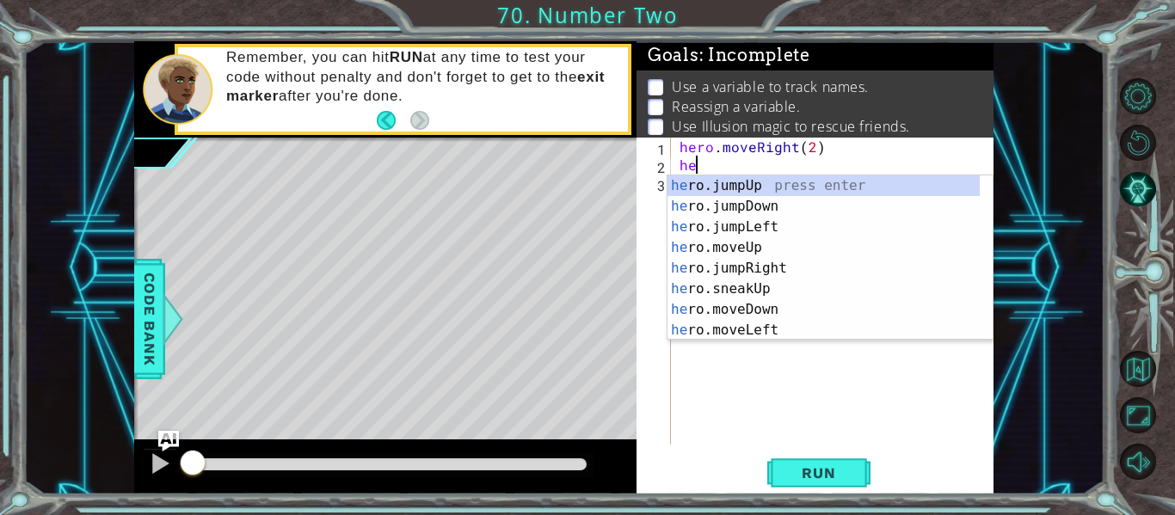
scroll to position [0, 1]
type textarea "h"
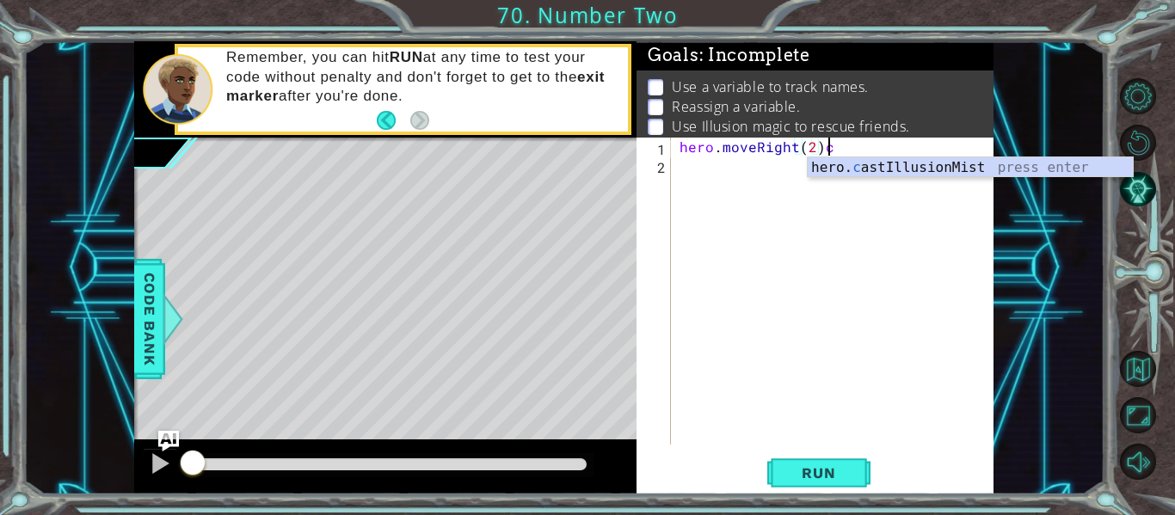
scroll to position [0, 9]
type textarea "hero.moveRight(2)"
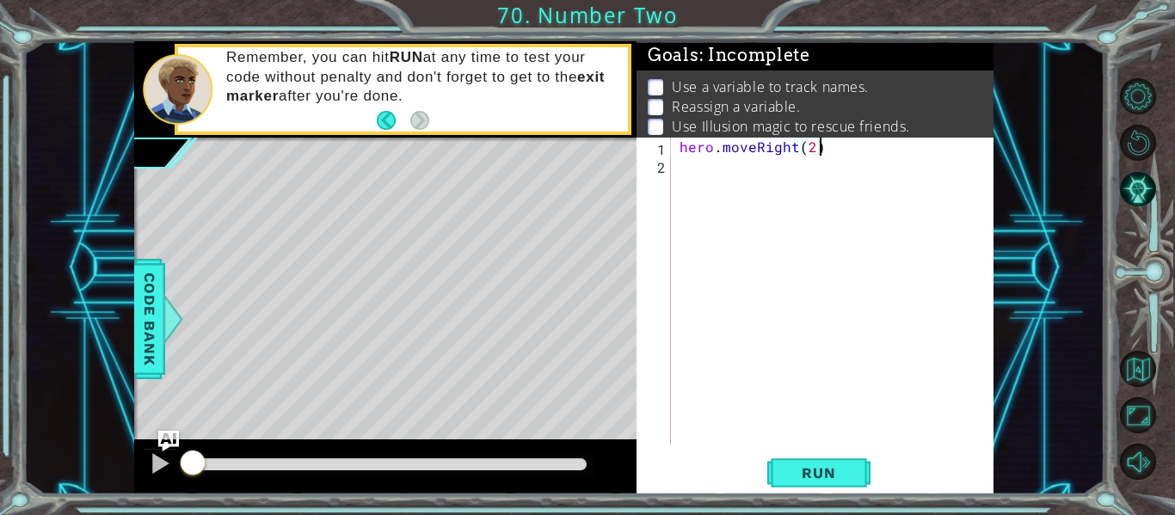
scroll to position [0, 0]
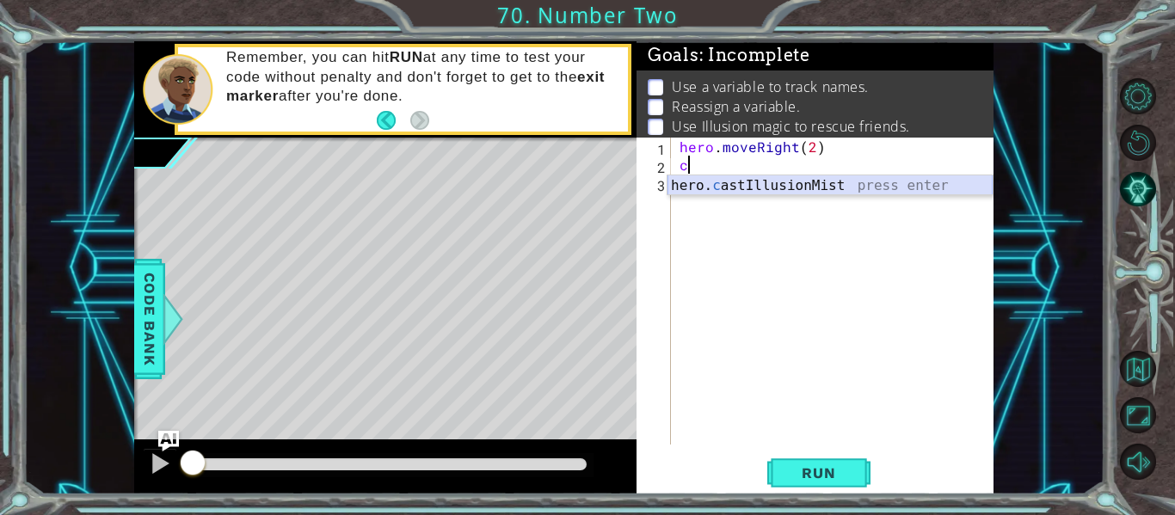
click at [764, 179] on div "hero. c astIllusionMist press enter" at bounding box center [830, 207] width 325 height 62
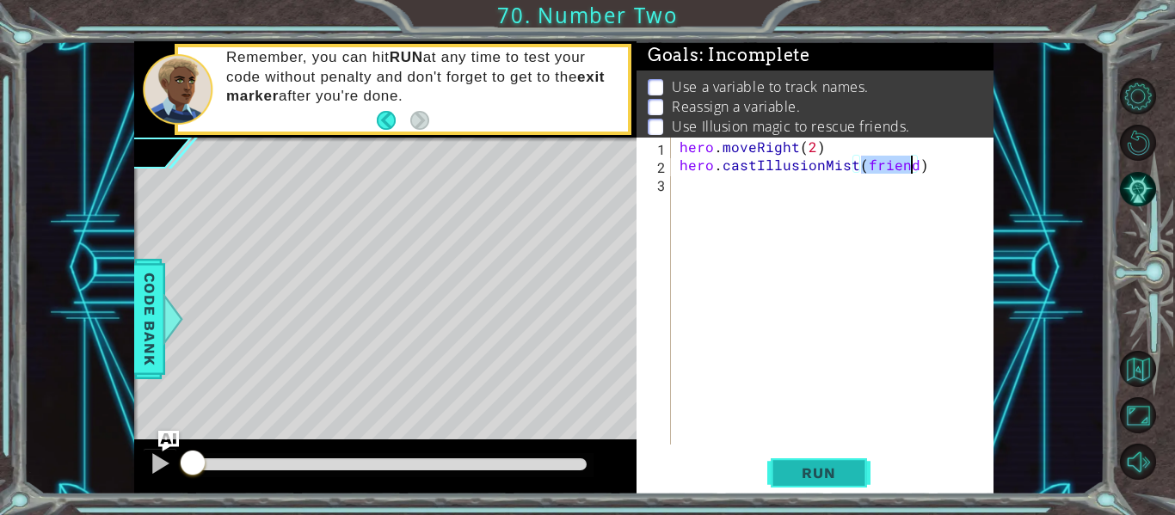
click at [815, 478] on span "Run" at bounding box center [819, 473] width 68 height 17
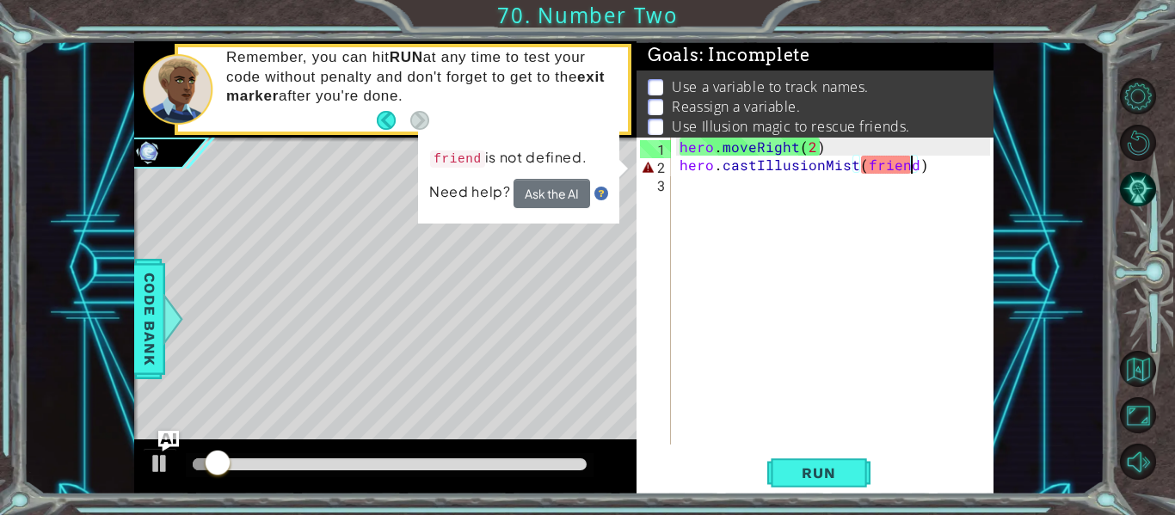
click at [862, 169] on div "hero . moveRight ( 2 ) hero . castIllusionMist ( friend )" at bounding box center [837, 309] width 323 height 343
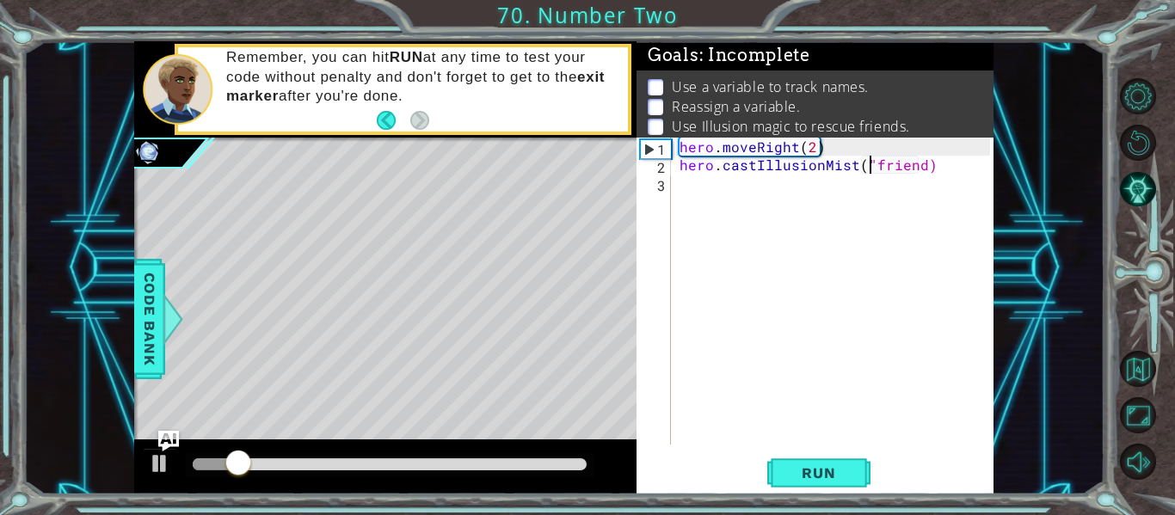
click at [919, 171] on div "hero . moveRight ( 2 ) hero . castIllusionMist ( "friend)" at bounding box center [837, 309] width 323 height 343
click at [827, 500] on div "1 ההההההההההההההההההההההההההההההההההההההההההההההההההההההההההההההההההההההההההההה…" at bounding box center [587, 257] width 1175 height 515
click at [818, 486] on button "Run" at bounding box center [818, 473] width 103 height 35
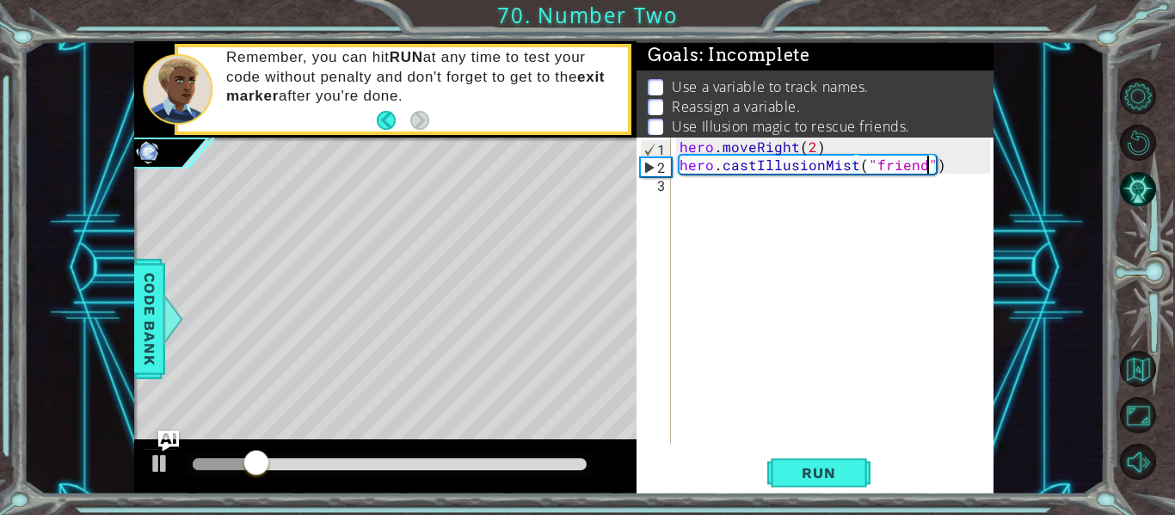
click at [832, 144] on div "hero . moveRight ( 2 ) hero . castIllusionMist ( "friend" )" at bounding box center [837, 309] width 323 height 343
type textarea "hero.moveRight(2)"
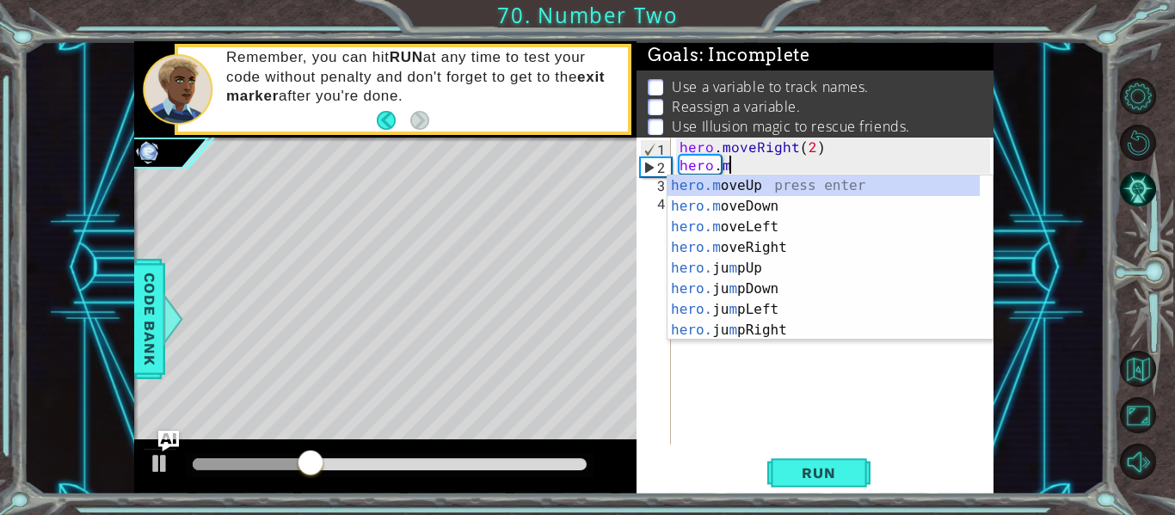
scroll to position [0, 3]
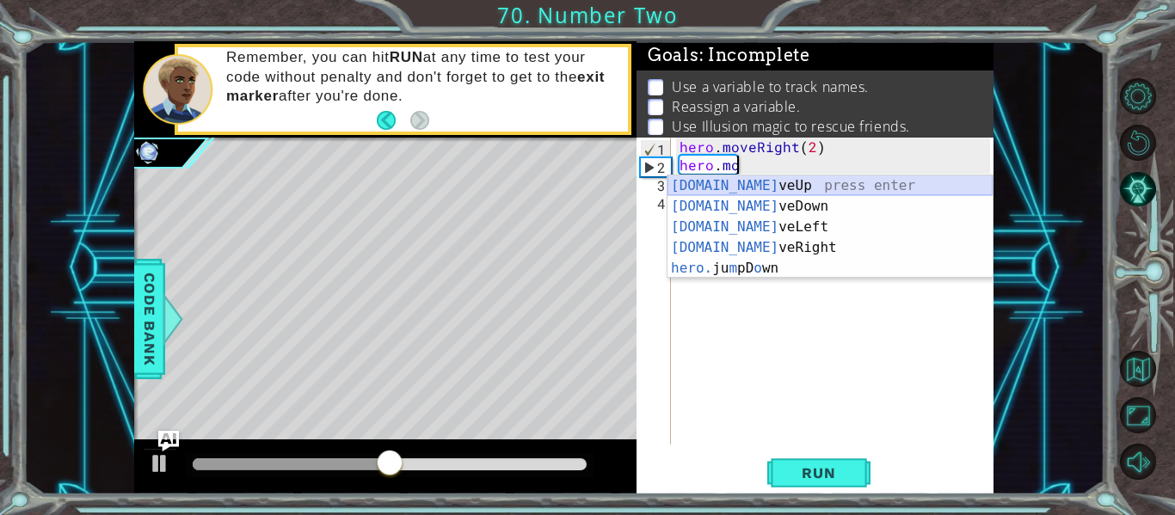
click at [755, 182] on div "[DOMAIN_NAME] veUp press enter [DOMAIN_NAME] veDown press enter [DOMAIN_NAME] v…" at bounding box center [830, 248] width 325 height 145
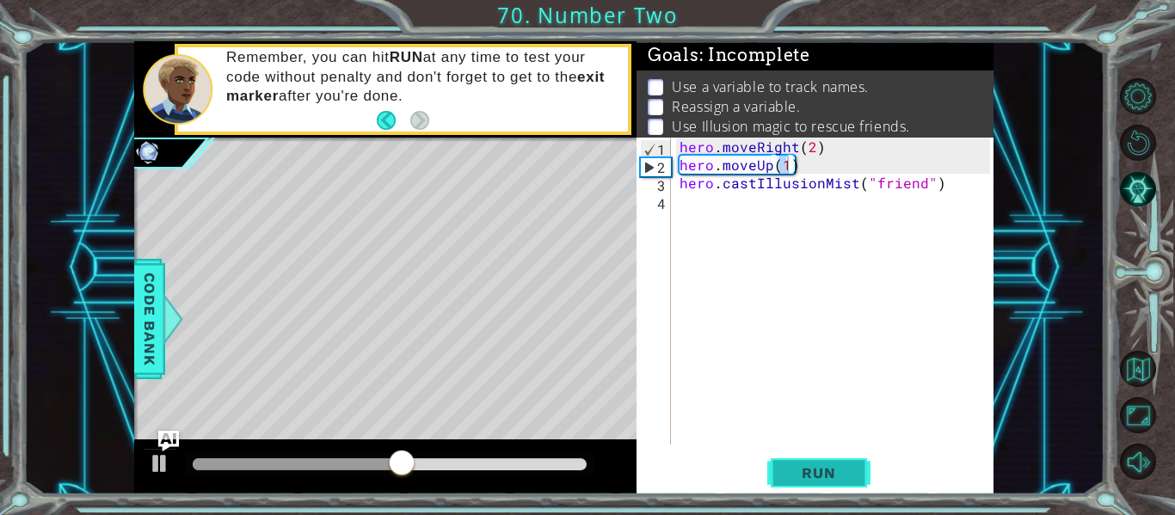
click at [807, 460] on button "Run" at bounding box center [818, 473] width 103 height 35
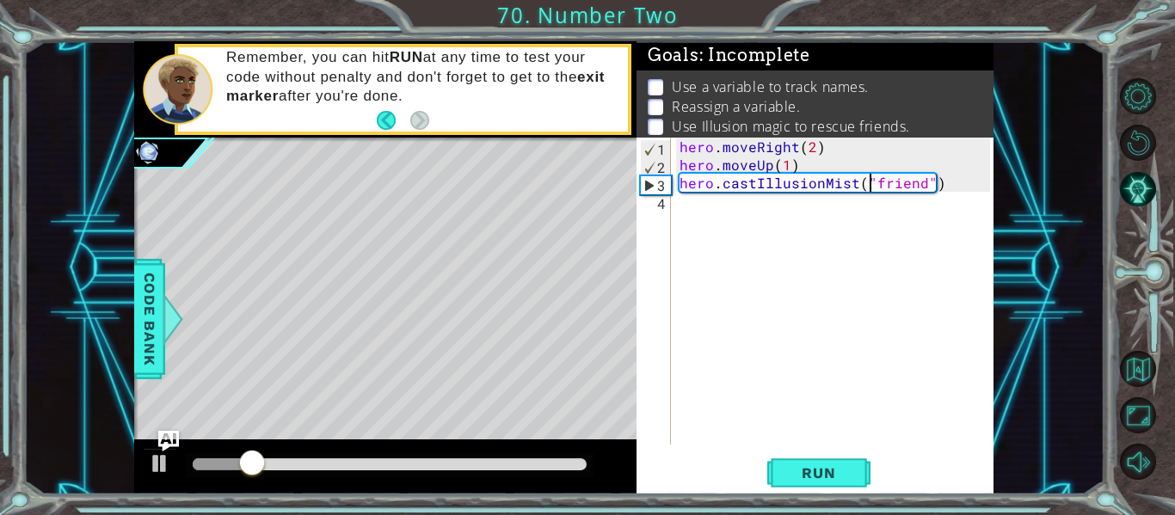
click at [870, 181] on div "hero . moveRight ( 2 ) hero . moveUp ( 1 ) hero . castIllusionMist ( "friend" )" at bounding box center [837, 309] width 323 height 343
type textarea "hero.castIllusionMist("friend")"
click at [854, 209] on div "hero . moveRight ( 2 ) hero . moveUp ( 1 ) hero . castIllusionMist ( "friend" )" at bounding box center [837, 309] width 323 height 343
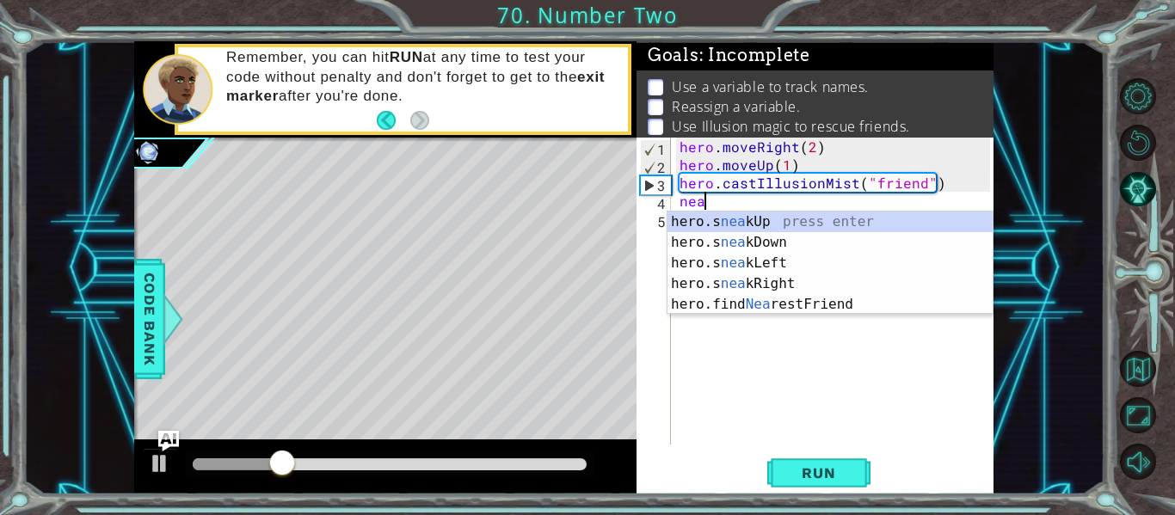
scroll to position [0, 1]
click at [828, 170] on div "hero . moveRight ( 2 ) hero . moveUp ( 1 ) hero . castIllusionMist ( "friend" )…" at bounding box center [837, 309] width 323 height 343
type textarea "hero.moveUp(1)"
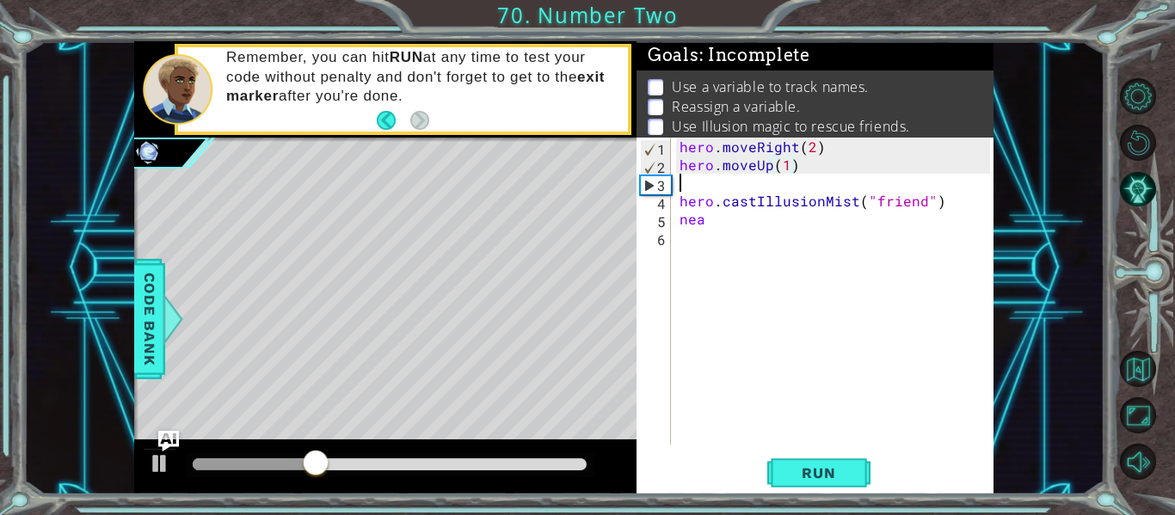
scroll to position [0, 0]
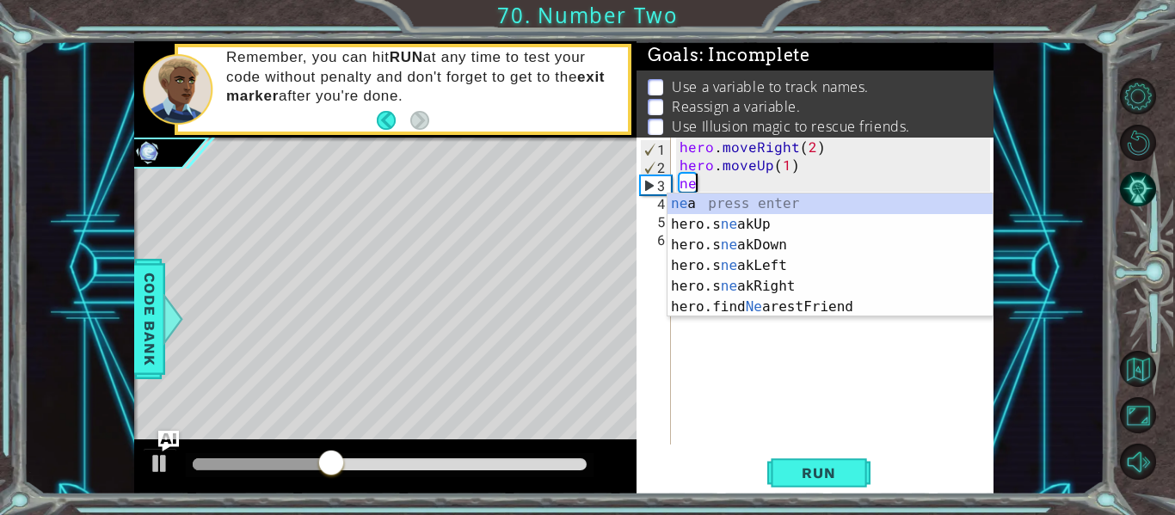
type textarea "nea"
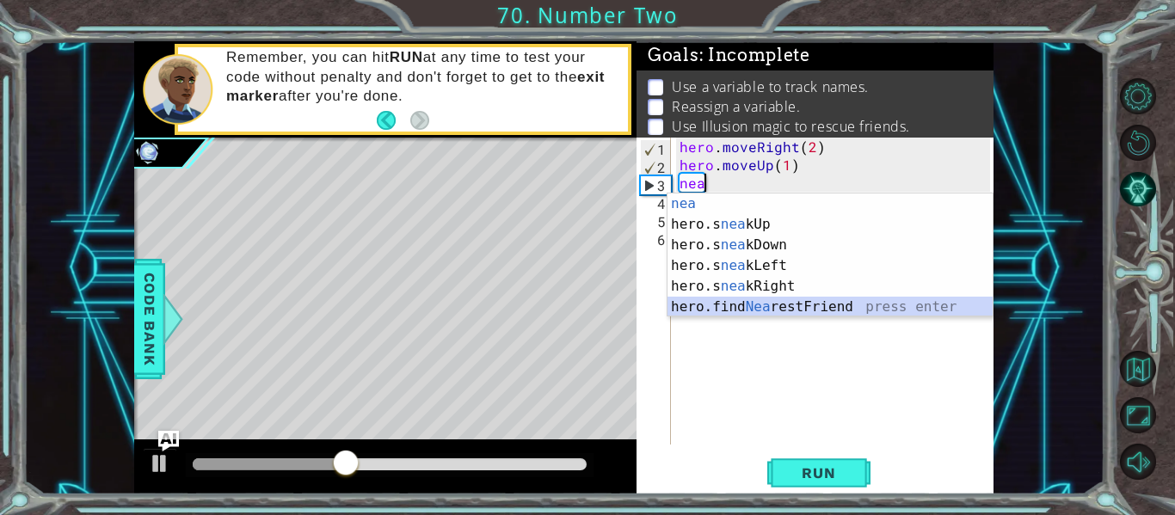
click at [805, 307] on div "nea press enter hero.s nea kUp press enter hero.s nea kDown press enter hero.s …" at bounding box center [830, 276] width 325 height 165
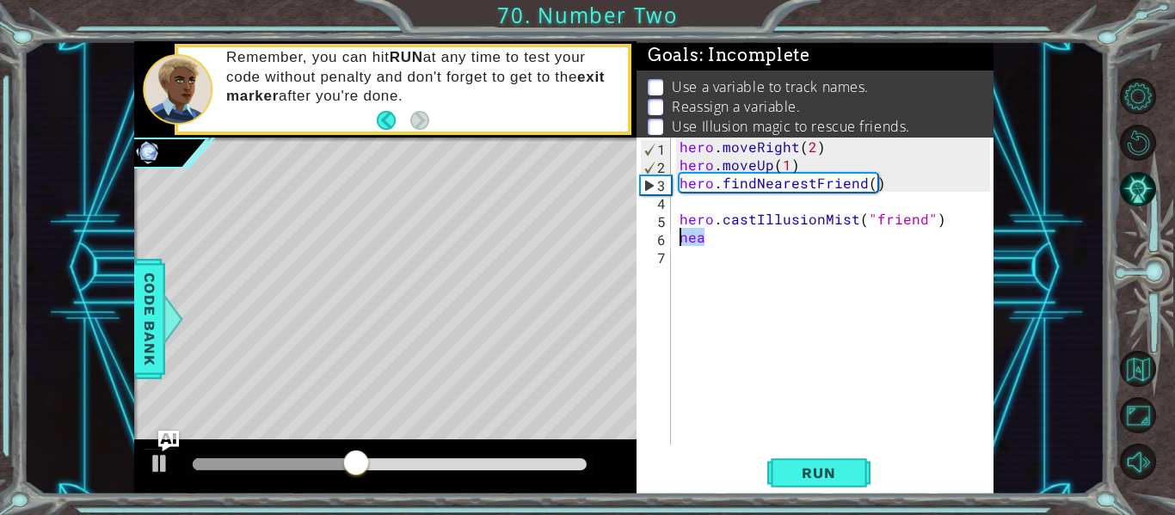
drag, startPoint x: 690, startPoint y: 236, endPoint x: 671, endPoint y: 231, distance: 19.6
click at [671, 231] on div "1 2 3 4 5 6 7 hero . moveRight ( 2 ) hero . moveUp ( 1 ) hero . findNearestFrie…" at bounding box center [814, 291] width 354 height 307
type textarea "nea"
click at [674, 200] on div "1 2 3 4 5 6 7 hero . moveRight ( 2 ) hero . moveUp ( 1 ) hero . findNearestFrie…" at bounding box center [814, 291] width 354 height 307
click at [682, 209] on div "hero . moveRight ( 2 ) hero . moveUp ( 1 ) hero . findNearestFriend ( ) hero . …" at bounding box center [837, 309] width 323 height 343
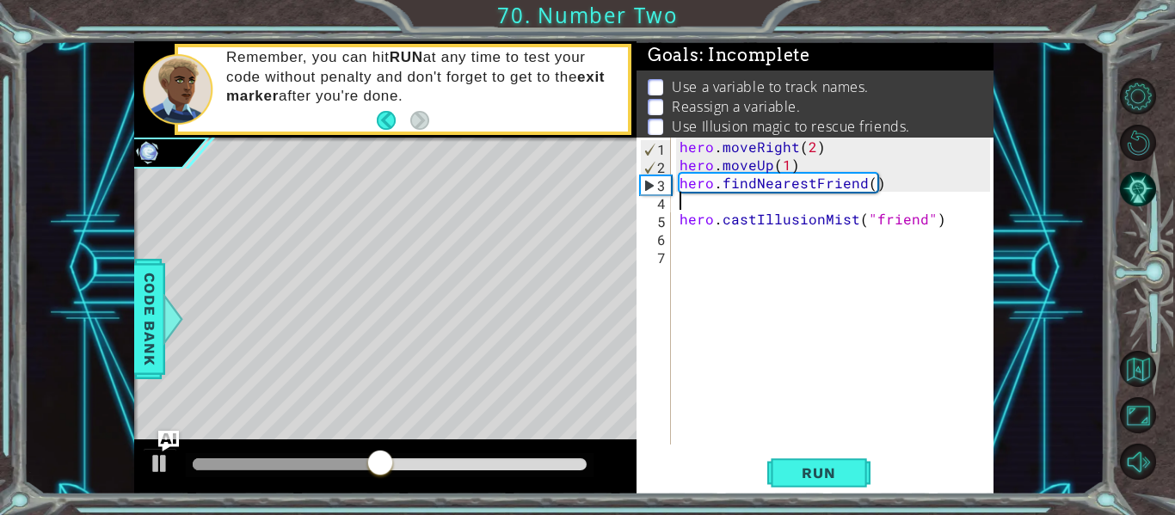
type textarea "hero.findNearestFriend()"
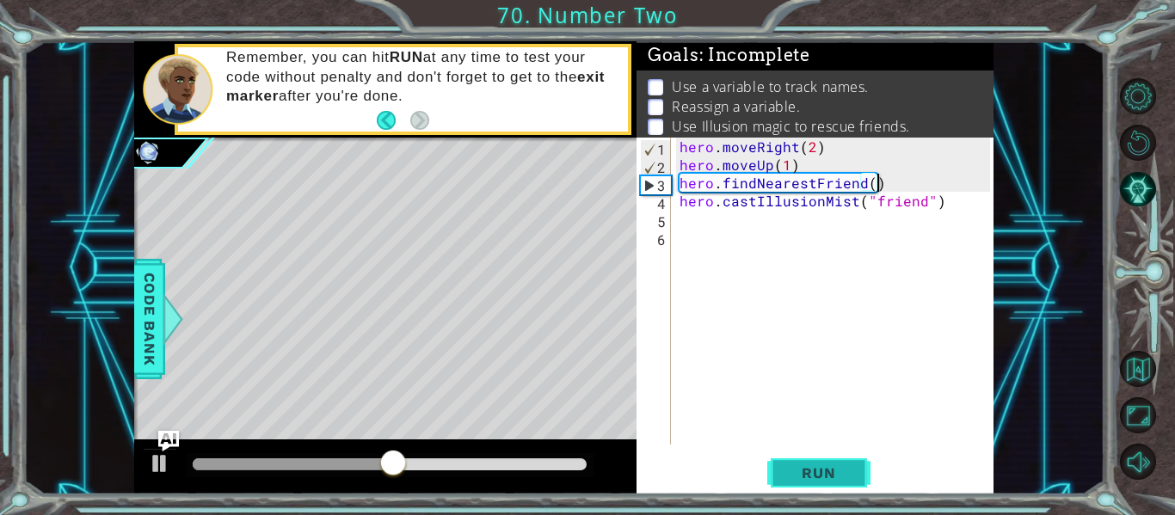
click at [847, 476] on span "Run" at bounding box center [819, 473] width 68 height 17
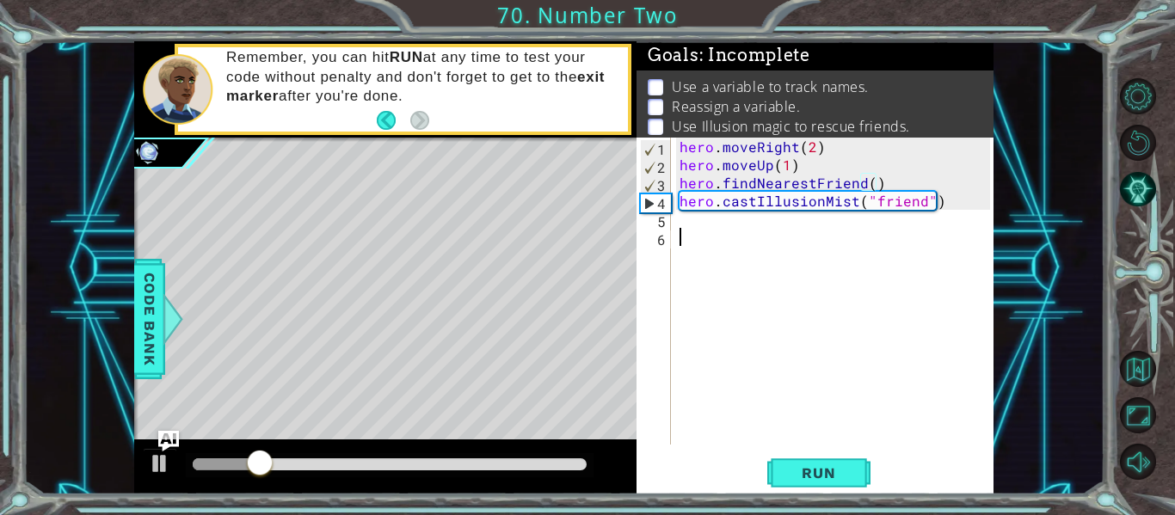
click at [686, 301] on div "hero . moveRight ( 2 ) hero . moveUp ( 1 ) hero . findNearestFriend ( ) hero . …" at bounding box center [837, 309] width 323 height 343
drag, startPoint x: 927, startPoint y: 206, endPoint x: 865, endPoint y: 207, distance: 61.1
click at [865, 207] on div "hero . moveRight ( 2 ) hero . moveUp ( 1 ) hero . findNearestFriend ( ) hero . …" at bounding box center [837, 309] width 323 height 343
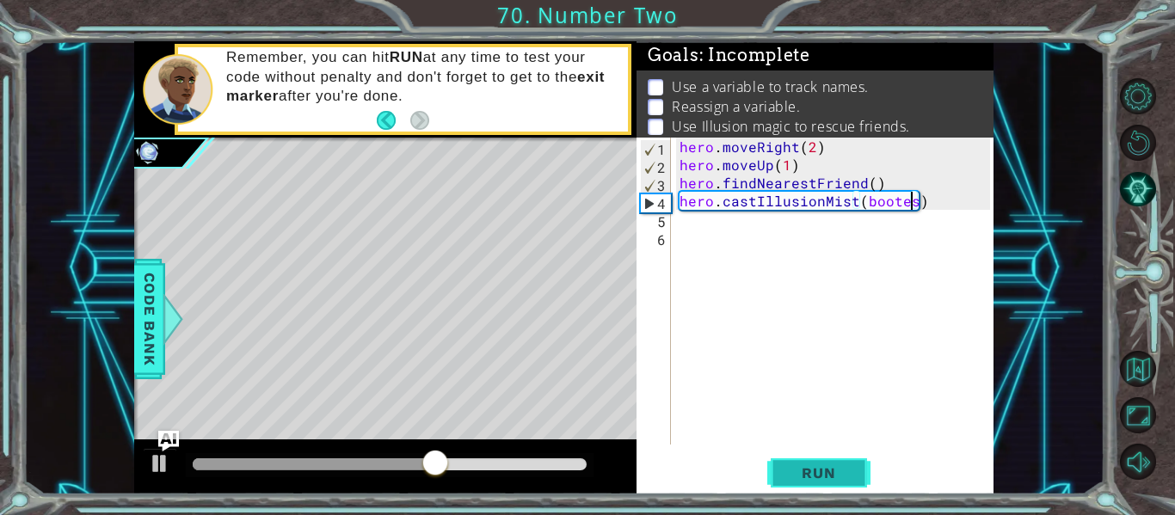
click at [854, 456] on button "Run" at bounding box center [818, 473] width 103 height 35
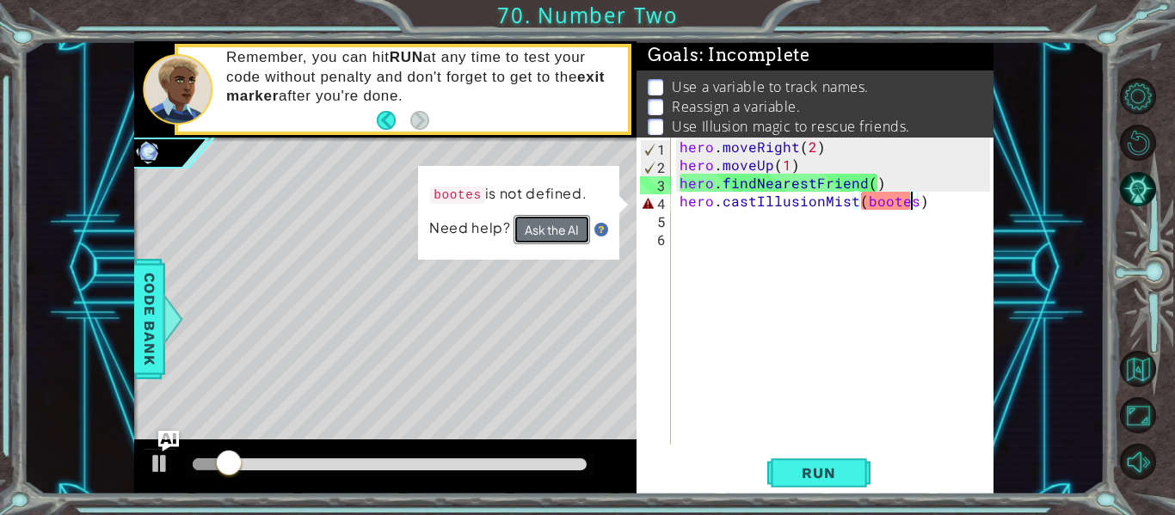
click at [570, 222] on button "Ask the AI" at bounding box center [552, 229] width 77 height 29
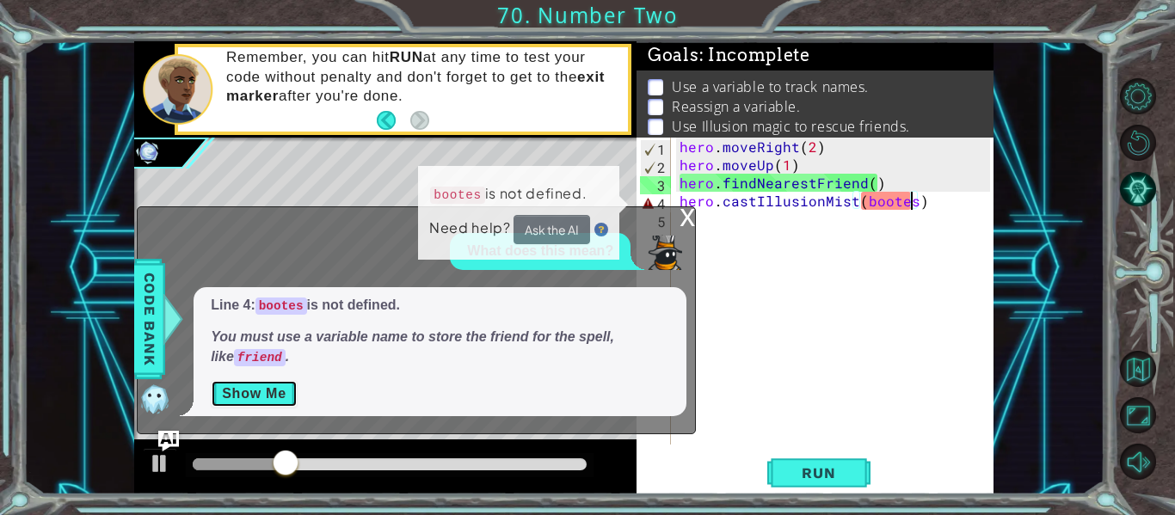
click at [274, 397] on button "Show Me" at bounding box center [254, 394] width 87 height 28
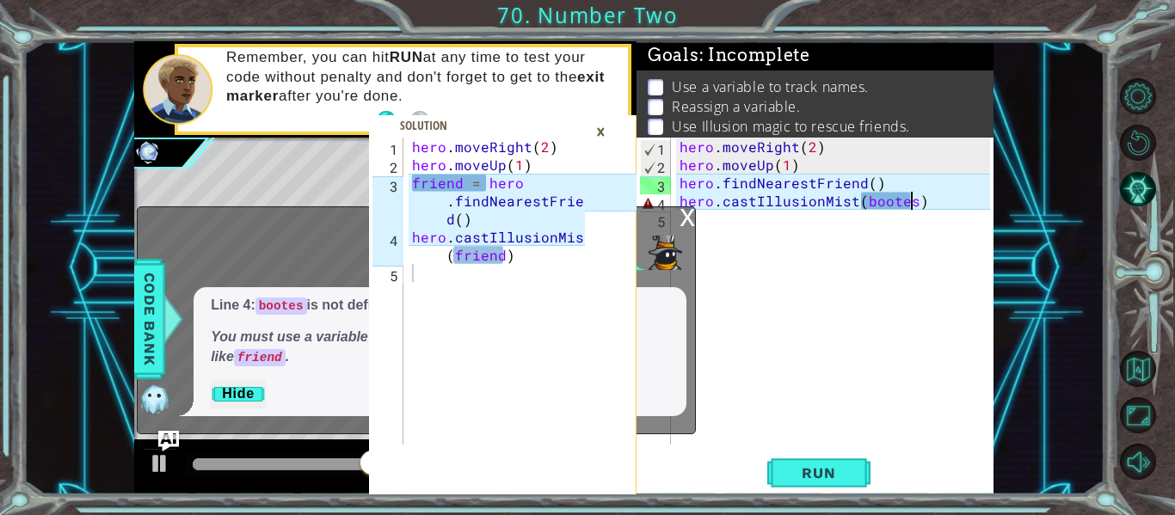
click at [600, 121] on div "×" at bounding box center [601, 131] width 27 height 29
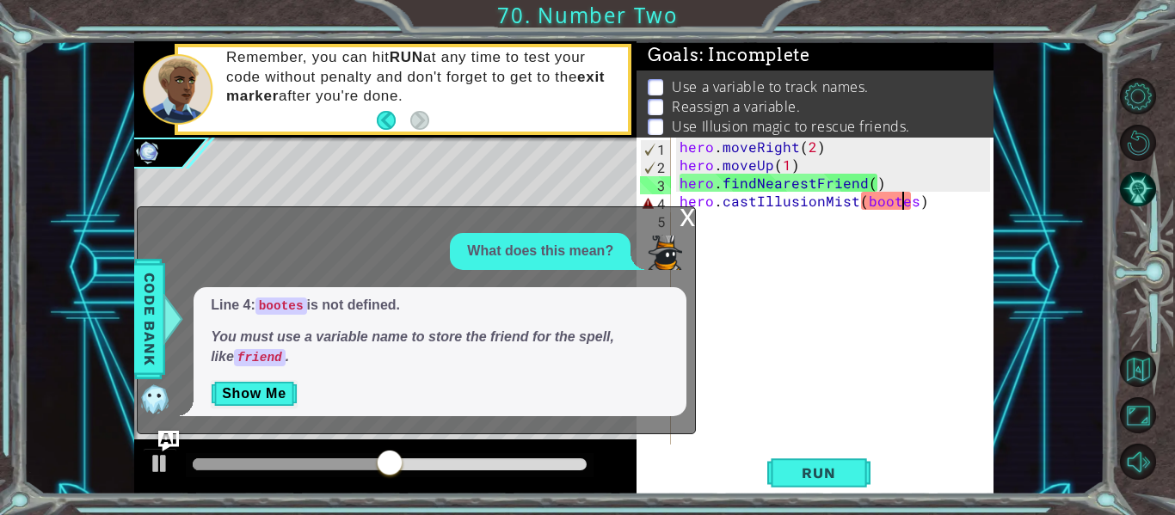
click at [905, 203] on div "hero . moveRight ( 2 ) hero . moveUp ( 1 ) hero . findNearestFriend ( ) hero . …" at bounding box center [837, 309] width 323 height 343
drag, startPoint x: 908, startPoint y: 201, endPoint x: 859, endPoint y: 198, distance: 49.2
click at [859, 198] on div "hero . moveRight ( 2 ) hero . moveUp ( 1 ) hero . findNearestFriend ( ) hero . …" at bounding box center [837, 309] width 323 height 343
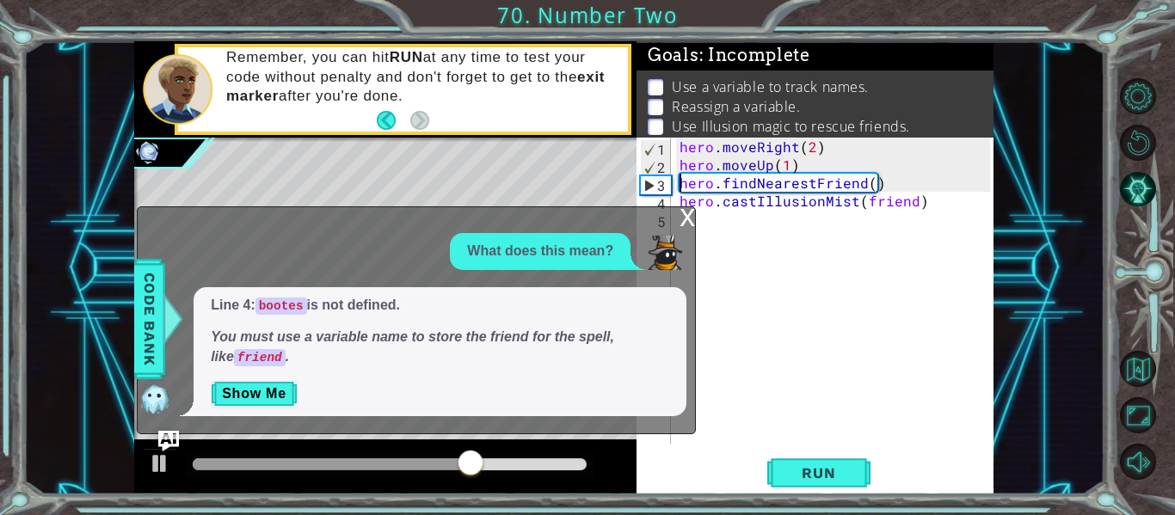
click at [678, 182] on div "hero . moveRight ( 2 ) hero . moveUp ( 1 ) hero . findNearestFriend ( ) hero . …" at bounding box center [837, 309] width 323 height 343
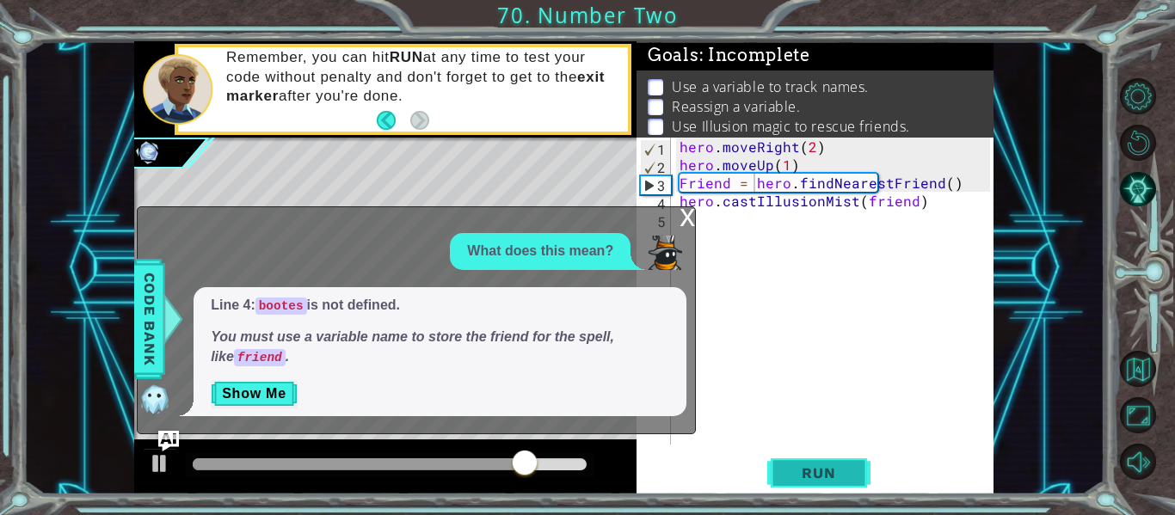
click at [802, 461] on button "Run" at bounding box center [818, 473] width 103 height 35
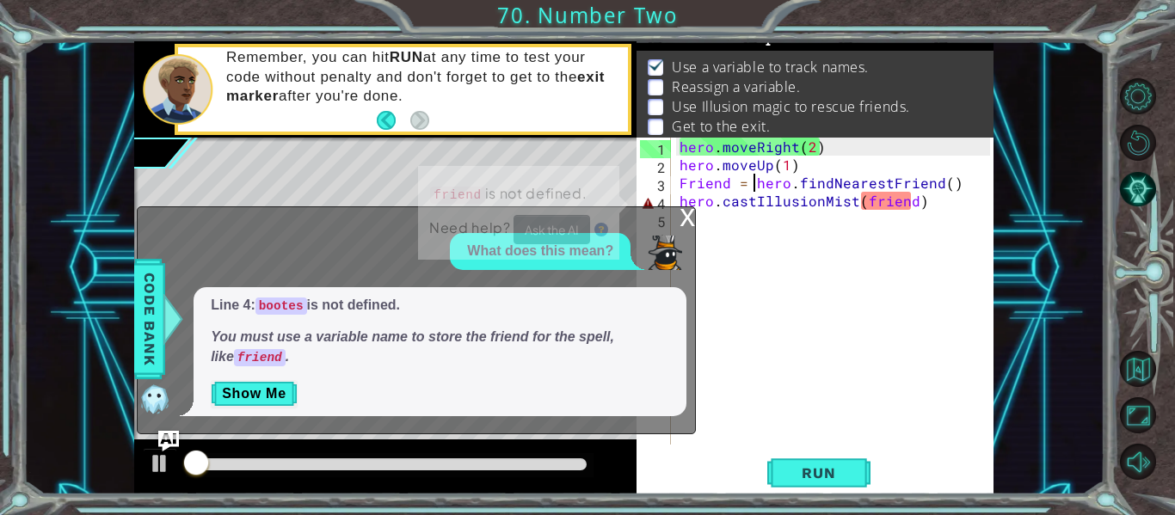
scroll to position [25, 0]
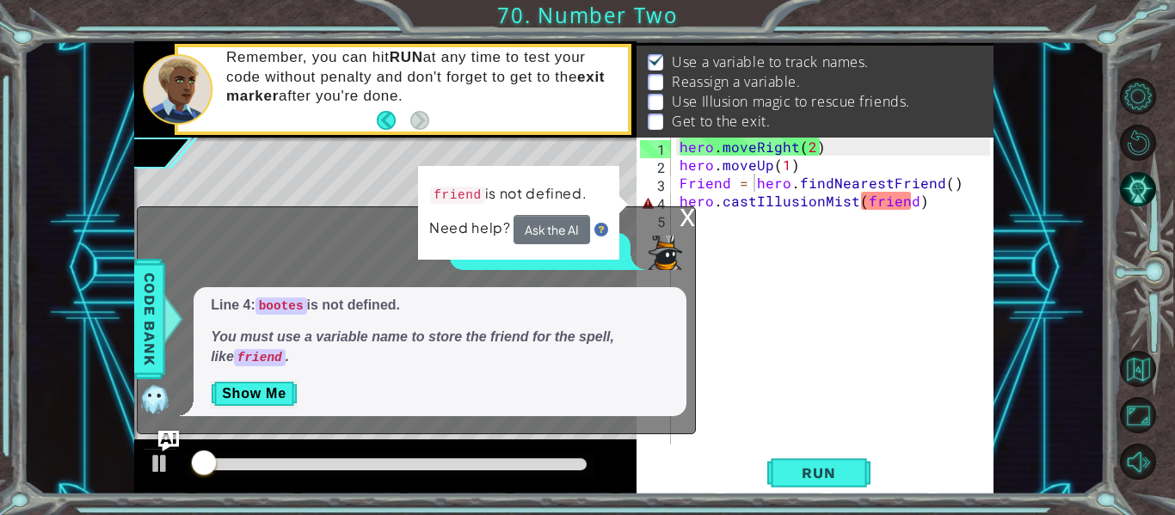
click at [687, 211] on div "x" at bounding box center [687, 215] width 15 height 17
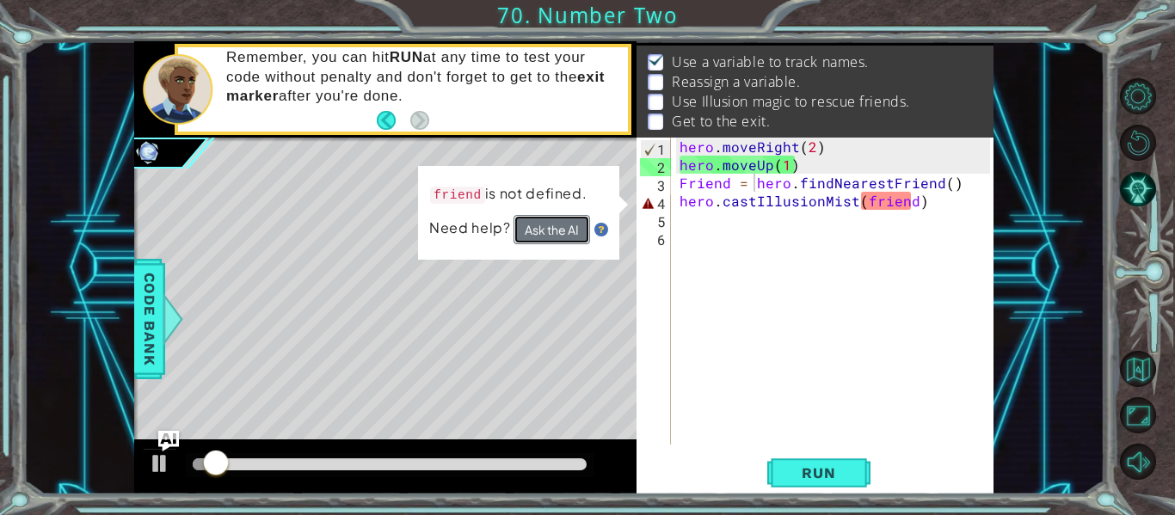
click at [578, 235] on button "Ask the AI" at bounding box center [552, 230] width 77 height 30
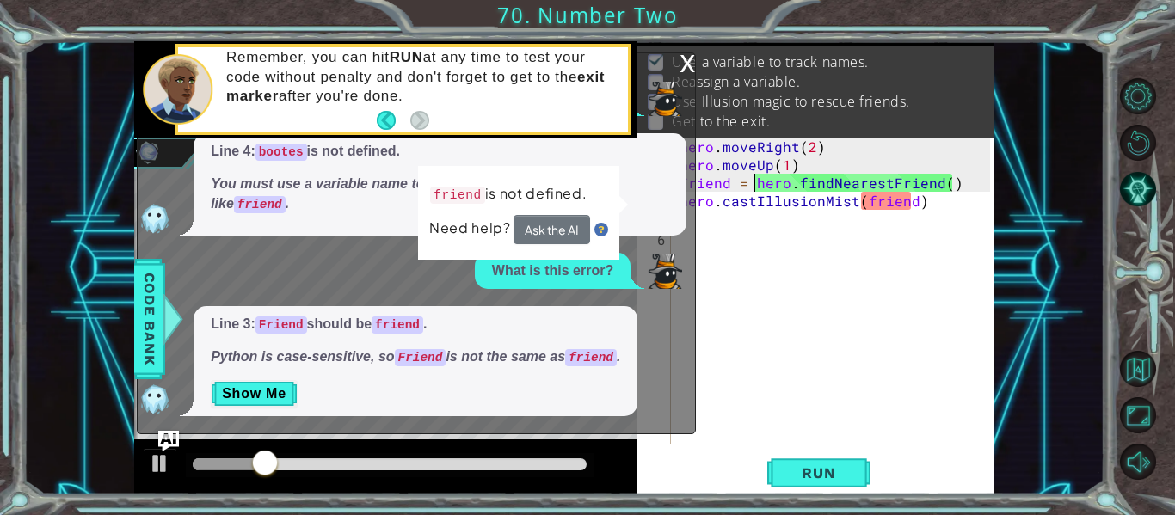
click at [687, 65] on div "x" at bounding box center [687, 61] width 15 height 17
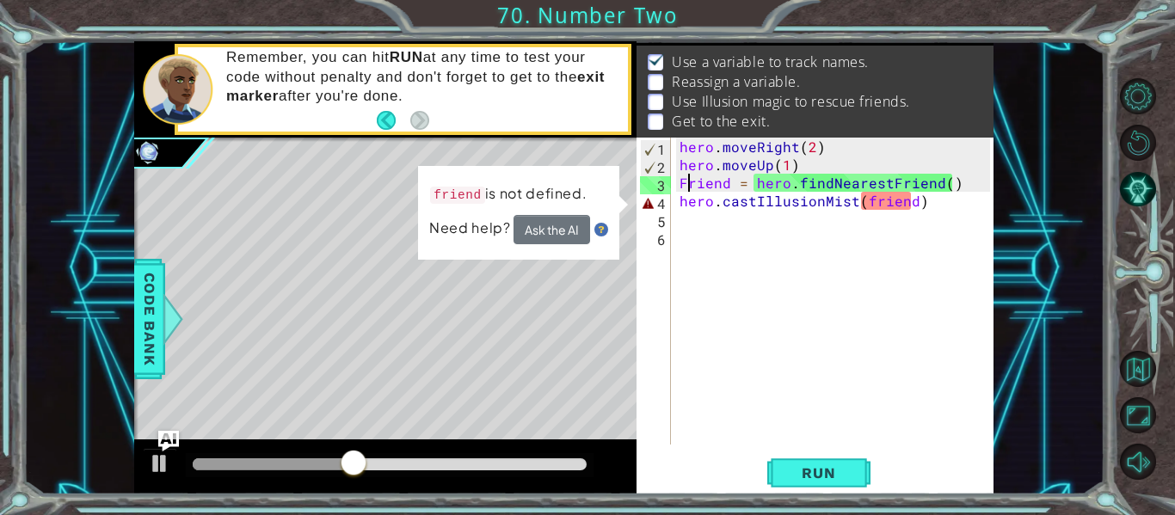
click at [688, 182] on div "hero . moveRight ( 2 ) hero . moveUp ( 1 ) Friend = hero . findNearestFriend ( …" at bounding box center [837, 309] width 323 height 343
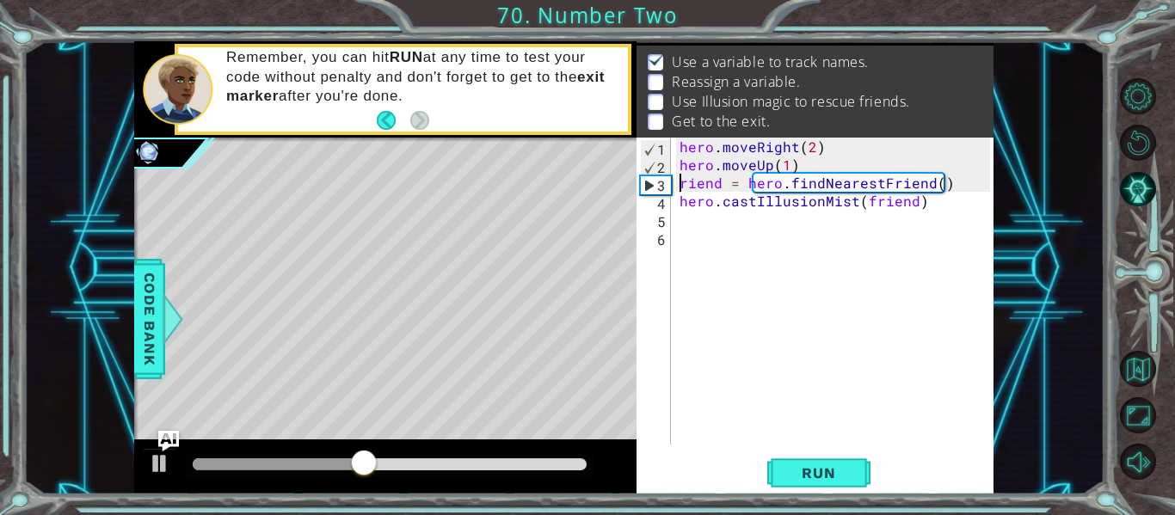
scroll to position [0, 1]
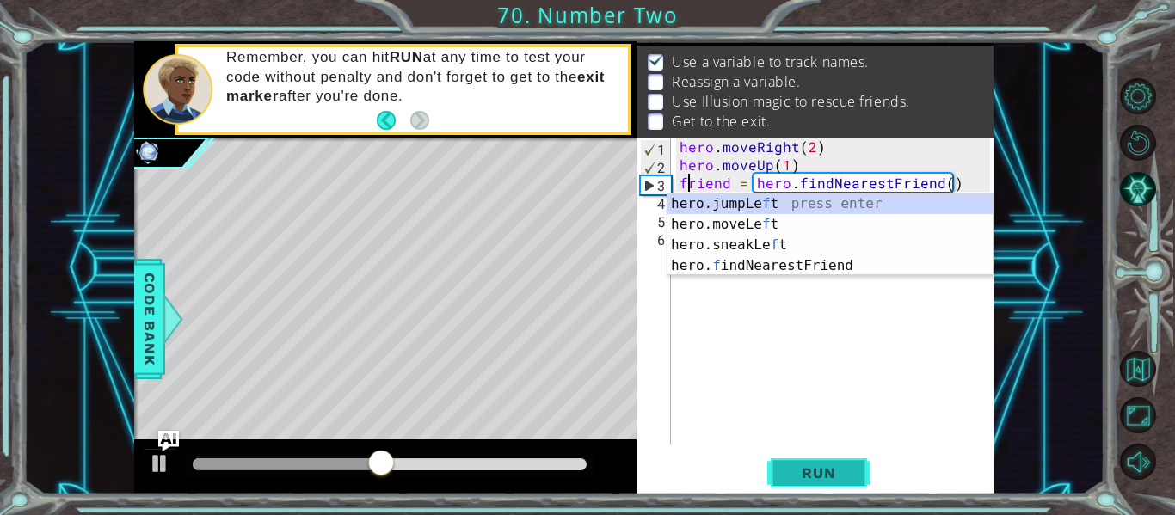
type textarea "friend = hero.findNearestFriend()"
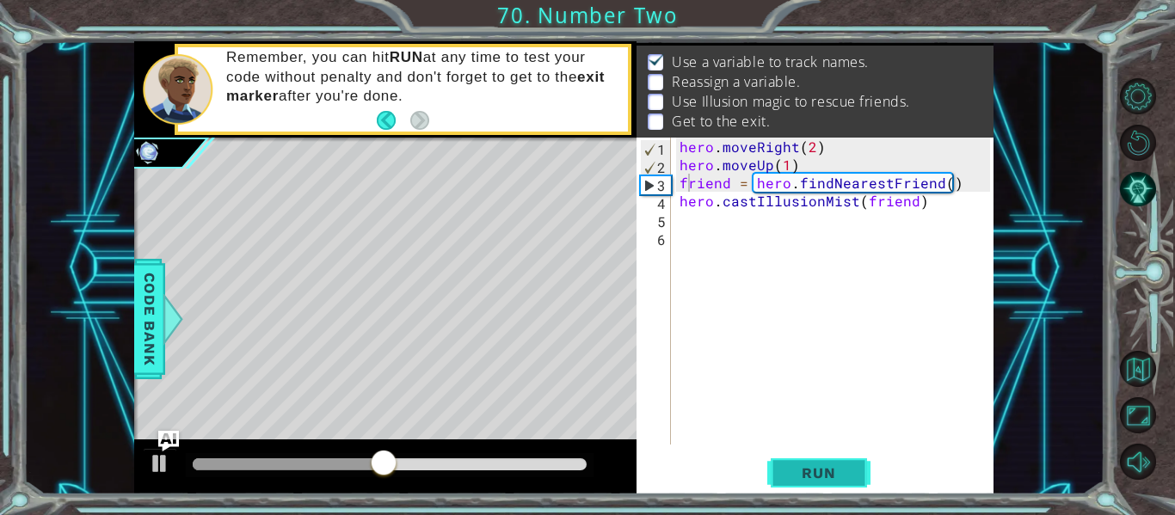
click at [824, 460] on button "Run" at bounding box center [818, 473] width 103 height 35
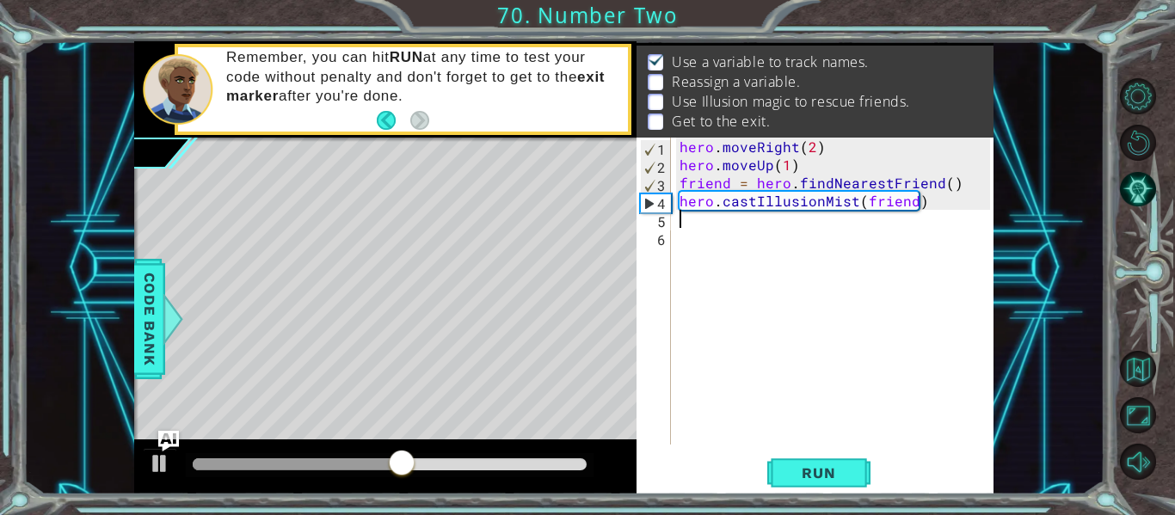
click at [682, 227] on div "hero . moveRight ( 2 ) hero . moveUp ( 1 ) friend = hero . findNearestFriend ( …" at bounding box center [837, 309] width 323 height 343
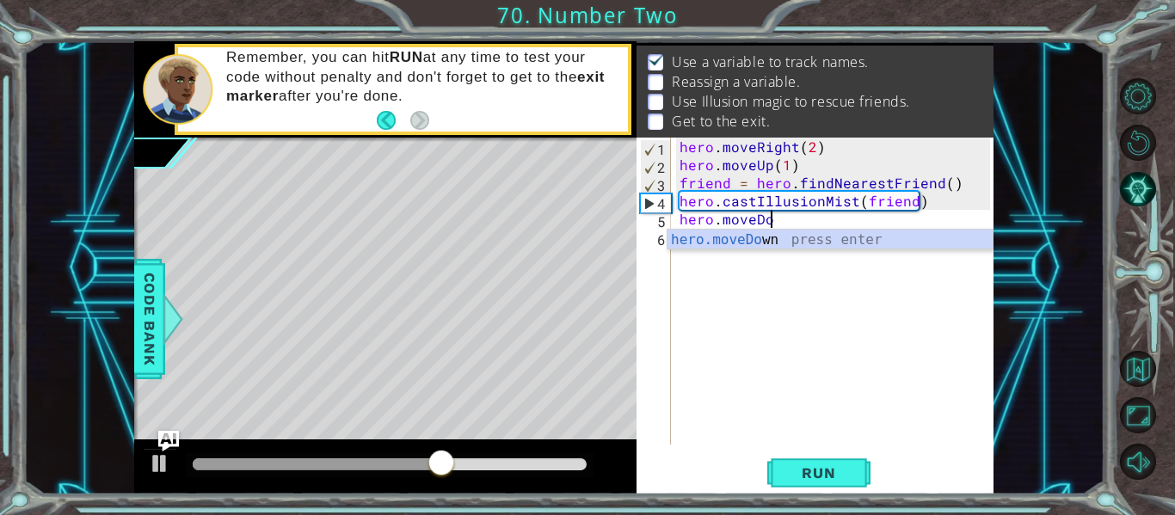
scroll to position [0, 5]
click at [697, 234] on div "hero.moveDo wn press enter" at bounding box center [830, 261] width 325 height 62
type textarea "hero.moveDown(1)"
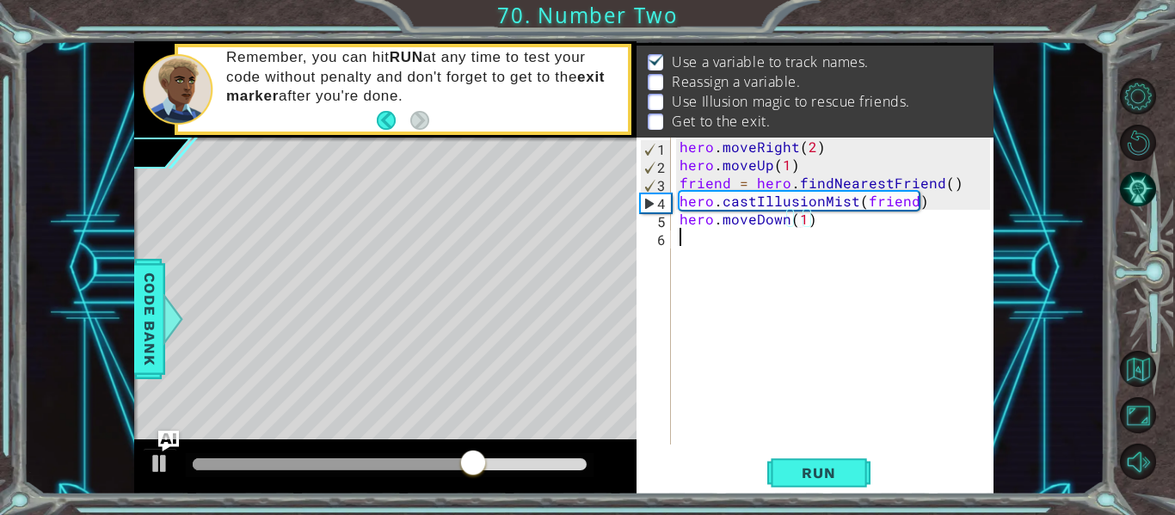
click at [703, 235] on div "hero . moveRight ( 2 ) hero . moveUp ( 1 ) friend = hero . findNearestFriend ( …" at bounding box center [837, 309] width 323 height 343
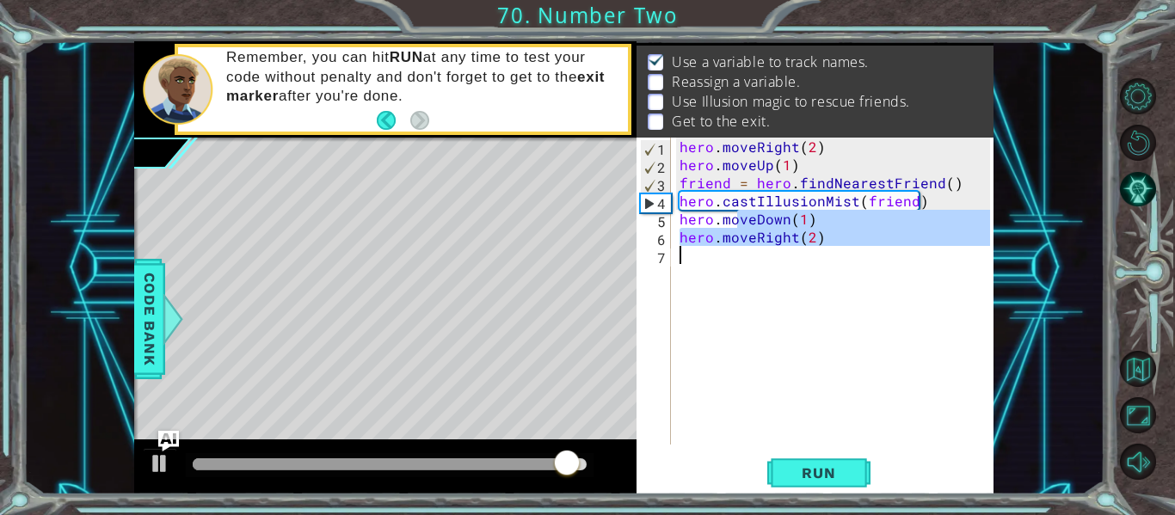
click at [736, 264] on div "hero . moveRight ( 2 ) hero . moveUp ( 1 ) friend = hero . findNearestFriend ( …" at bounding box center [837, 309] width 323 height 343
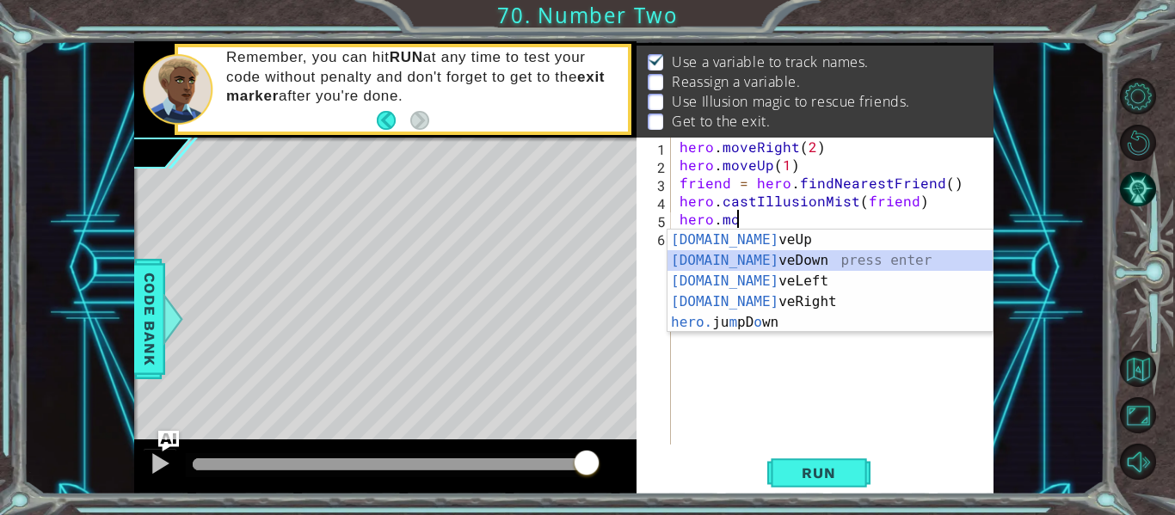
click at [731, 256] on div "[DOMAIN_NAME] veUp press enter [DOMAIN_NAME] veDown press enter [DOMAIN_NAME] v…" at bounding box center [830, 302] width 325 height 145
type textarea "hero.moveDown(1)"
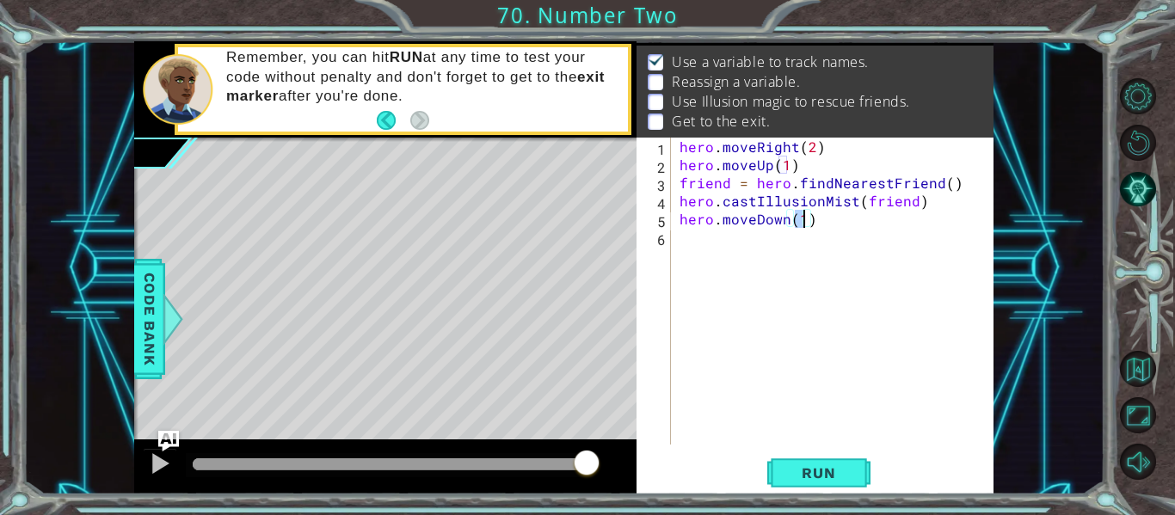
click at [725, 248] on div "hero . moveRight ( 2 ) hero . moveUp ( 1 ) friend = hero . findNearestFriend ( …" at bounding box center [837, 309] width 323 height 343
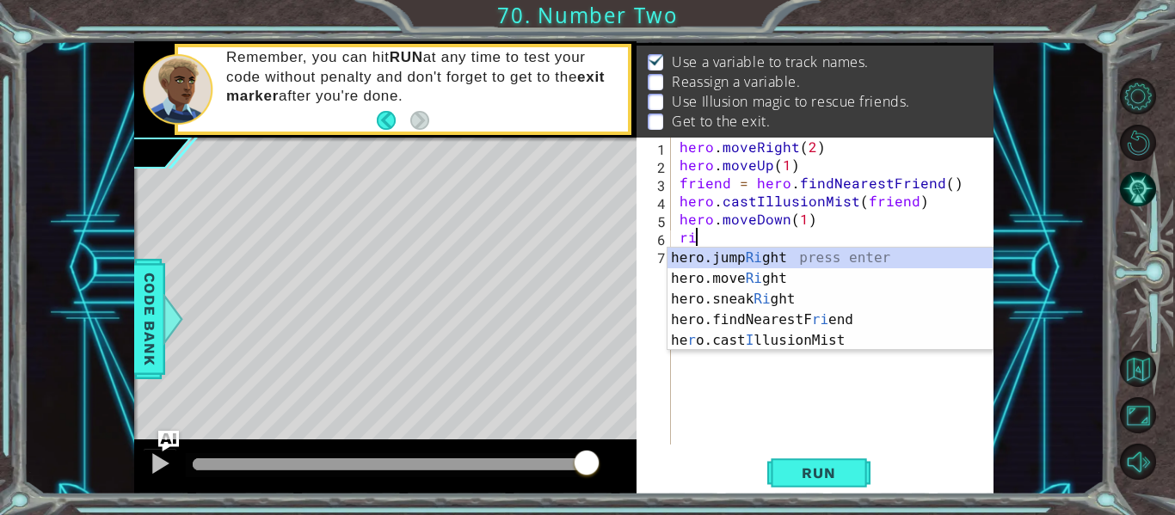
scroll to position [0, 1]
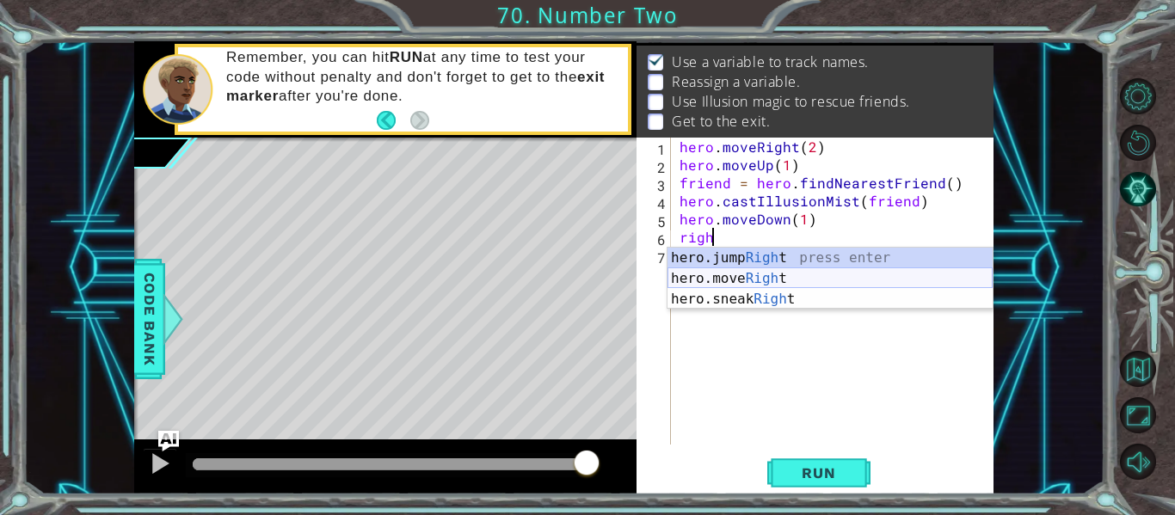
click at [764, 280] on div "hero.jump Righ t press enter hero.move Righ t press enter hero.sneak Righ t pre…" at bounding box center [830, 299] width 325 height 103
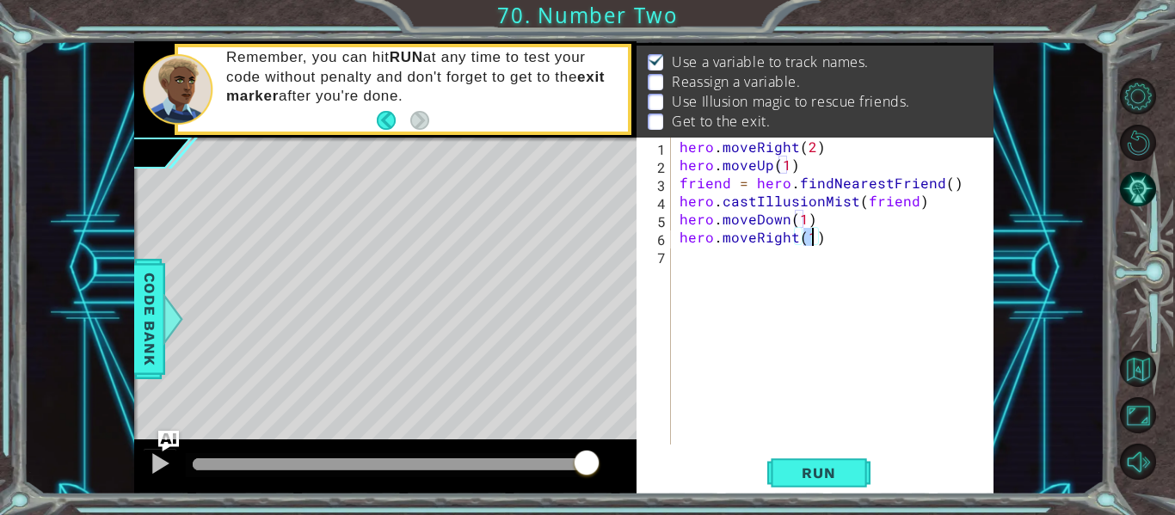
scroll to position [0, 8]
click at [740, 247] on div "hero . moveRight ( 2 ) hero . moveUp ( 1 ) friend = hero . findNearestFriend ( …" at bounding box center [837, 309] width 323 height 343
type textarea "hero.moveRight(2)"
click at [723, 277] on div "hero . moveRight ( 2 ) hero . moveUp ( 1 ) friend = hero . findNearestFriend ( …" at bounding box center [833, 291] width 314 height 307
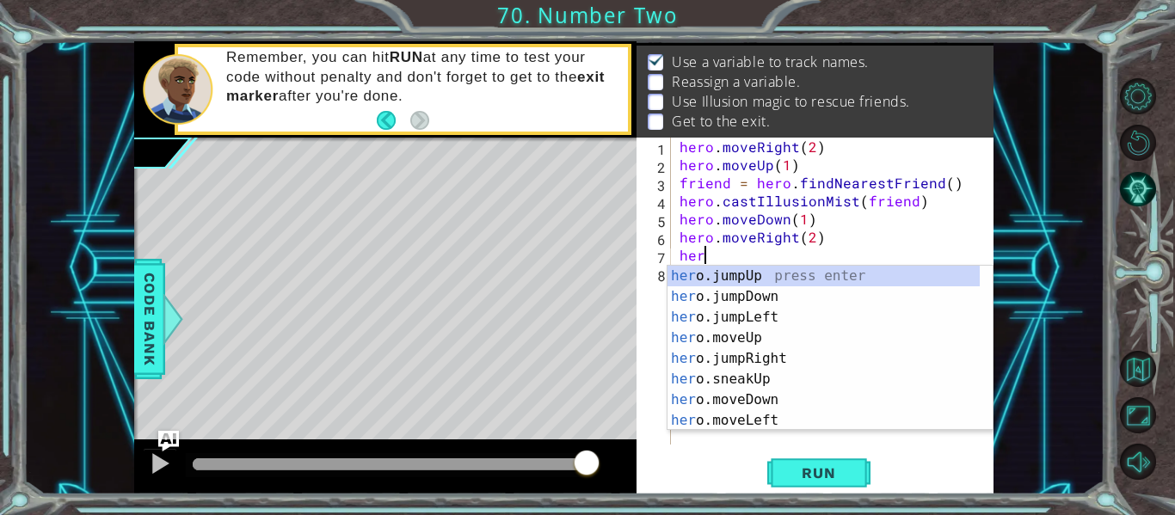
scroll to position [0, 1]
click at [769, 339] on div "her o.jumpUp press enter her o.jumpDown press enter her o.jumpLeft press enter …" at bounding box center [824, 369] width 312 height 206
type textarea "hero.moveUp(1)"
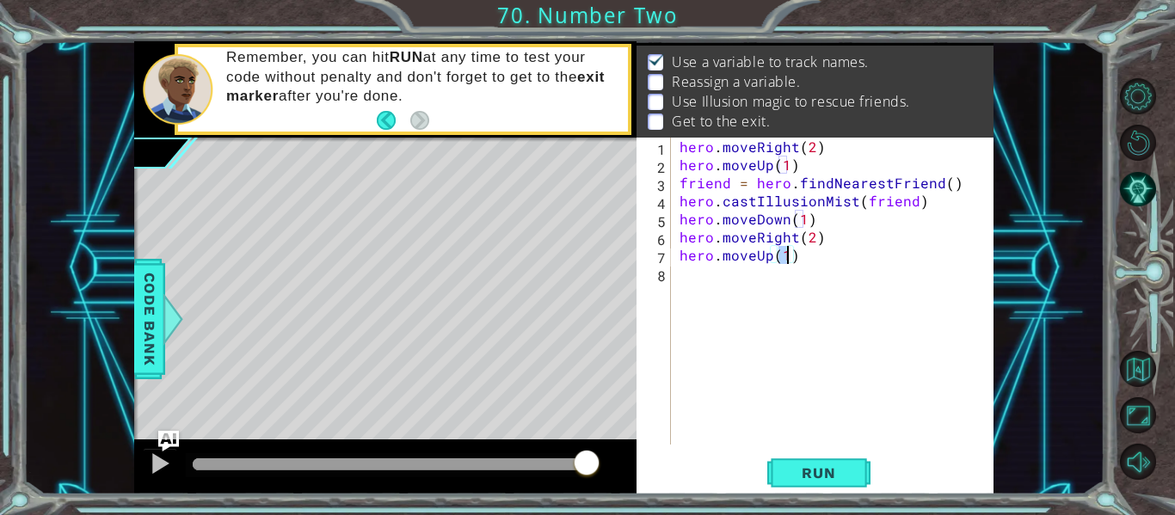
click at [688, 274] on div "hero . moveRight ( 2 ) hero . moveUp ( 1 ) friend = hero . findNearestFriend ( …" at bounding box center [837, 309] width 323 height 343
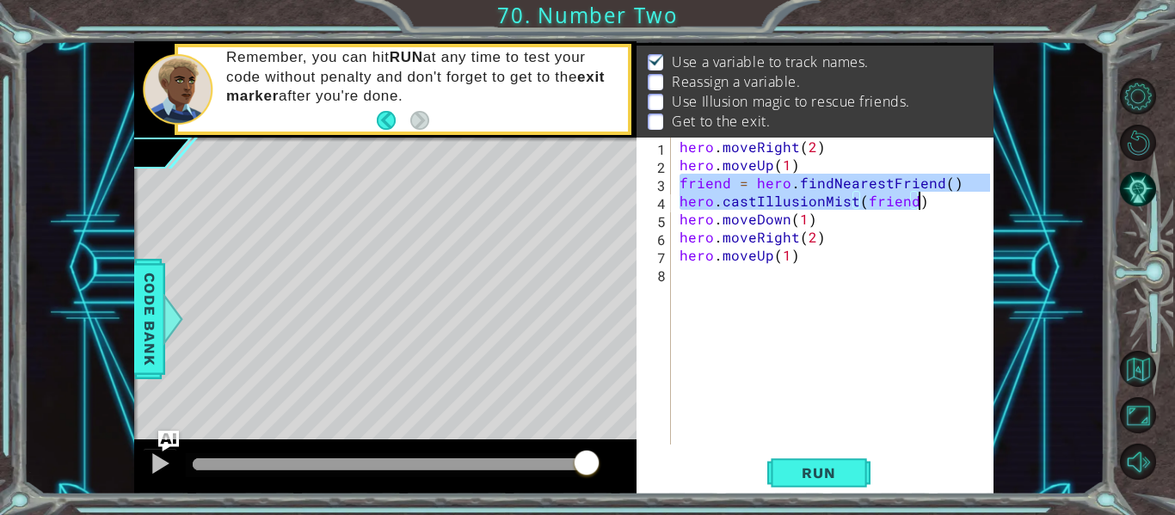
drag, startPoint x: 679, startPoint y: 182, endPoint x: 925, endPoint y: 203, distance: 247.0
click at [925, 203] on div "hero . moveRight ( 2 ) hero . moveUp ( 1 ) friend = hero . findNearestFriend ( …" at bounding box center [837, 309] width 323 height 343
click at [925, 203] on div "hero . moveRight ( 2 ) hero . moveUp ( 1 ) friend = hero . findNearestFriend ( …" at bounding box center [833, 291] width 314 height 307
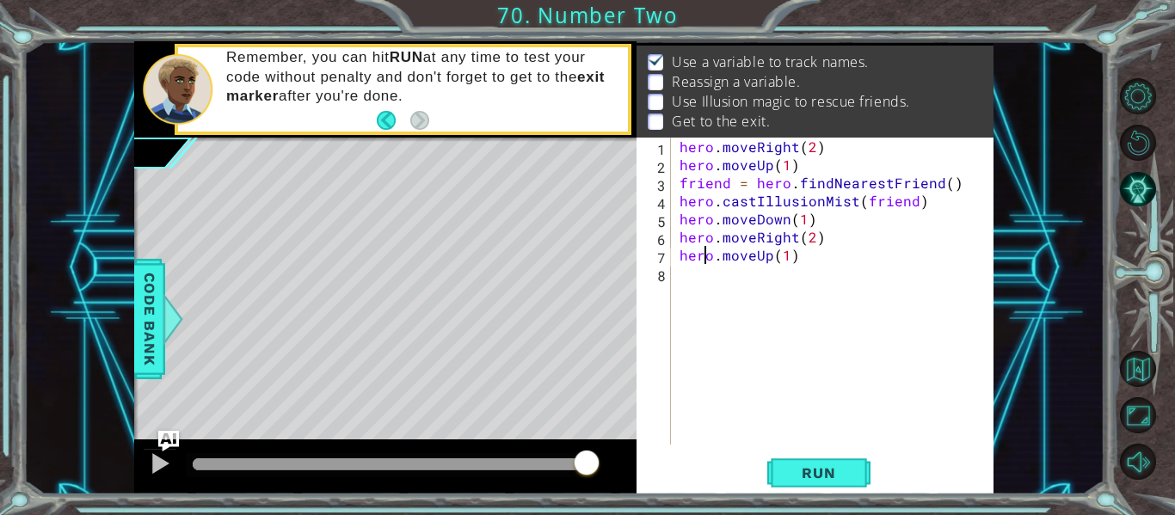
click at [706, 262] on div "hero . moveRight ( 2 ) hero . moveUp ( 1 ) friend = hero . findNearestFriend ( …" at bounding box center [837, 309] width 323 height 343
type textarea "hero.moveUp(1)"
click at [709, 268] on div "hero . moveRight ( 2 ) hero . moveUp ( 1 ) friend = hero . findNearestFriend ( …" at bounding box center [837, 309] width 323 height 343
paste textarea "hero.castIllusionMist(friend)"
type textarea "hero.castIllusionMist(friend)"
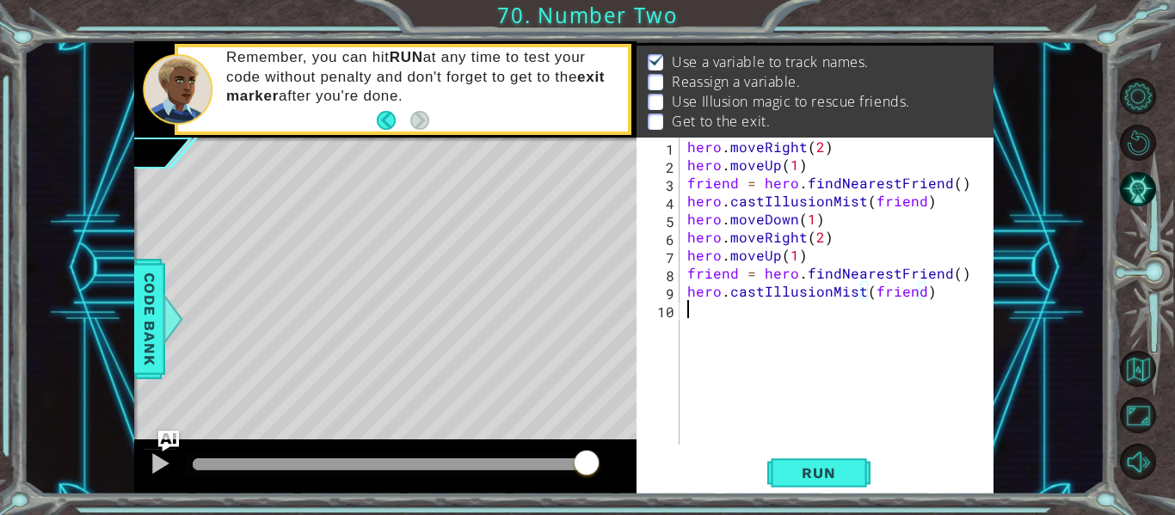
click at [740, 373] on div "hero . moveRight ( 2 ) hero . moveUp ( 1 ) friend = hero . findNearestFriend ( …" at bounding box center [841, 309] width 315 height 343
click at [954, 213] on div "hero . moveRight ( 2 ) hero . moveUp ( 1 ) friend = hero . findNearestFriend ( …" at bounding box center [841, 309] width 315 height 343
click at [935, 205] on div "hero . moveRight ( 2 ) hero . moveUp ( 1 ) friend = hero . findNearestFriend ( …" at bounding box center [841, 309] width 315 height 343
type textarea "hero.castIllusionMist(friend)"
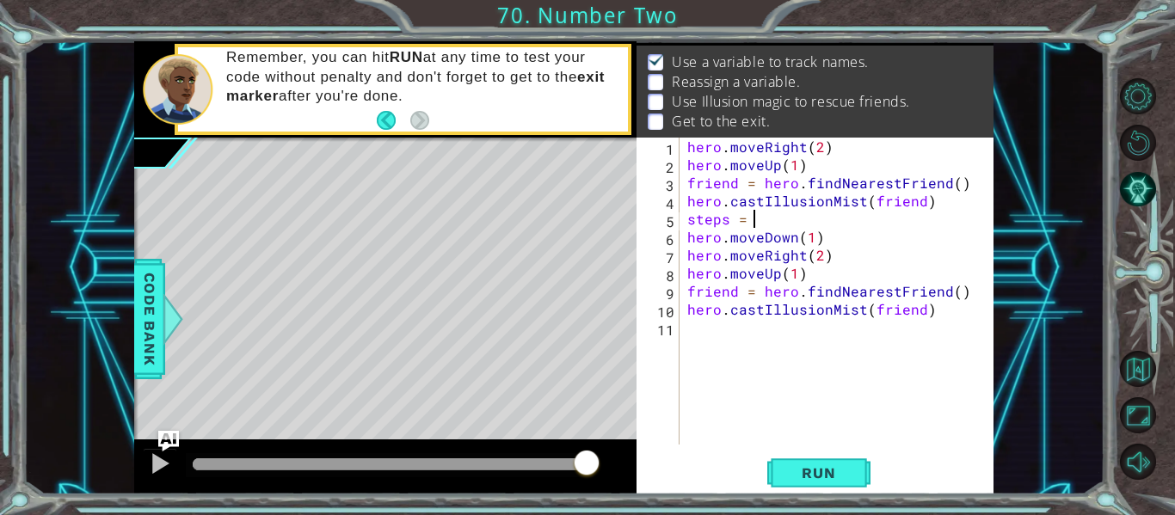
scroll to position [0, 3]
click at [811, 240] on div "hero . moveRight ( 2 ) hero . moveUp ( 1 ) friend = hero . findNearestFriend ( …" at bounding box center [841, 309] width 315 height 343
click at [792, 276] on div "hero . moveRight ( 2 ) hero . moveUp ( 1 ) friend = hero . findNearestFriend ( …" at bounding box center [841, 309] width 315 height 343
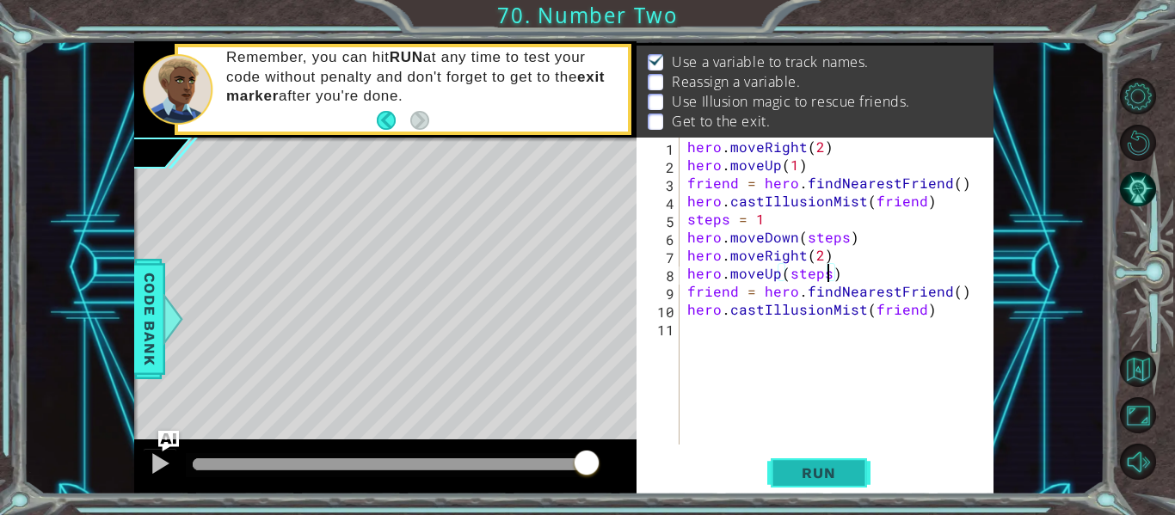
type textarea "hero.moveUp(steps)"
click at [820, 479] on span "Run" at bounding box center [819, 473] width 68 height 17
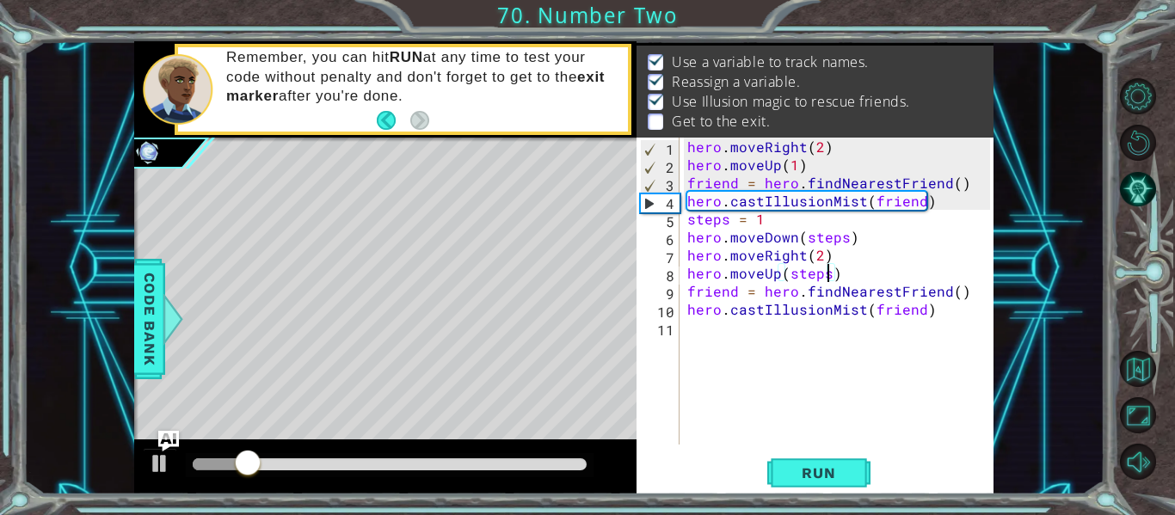
click at [731, 341] on div "hero . moveRight ( 2 ) hero . moveUp ( 1 ) friend = hero . findNearestFriend ( …" at bounding box center [841, 309] width 315 height 343
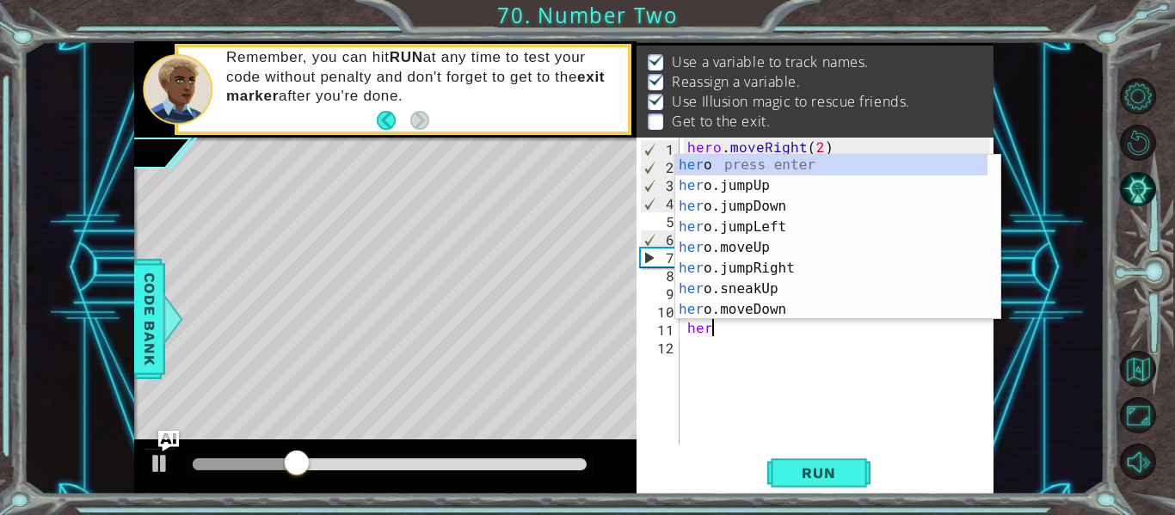
scroll to position [0, 1]
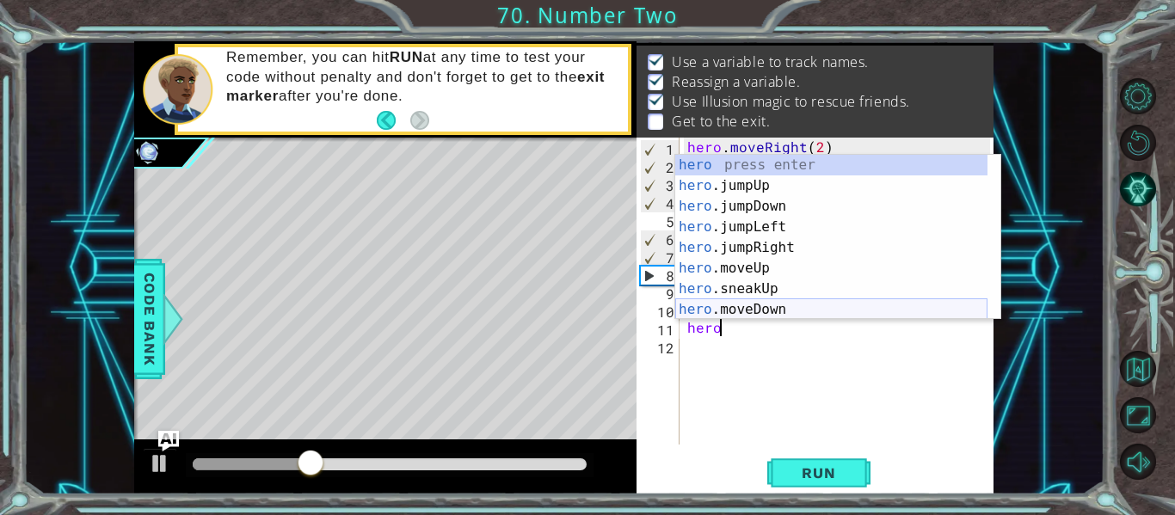
click at [739, 308] on div "hero press enter hero .jumpUp press enter hero .jumpDown press enter hero .jump…" at bounding box center [831, 258] width 312 height 206
type textarea "hero.moveDown(1)"
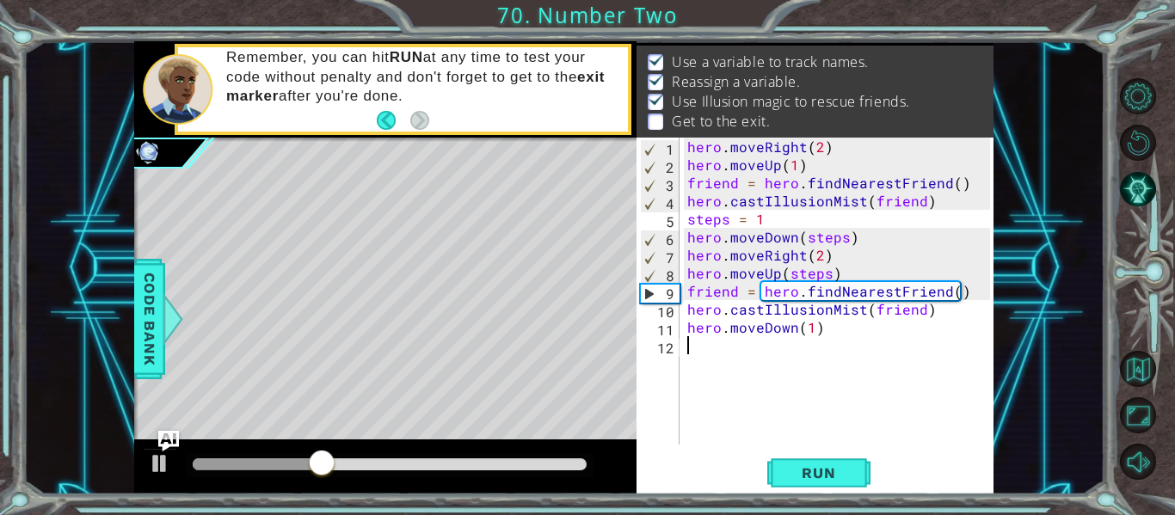
click at [747, 349] on div "hero . moveRight ( 2 ) hero . moveUp ( 1 ) friend = hero . findNearestFriend ( …" at bounding box center [841, 309] width 315 height 343
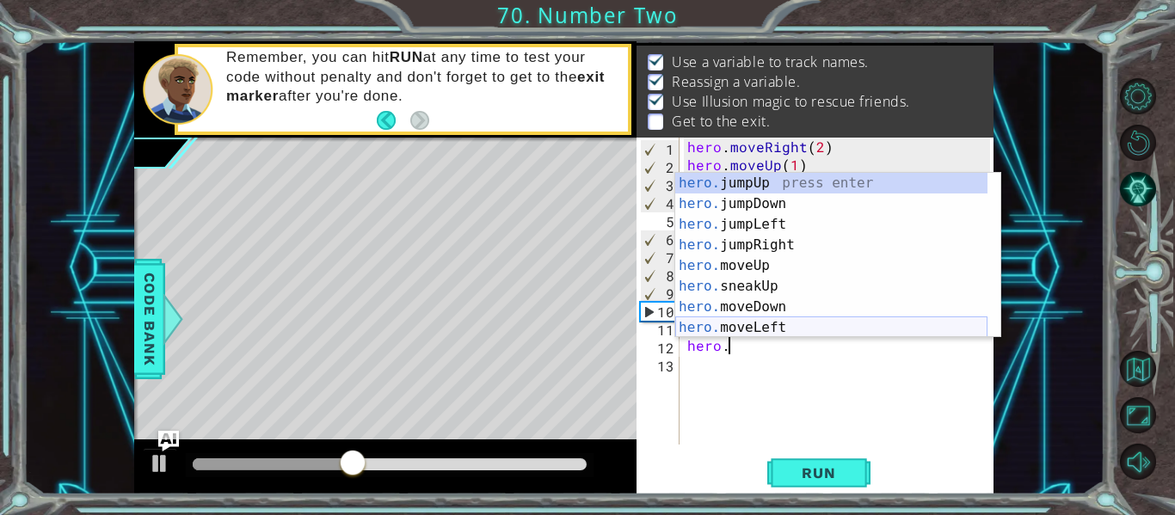
scroll to position [0, 3]
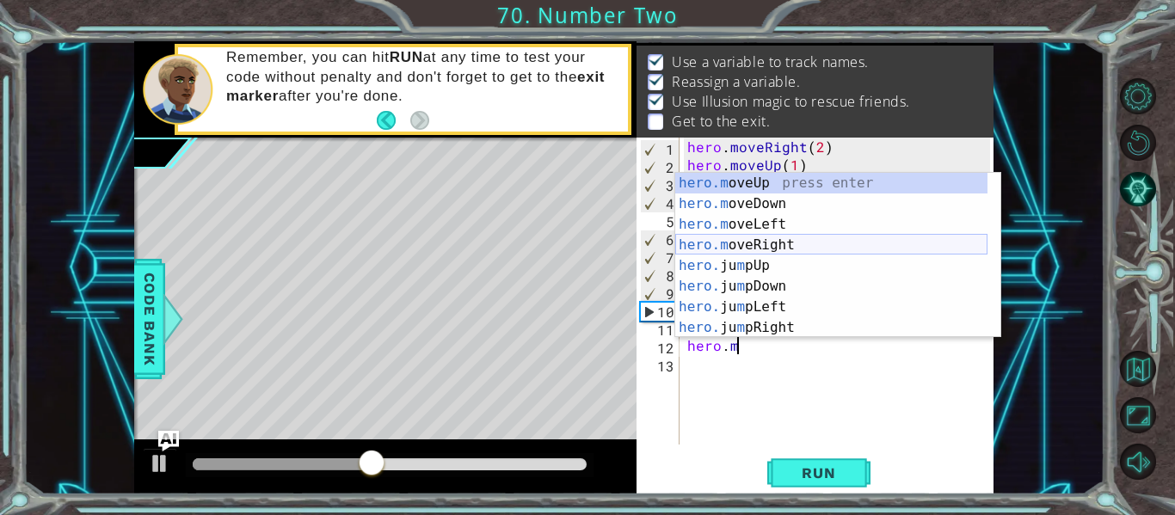
click at [778, 243] on div "hero.m oveUp press enter hero.m oveDown press enter hero.m oveLeft press enter …" at bounding box center [831, 276] width 312 height 206
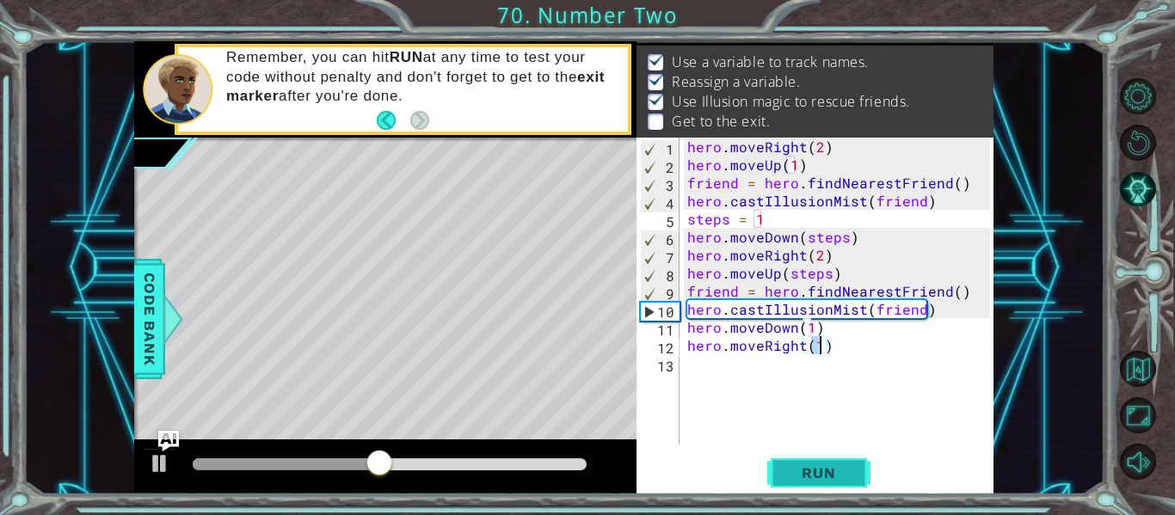
scroll to position [0, 8]
type textarea "hero.moveRight(2)"
click at [826, 476] on span "Run" at bounding box center [819, 473] width 68 height 17
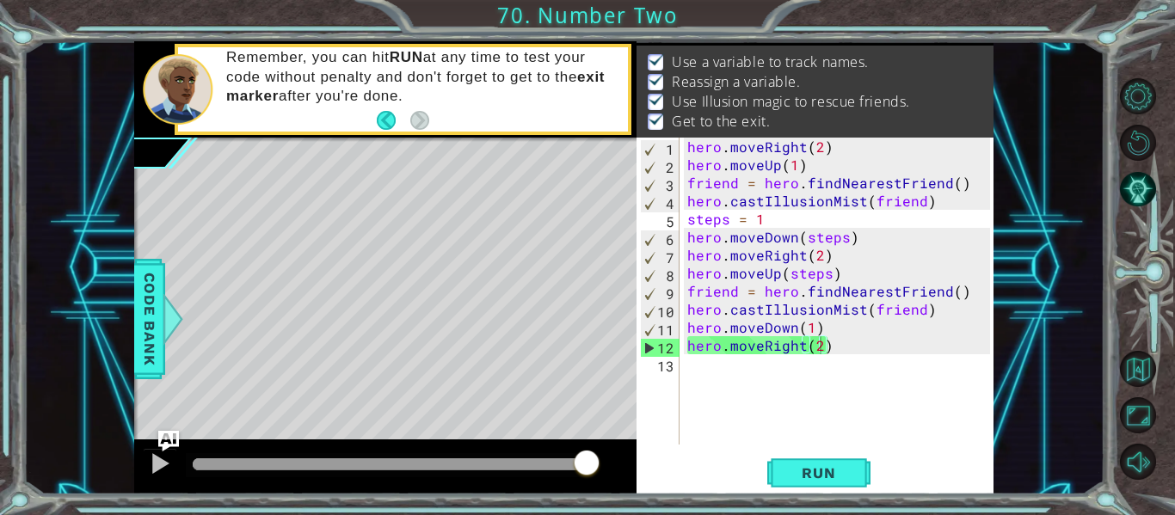
drag, startPoint x: 563, startPoint y: 460, endPoint x: 651, endPoint y: 477, distance: 89.4
click at [651, 477] on body "1 2 3 4 5 hero . moveRight ( 2 ) hero . moveUp ( 1 ) friend = hero . findNeares…" at bounding box center [587, 257] width 1175 height 515
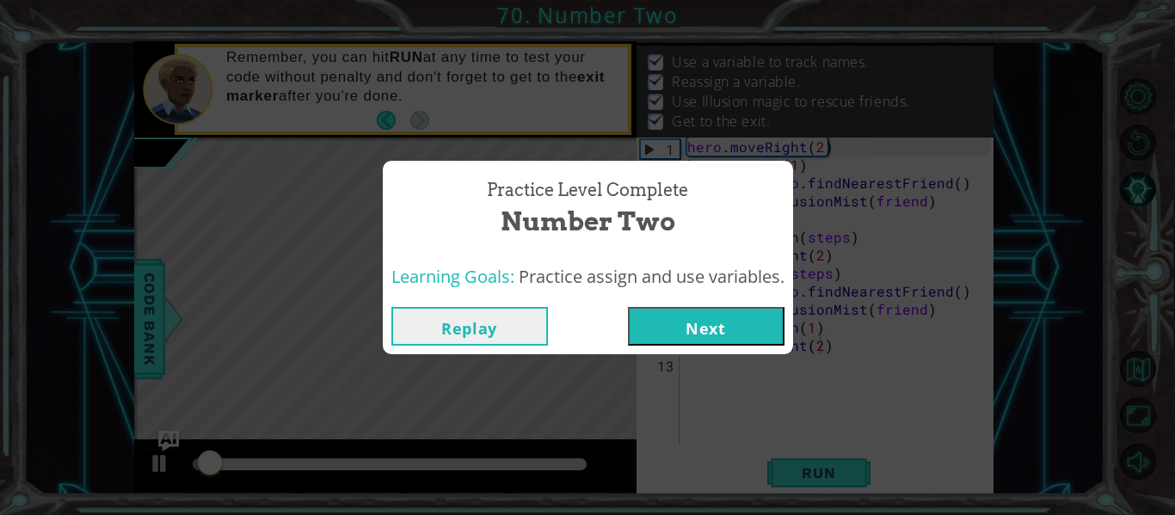
click at [721, 336] on button "Next" at bounding box center [706, 326] width 157 height 39
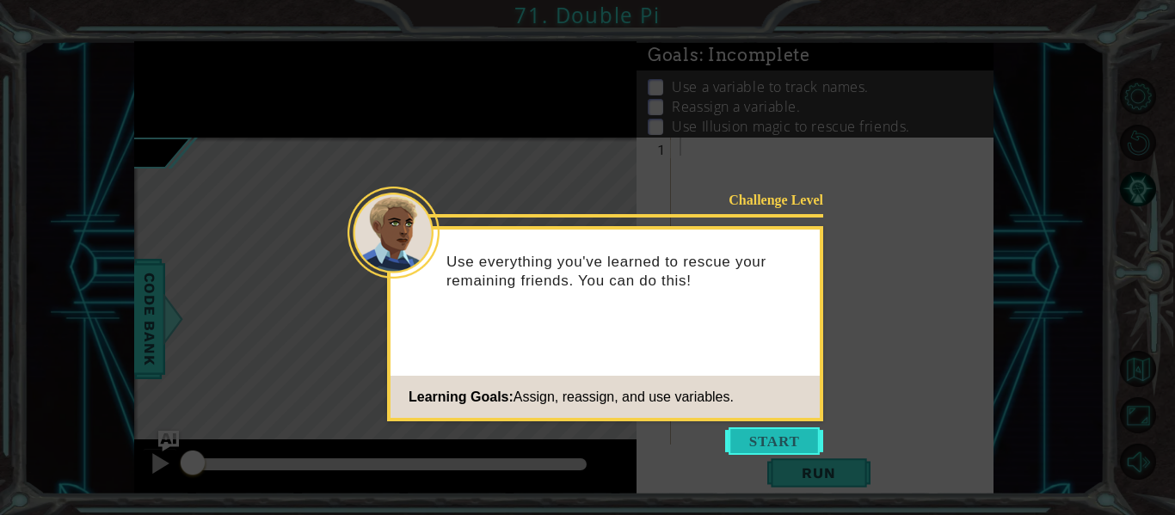
click at [769, 440] on button "Start" at bounding box center [774, 442] width 98 height 28
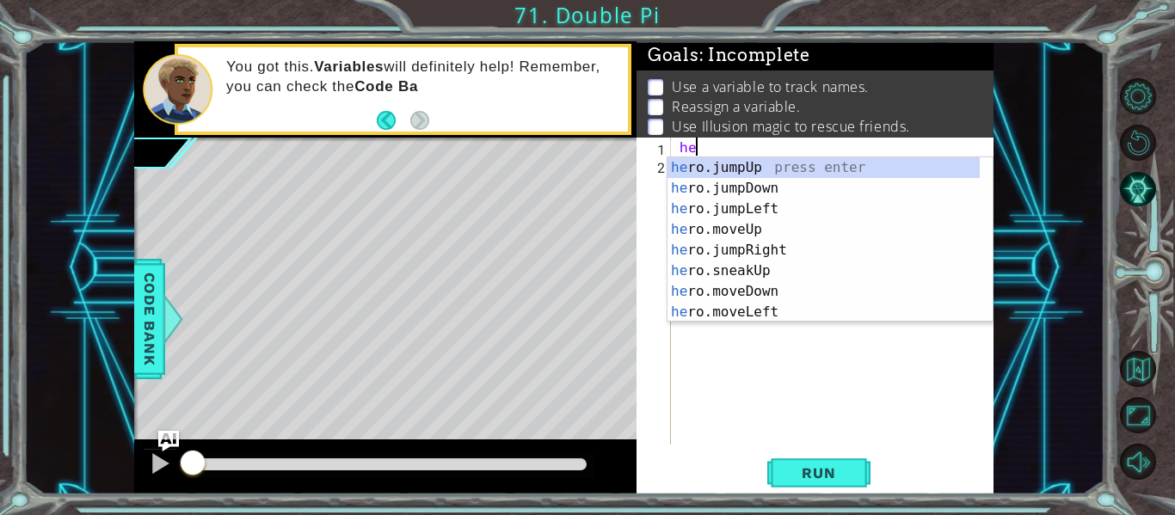
scroll to position [0, 1]
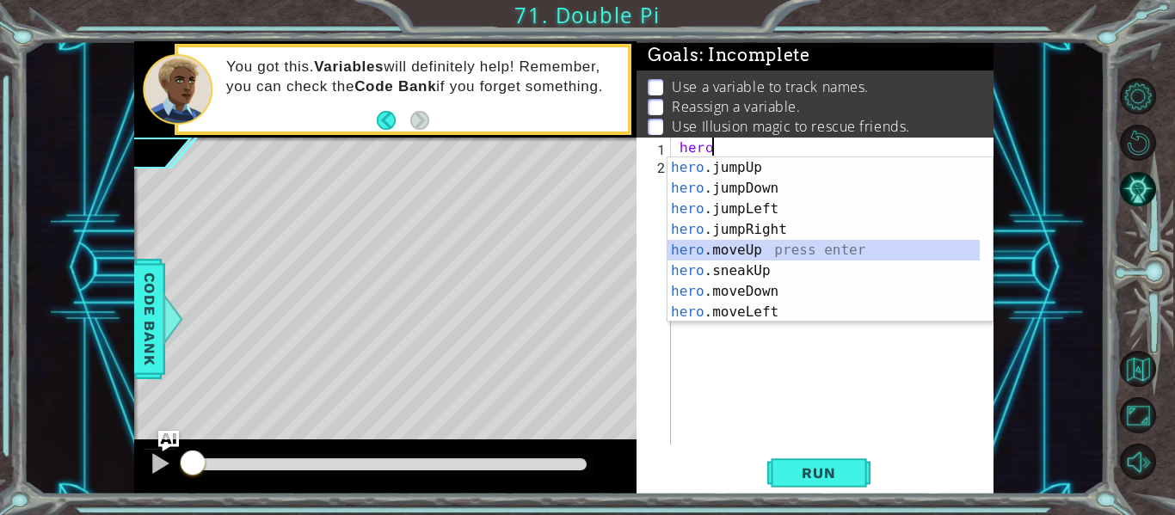
click at [765, 251] on div "hero .jumpUp press enter hero .jumpDown press enter hero .jumpLeft press enter …" at bounding box center [824, 260] width 312 height 206
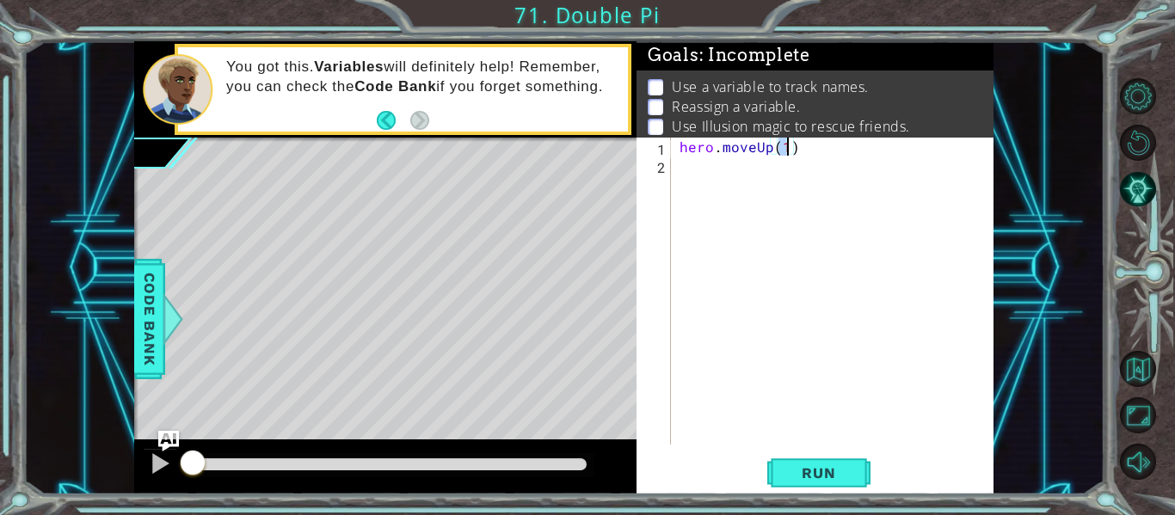
type textarea "hero.moveUp(2)"
click at [719, 176] on div "hero . moveUp ( 2 )" at bounding box center [837, 309] width 323 height 343
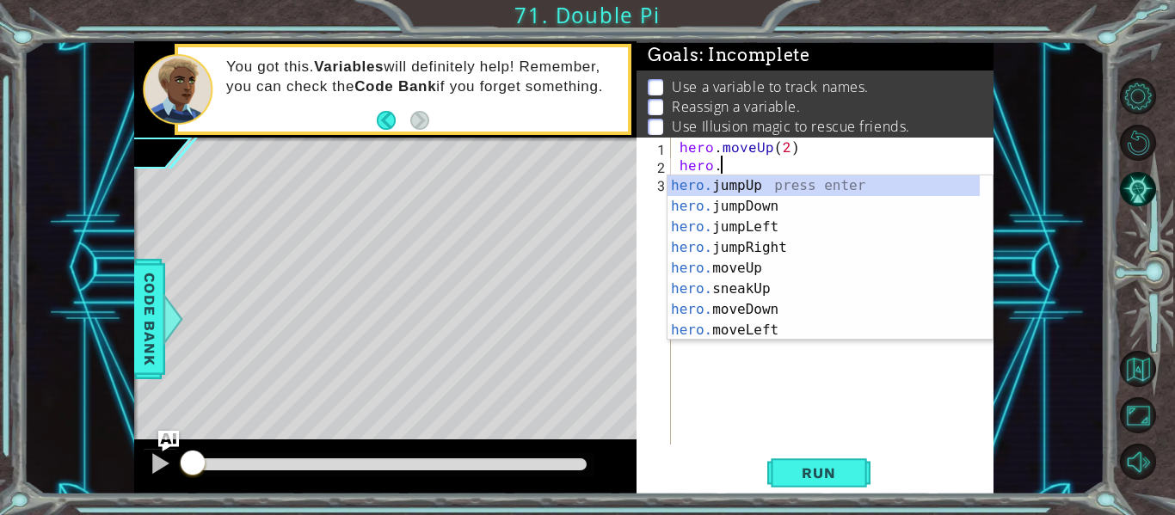
scroll to position [0, 3]
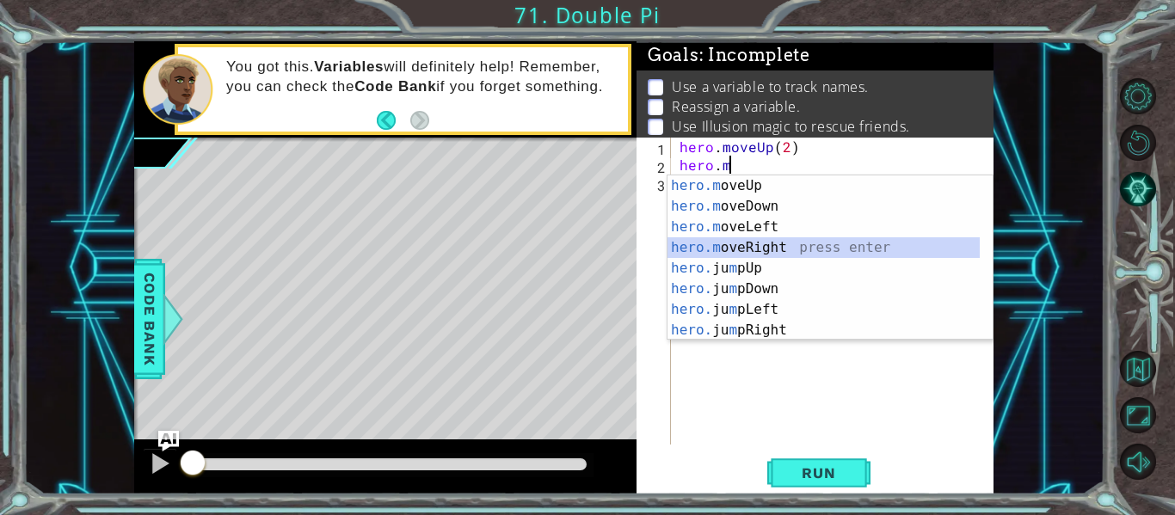
click at [764, 247] on div "hero.m oveUp press enter hero.m oveDown press enter hero.m oveLeft press enter …" at bounding box center [824, 279] width 312 height 206
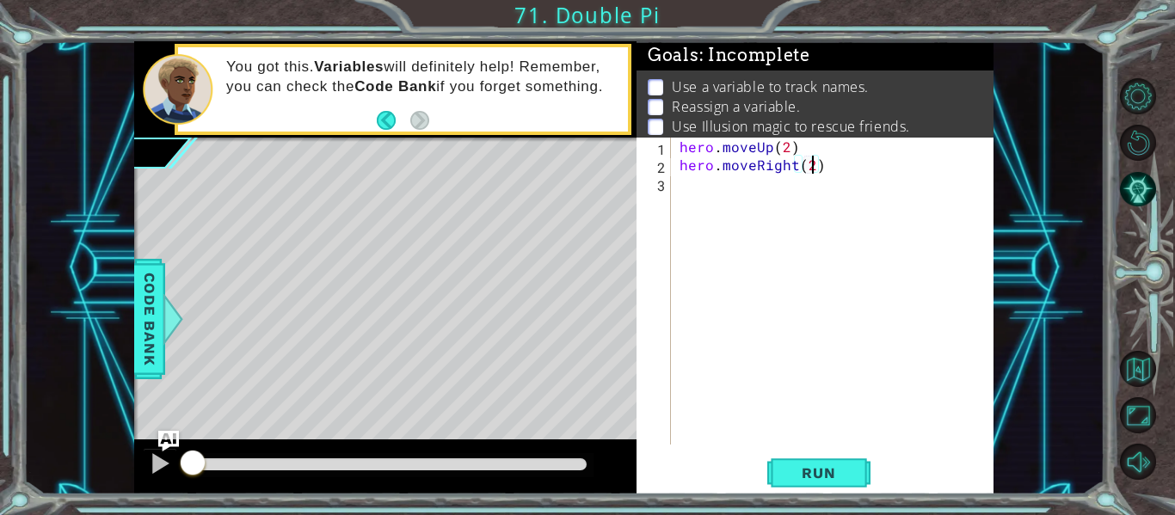
scroll to position [0, 8]
click at [804, 146] on div "hero . moveUp ( 2 ) hero . moveRight ( 2 )" at bounding box center [837, 309] width 323 height 343
type textarea "hero.moveUp(2)"
click at [804, 146] on div "hero . moveUp ( 2 ) hero . moveRight ( 2 )" at bounding box center [837, 309] width 323 height 343
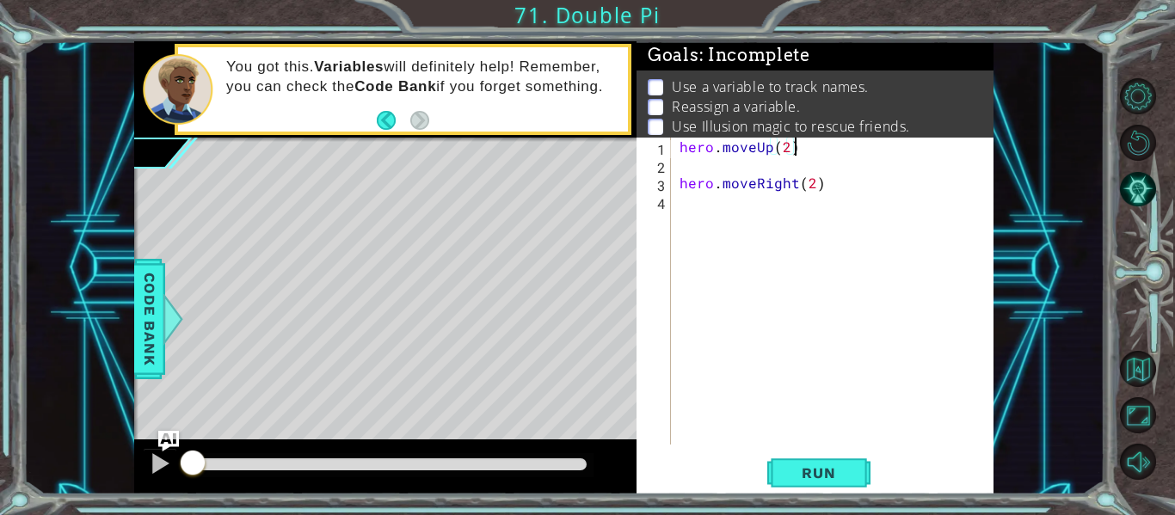
type textarea "hero.moveUp(2)"
click at [782, 157] on div "hero . moveUp ( 2 ) hero . moveRight ( 2 )" at bounding box center [837, 309] width 323 height 343
type textarea "hero.moveUp(2)"
click at [687, 149] on div "hero . moveUp ( 2 ) hero . moveRight ( 2 )" at bounding box center [837, 309] width 323 height 343
click at [680, 148] on div "hero . moveUp ( 2 ) hero . moveRight ( 2 )" at bounding box center [837, 309] width 323 height 343
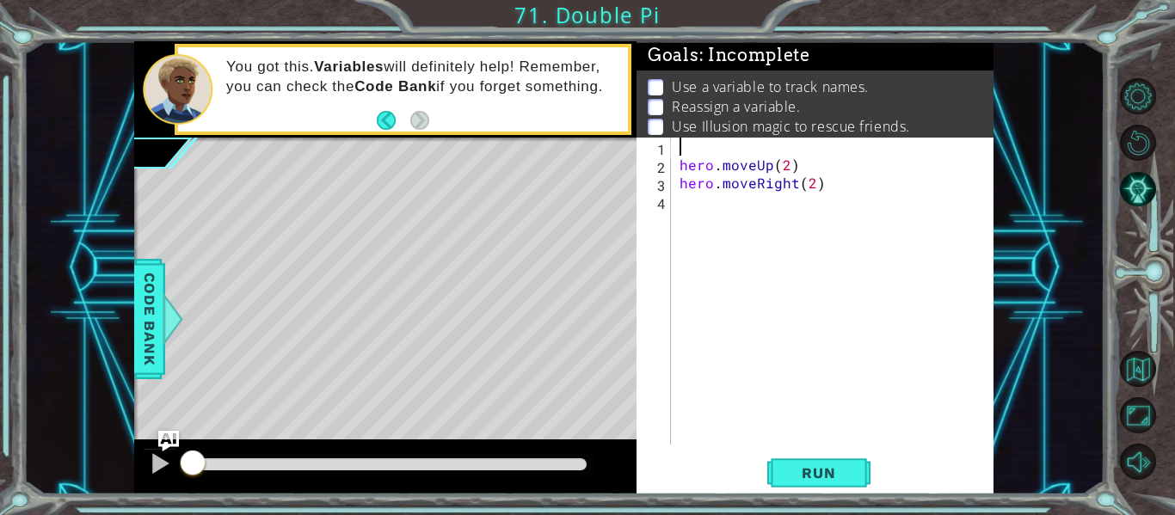
click at [680, 148] on div "hero . moveUp ( 2 ) hero . moveRight ( 2 )" at bounding box center [837, 309] width 323 height 343
click at [785, 166] on div "steps = 2 hero . moveUp ( 2 ) hero . moveRight ( 2 )" at bounding box center [837, 309] width 323 height 343
click at [813, 184] on div "steps = 2 hero . moveUp ( steps ) hero . moveRight ( 2 )" at bounding box center [837, 309] width 323 height 343
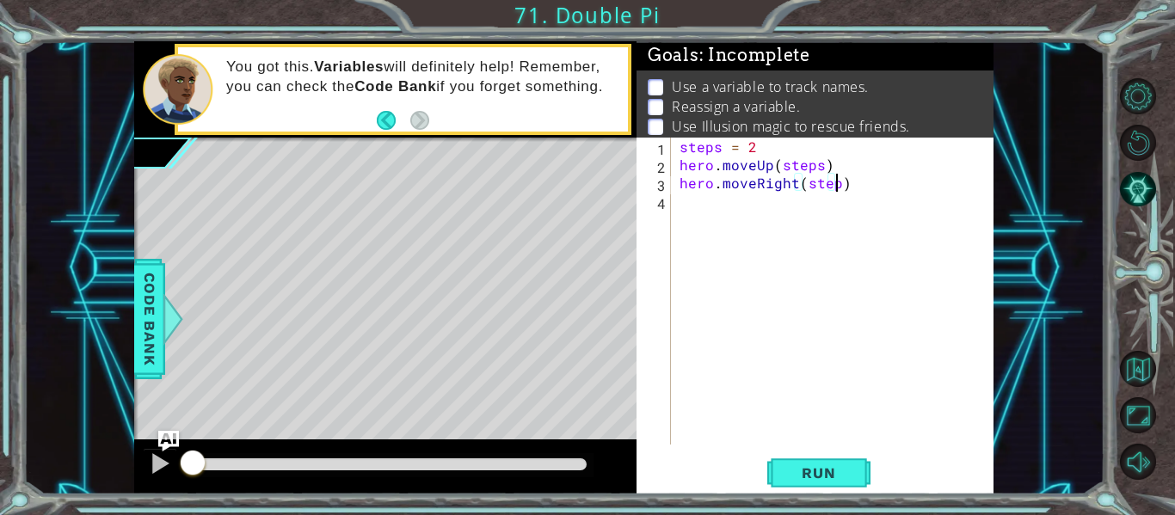
type textarea "hero.moveRight(steps)"
click at [778, 217] on div "steps = 2 hero . moveUp ( steps ) hero . moveRight ( steps )" at bounding box center [837, 309] width 323 height 343
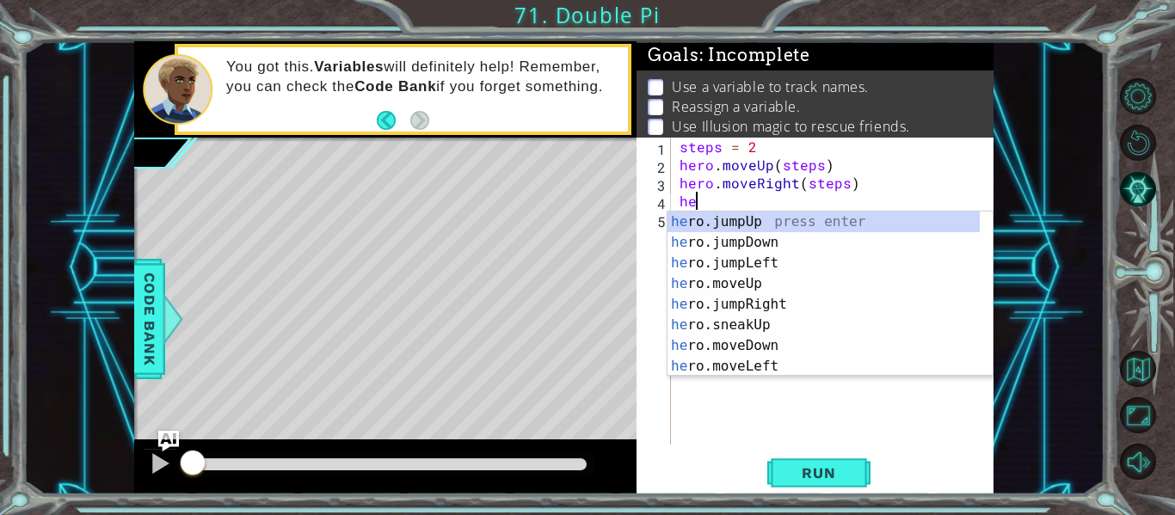
scroll to position [0, 1]
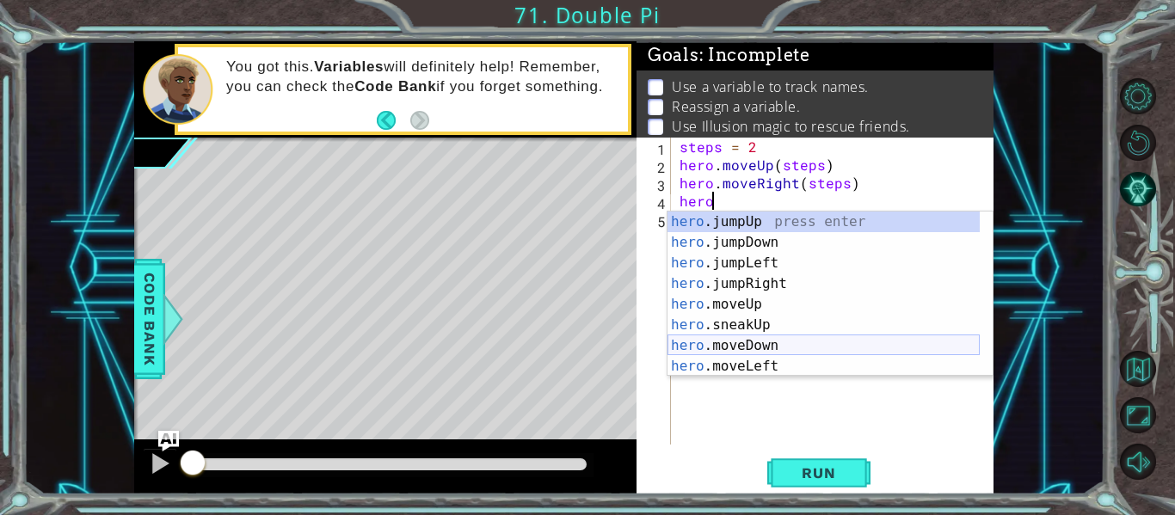
click at [810, 342] on div "hero .jumpUp press enter hero .jumpDown press enter hero .jumpLeft press enter …" at bounding box center [824, 315] width 312 height 206
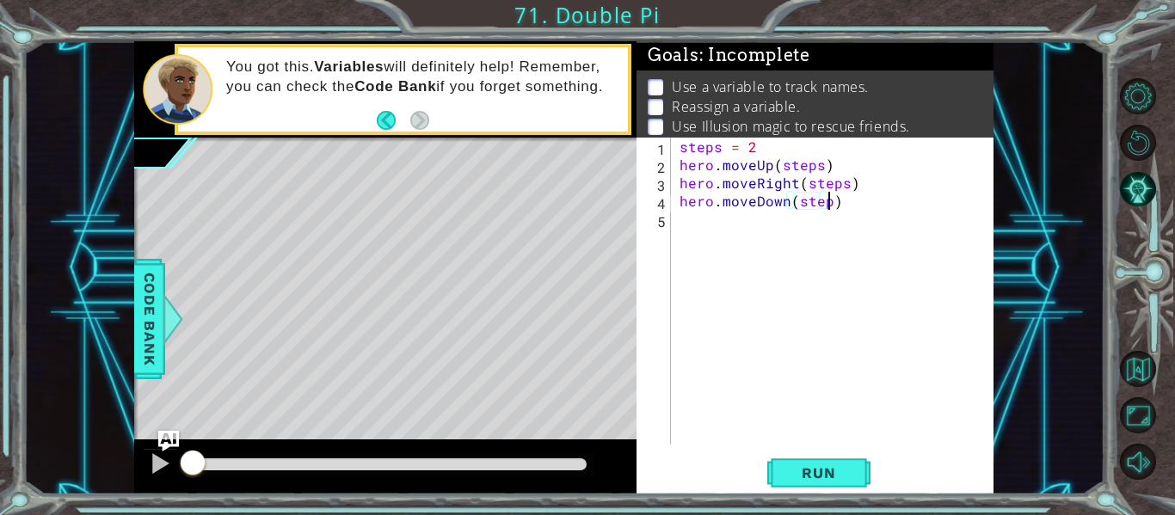
type textarea "hero.moveDown(steps)"
click at [787, 221] on div "steps = 2 hero . moveUp ( steps ) hero . moveRight ( steps ) hero . moveDown ( …" at bounding box center [837, 309] width 323 height 343
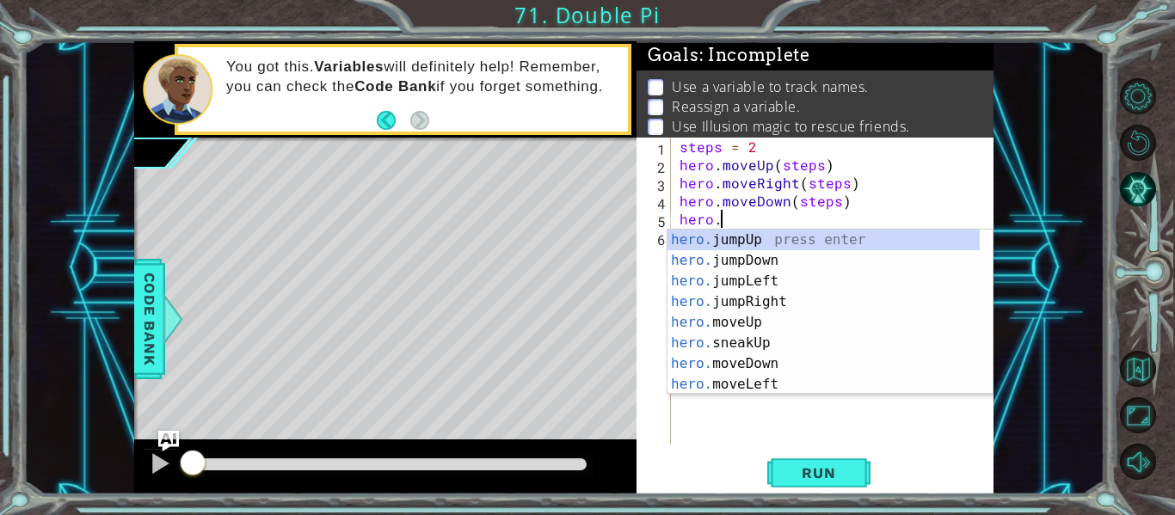
type textarea "hero.f"
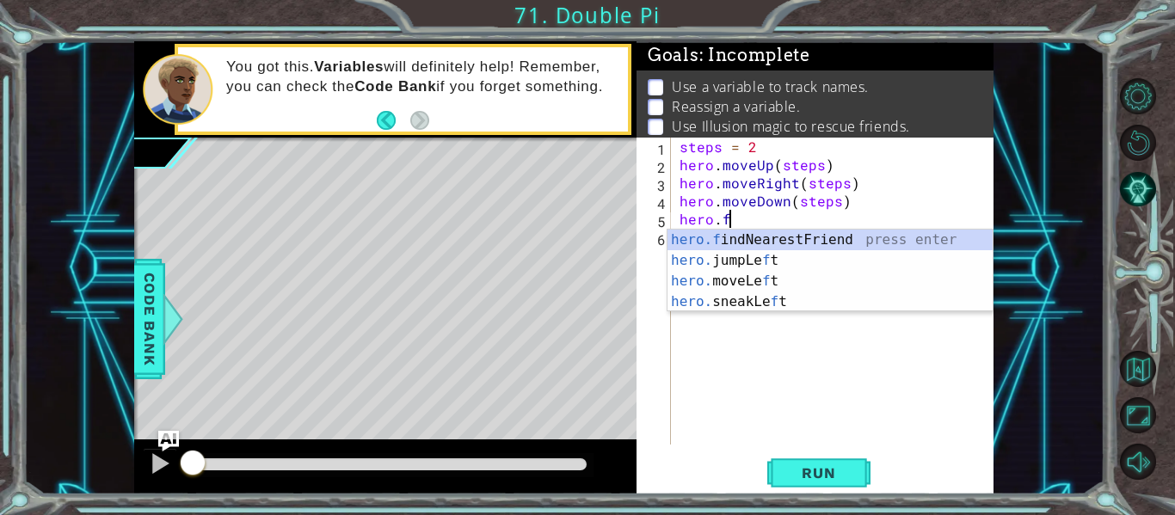
scroll to position [0, 3]
click at [790, 231] on div "hero.f indNearestFriend press enter hero. jumpLe f t press enter hero. moveLe f…" at bounding box center [830, 292] width 325 height 124
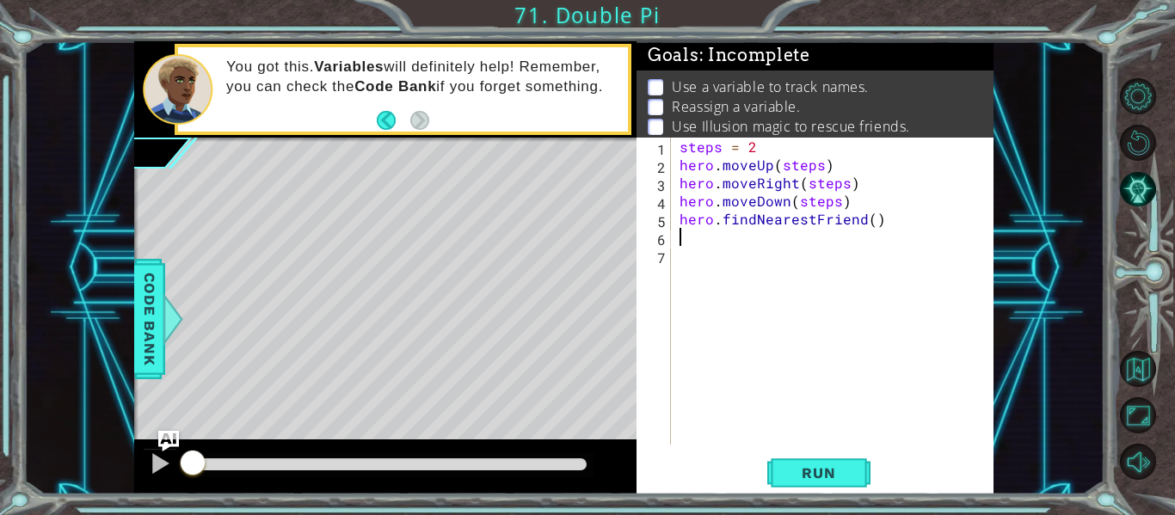
scroll to position [0, 0]
click at [761, 252] on div "hero. c astIllusionMist press enter" at bounding box center [830, 279] width 325 height 62
type textarea "hero.castIllusionMist(friend)"
click at [751, 252] on div "steps = 2 hero . moveUp ( steps ) hero . moveRight ( steps ) hero . moveDown ( …" at bounding box center [837, 309] width 323 height 343
click at [678, 218] on div "steps = 2 hero . moveUp ( steps ) hero . moveRight ( steps ) hero . moveDown ( …" at bounding box center [837, 309] width 323 height 343
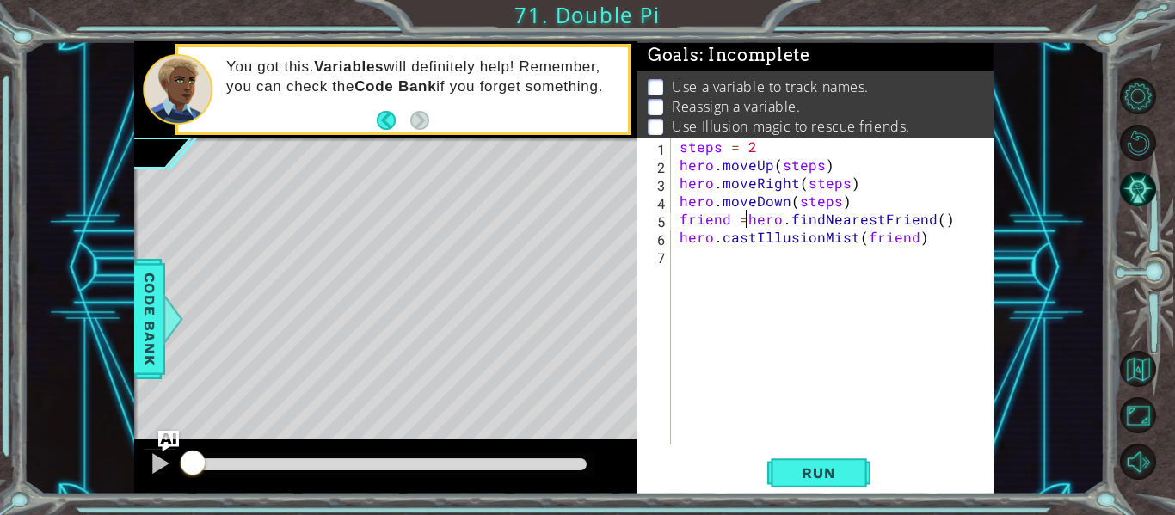
scroll to position [0, 4]
type textarea "friend = hero.findNearestFriend()"
click at [817, 477] on span "Run" at bounding box center [819, 473] width 68 height 17
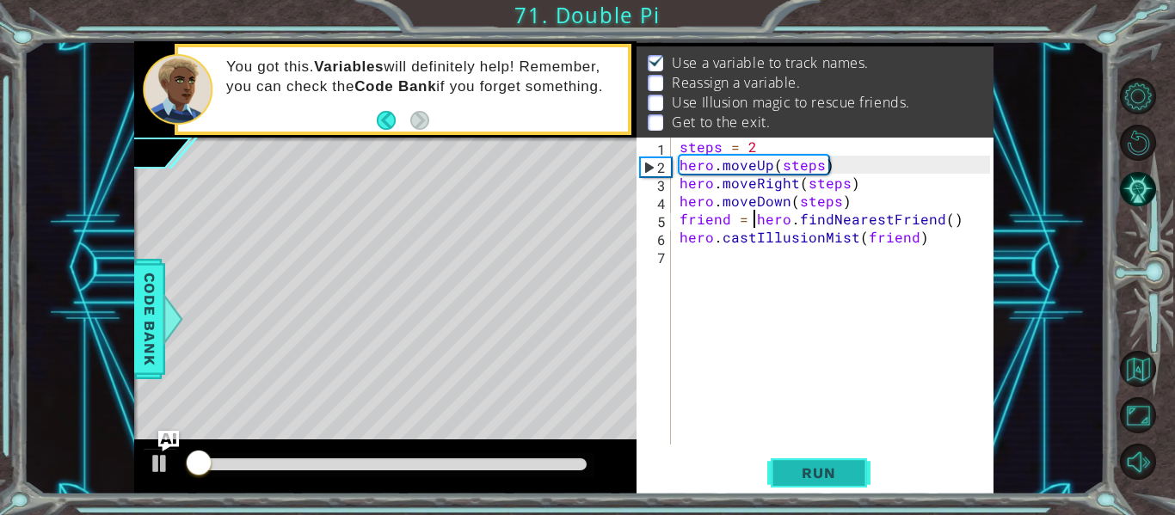
scroll to position [25, 0]
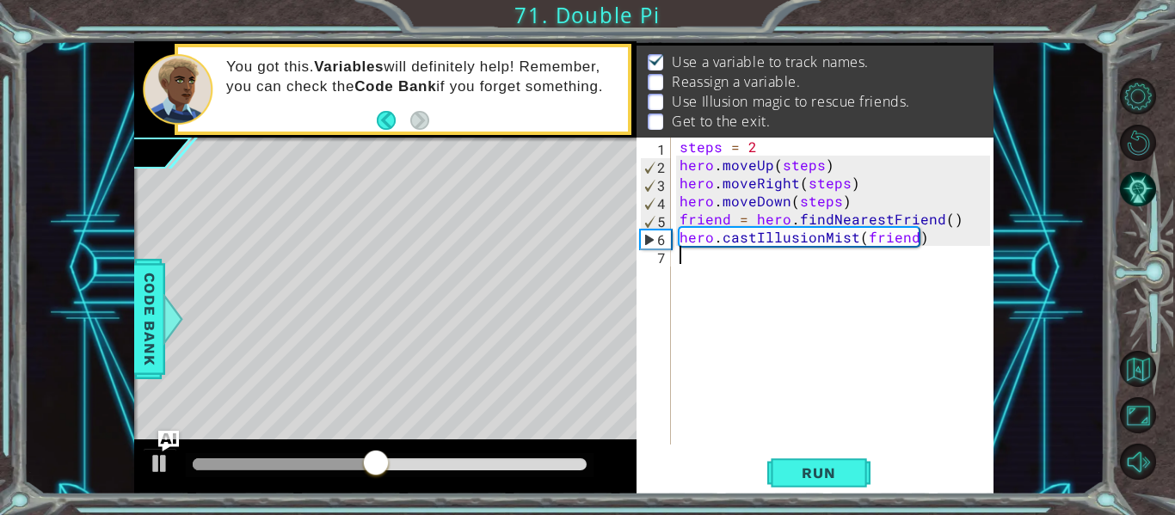
click at [711, 263] on div "steps = 2 hero . moveUp ( steps ) hero . moveRight ( steps ) hero . moveDown ( …" at bounding box center [837, 309] width 323 height 343
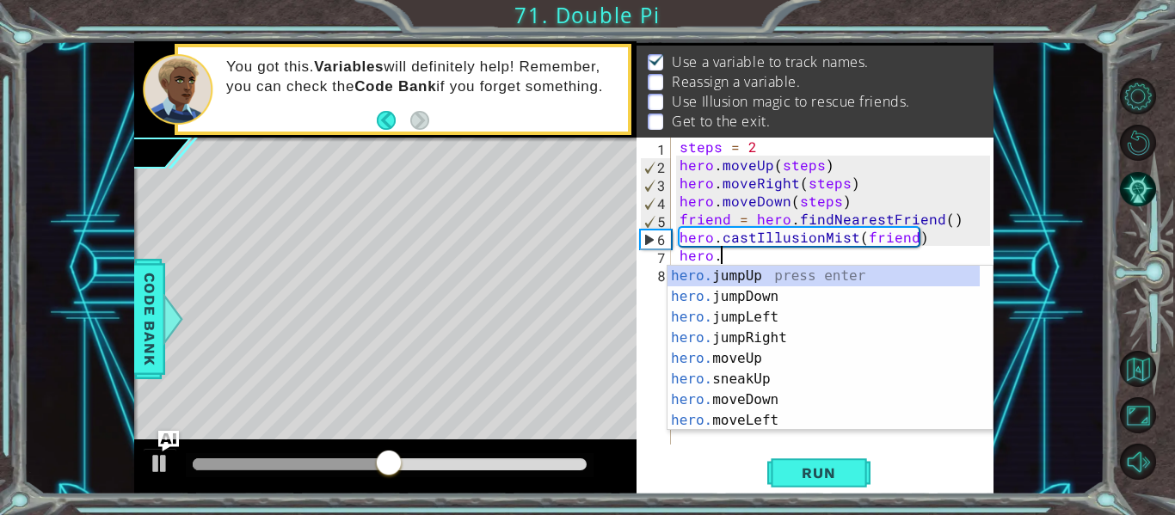
scroll to position [0, 2]
click at [769, 354] on div "hero. jumpUp press enter hero. jumpDown press enter hero. jumpLeft press enter …" at bounding box center [824, 369] width 312 height 206
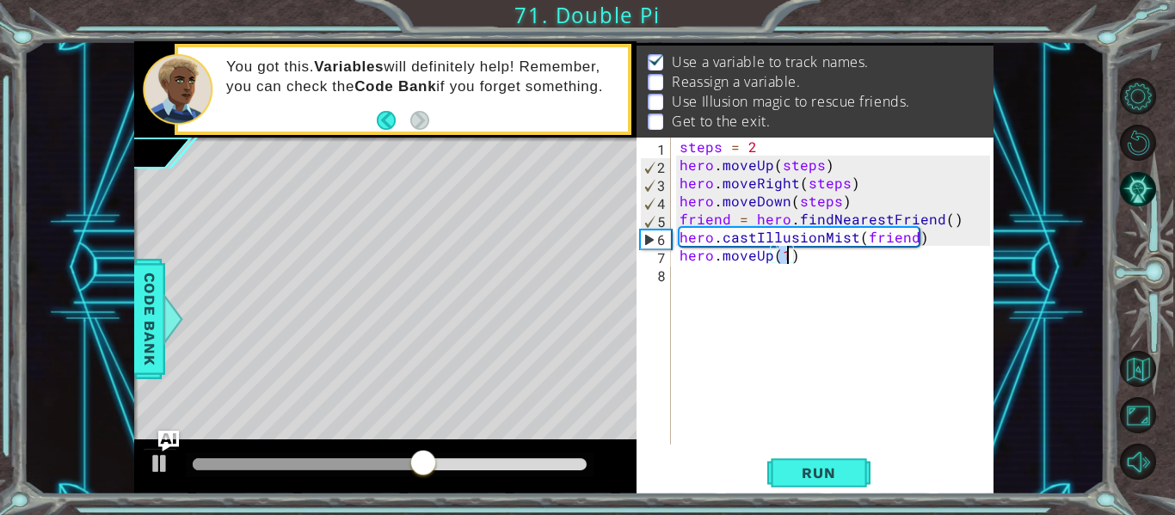
type textarea "hero.moveUp(3)"
click at [740, 295] on div "steps = 2 hero . moveUp ( steps ) hero . moveRight ( steps ) hero . moveDown ( …" at bounding box center [837, 309] width 323 height 343
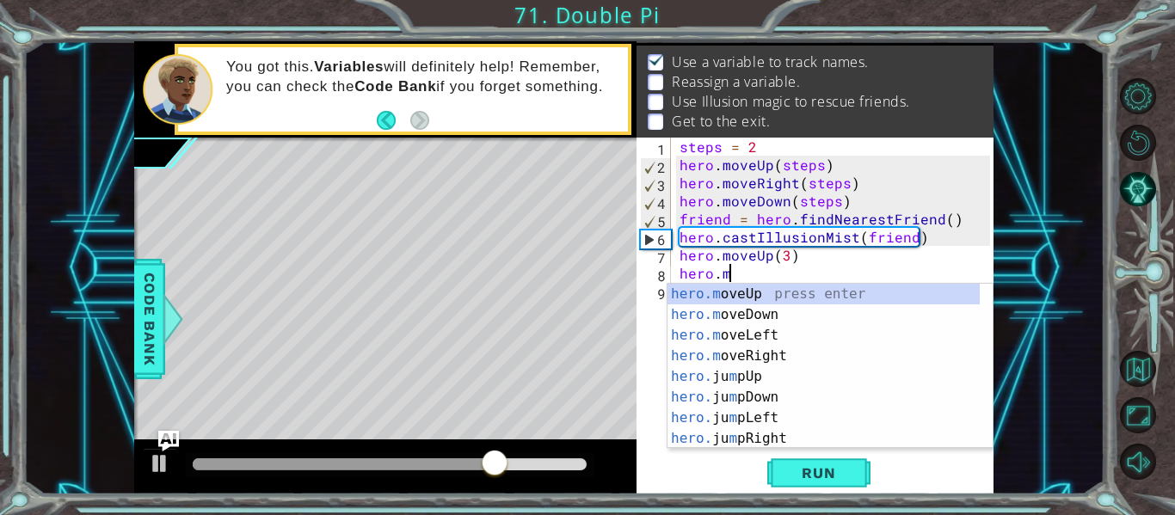
scroll to position [0, 3]
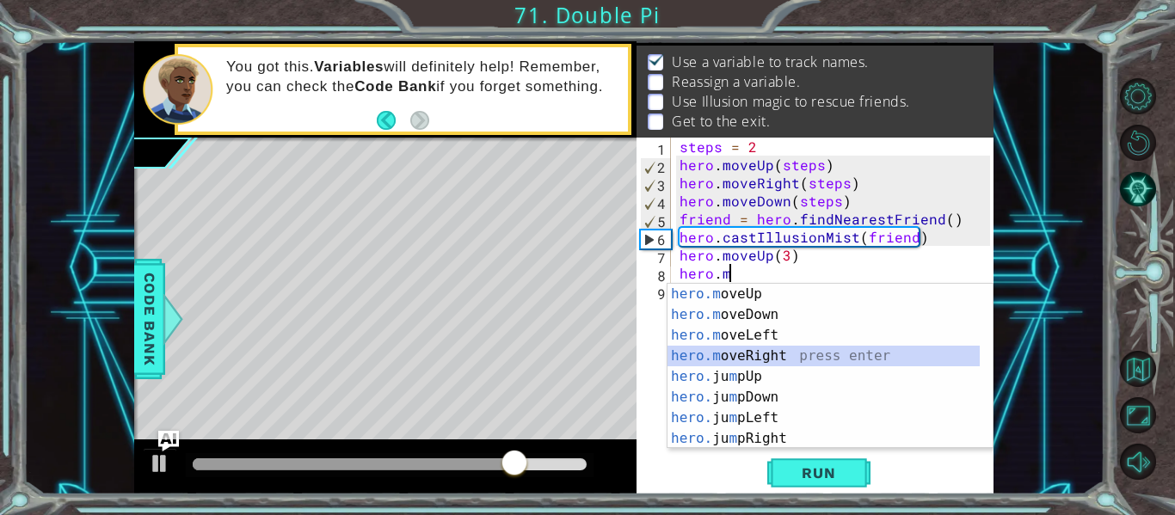
click at [757, 349] on div "hero.m oveUp press enter hero.m oveDown press enter hero.m oveLeft press enter …" at bounding box center [824, 387] width 312 height 206
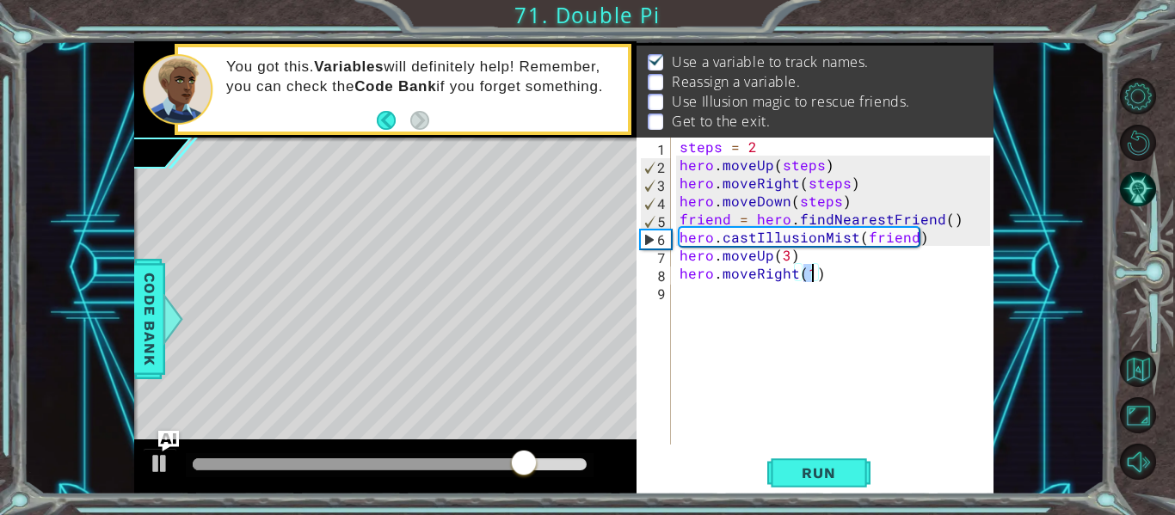
type textarea "hero.moveRight(3)"
click at [773, 274] on div "steps = 2 hero . moveUp ( steps ) hero . moveRight ( steps ) hero . moveDown ( …" at bounding box center [837, 309] width 323 height 343
click at [776, 286] on div "steps = 2 hero . moveUp ( steps ) hero . moveRight ( steps ) hero . moveDown ( …" at bounding box center [837, 309] width 323 height 343
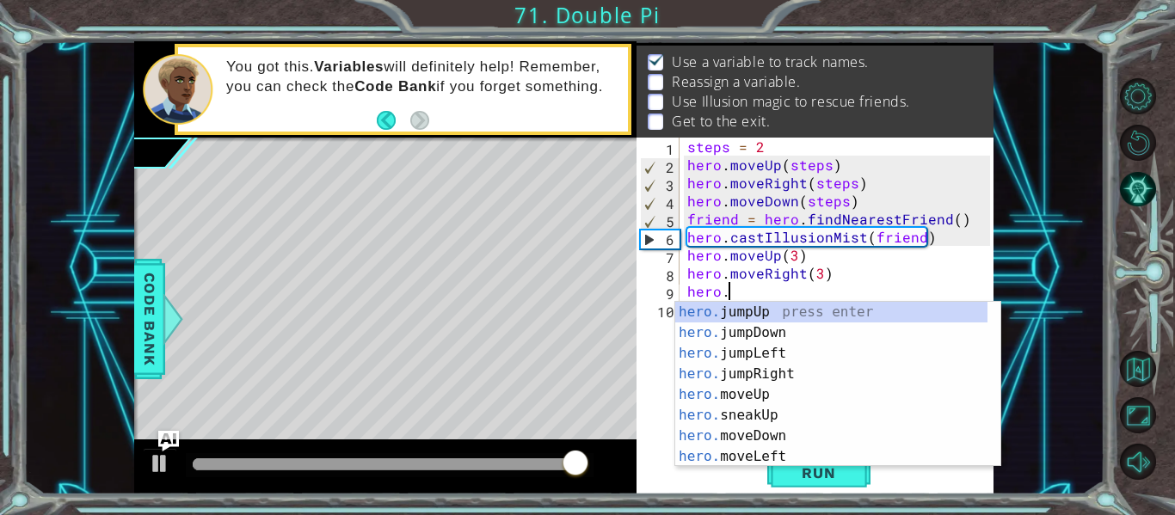
scroll to position [0, 3]
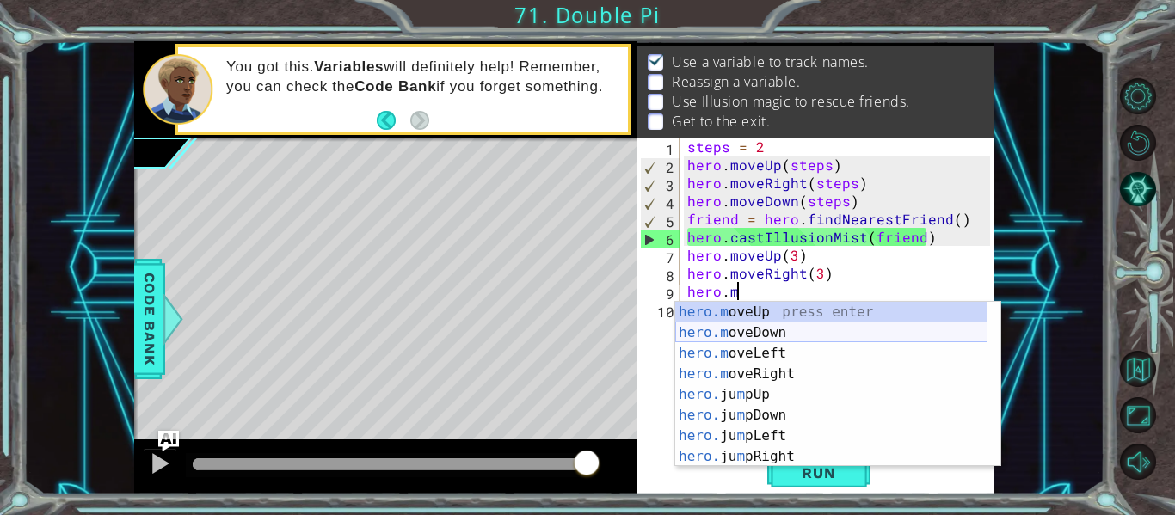
click at [771, 329] on div "hero.m oveUp press enter hero.m oveDown press enter hero.m oveLeft press enter …" at bounding box center [831, 405] width 312 height 206
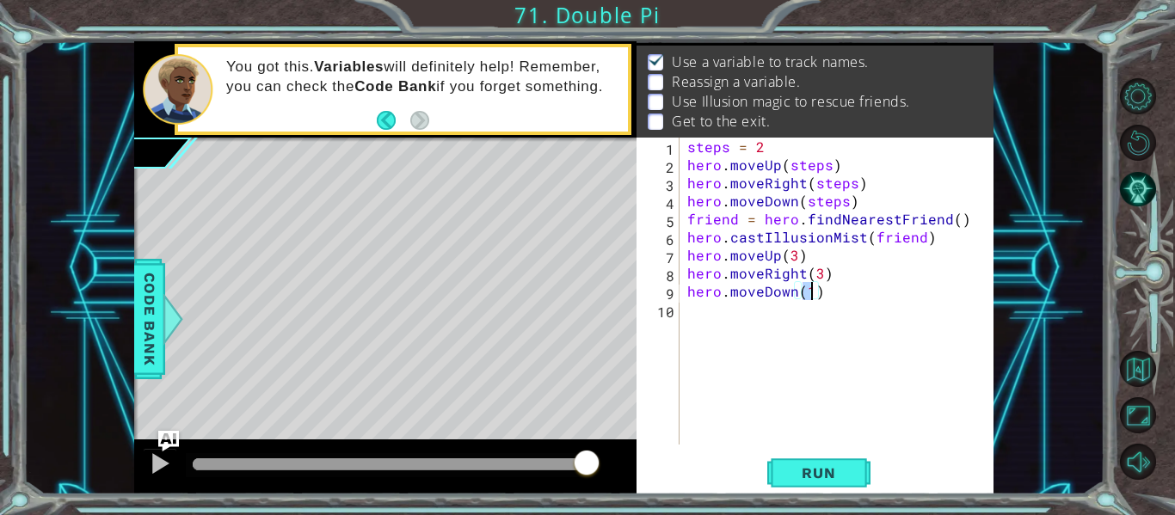
type textarea "hero.moveDown(3)"
click at [708, 320] on div "steps = 2 hero . moveUp ( steps ) hero . moveRight ( steps ) hero . moveDown ( …" at bounding box center [841, 309] width 315 height 343
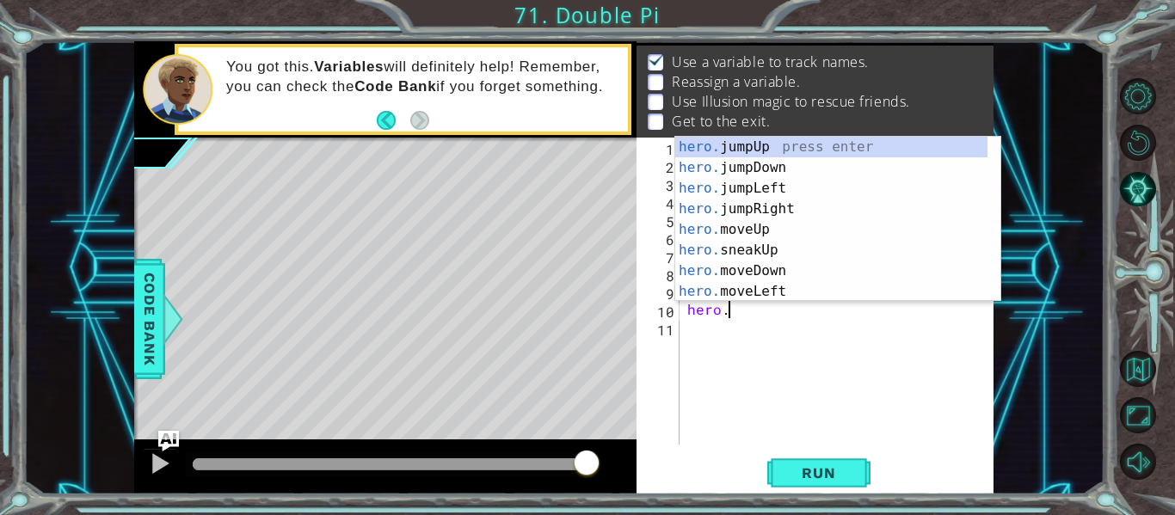
type textarea "hero.f"
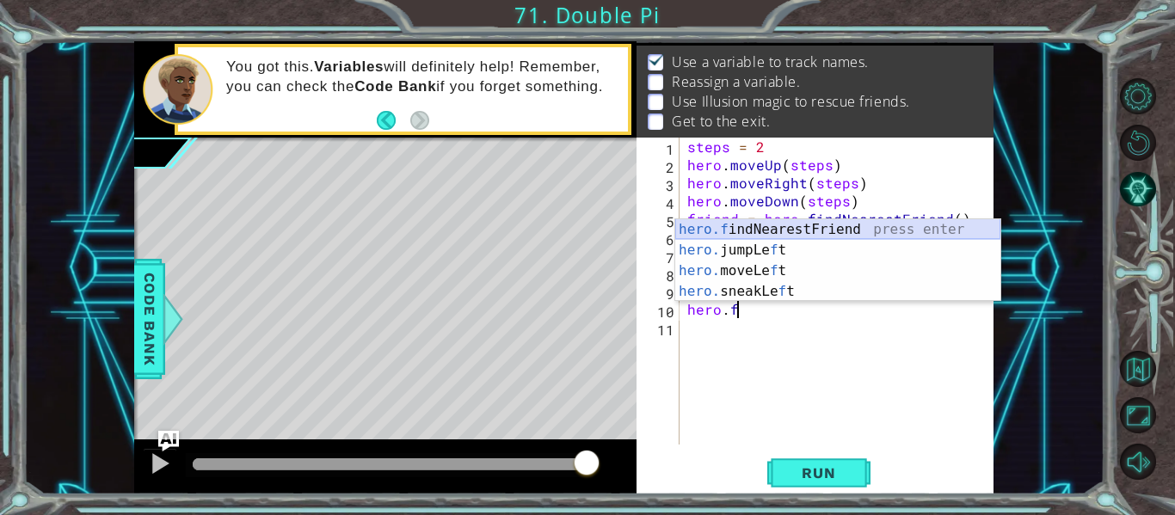
click at [714, 229] on div "hero.f indNearestFriend press enter hero. jumpLe f t press enter hero. moveLe f…" at bounding box center [837, 281] width 325 height 124
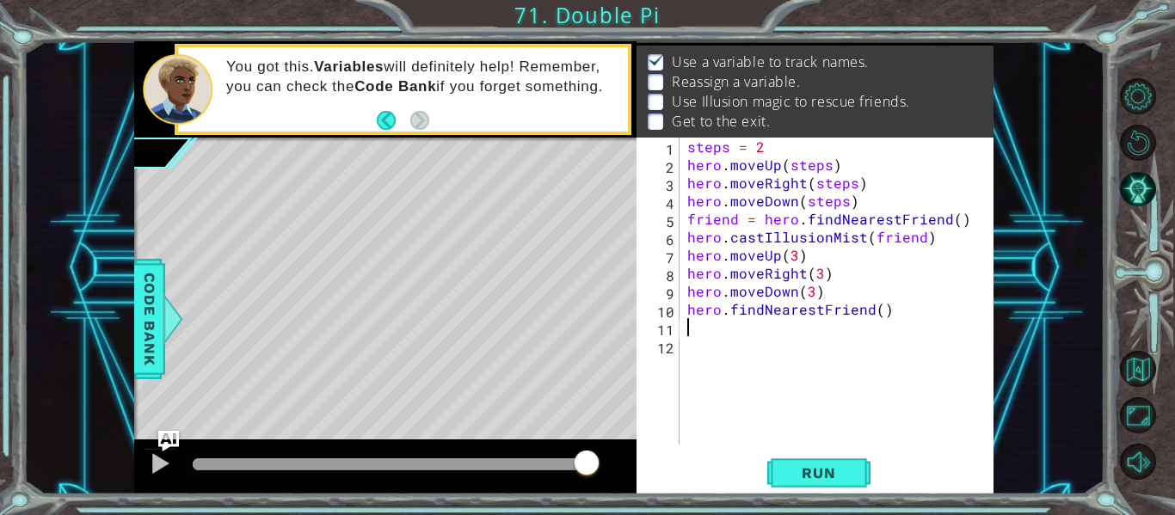
scroll to position [0, 0]
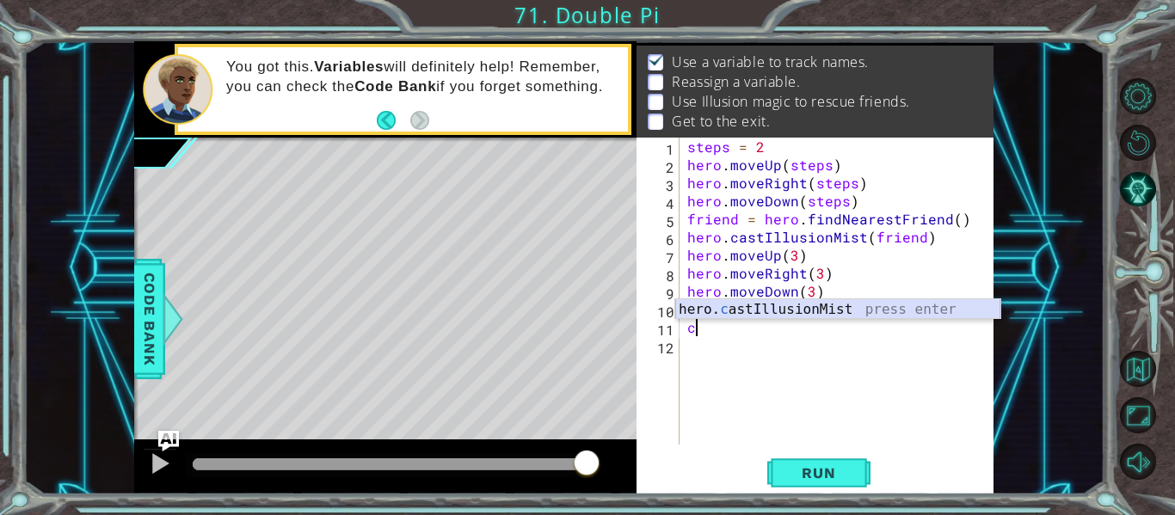
click at [730, 307] on div "hero. c astIllusionMist press enter" at bounding box center [837, 330] width 325 height 62
type textarea "hero.castIllusionMist(friend)"
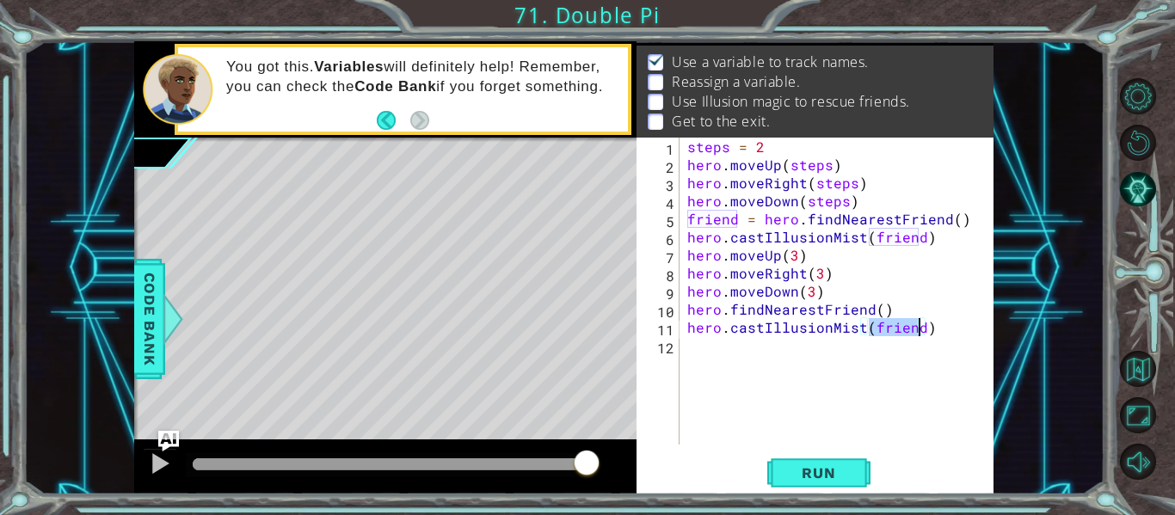
click at [718, 353] on div "steps = 2 hero . moveUp ( steps ) hero . moveRight ( steps ) hero . moveDown ( …" at bounding box center [841, 309] width 315 height 343
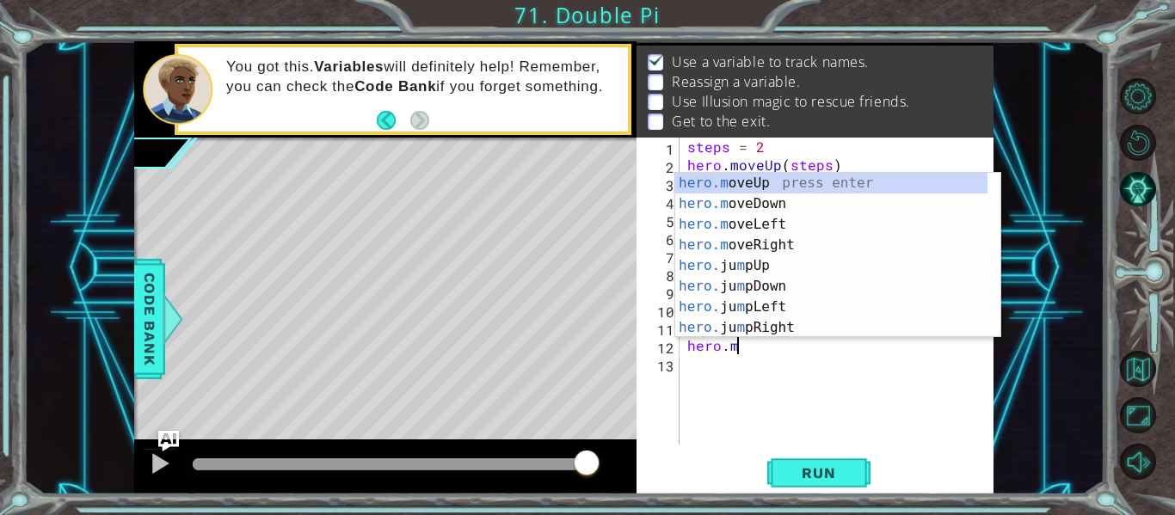
scroll to position [0, 3]
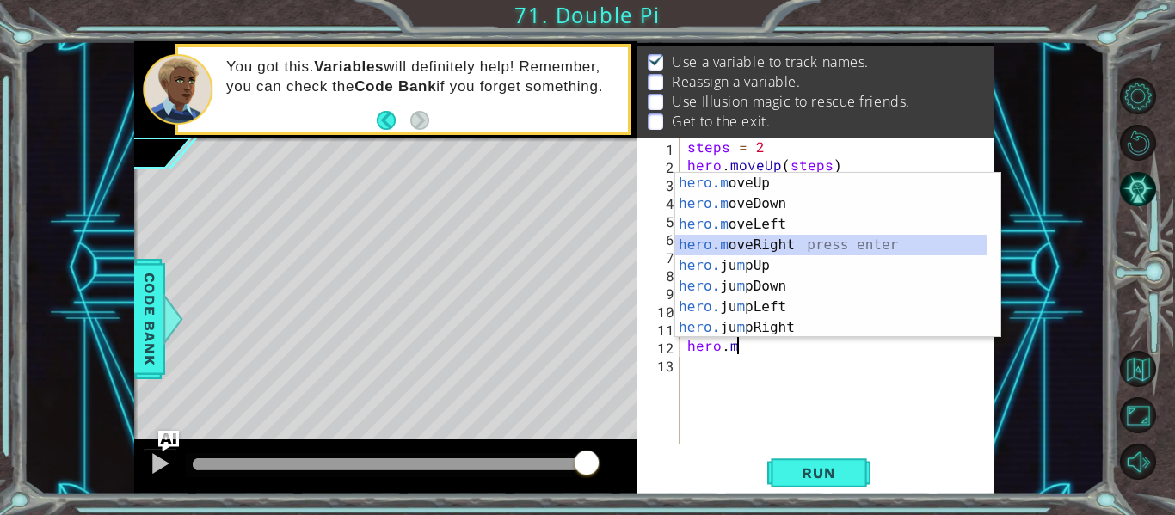
click at [777, 236] on div "hero.m oveUp press enter hero.m oveDown press enter hero.m oveLeft press enter …" at bounding box center [831, 276] width 312 height 206
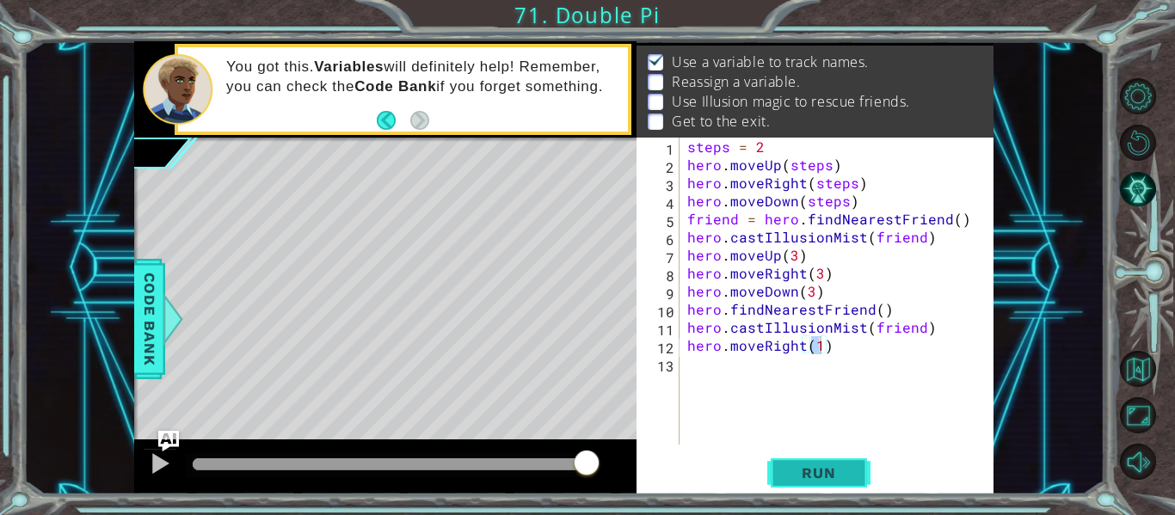
click at [820, 474] on span "Run" at bounding box center [819, 473] width 68 height 17
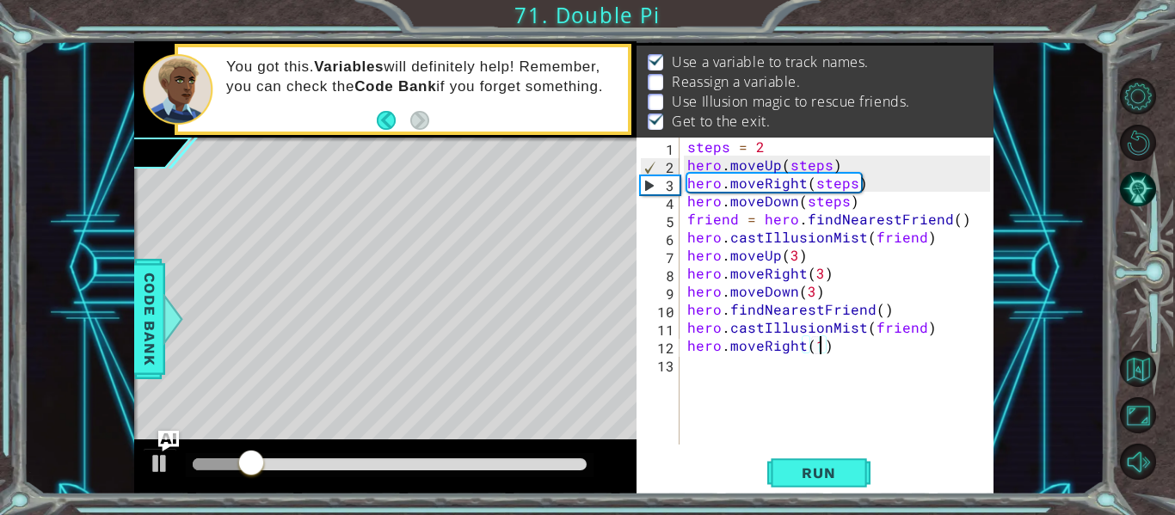
click at [933, 242] on div "steps = 2 hero . moveUp ( steps ) hero . moveRight ( steps ) hero . moveDown ( …" at bounding box center [841, 309] width 315 height 343
type textarea "hero.castIllusionMist(friend)"
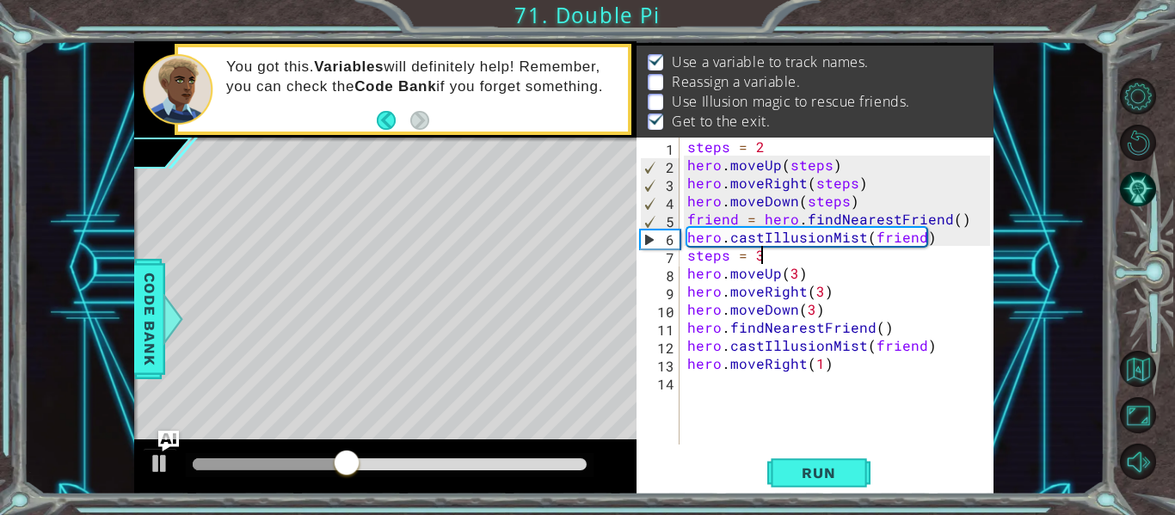
scroll to position [0, 3]
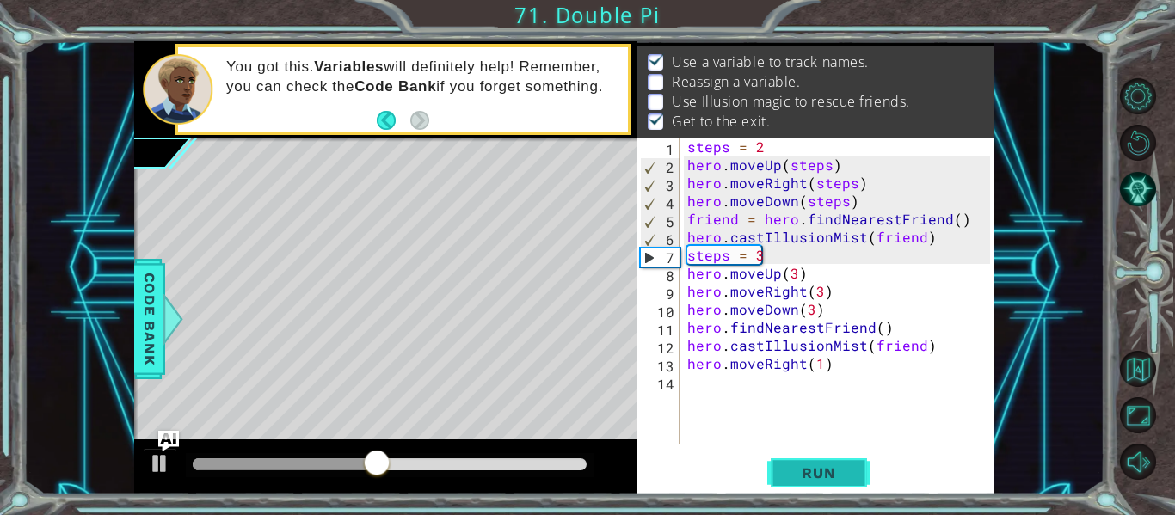
click at [844, 475] on span "Run" at bounding box center [819, 473] width 68 height 17
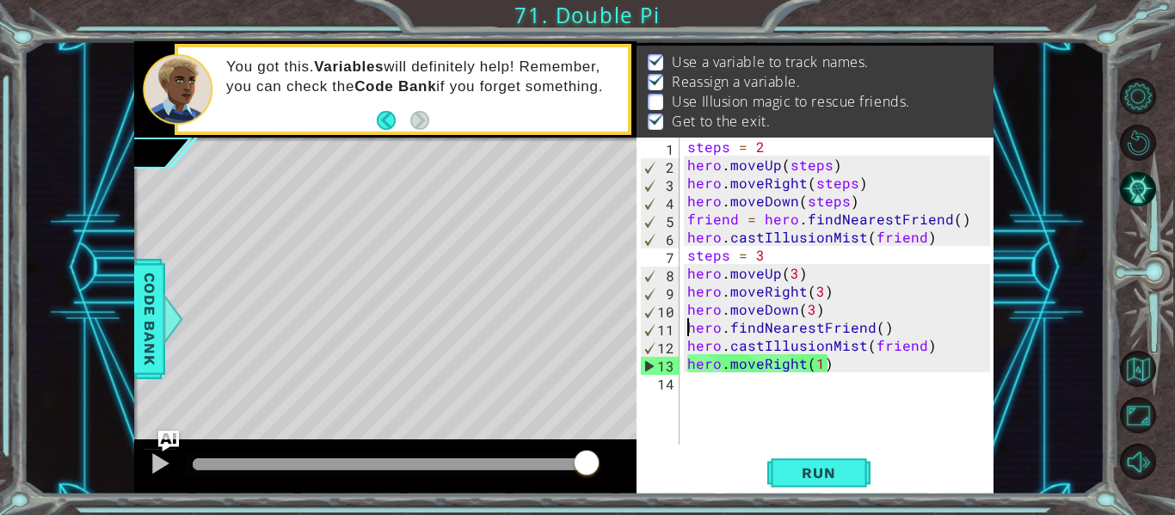
click at [687, 329] on div "steps = 2 hero . moveUp ( steps ) hero . moveRight ( steps ) hero . moveDown ( …" at bounding box center [841, 309] width 315 height 343
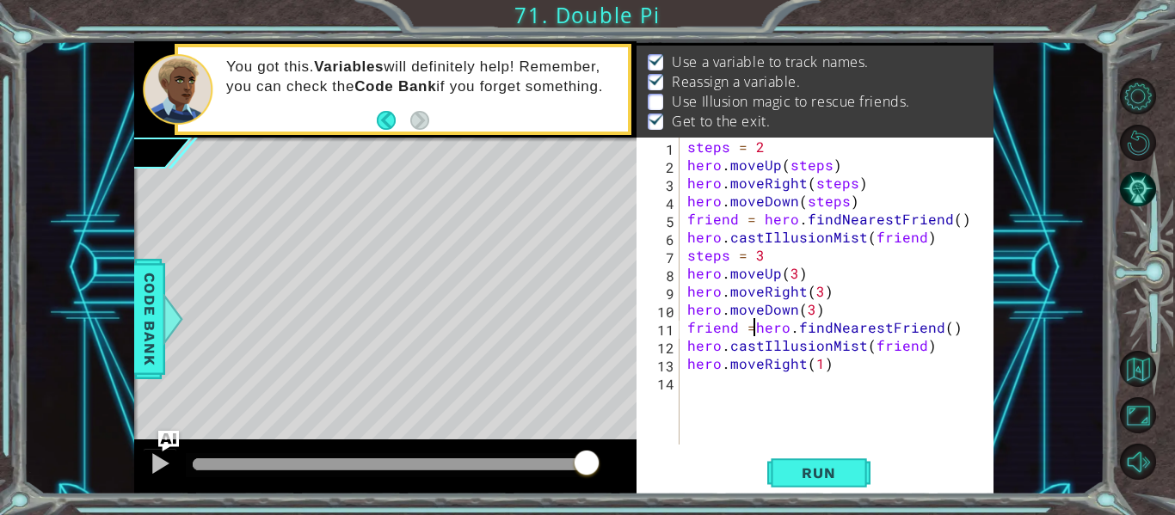
scroll to position [0, 4]
type textarea "friend = hero.findNearestFriend()"
click at [817, 478] on span "Run" at bounding box center [819, 473] width 68 height 17
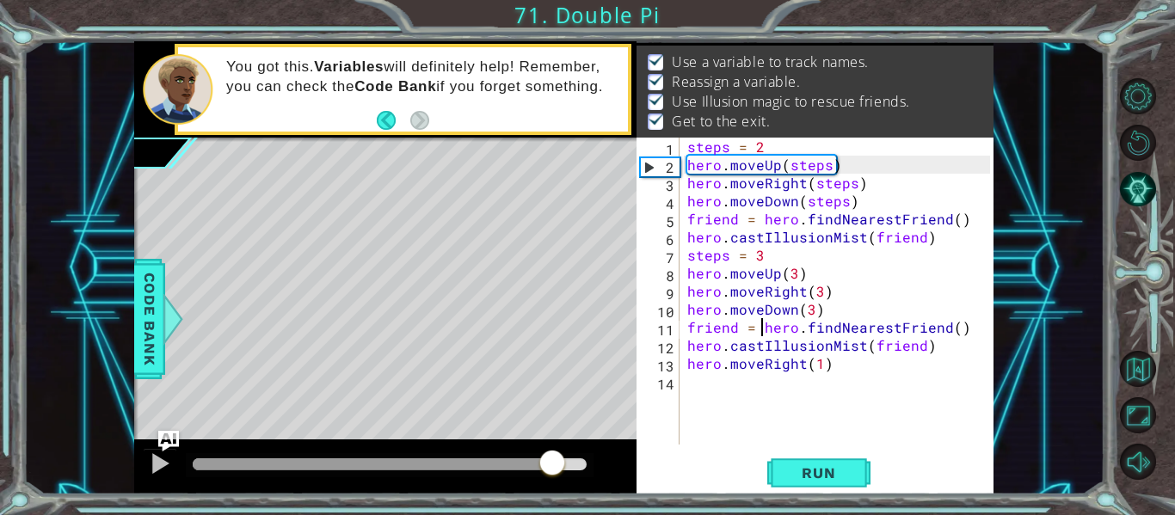
drag, startPoint x: 552, startPoint y: 467, endPoint x: 607, endPoint y: 465, distance: 54.2
click at [607, 465] on div at bounding box center [385, 467] width 502 height 55
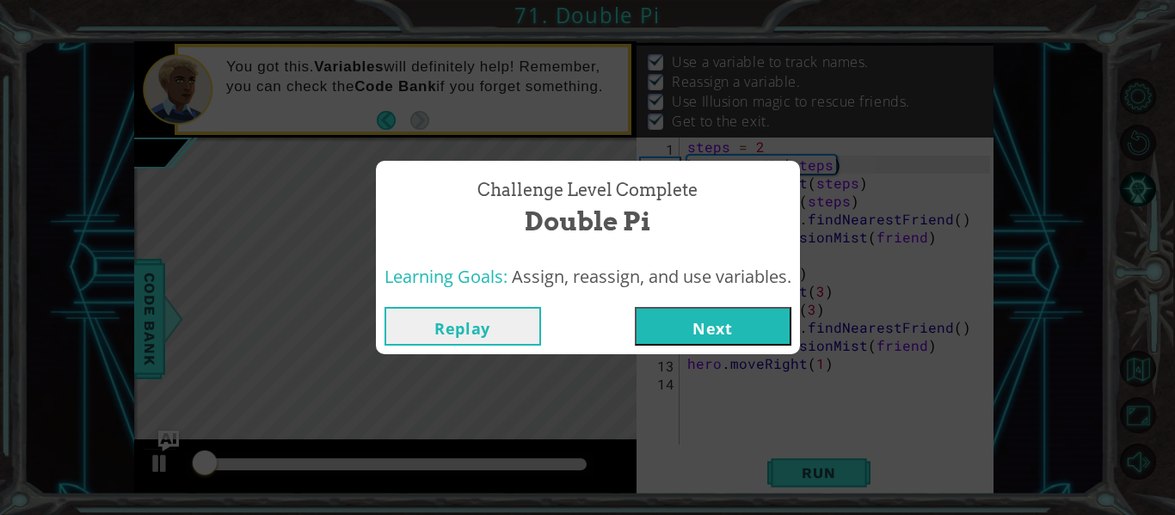
click at [668, 330] on button "Next" at bounding box center [713, 326] width 157 height 39
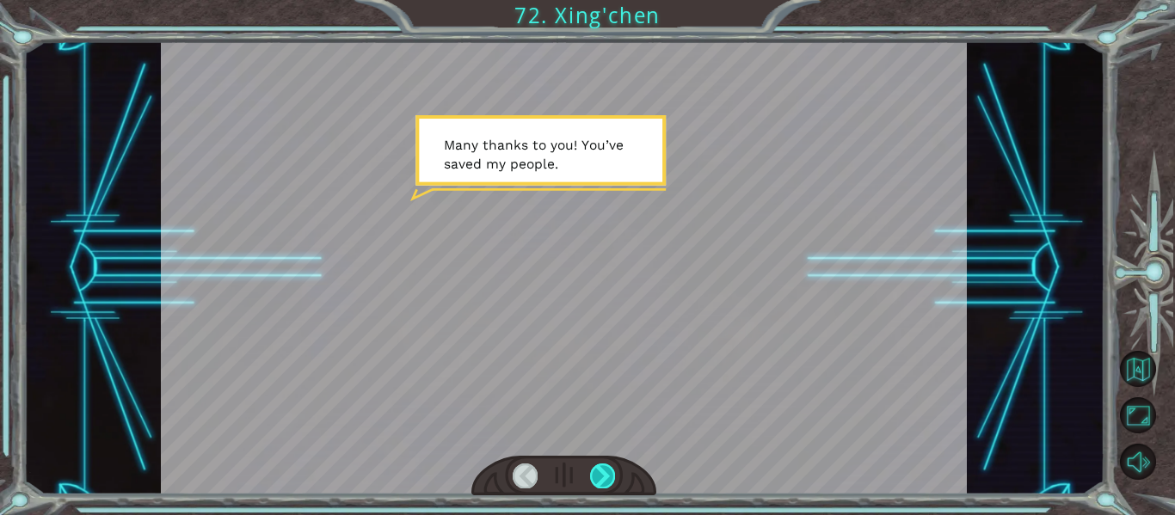
click at [608, 471] on div at bounding box center [602, 476] width 25 height 24
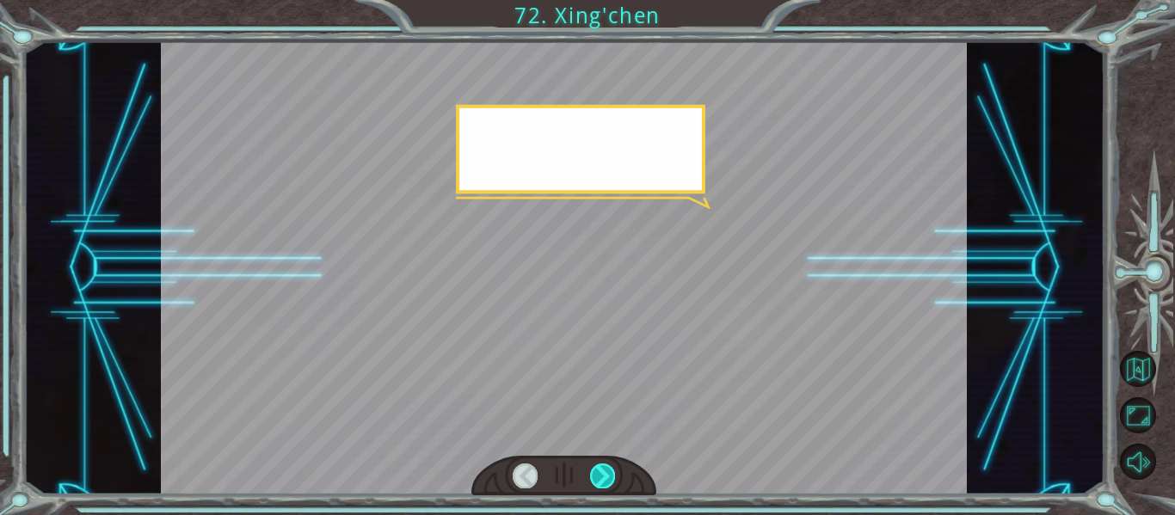
click at [608, 471] on div at bounding box center [602, 476] width 25 height 24
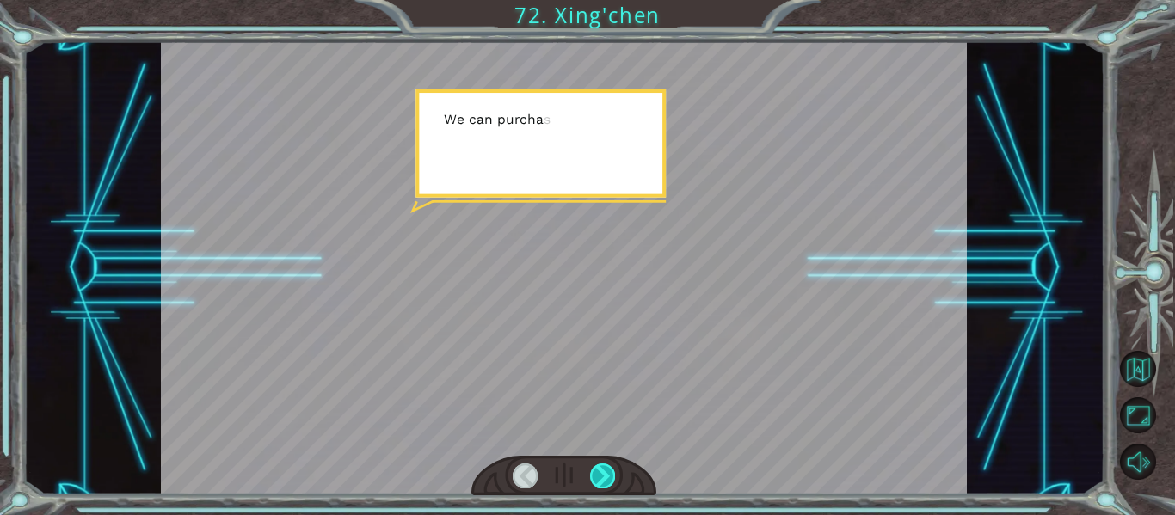
click at [608, 471] on div at bounding box center [602, 476] width 25 height 24
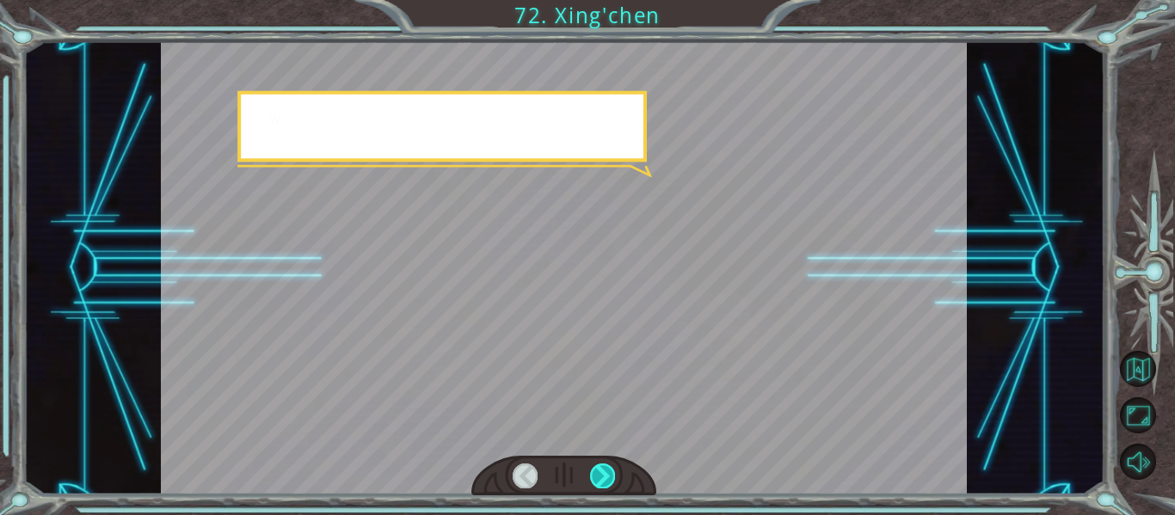
click at [608, 471] on div at bounding box center [602, 476] width 25 height 24
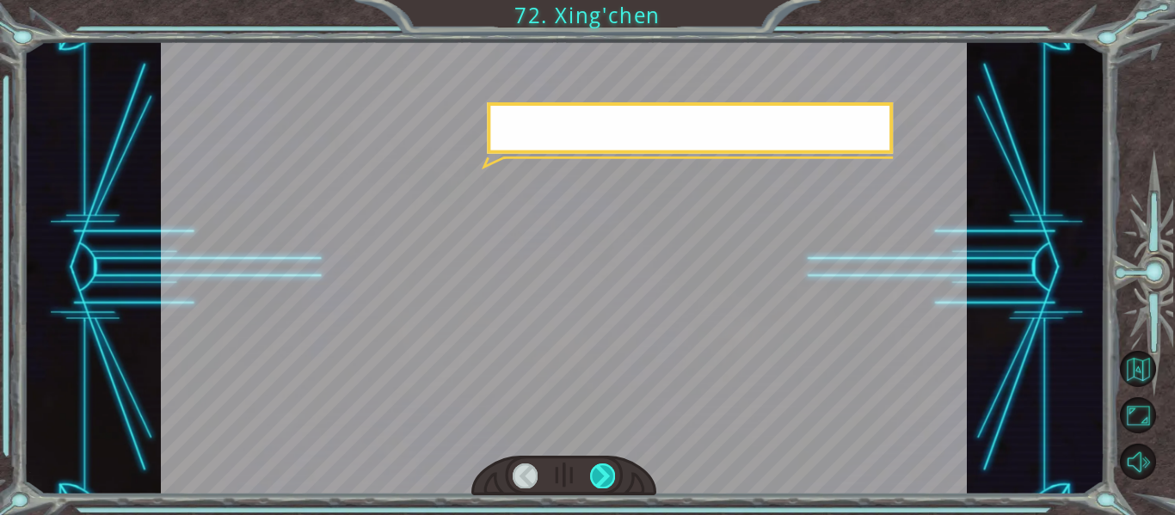
click at [608, 471] on div at bounding box center [602, 476] width 25 height 24
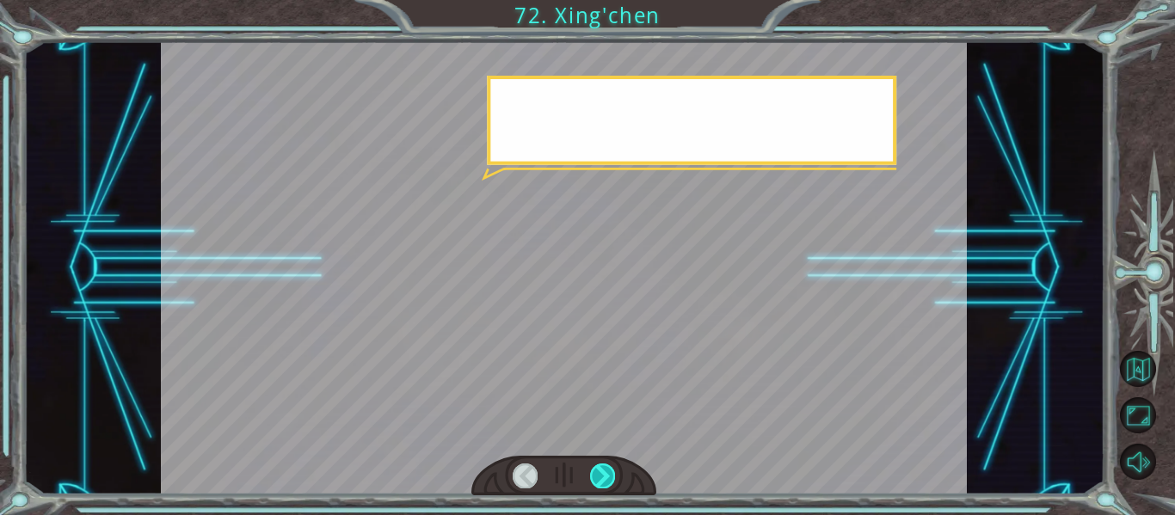
click at [608, 471] on div at bounding box center [602, 476] width 25 height 24
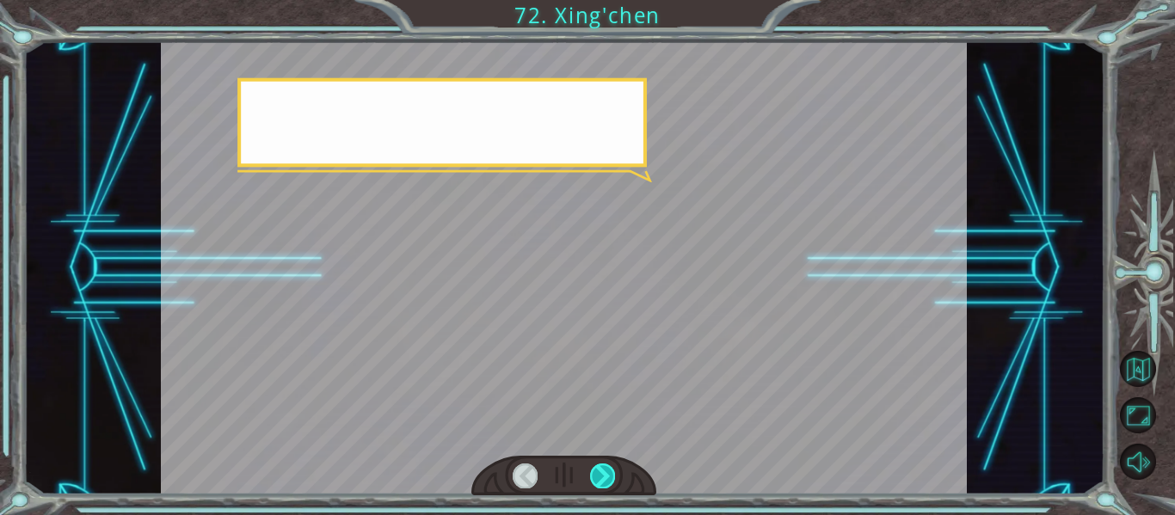
click at [608, 471] on div at bounding box center [602, 476] width 25 height 24
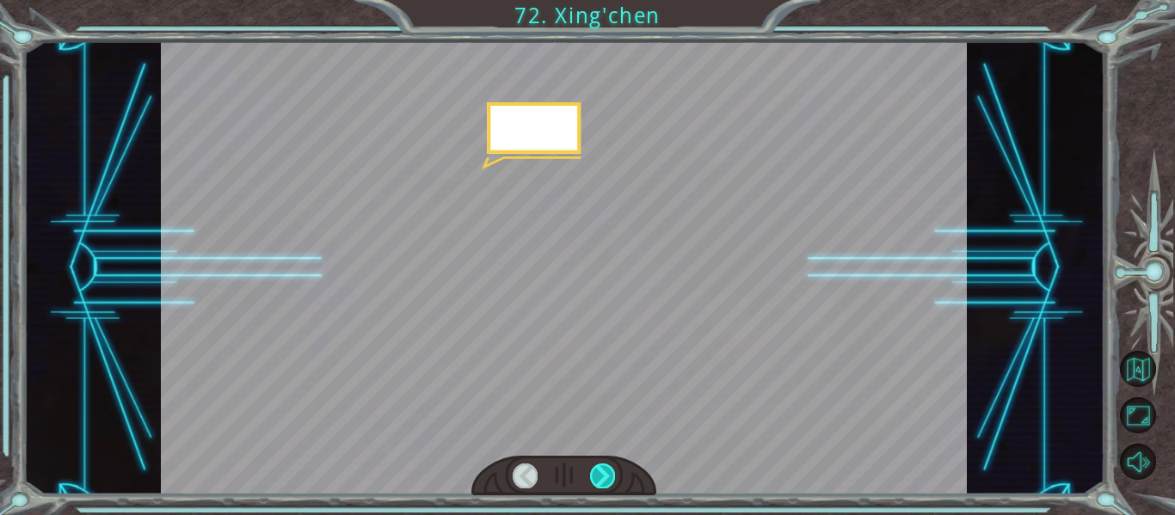
click at [608, 471] on div at bounding box center [602, 476] width 25 height 24
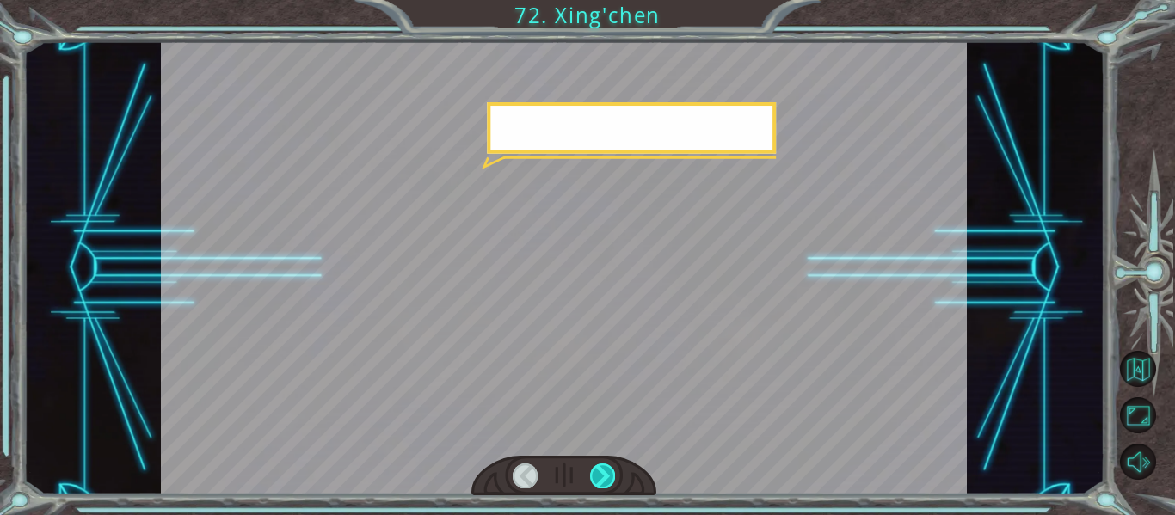
click at [608, 471] on div at bounding box center [602, 476] width 25 height 24
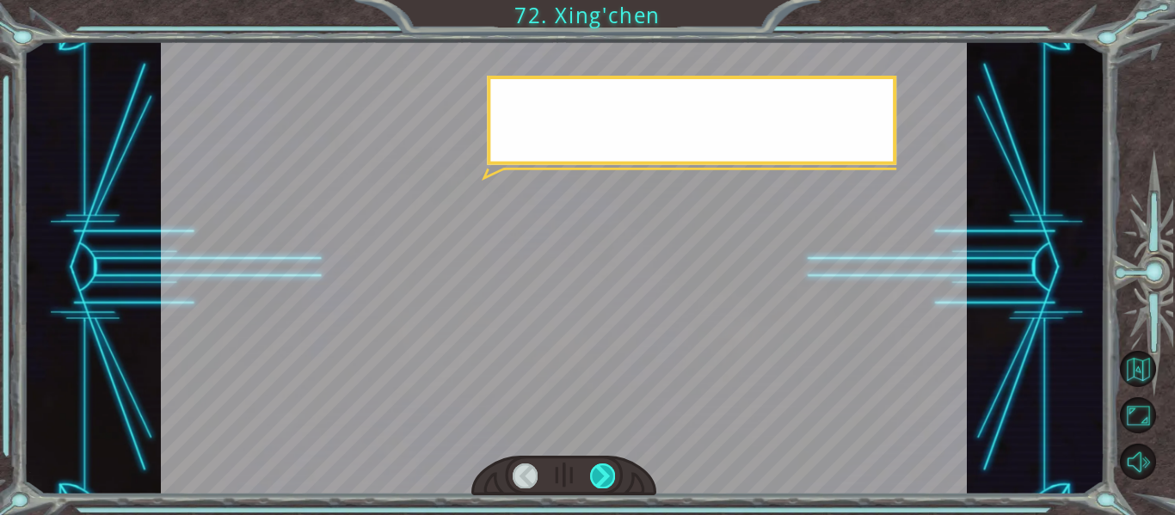
click at [608, 471] on div at bounding box center [602, 476] width 25 height 24
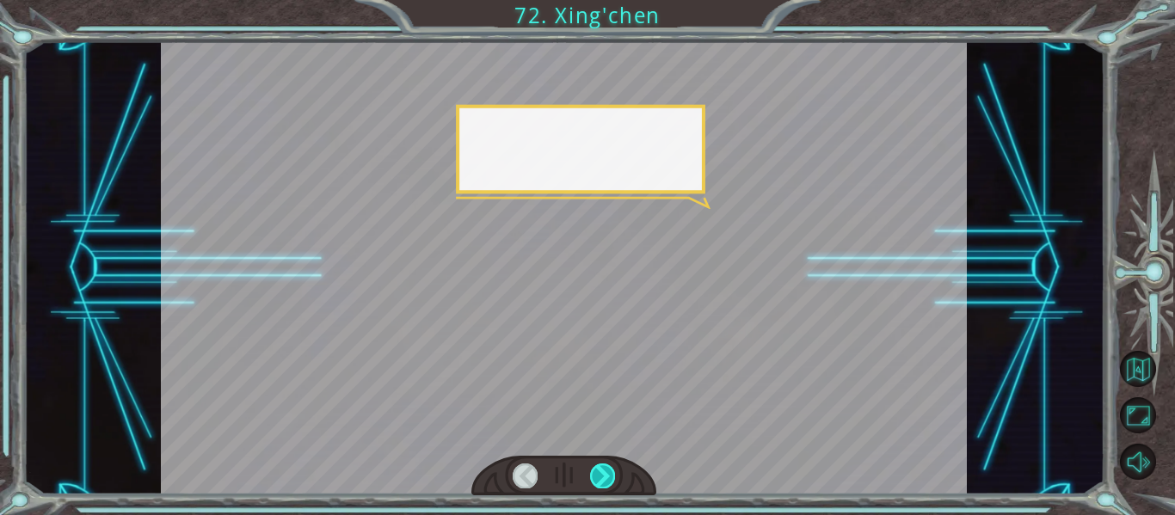
click at [608, 471] on div at bounding box center [602, 476] width 25 height 24
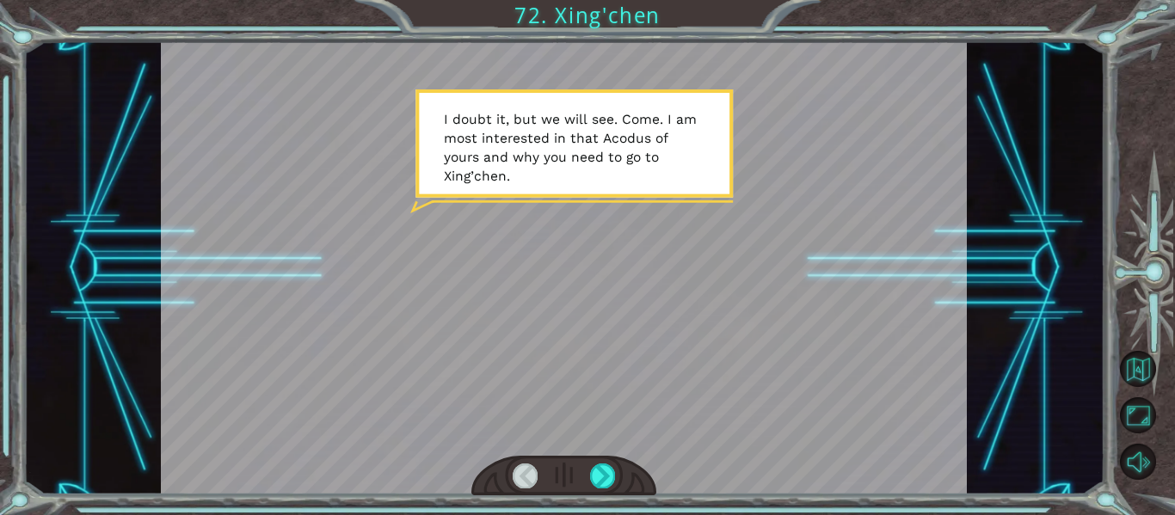
click at [328, 470] on div at bounding box center [564, 267] width 807 height 453
click at [596, 489] on div at bounding box center [564, 476] width 186 height 40
drag, startPoint x: 596, startPoint y: 489, endPoint x: 608, endPoint y: 471, distance: 21.7
click at [608, 471] on div at bounding box center [602, 476] width 25 height 24
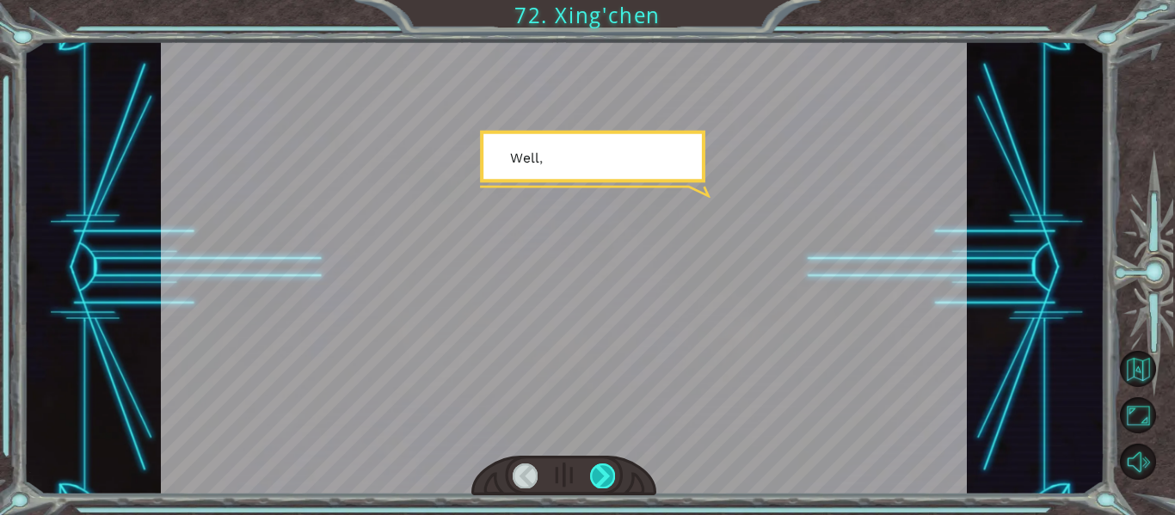
click at [608, 471] on div at bounding box center [602, 476] width 25 height 24
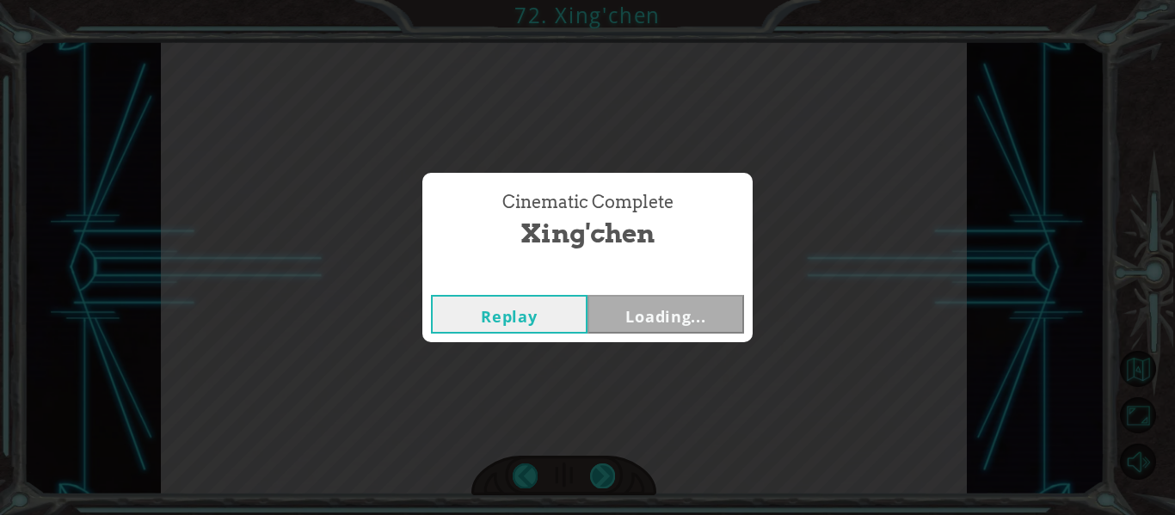
click at [608, 471] on div "Cinematic Complete [PERSON_NAME] Loading..." at bounding box center [587, 257] width 1175 height 515
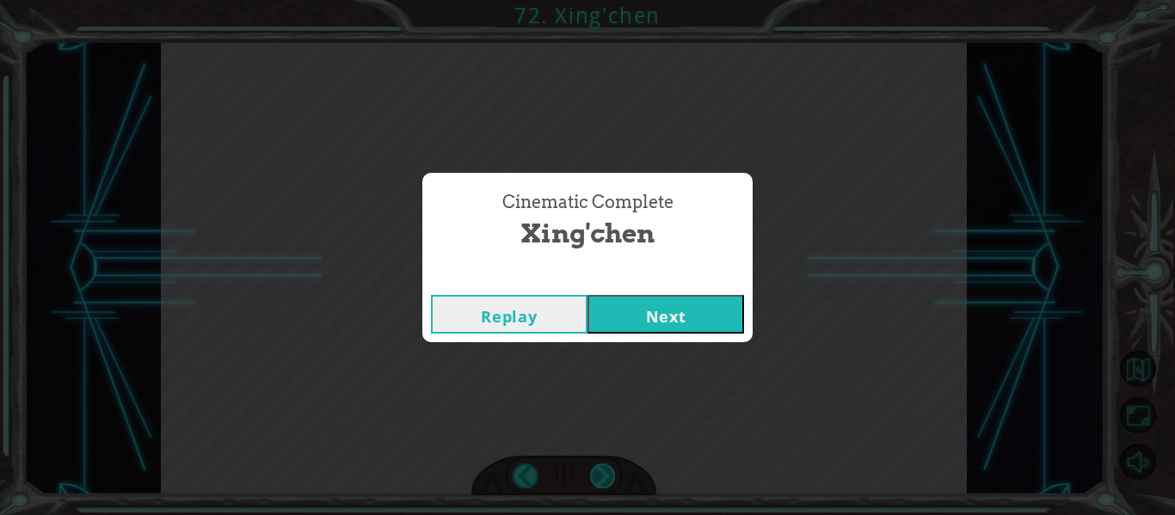
click at [608, 471] on div "Cinematic Complete [PERSON_NAME] Next" at bounding box center [587, 257] width 1175 height 515
click at [641, 325] on button "Next" at bounding box center [666, 314] width 157 height 39
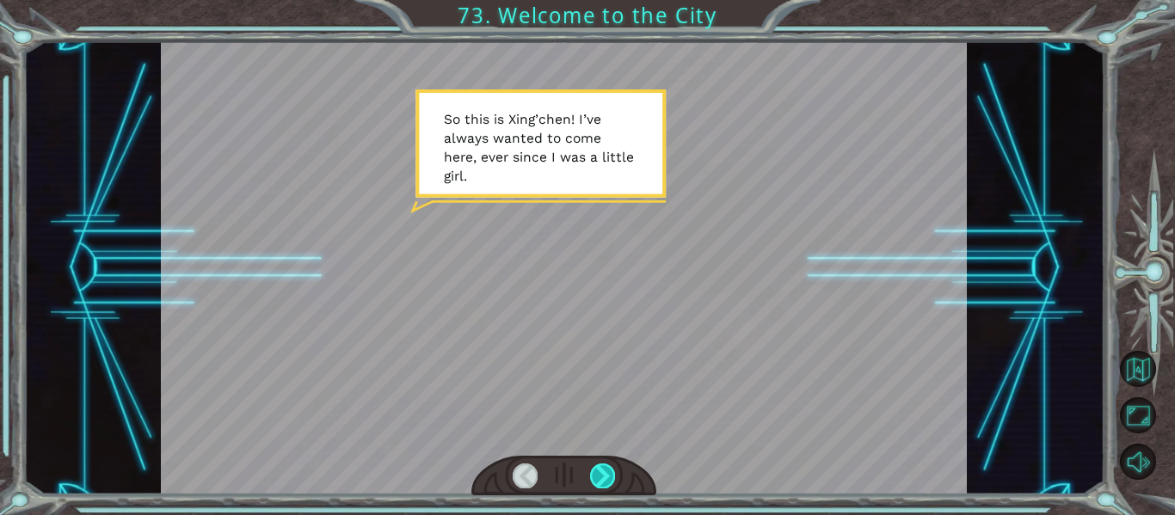
click at [602, 473] on div at bounding box center [602, 476] width 25 height 24
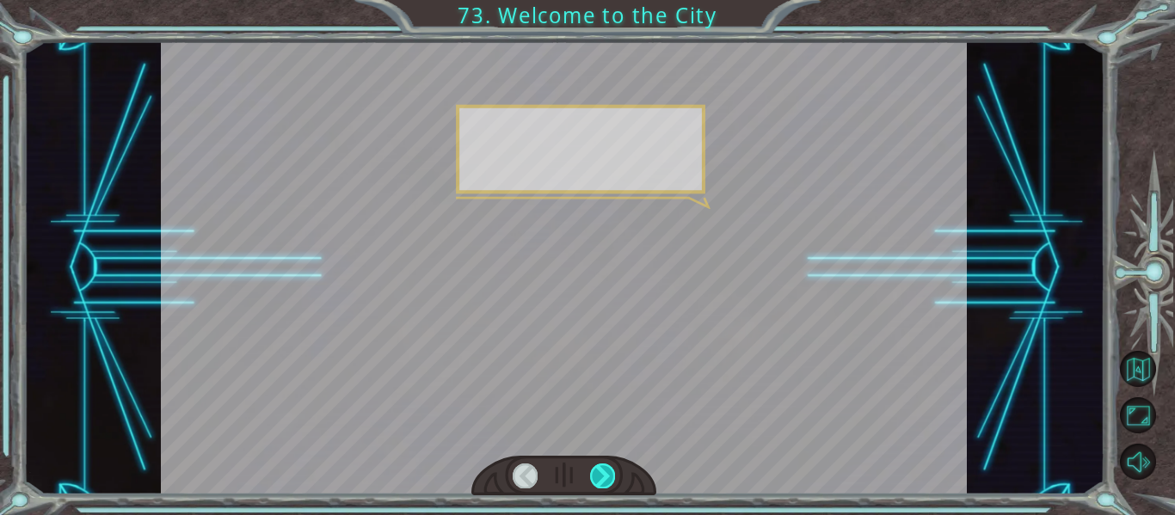
click at [602, 473] on div at bounding box center [602, 476] width 25 height 24
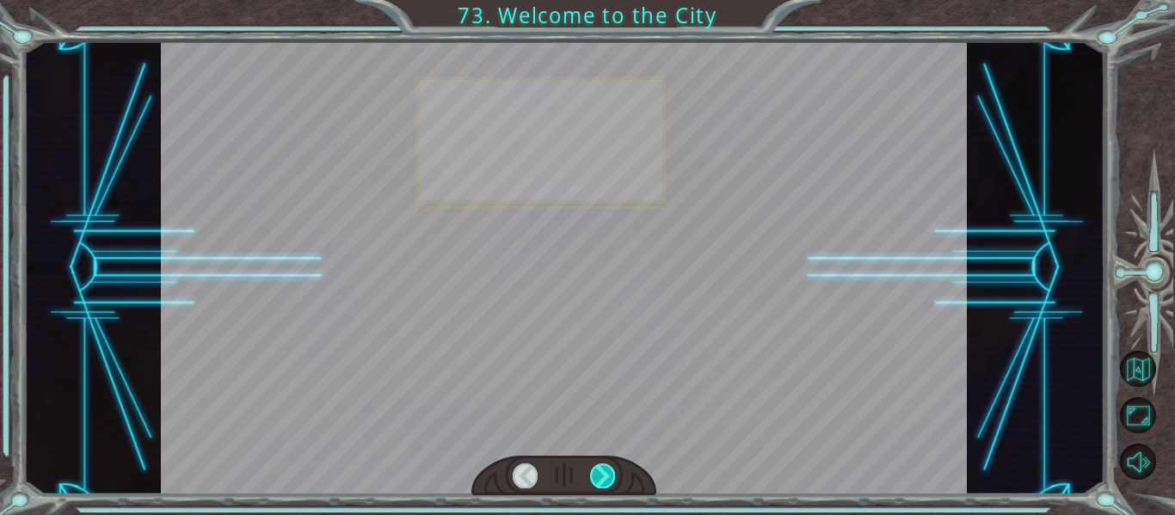
click at [602, 473] on div at bounding box center [602, 476] width 25 height 24
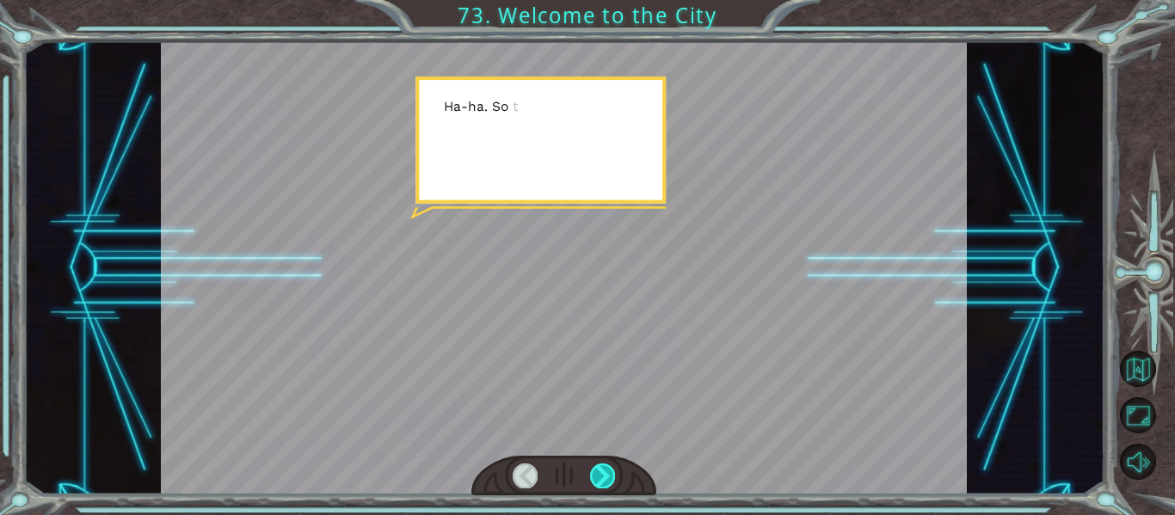
click at [602, 473] on div at bounding box center [602, 476] width 25 height 24
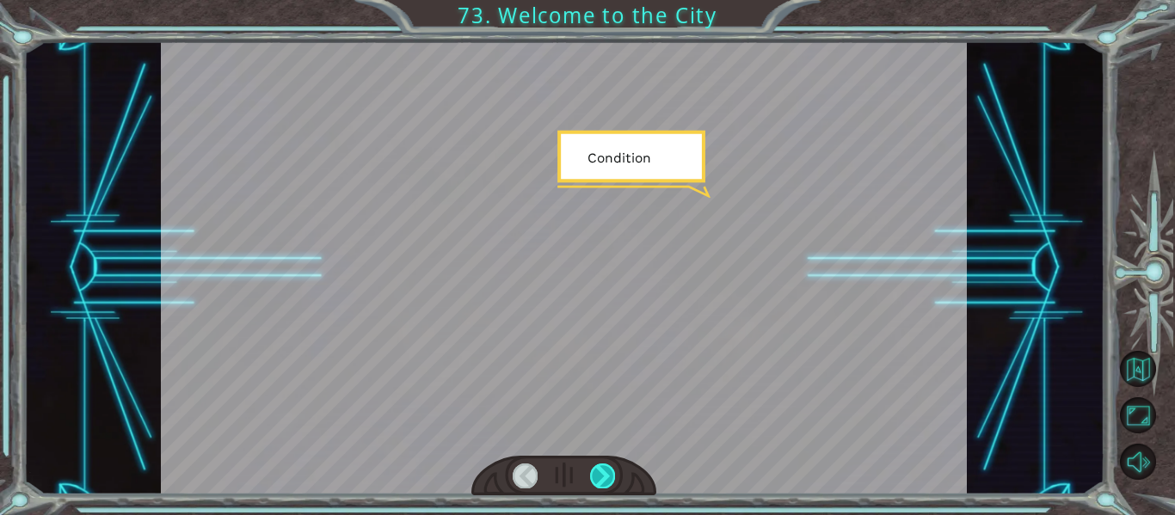
click at [602, 473] on div at bounding box center [602, 476] width 25 height 24
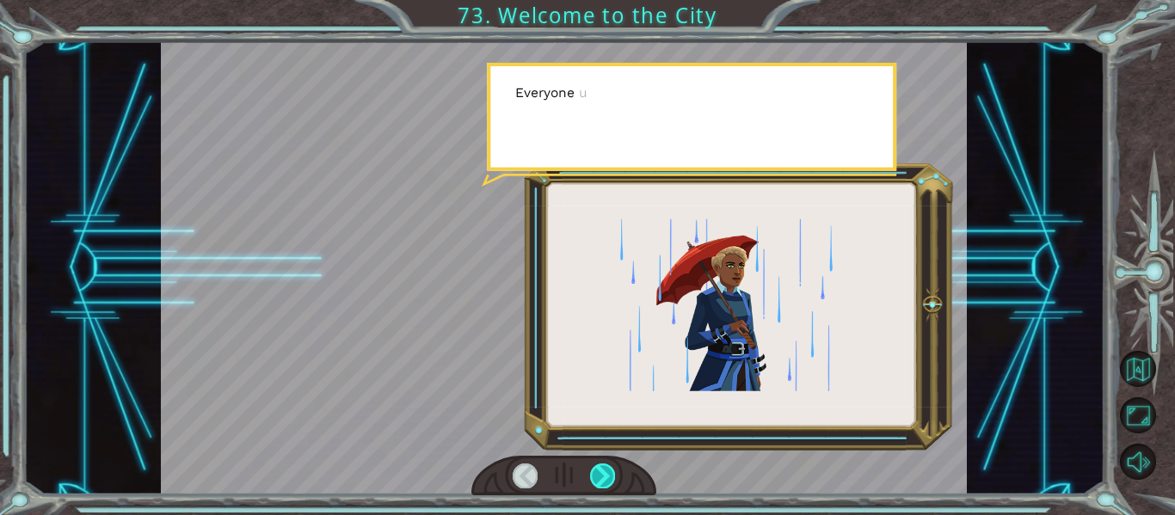
click at [602, 473] on div at bounding box center [602, 476] width 25 height 24
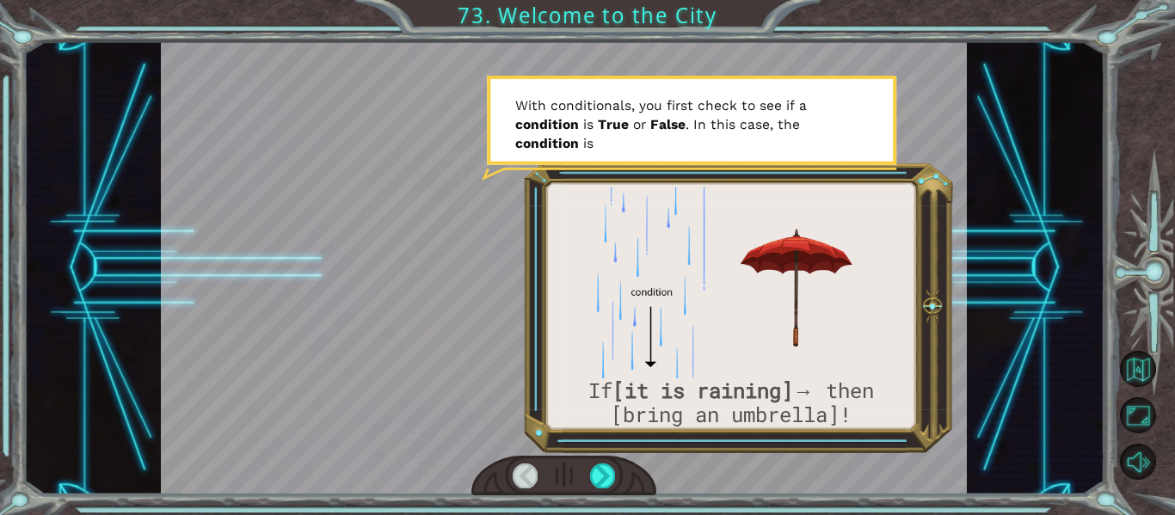
click at [589, 460] on div at bounding box center [564, 476] width 186 height 40
drag, startPoint x: 589, startPoint y: 460, endPoint x: 599, endPoint y: 473, distance: 16.0
click at [599, 473] on div at bounding box center [564, 476] width 186 height 40
click at [596, 473] on div at bounding box center [602, 476] width 25 height 24
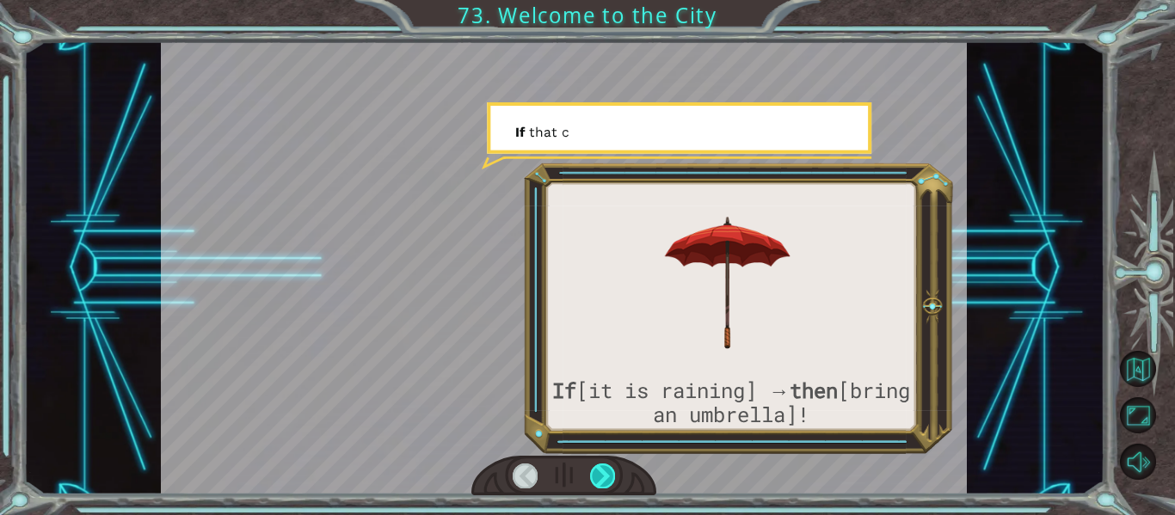
click at [596, 473] on div at bounding box center [602, 476] width 25 height 24
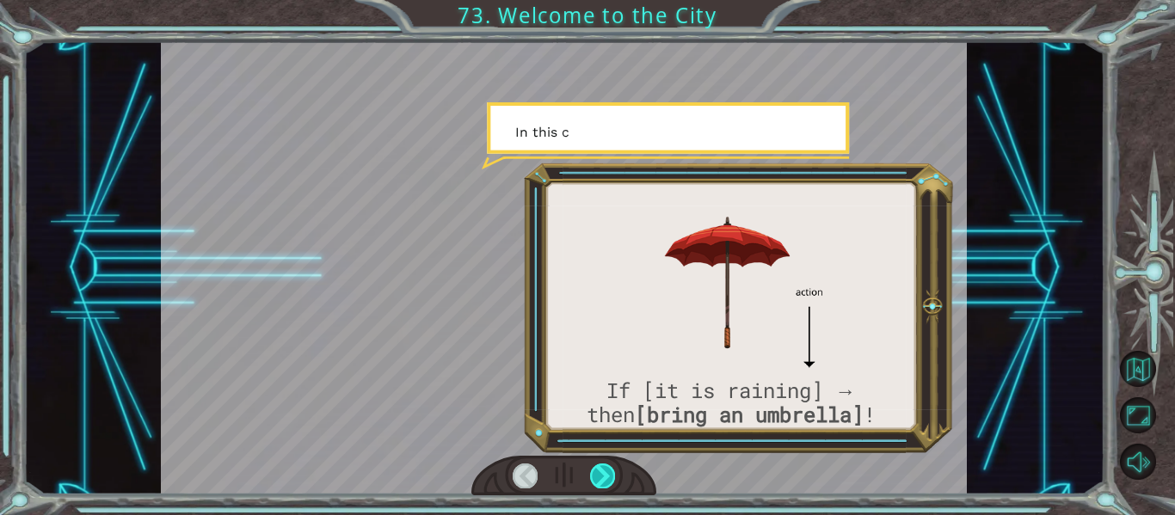
click at [596, 473] on div at bounding box center [602, 476] width 25 height 24
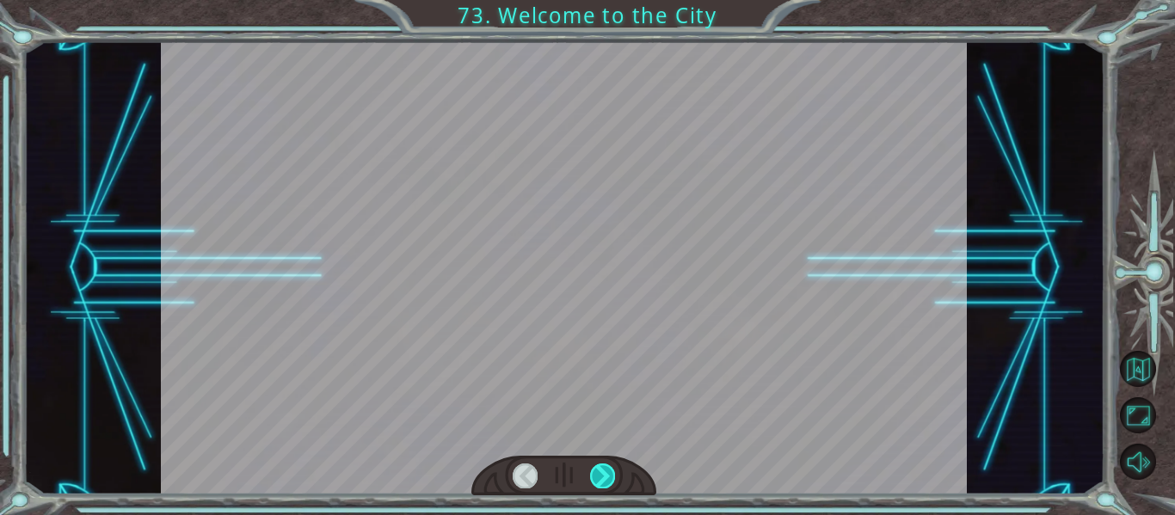
click at [596, 473] on div at bounding box center [602, 476] width 25 height 24
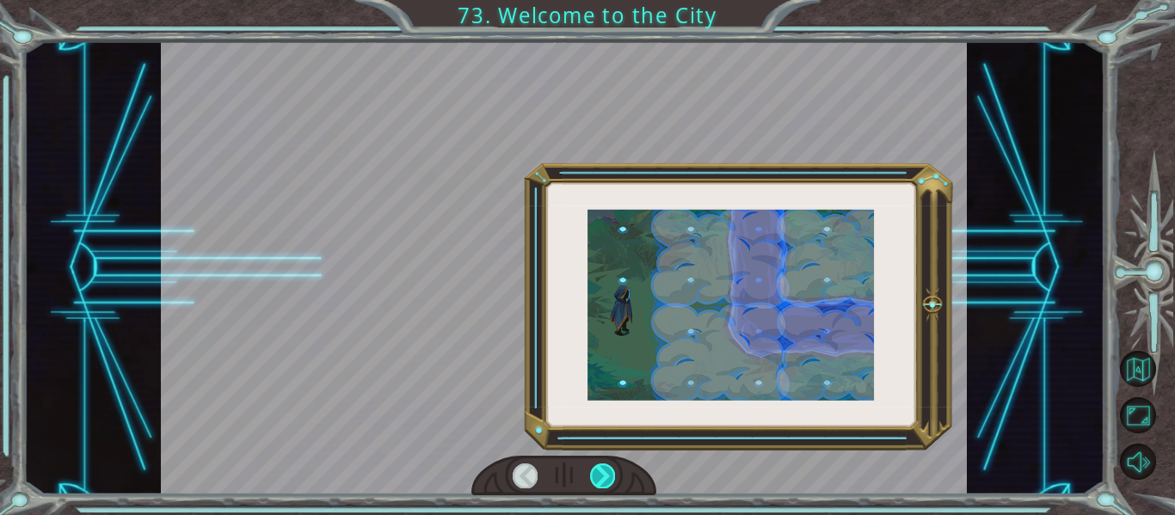
click at [596, 473] on div at bounding box center [602, 476] width 25 height 24
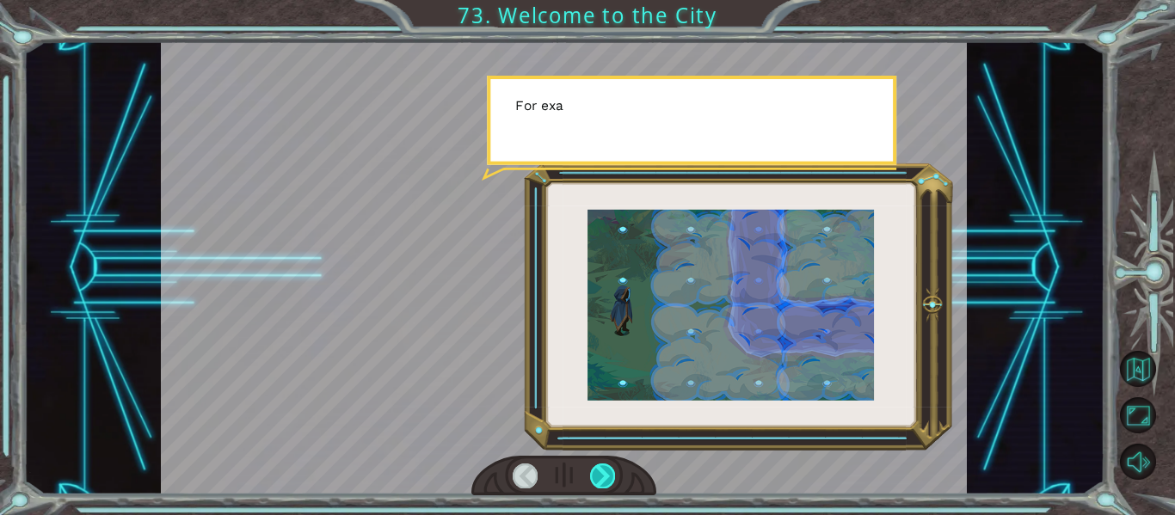
click at [596, 473] on div at bounding box center [602, 476] width 25 height 24
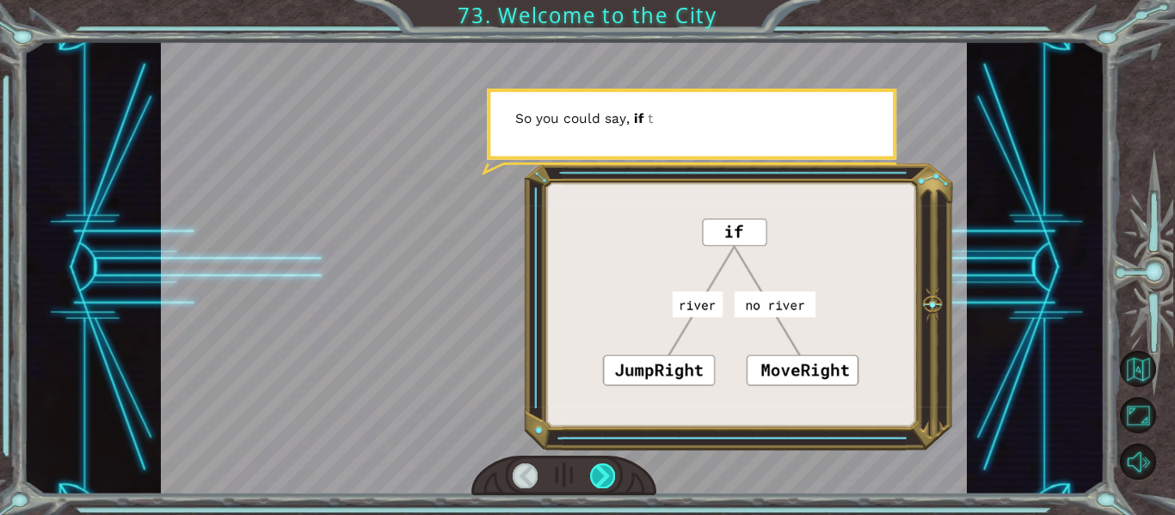
click at [596, 473] on div at bounding box center [602, 476] width 25 height 24
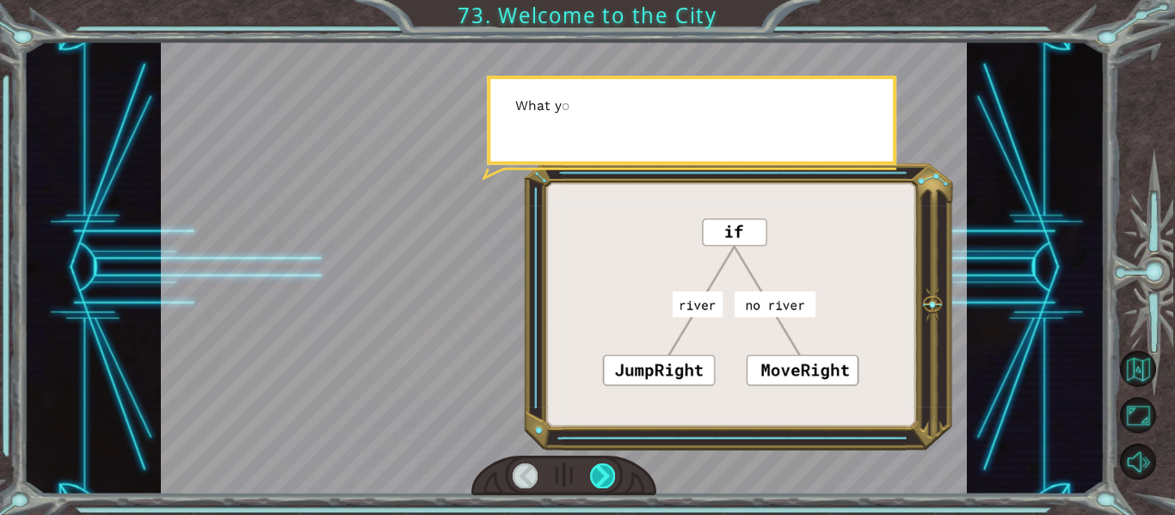
click at [596, 473] on div at bounding box center [602, 476] width 25 height 24
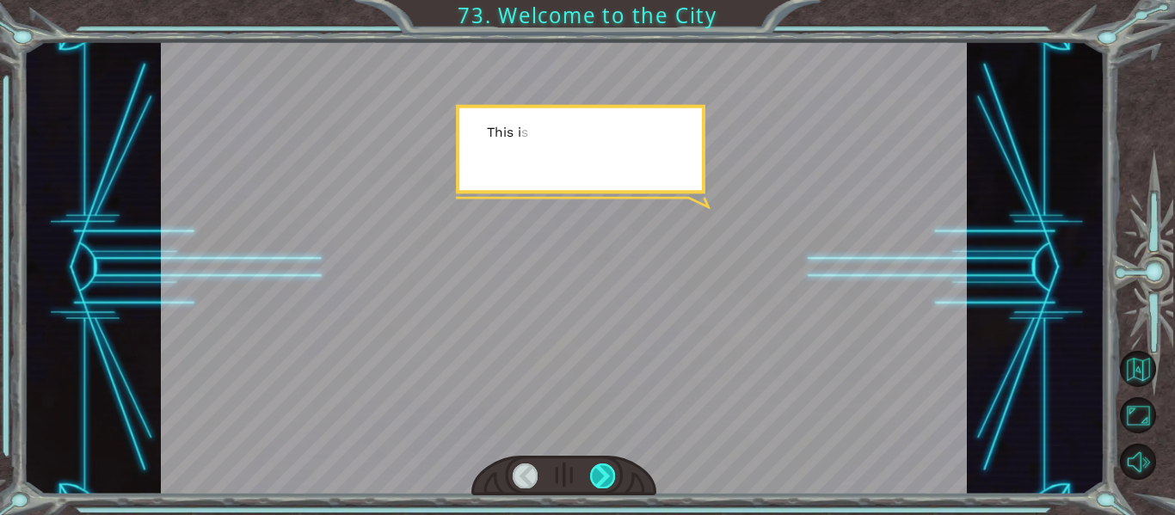
click at [596, 473] on div at bounding box center [602, 476] width 25 height 24
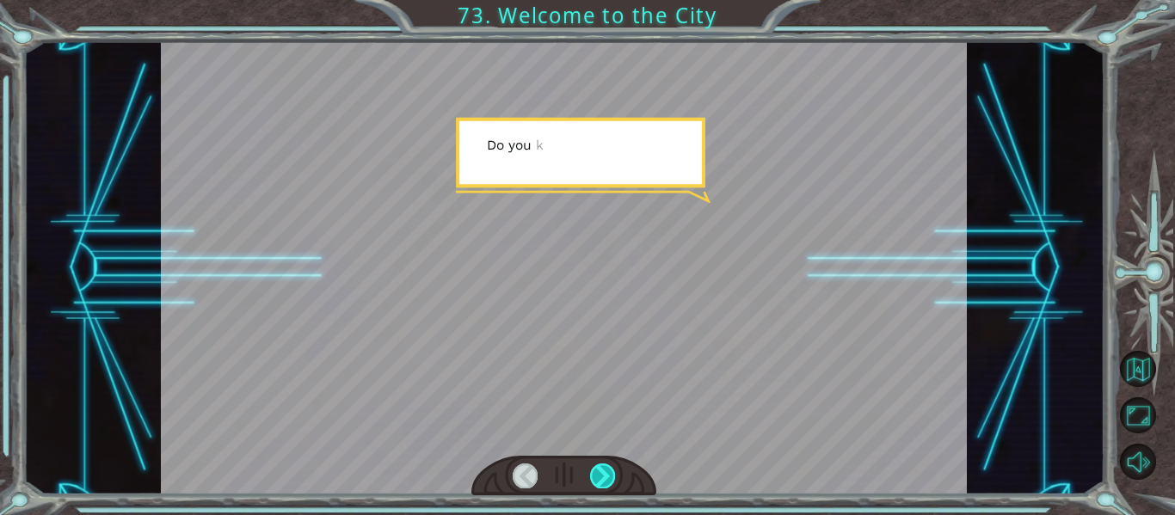
click at [596, 473] on div at bounding box center [602, 476] width 25 height 24
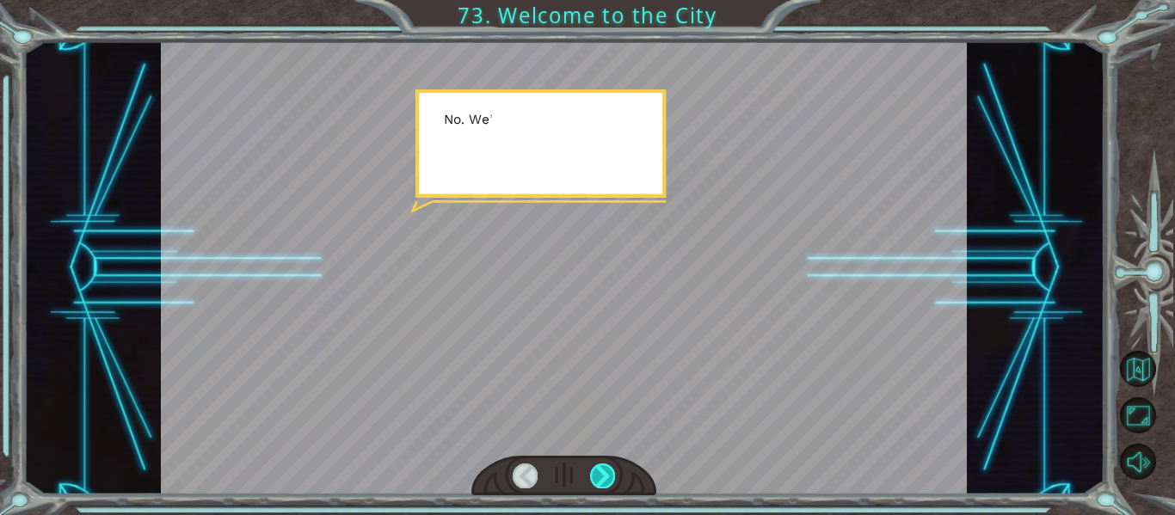
click at [596, 473] on div at bounding box center [602, 476] width 25 height 24
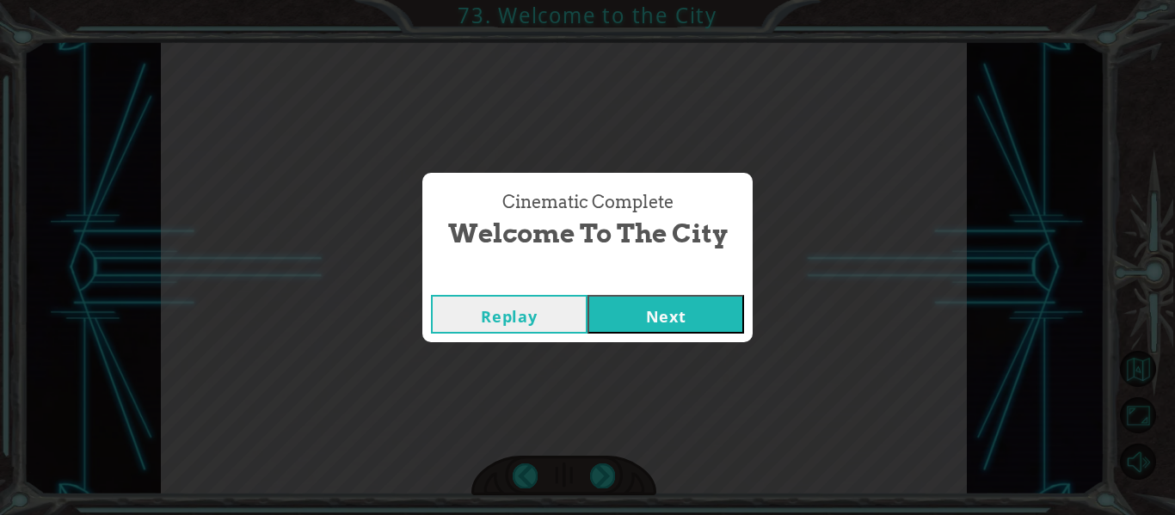
click at [681, 321] on button "Next" at bounding box center [666, 314] width 157 height 39
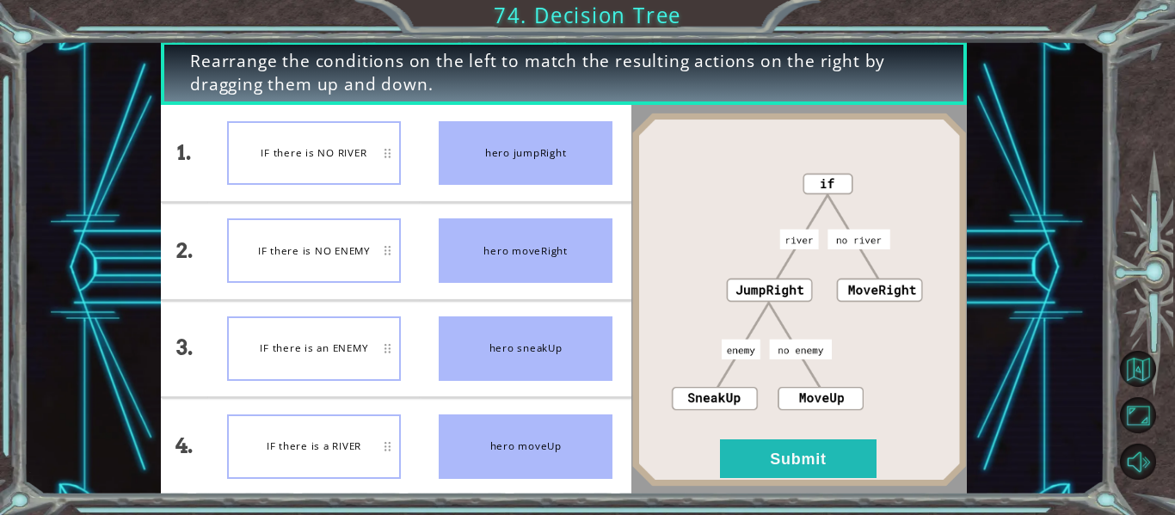
click at [332, 462] on div "IF there is a RIVER" at bounding box center [314, 447] width 174 height 65
click at [774, 457] on button "Submit" at bounding box center [798, 459] width 157 height 39
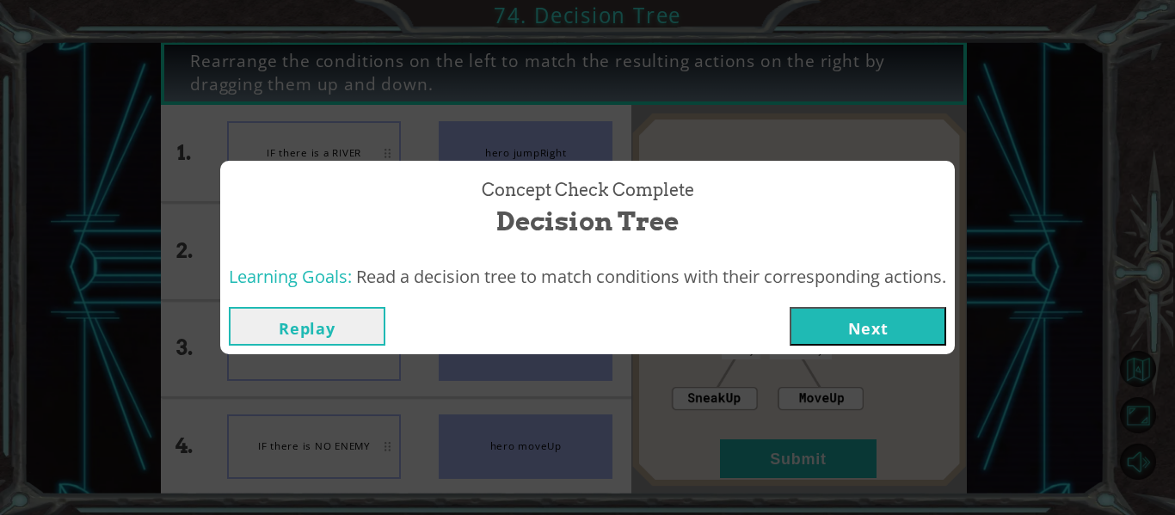
click at [826, 335] on button "Next" at bounding box center [868, 326] width 157 height 39
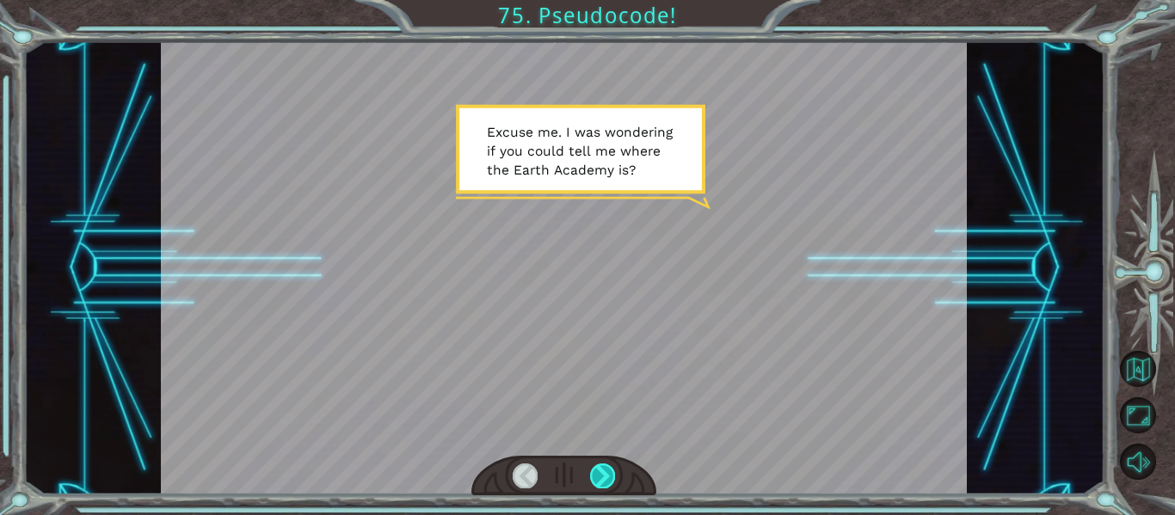
click at [612, 481] on div at bounding box center [602, 476] width 25 height 24
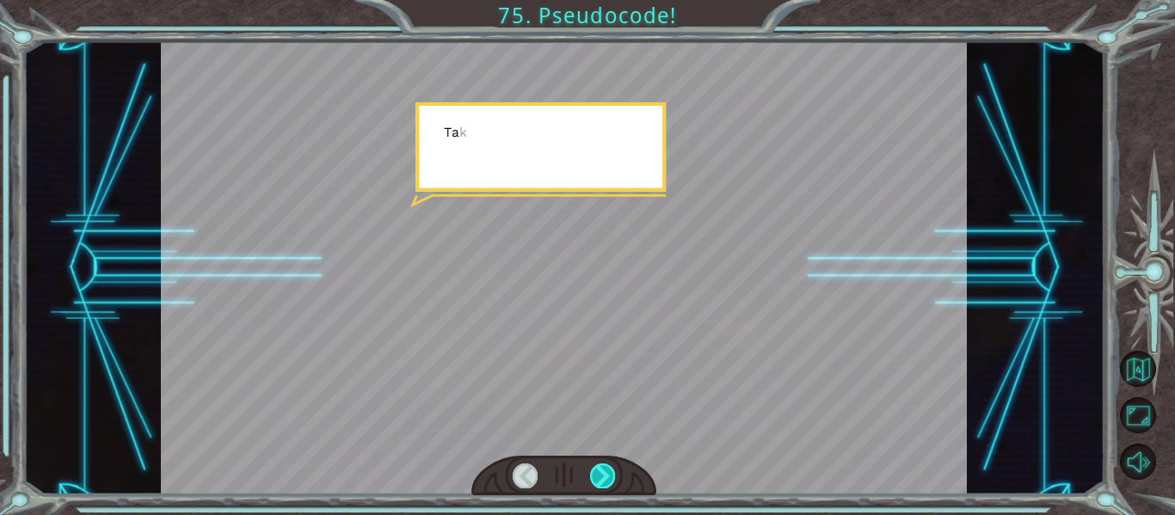
click at [612, 481] on div at bounding box center [602, 476] width 25 height 24
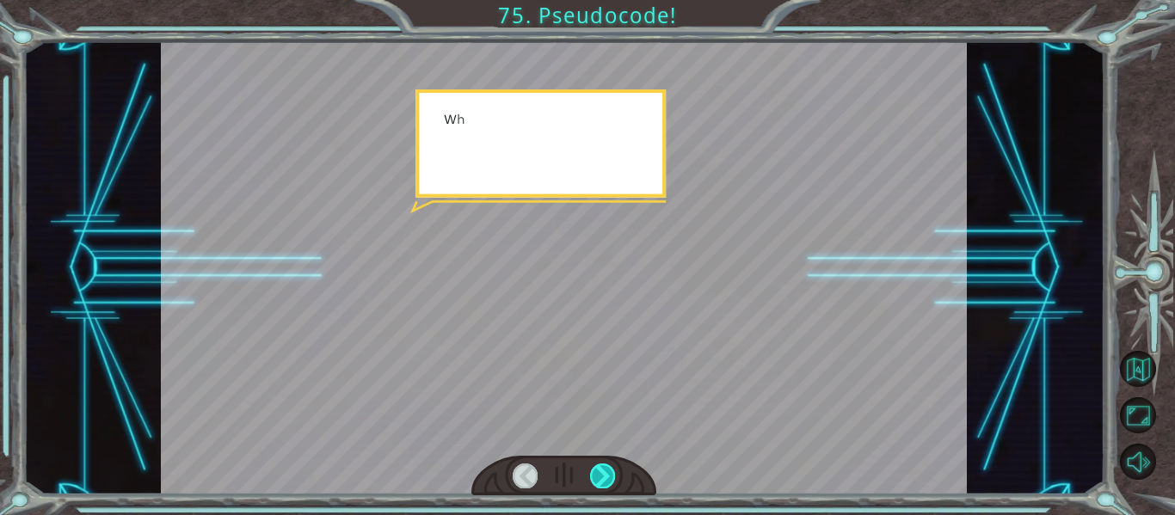
click at [612, 481] on div at bounding box center [602, 476] width 25 height 24
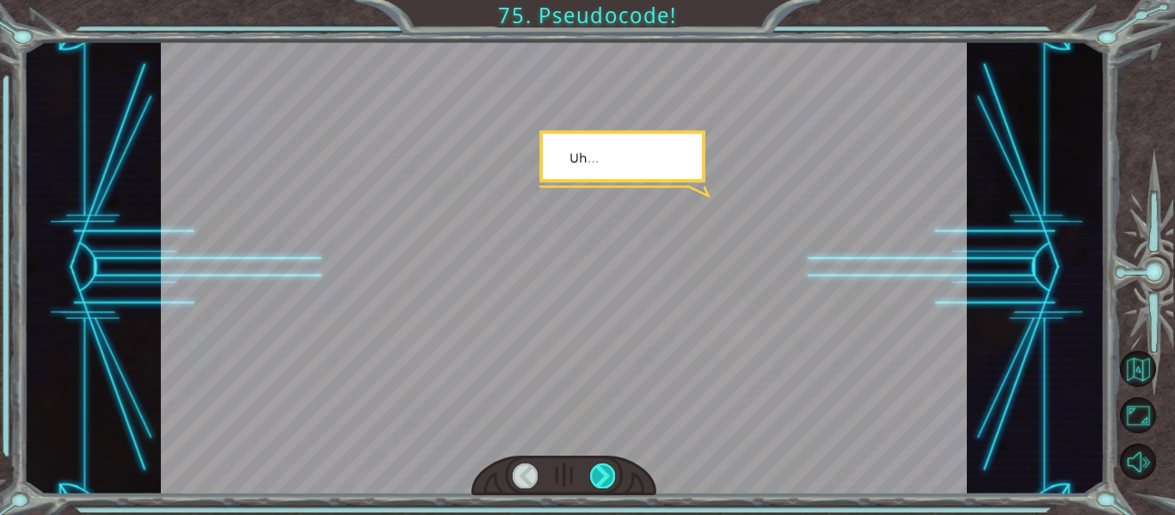
click at [612, 481] on div at bounding box center [602, 476] width 25 height 24
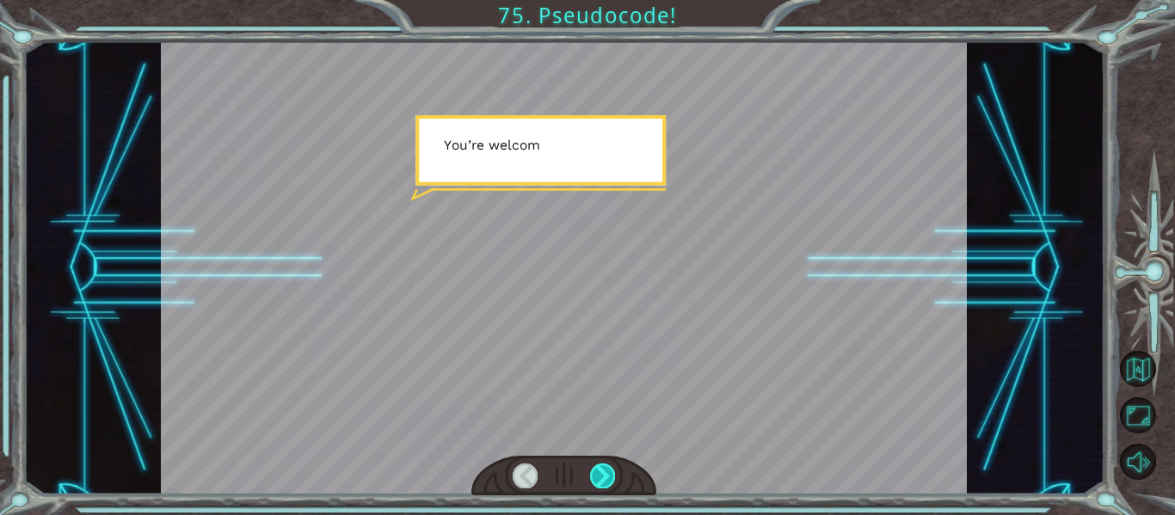
click at [612, 481] on div at bounding box center [602, 476] width 25 height 24
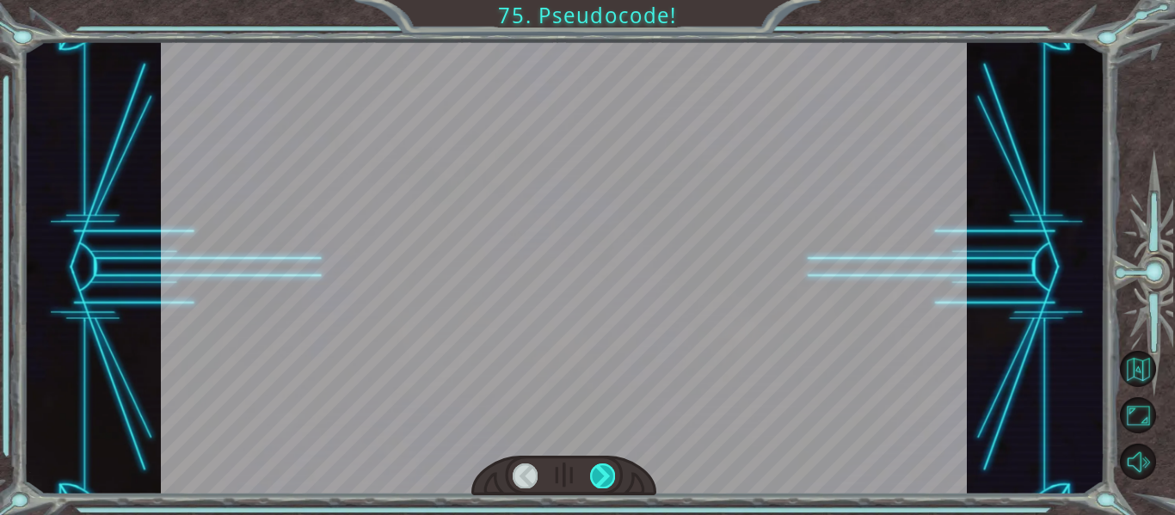
click at [612, 481] on div at bounding box center [602, 476] width 25 height 24
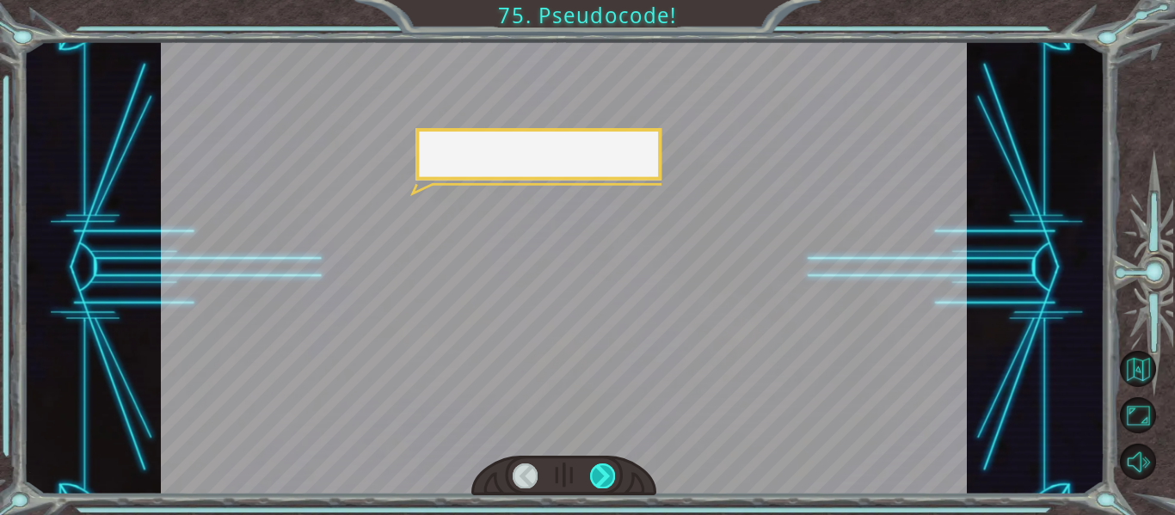
click at [612, 481] on div at bounding box center [602, 476] width 25 height 24
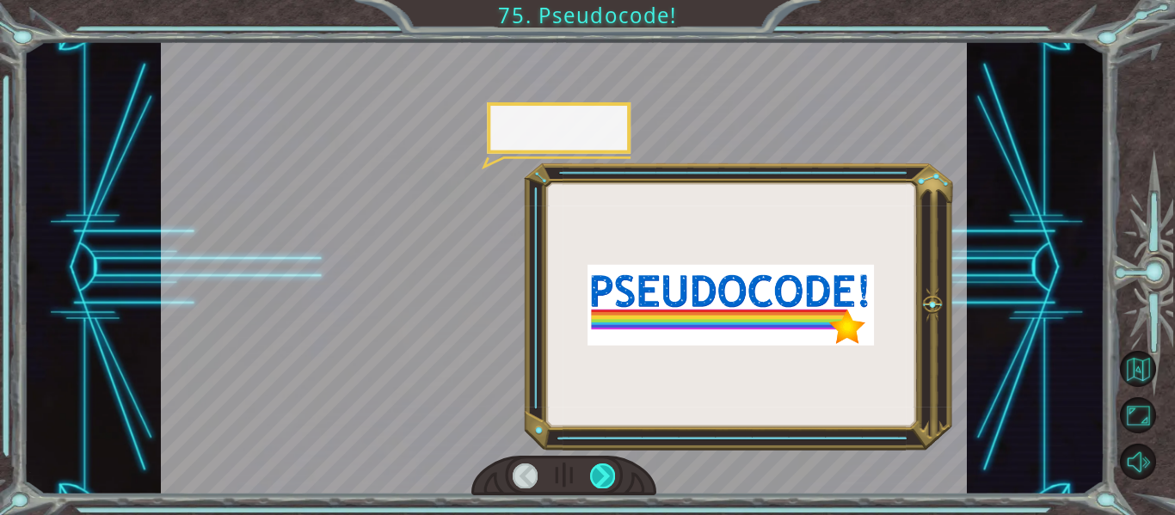
click at [612, 481] on div at bounding box center [602, 476] width 25 height 24
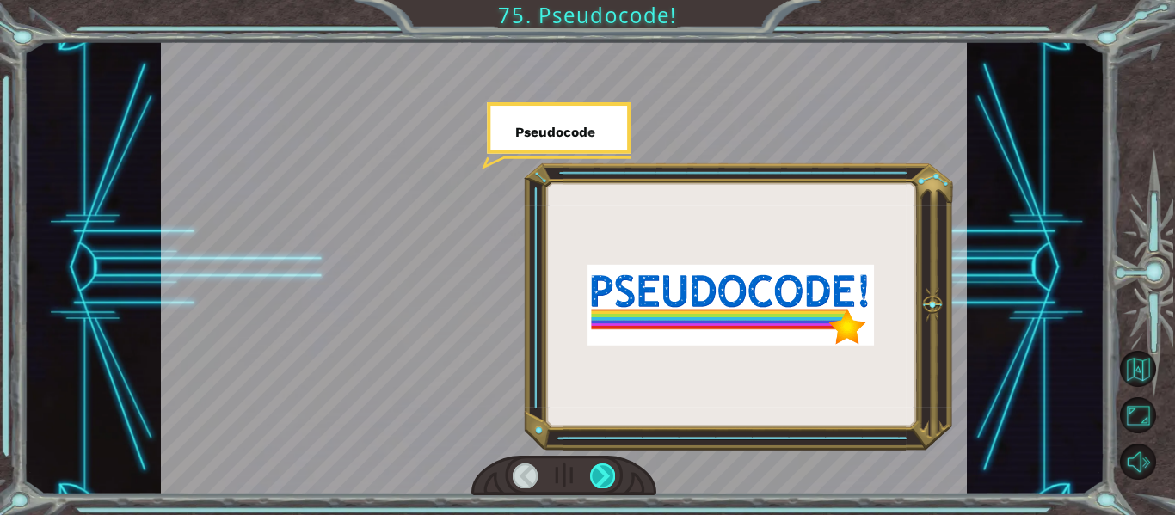
click at [612, 481] on div at bounding box center [602, 476] width 25 height 24
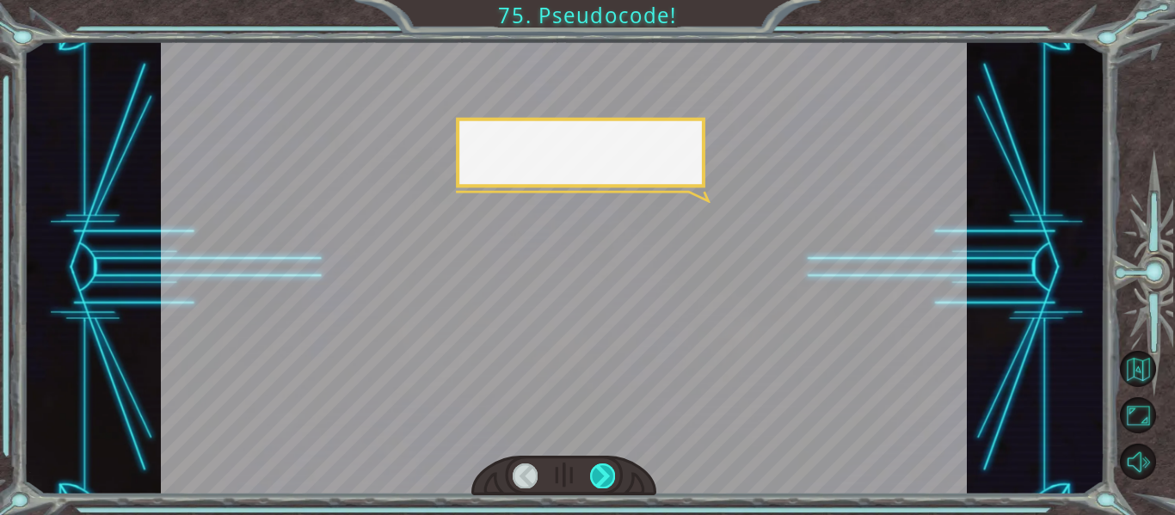
click at [612, 481] on div at bounding box center [602, 476] width 25 height 24
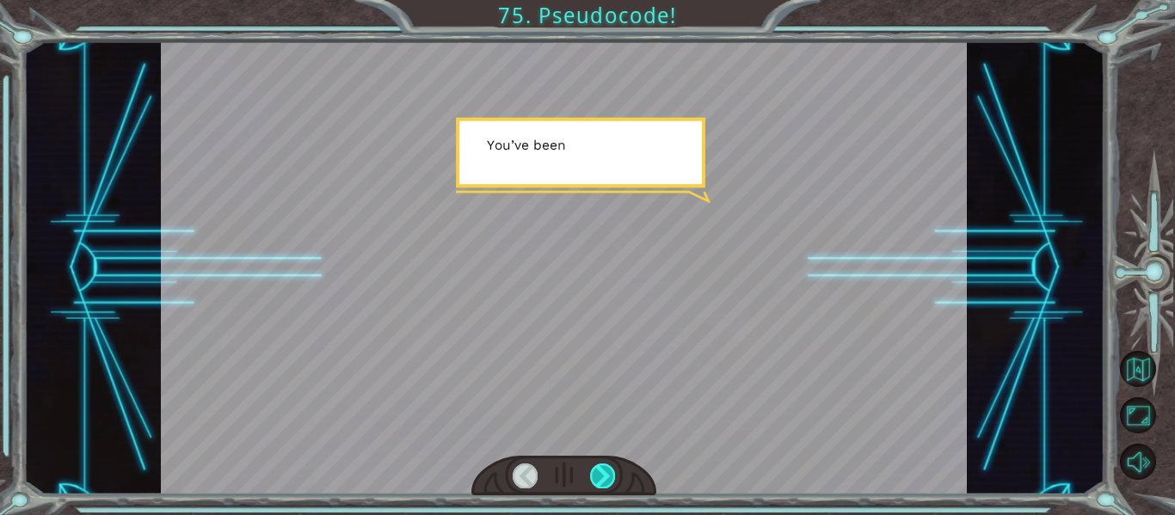
click at [612, 481] on div at bounding box center [602, 476] width 25 height 24
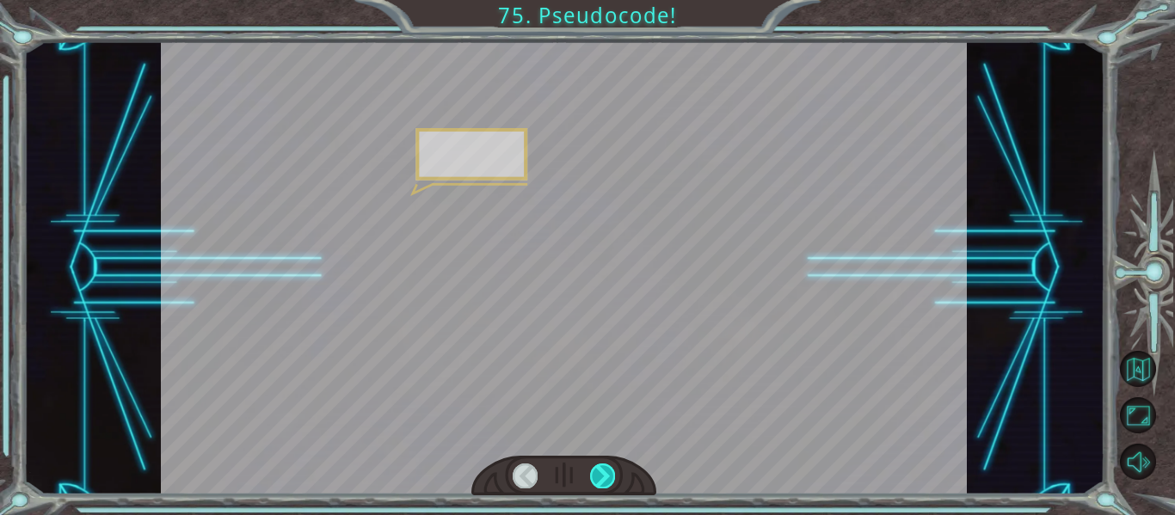
click at [612, 481] on div at bounding box center [602, 476] width 25 height 24
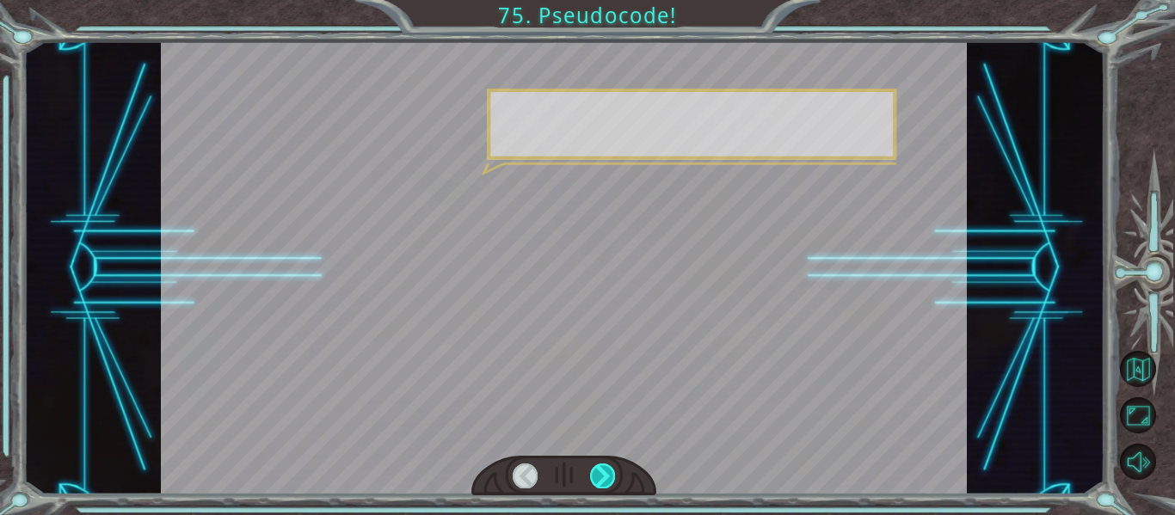
click at [612, 481] on div at bounding box center [602, 476] width 25 height 24
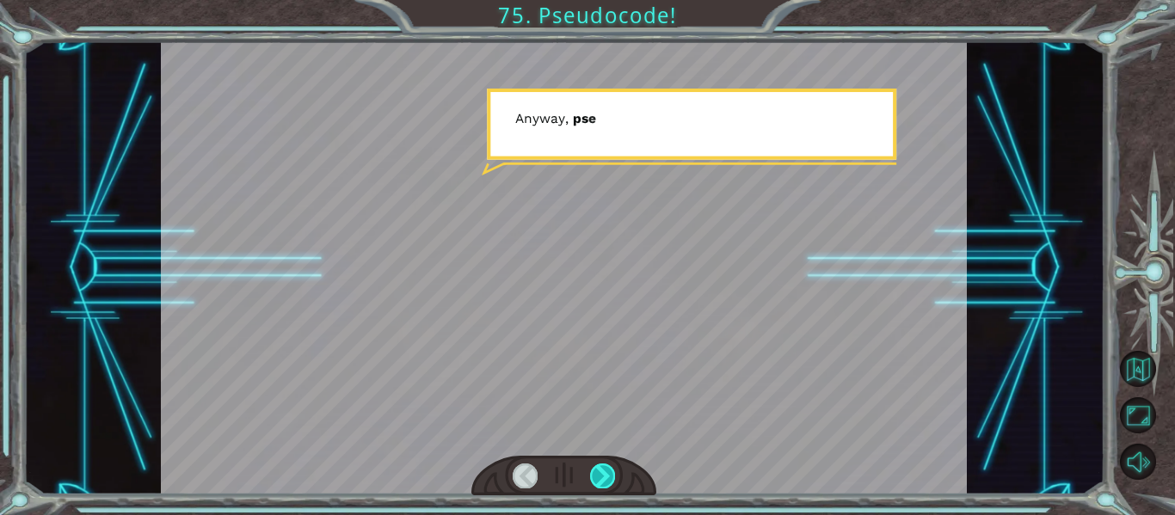
click at [612, 481] on div at bounding box center [602, 476] width 25 height 24
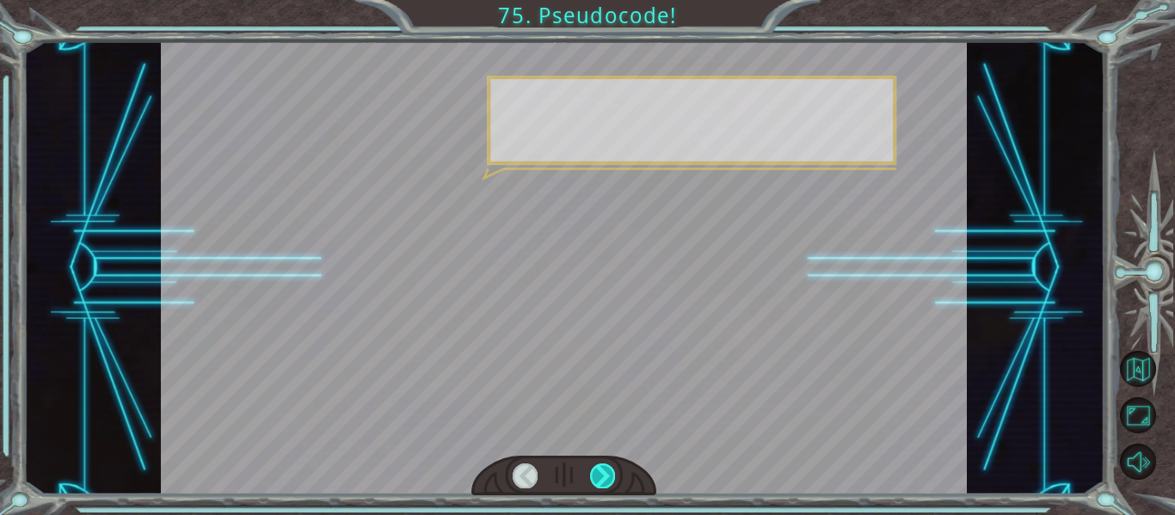
click at [612, 481] on div at bounding box center [602, 476] width 25 height 24
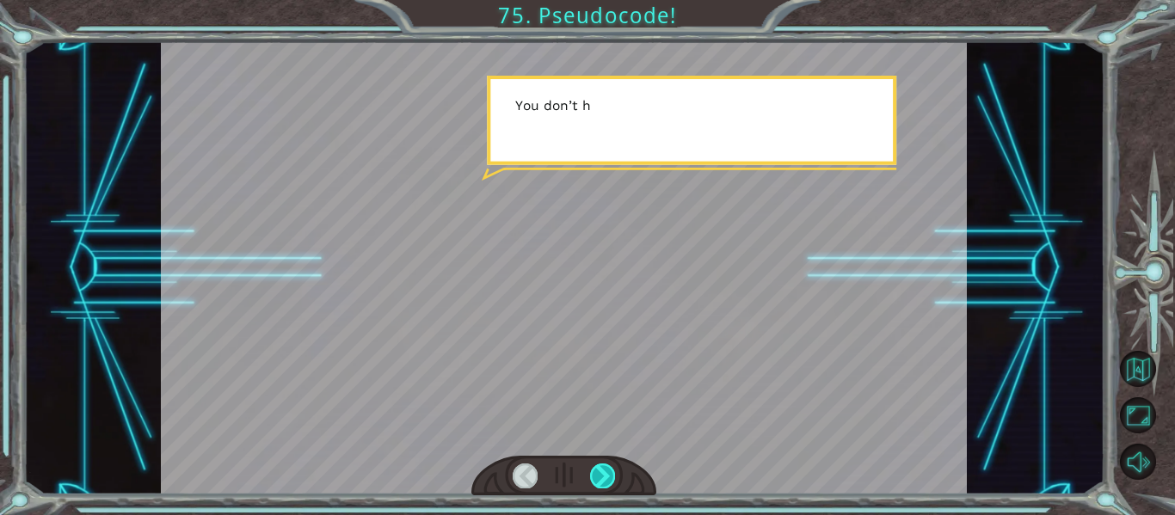
click at [612, 481] on div at bounding box center [602, 476] width 25 height 24
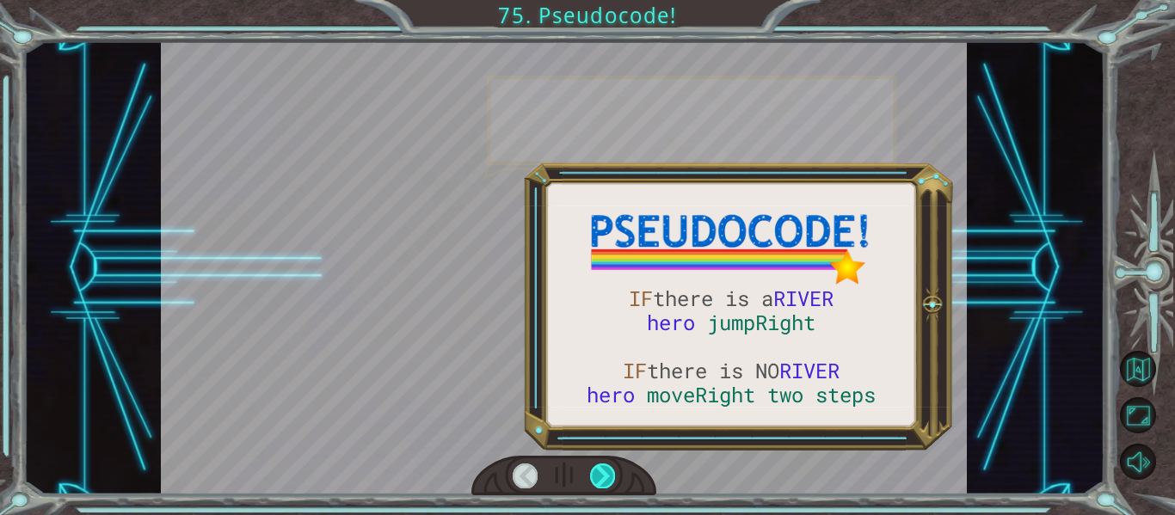
click at [612, 481] on div at bounding box center [602, 476] width 25 height 24
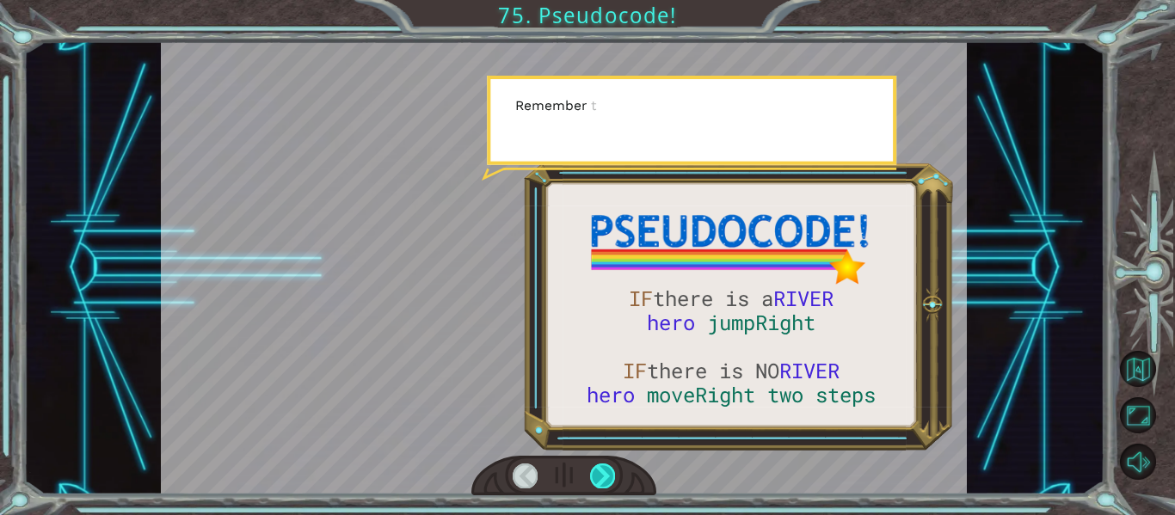
click at [612, 481] on div at bounding box center [602, 476] width 25 height 24
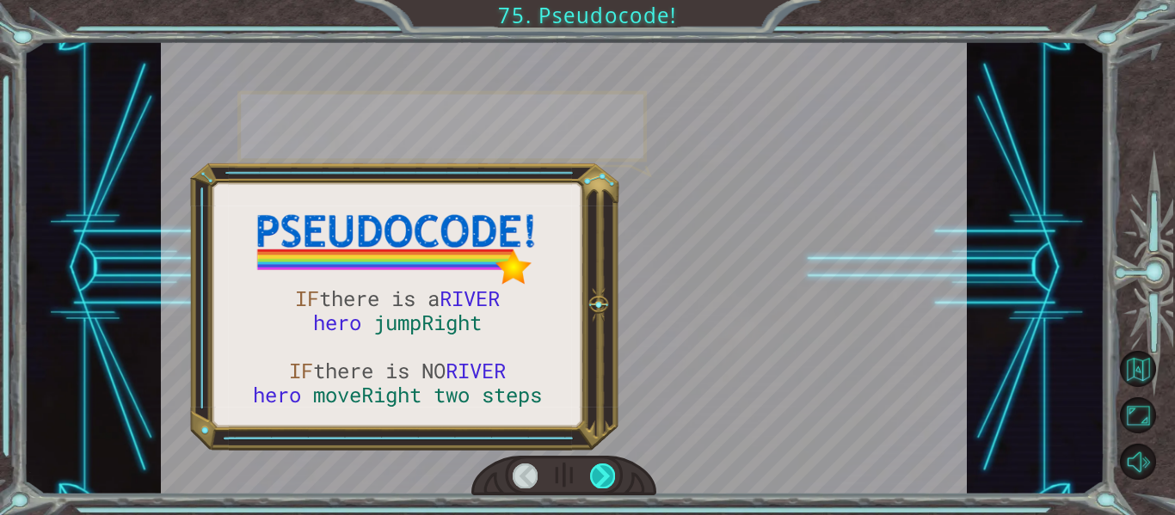
click at [612, 481] on div at bounding box center [602, 476] width 25 height 24
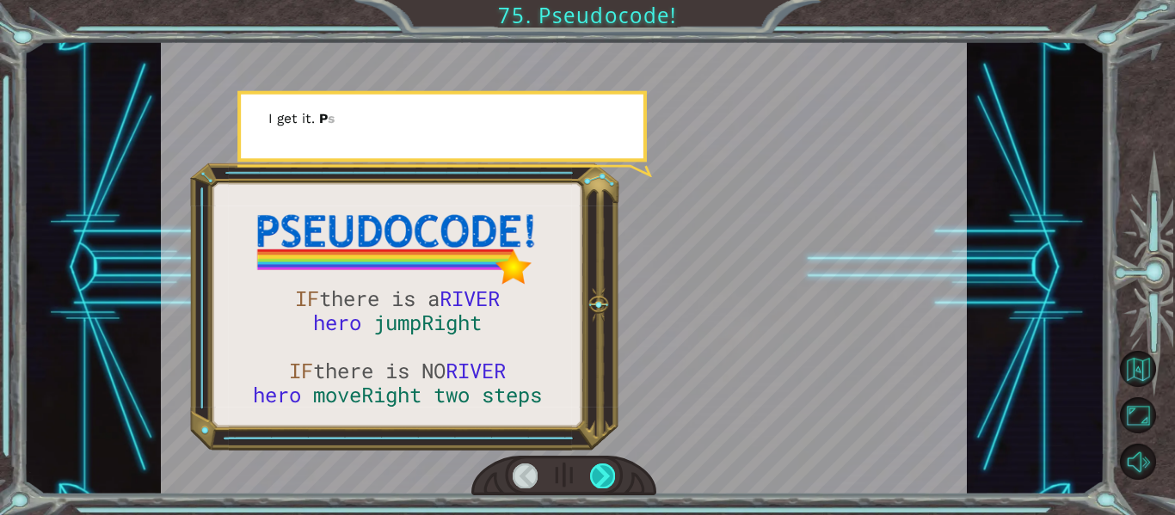
click at [612, 481] on div at bounding box center [602, 476] width 25 height 24
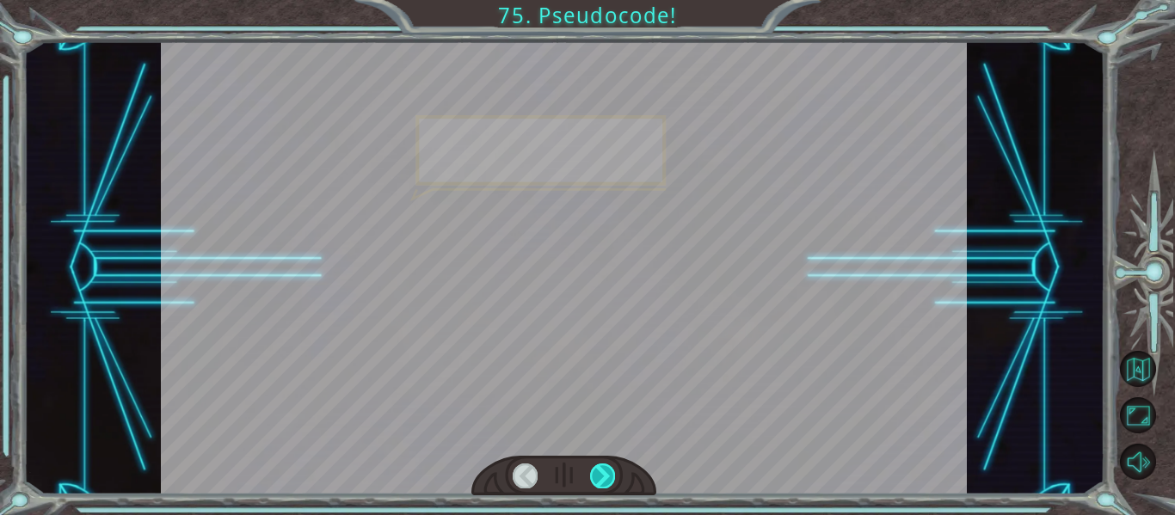
click at [612, 481] on div at bounding box center [602, 476] width 25 height 24
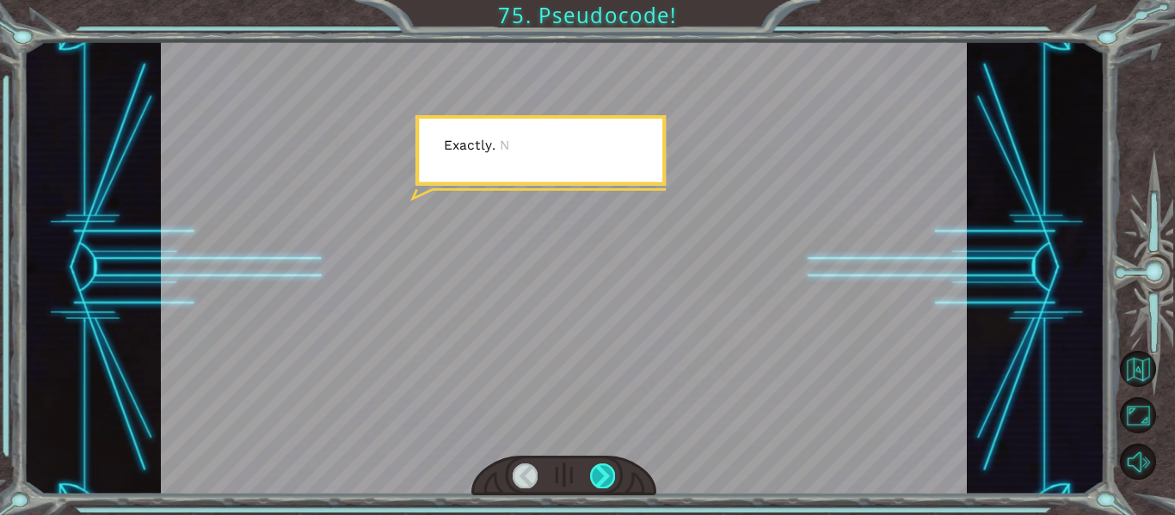
click at [612, 481] on div at bounding box center [602, 476] width 25 height 24
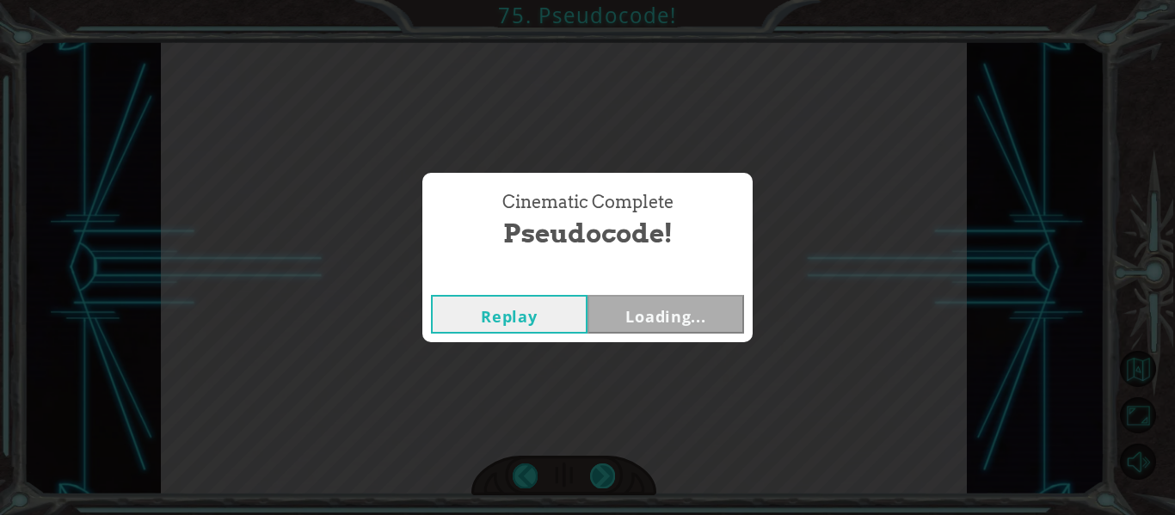
click at [612, 481] on div "Cinematic Complete Pseudocode! Replay Loading..." at bounding box center [587, 257] width 1175 height 515
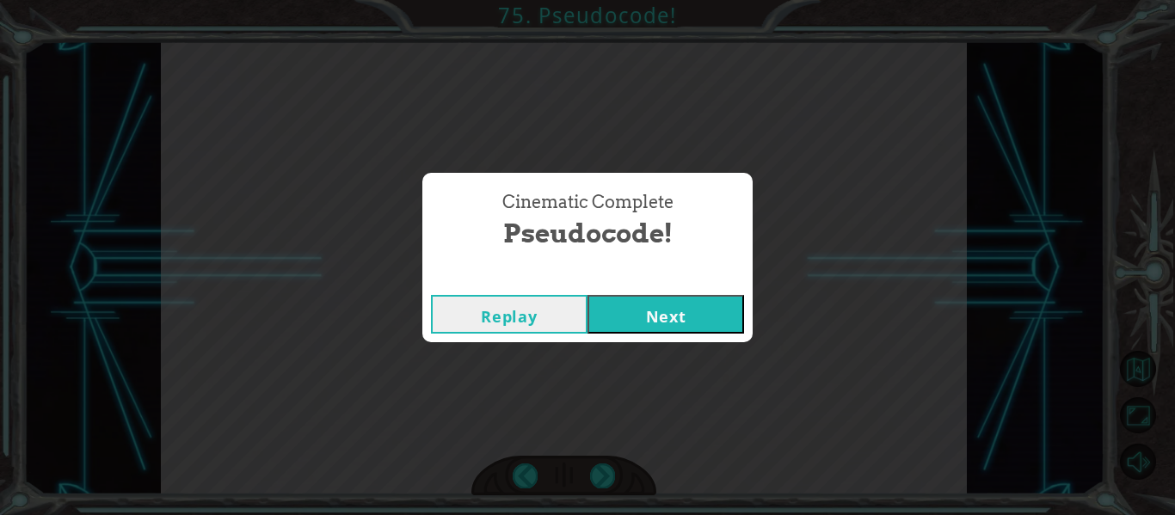
click at [622, 310] on button "Next" at bounding box center [666, 314] width 157 height 39
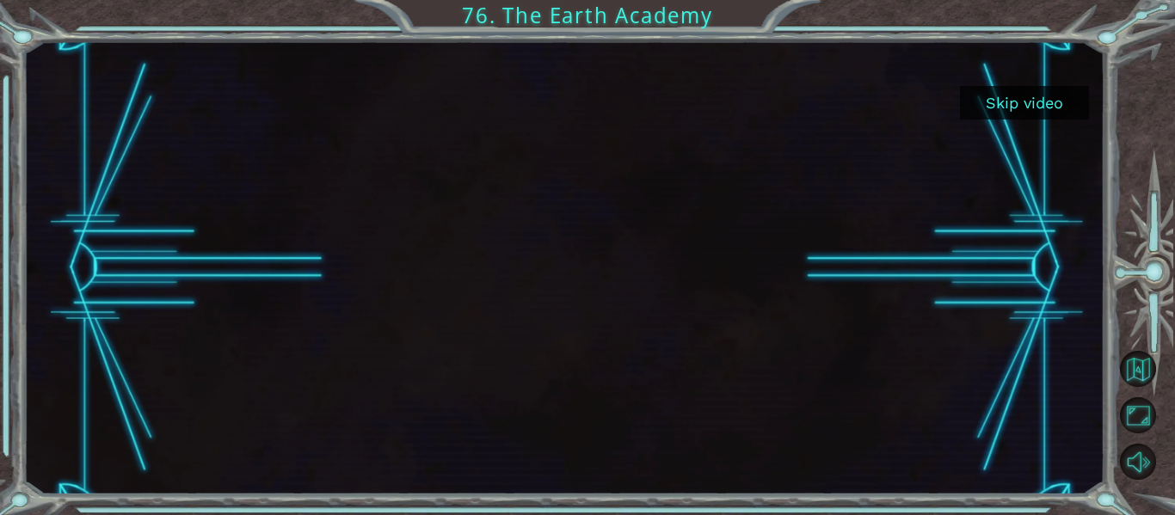
click at [1028, 113] on button "Skip video" at bounding box center [1024, 103] width 129 height 34
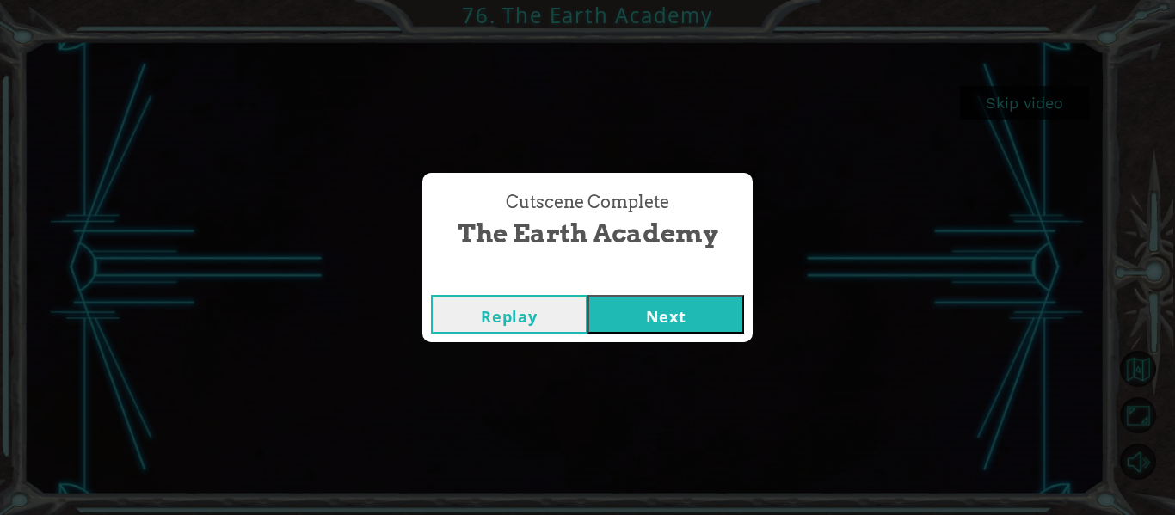
click at [636, 317] on button "Next" at bounding box center [666, 314] width 157 height 39
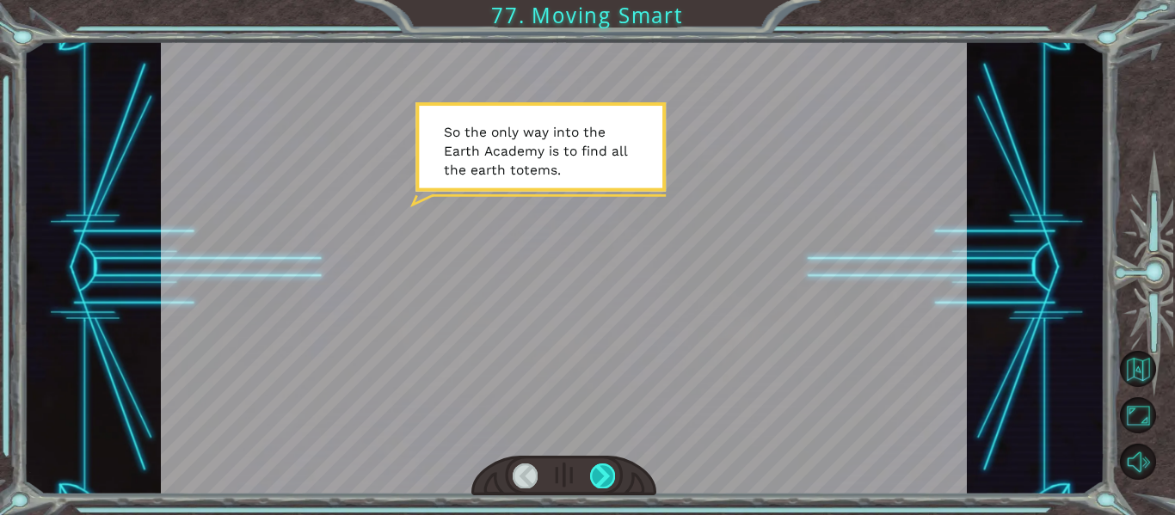
click at [598, 471] on div at bounding box center [602, 476] width 25 height 24
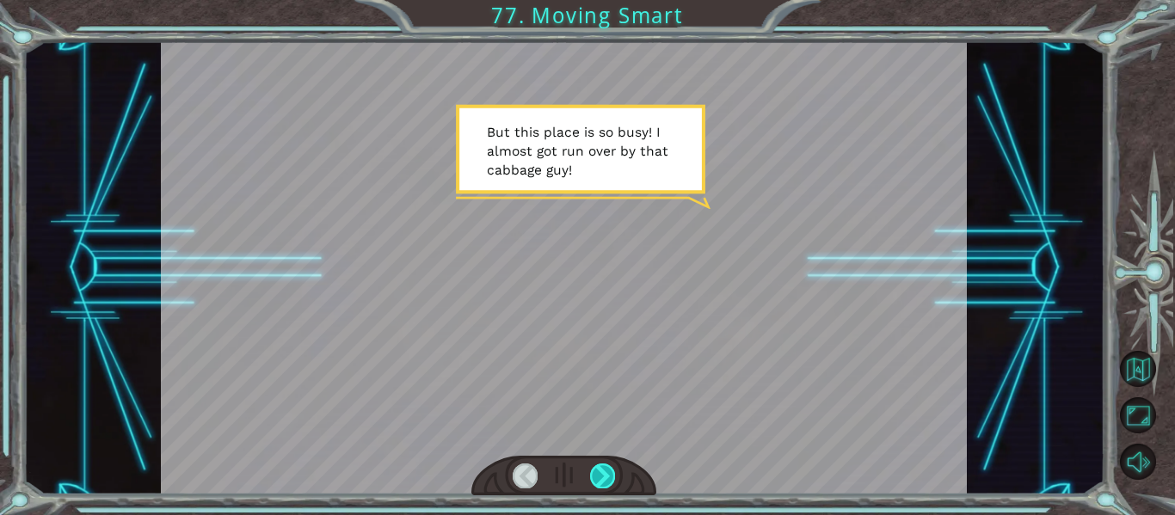
click at [598, 471] on div at bounding box center [602, 476] width 25 height 24
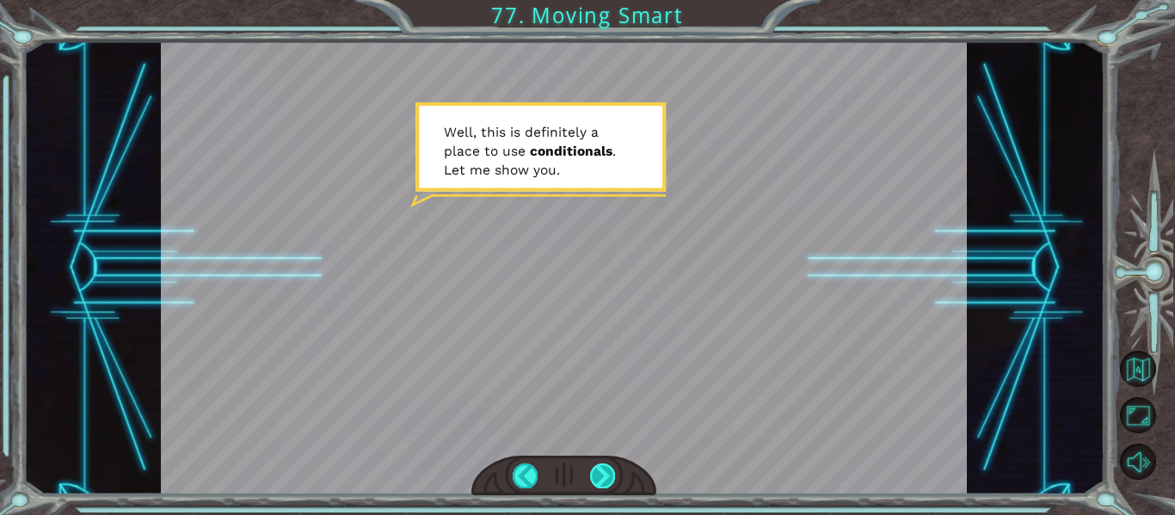
click at [598, 471] on div at bounding box center [602, 476] width 25 height 24
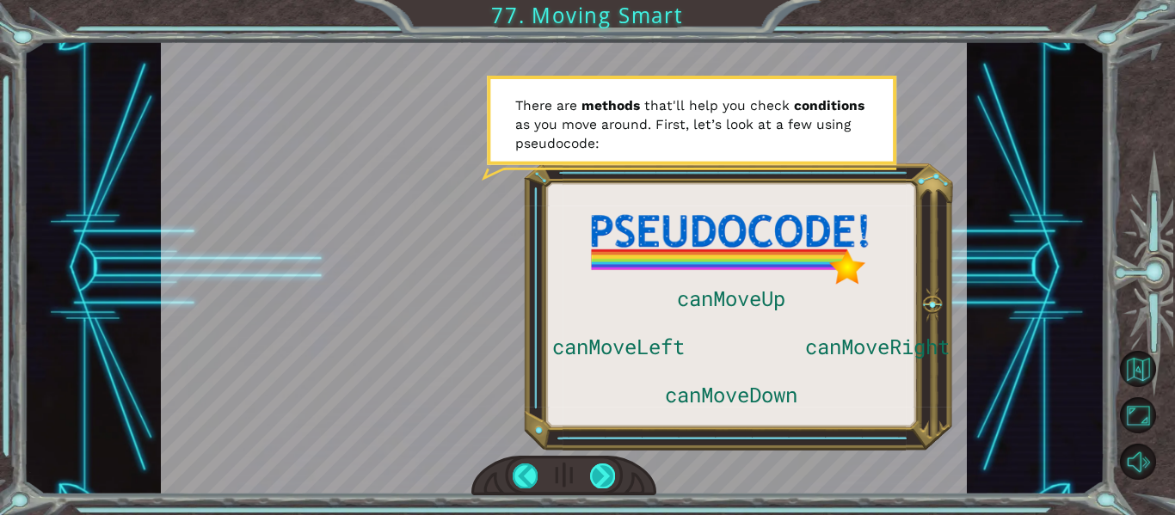
click at [598, 471] on div at bounding box center [602, 476] width 25 height 24
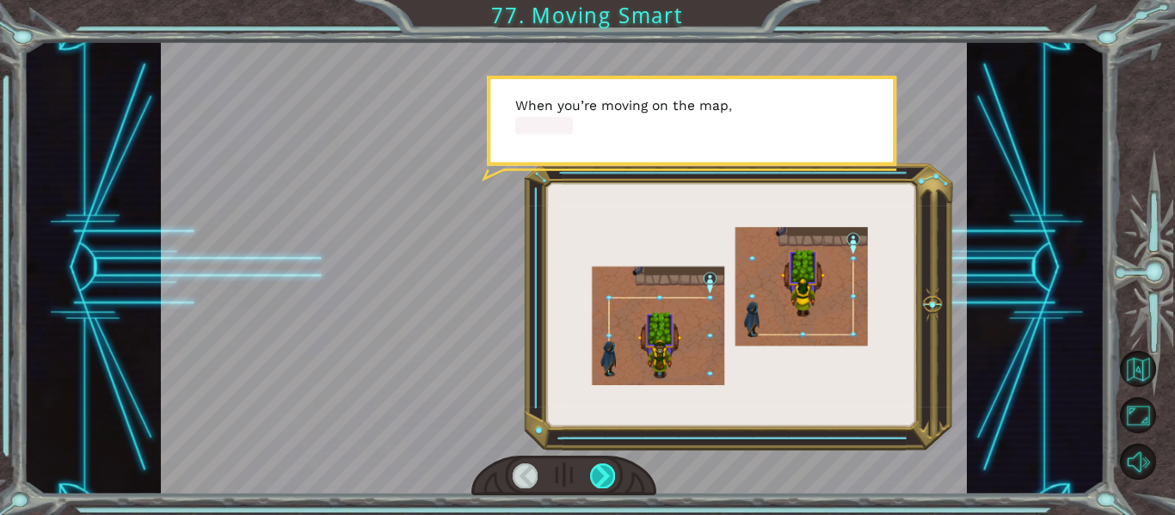
click at [598, 471] on div at bounding box center [602, 476] width 25 height 24
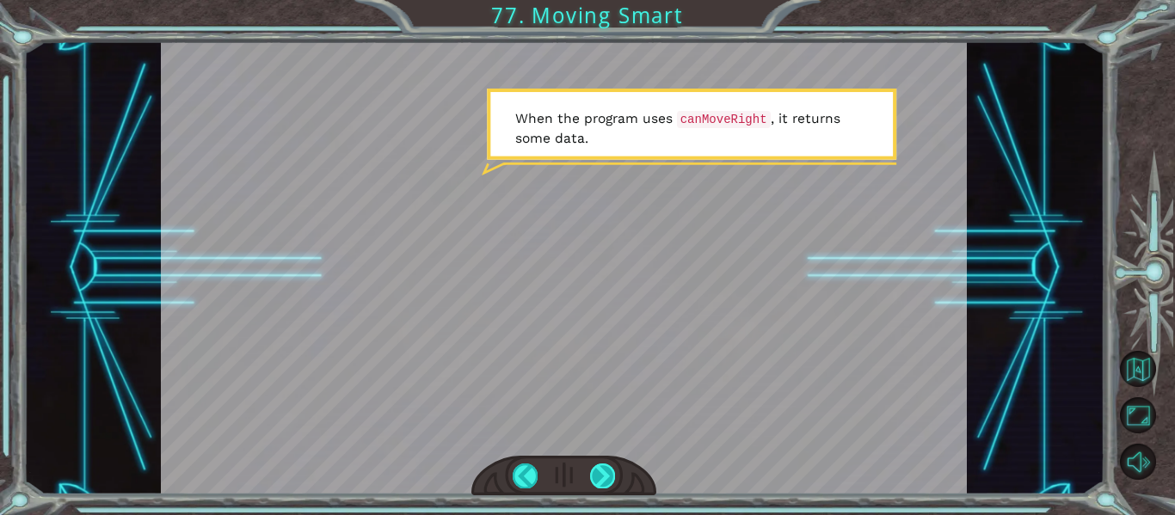
click at [598, 471] on div at bounding box center [602, 476] width 25 height 24
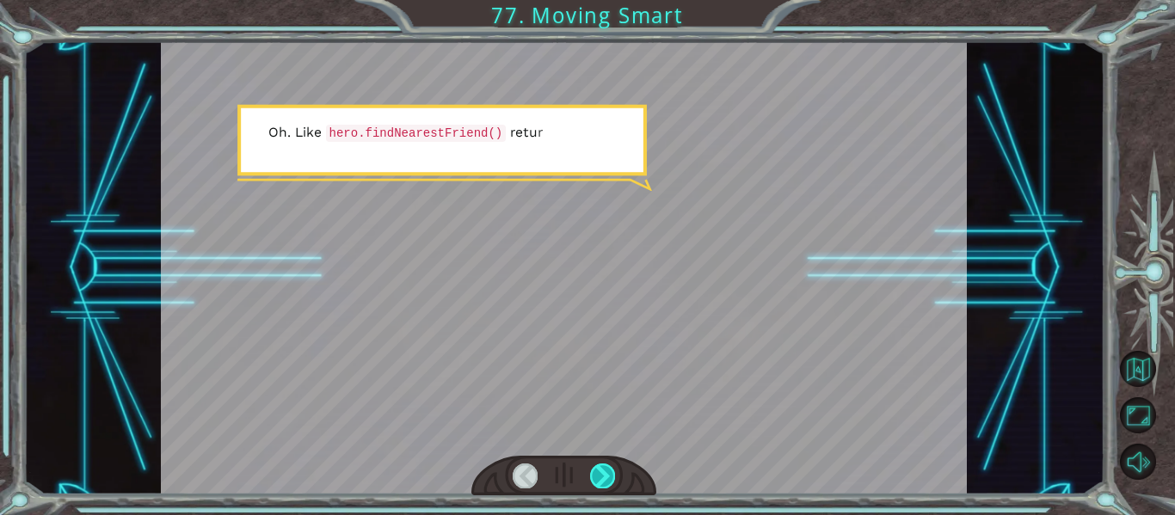
click at [598, 464] on div at bounding box center [602, 476] width 25 height 24
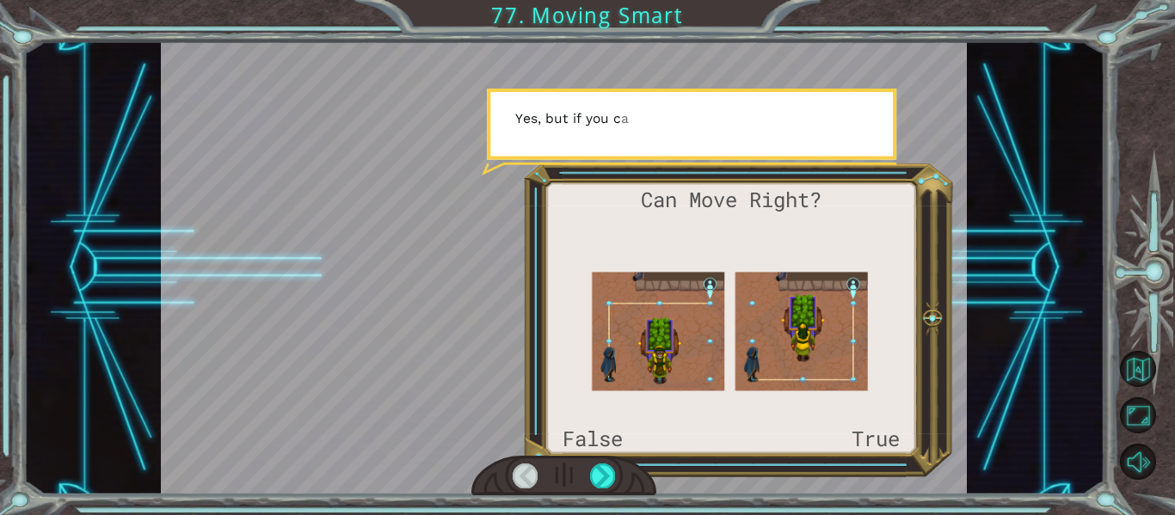
drag, startPoint x: 598, startPoint y: 464, endPoint x: 596, endPoint y: 555, distance: 91.2
click at [596, 514] on html "Can Move Right? False True S o t h e o n l y w a y i n t o t h e E a r t h A c …" at bounding box center [587, 257] width 1175 height 515
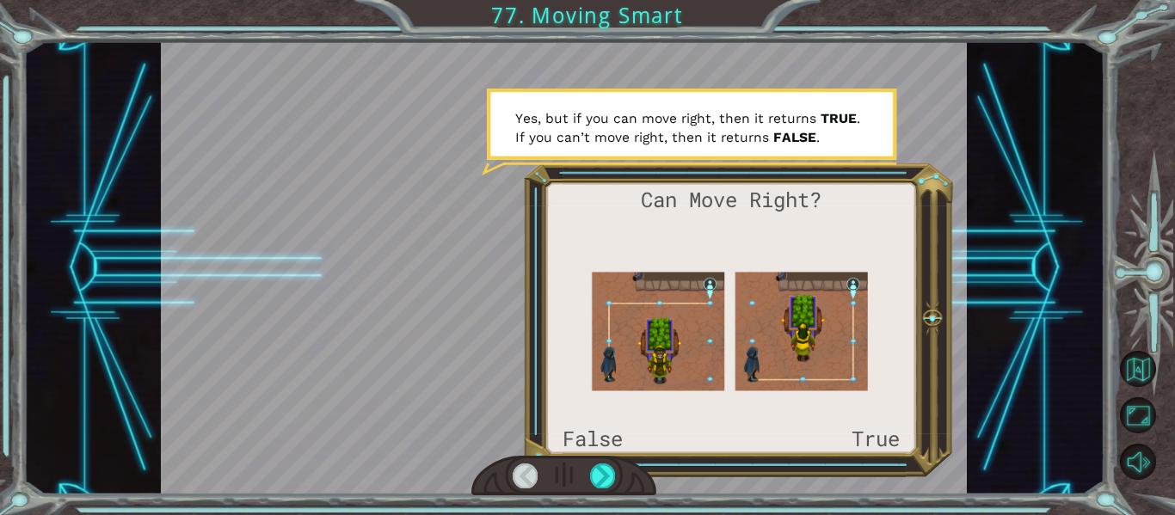
click at [383, 416] on div at bounding box center [564, 267] width 807 height 453
click at [604, 477] on div at bounding box center [602, 476] width 25 height 24
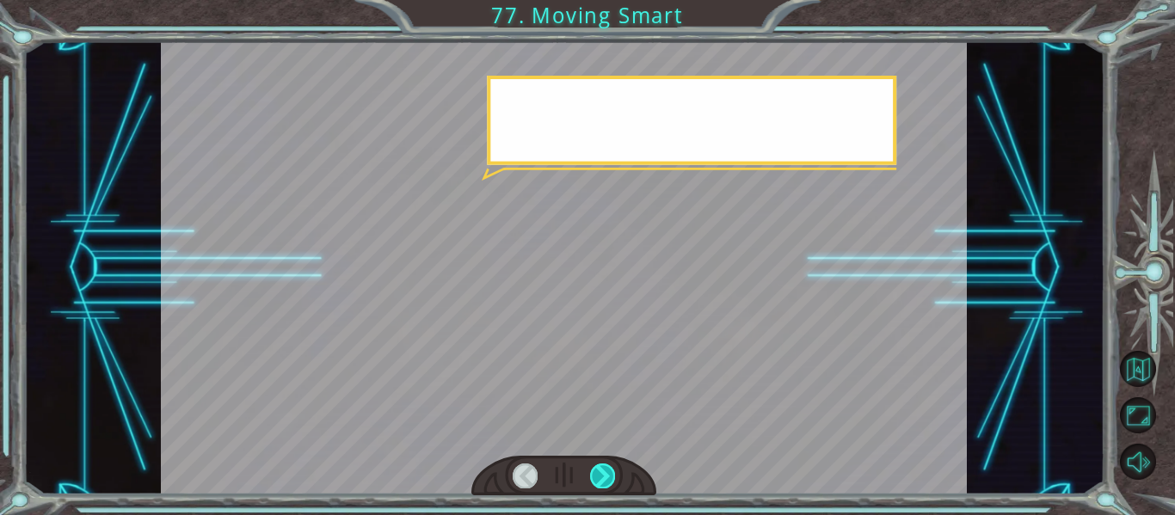
click at [604, 477] on div at bounding box center [602, 476] width 25 height 24
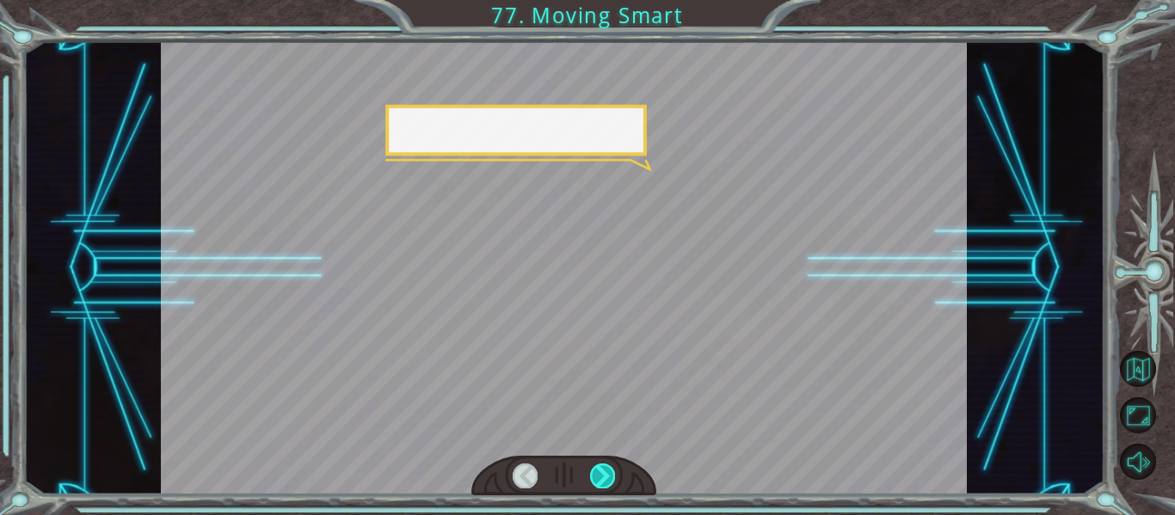
click at [604, 477] on div at bounding box center [602, 476] width 25 height 24
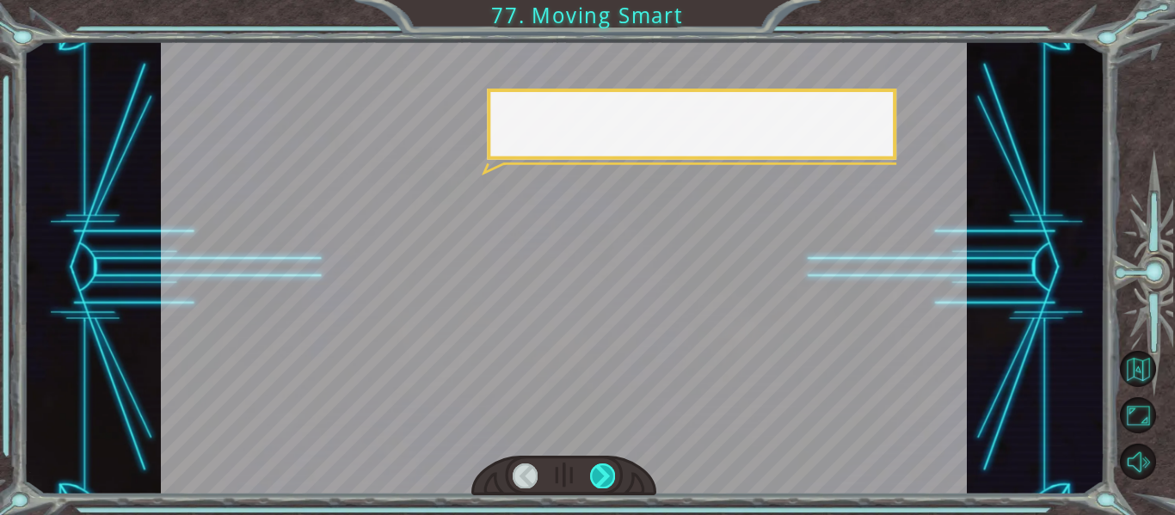
click at [604, 477] on div at bounding box center [602, 476] width 25 height 24
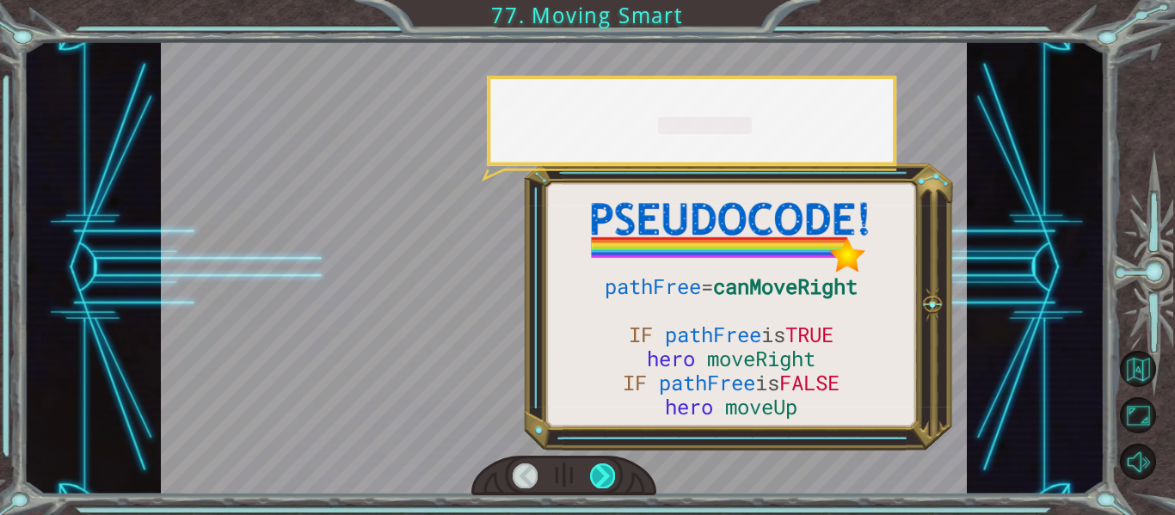
click at [604, 477] on div at bounding box center [602, 476] width 25 height 24
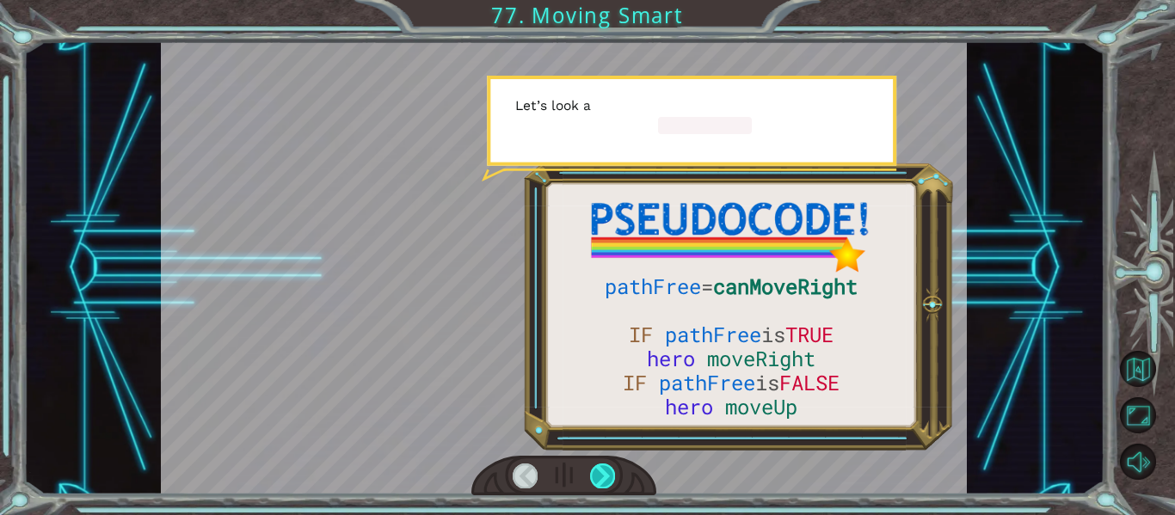
click at [604, 477] on div at bounding box center [602, 476] width 25 height 24
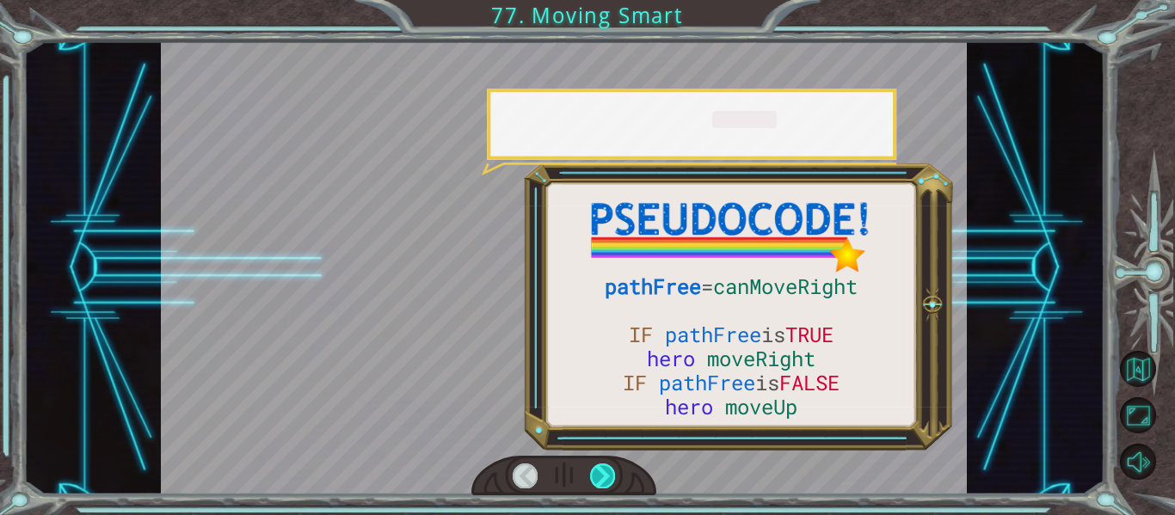
click at [604, 477] on div at bounding box center [602, 476] width 25 height 24
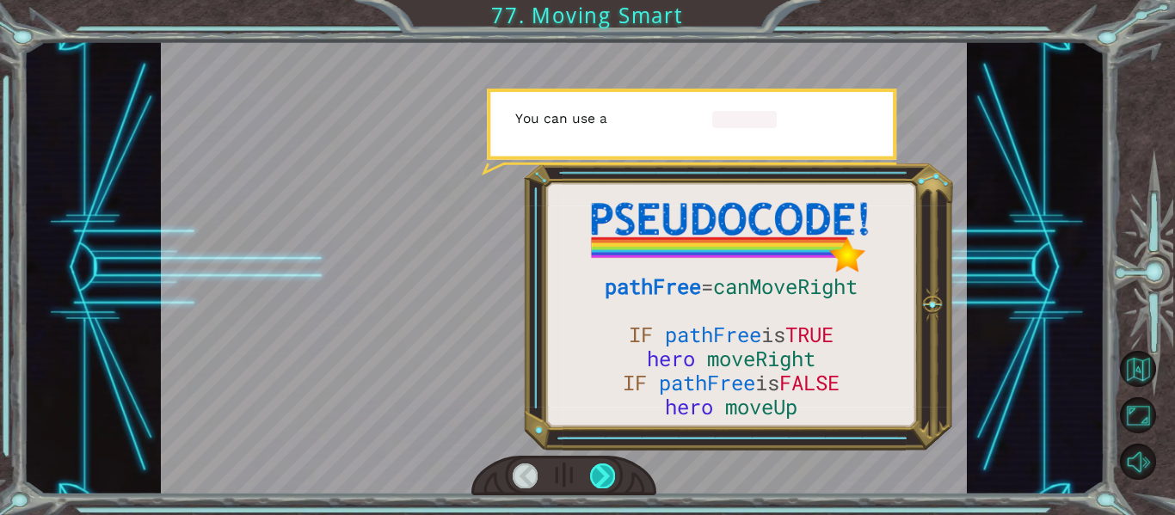
click at [604, 477] on div at bounding box center [602, 476] width 25 height 24
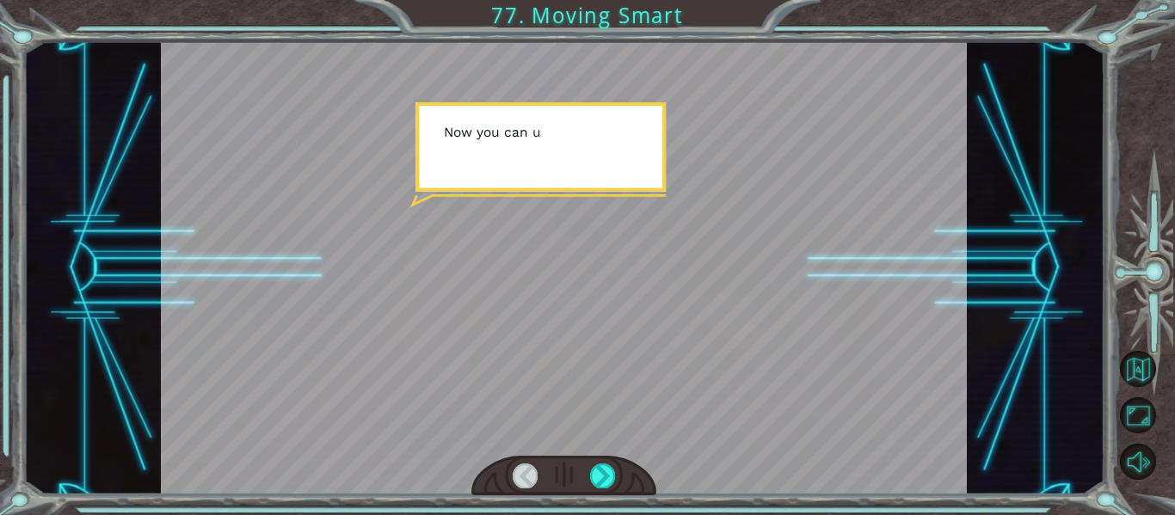
click at [619, 486] on div at bounding box center [564, 476] width 186 height 40
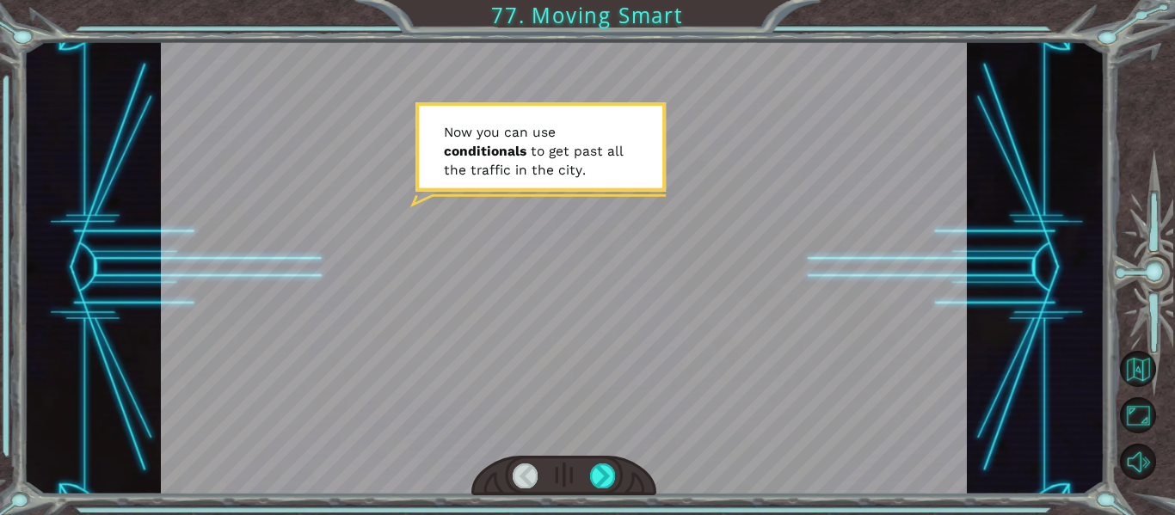
click at [619, 486] on div at bounding box center [564, 476] width 186 height 40
click at [590, 474] on div at bounding box center [602, 476] width 25 height 24
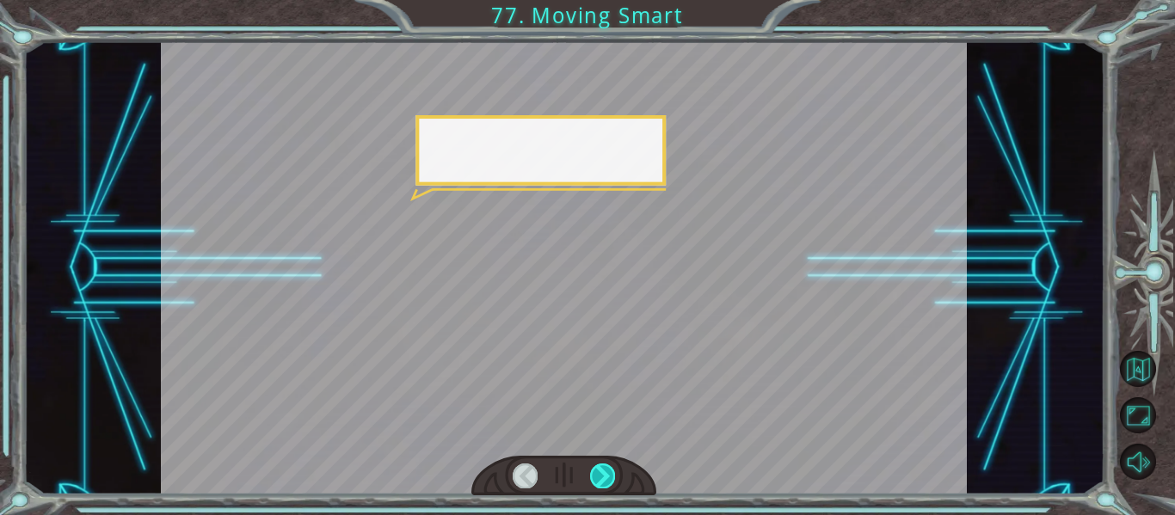
click at [590, 474] on div at bounding box center [602, 476] width 25 height 24
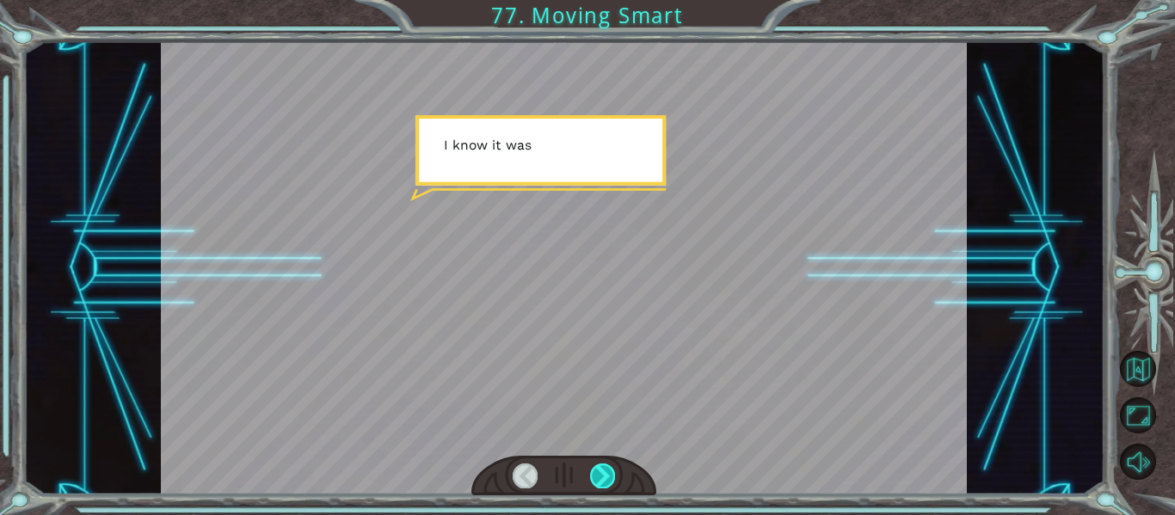
click at [590, 474] on div at bounding box center [602, 476] width 25 height 24
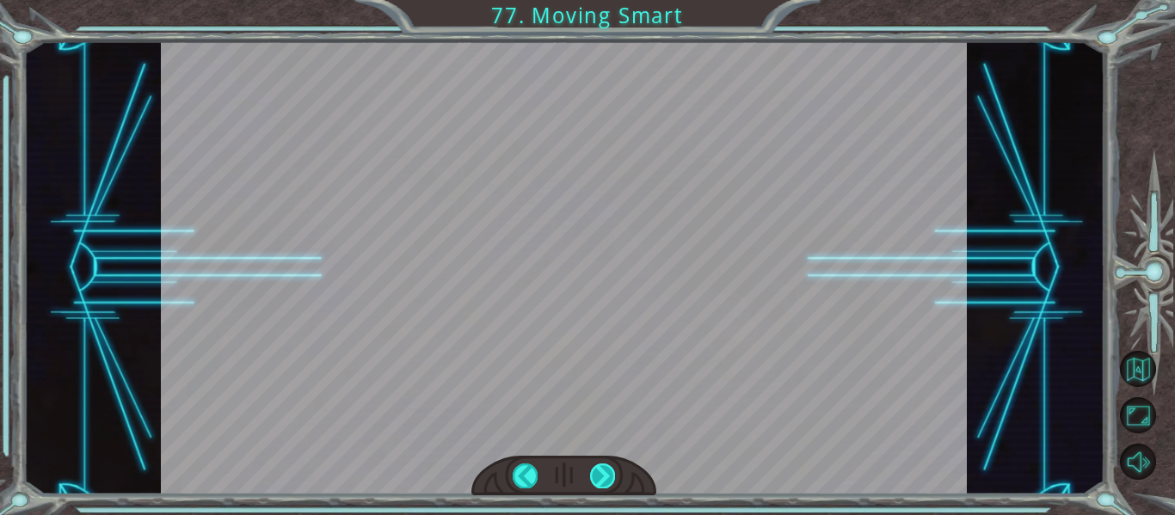
click at [590, 0] on div "pathFree = canMoveRight IF pathFree is TRUE hero moveRight IF pathFree is FALSE…" at bounding box center [587, 0] width 1175 height 0
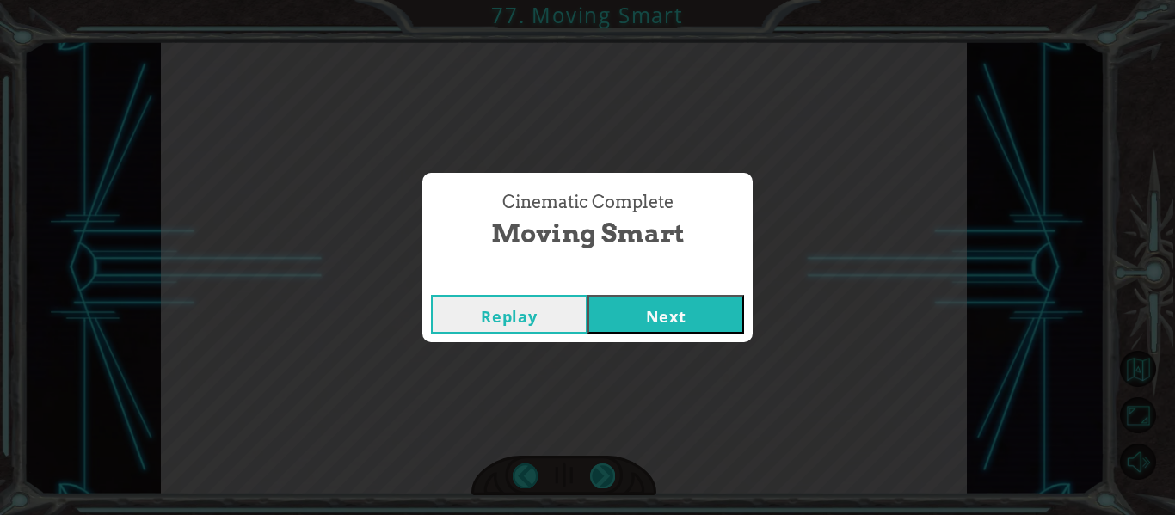
click at [590, 474] on div "Cinematic Complete Moving Smart Replay Next" at bounding box center [587, 257] width 1175 height 515
click at [714, 321] on button "Next" at bounding box center [666, 314] width 157 height 39
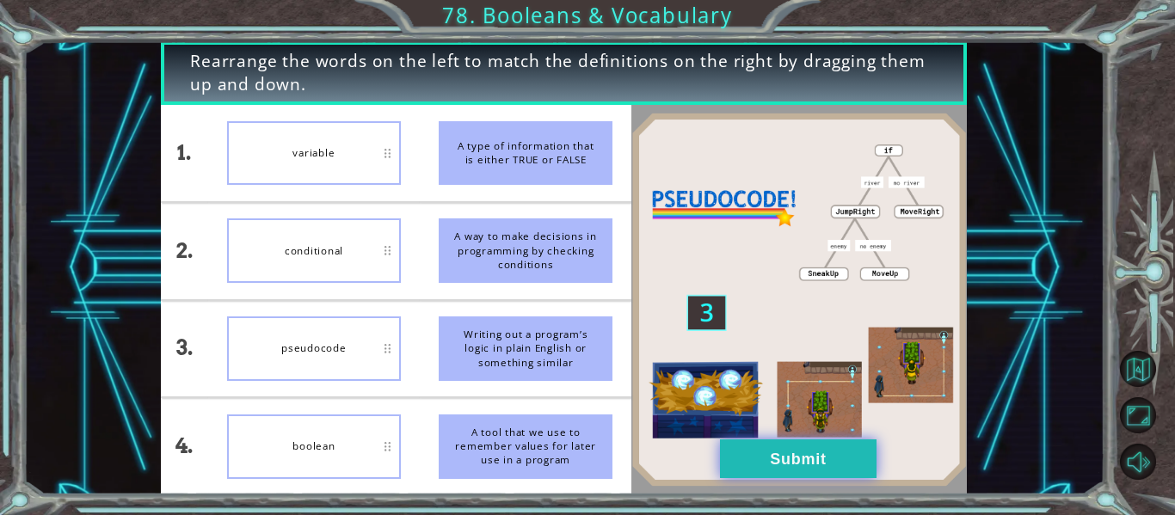
click at [758, 442] on button "Submit" at bounding box center [798, 459] width 157 height 39
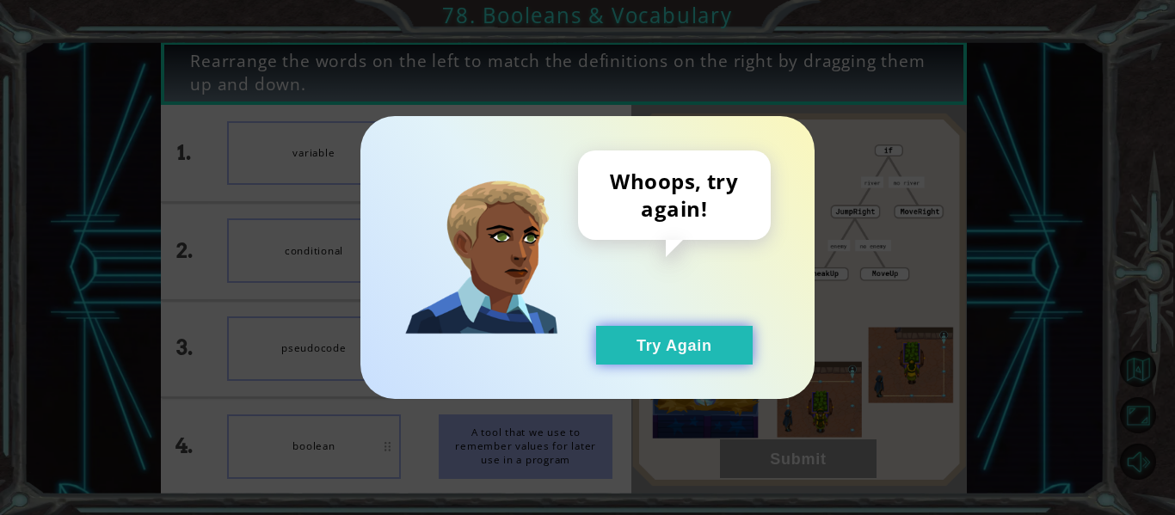
click at [672, 346] on button "Try Again" at bounding box center [674, 345] width 157 height 39
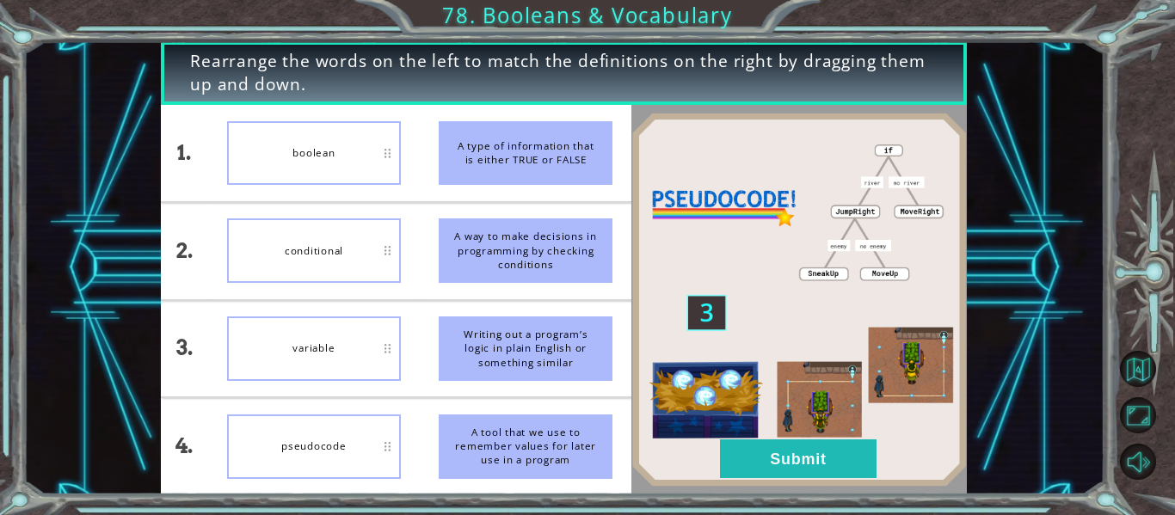
click at [370, 212] on li "conditional" at bounding box center [314, 251] width 212 height 96
click at [754, 403] on img at bounding box center [799, 300] width 336 height 374
click at [771, 458] on button "Submit" at bounding box center [798, 459] width 157 height 39
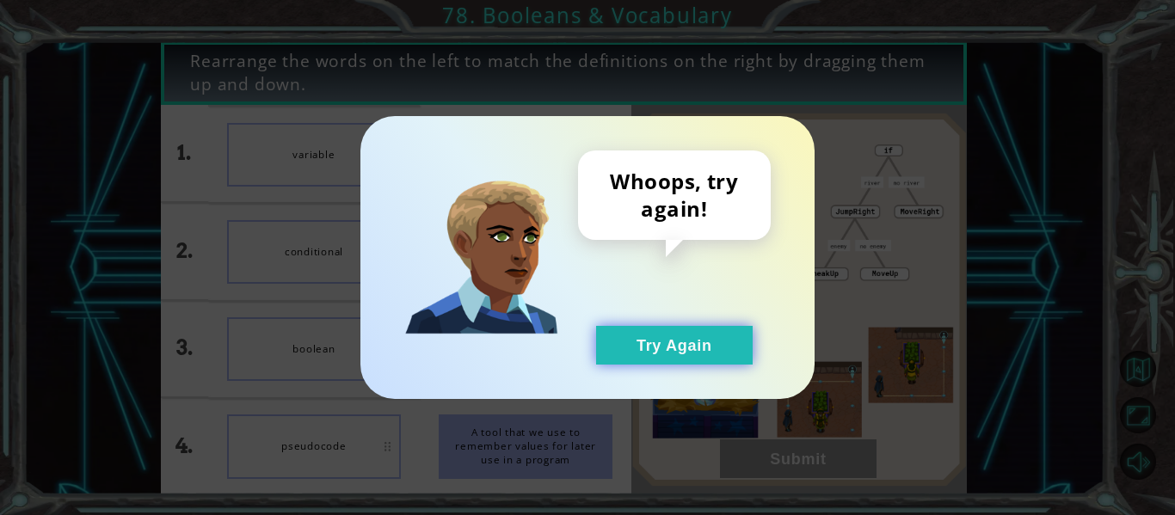
click at [672, 354] on button "Try Again" at bounding box center [674, 345] width 157 height 39
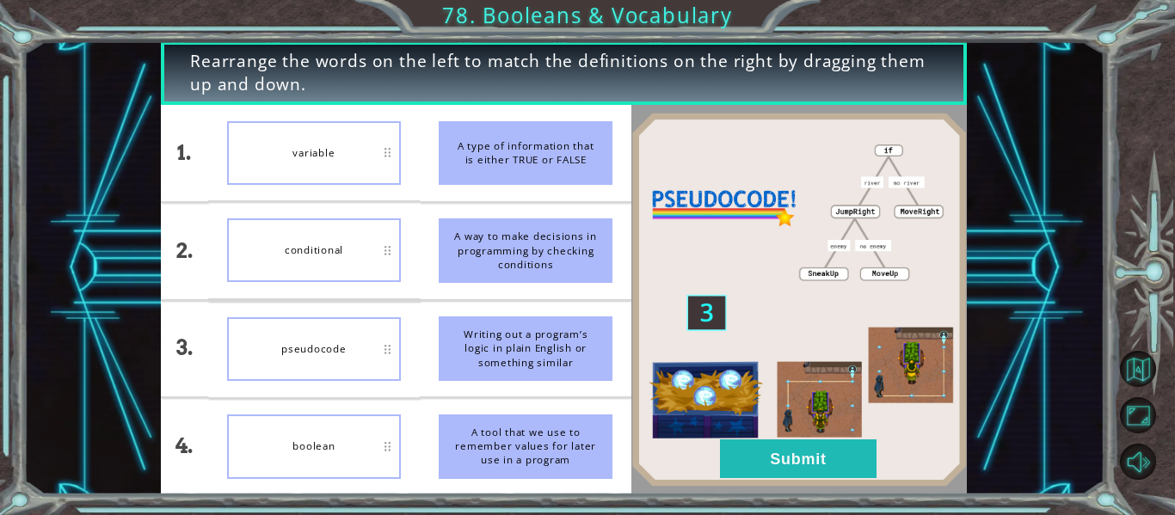
click at [804, 435] on img at bounding box center [799, 300] width 336 height 374
click at [812, 451] on button "Submit" at bounding box center [798, 459] width 157 height 39
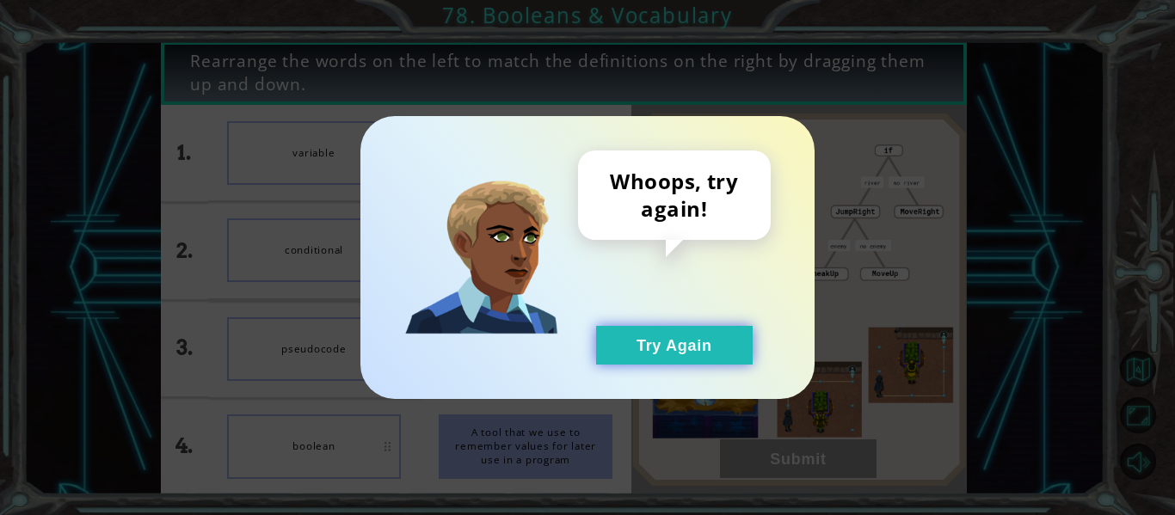
click at [696, 348] on button "Try Again" at bounding box center [674, 345] width 157 height 39
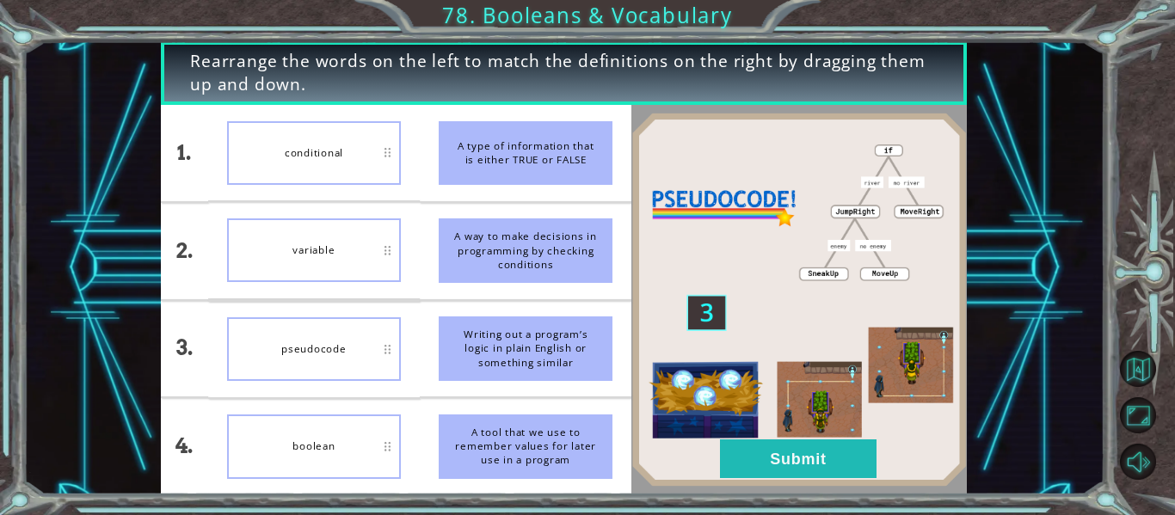
click at [353, 335] on div "pseudocode" at bounding box center [314, 349] width 174 height 64
click at [779, 455] on button "Submit" at bounding box center [798, 459] width 157 height 39
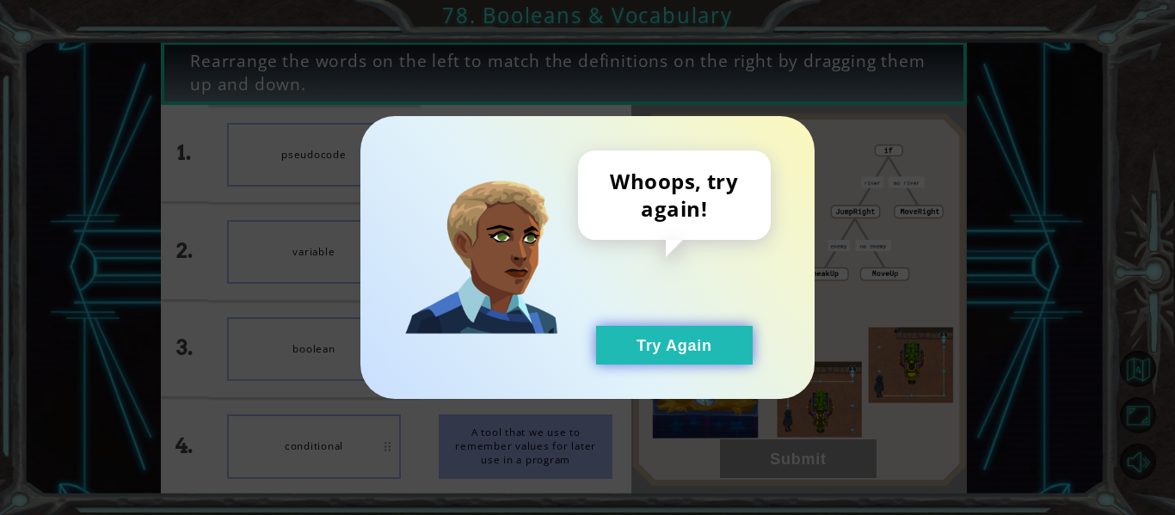
click at [662, 343] on button "Try Again" at bounding box center [674, 345] width 157 height 39
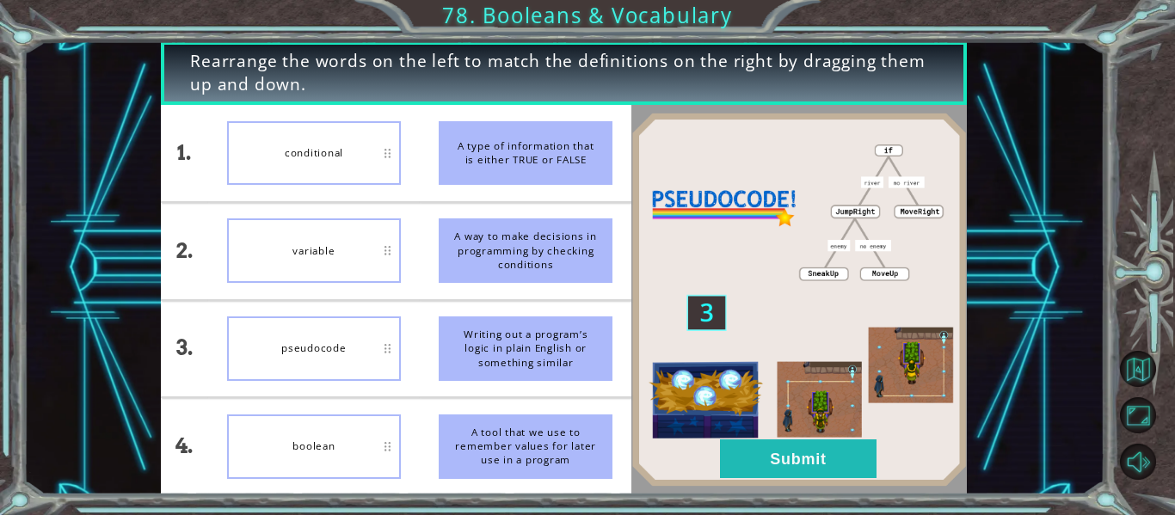
drag, startPoint x: 321, startPoint y: 357, endPoint x: 295, endPoint y: 223, distance: 136.7
drag, startPoint x: 295, startPoint y: 223, endPoint x: 241, endPoint y: 224, distance: 54.2
click at [241, 224] on div "variable" at bounding box center [314, 251] width 174 height 65
click at [785, 468] on button "Submit" at bounding box center [798, 459] width 157 height 39
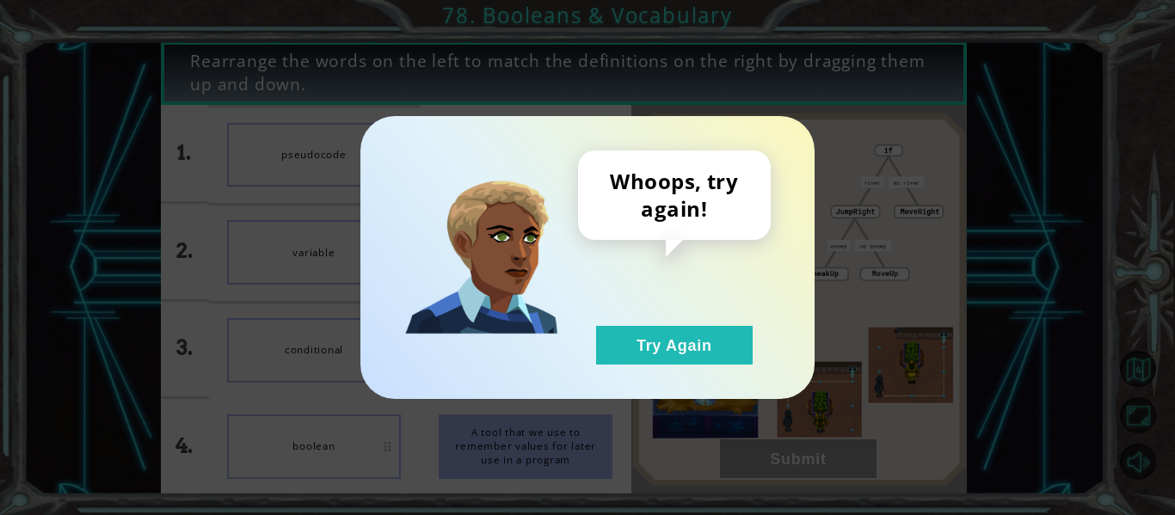
click at [676, 325] on div "Whoops, try again! Try Again" at bounding box center [674, 258] width 193 height 214
click at [681, 336] on button "Try Again" at bounding box center [674, 345] width 157 height 39
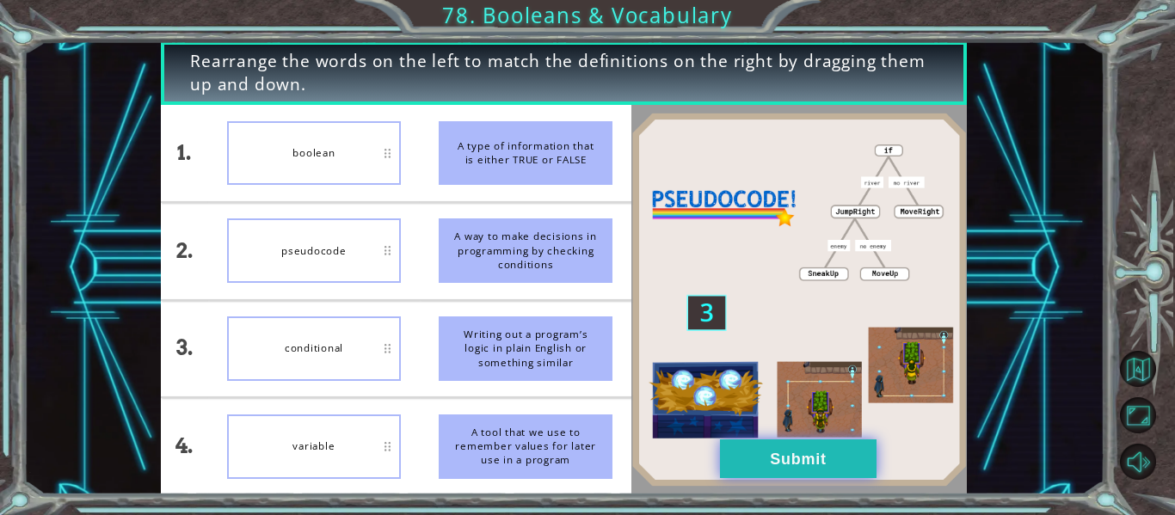
click at [824, 454] on button "Submit" at bounding box center [798, 459] width 157 height 39
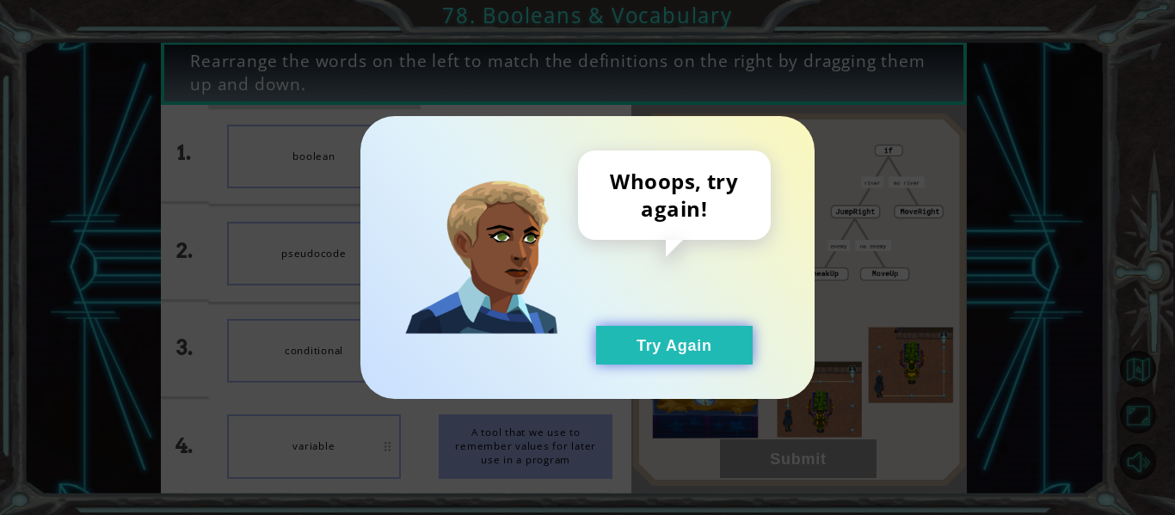
click at [702, 356] on button "Try Again" at bounding box center [674, 345] width 157 height 39
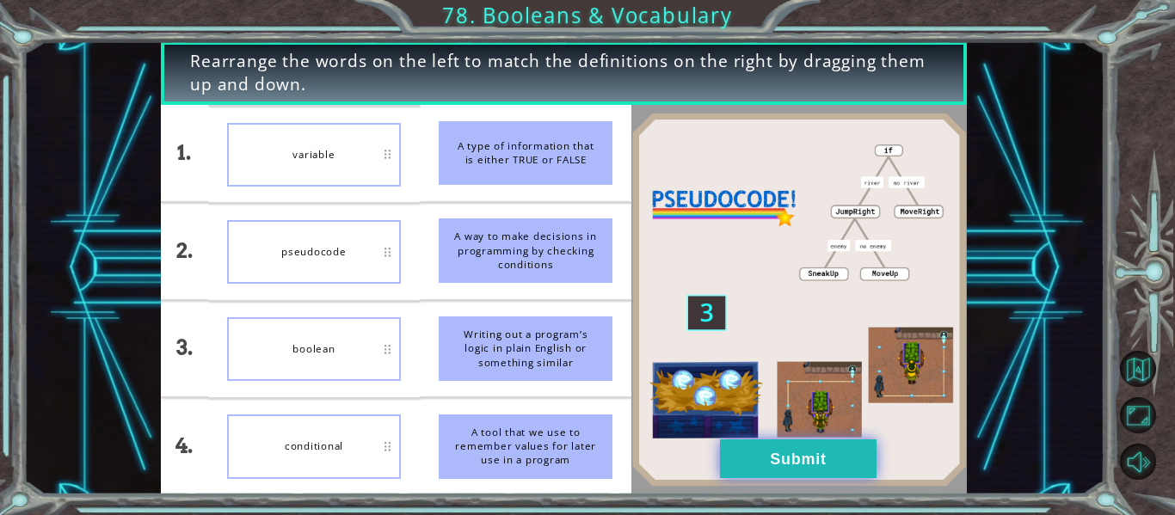
click at [773, 477] on button "Submit" at bounding box center [798, 459] width 157 height 39
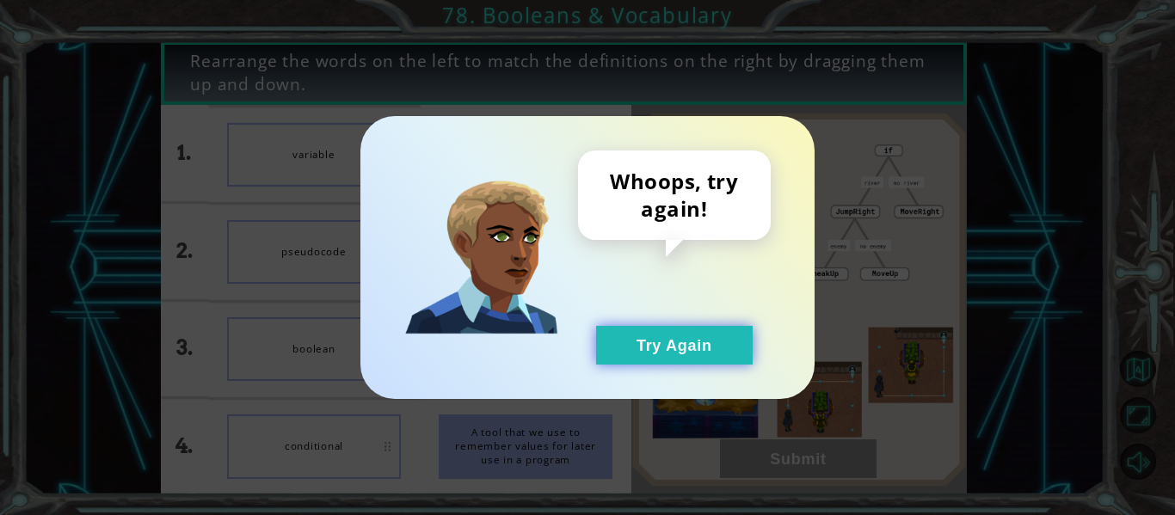
click at [715, 342] on button "Try Again" at bounding box center [674, 345] width 157 height 39
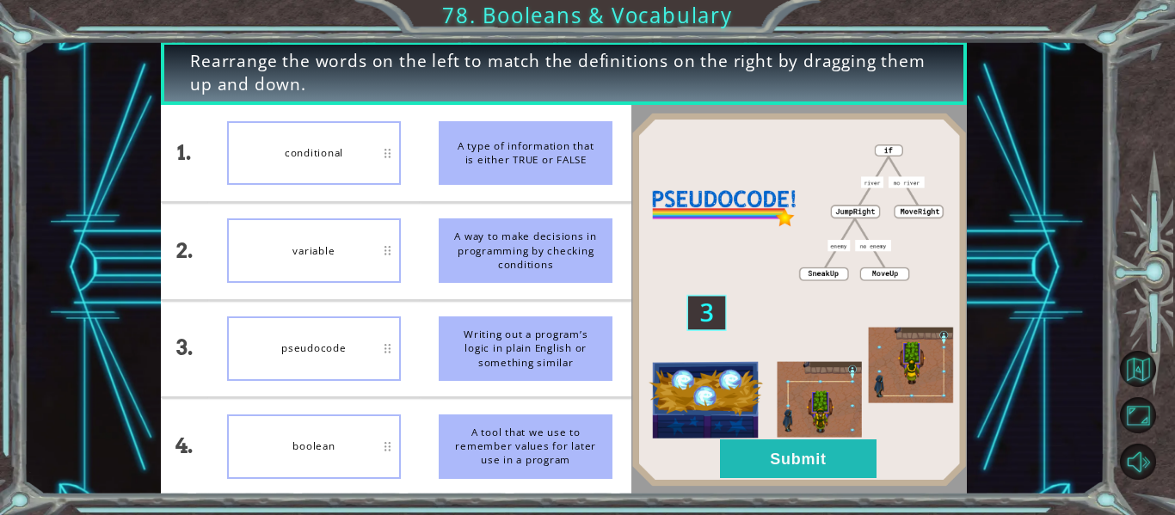
click at [772, 479] on img at bounding box center [799, 300] width 336 height 374
click at [783, 451] on button "Submit" at bounding box center [798, 459] width 157 height 39
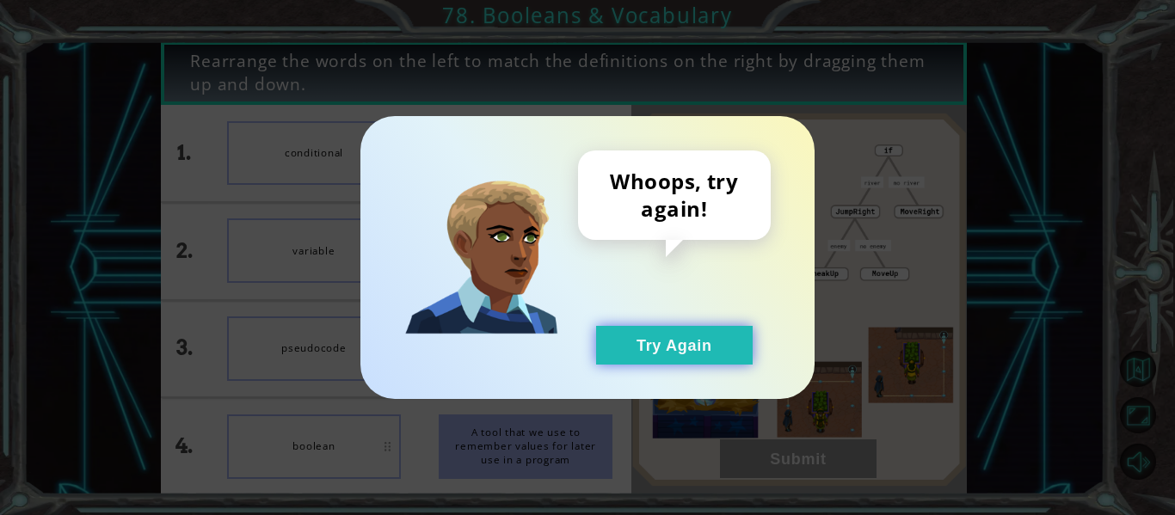
click at [687, 335] on button "Try Again" at bounding box center [674, 345] width 157 height 39
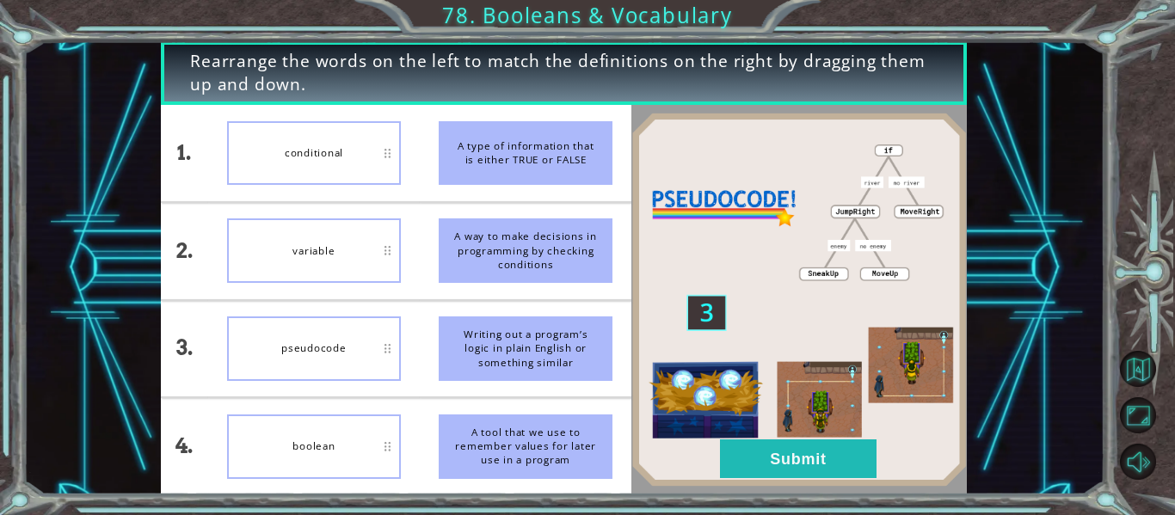
drag, startPoint x: 588, startPoint y: 215, endPoint x: 650, endPoint y: 188, distance: 68.2
click at [650, 188] on img at bounding box center [799, 300] width 336 height 374
